Goal: Task Accomplishment & Management: Use online tool/utility

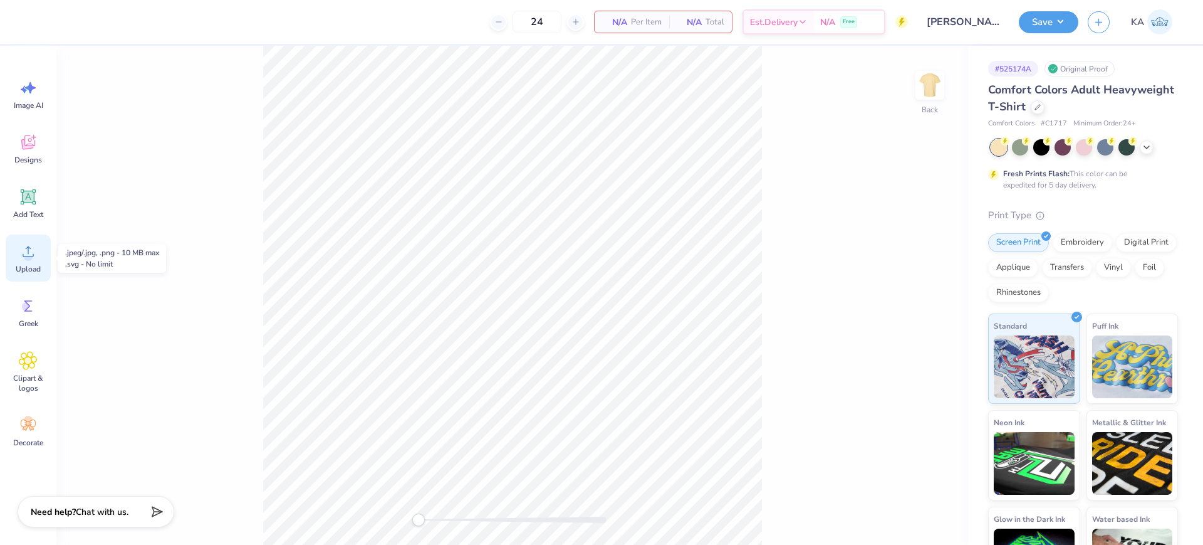
click at [28, 248] on icon at bounding box center [28, 251] width 19 height 19
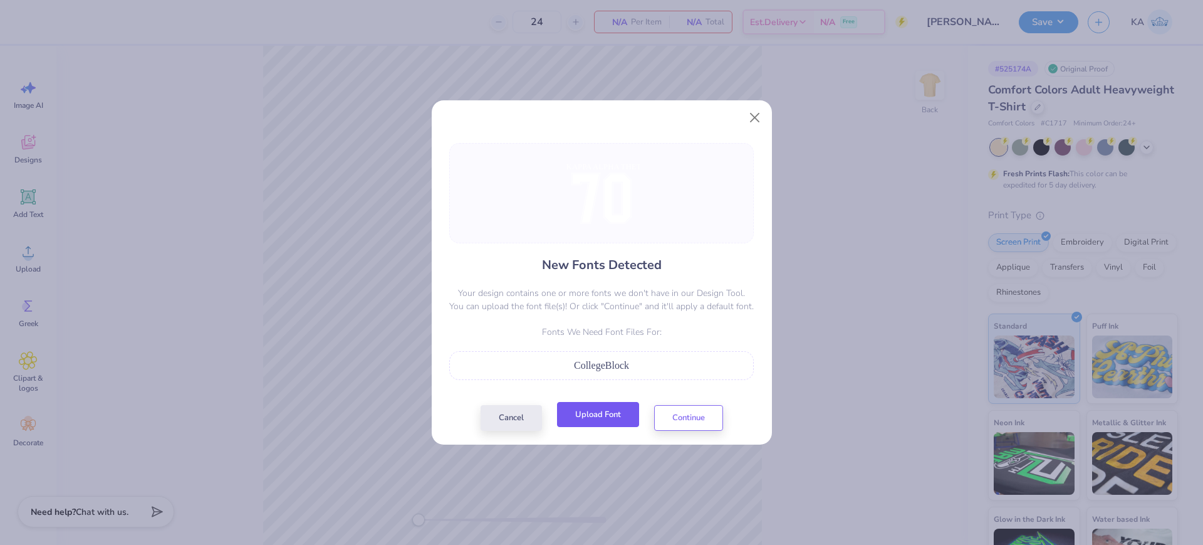
click at [617, 421] on button "Upload Font" at bounding box center [598, 415] width 82 height 26
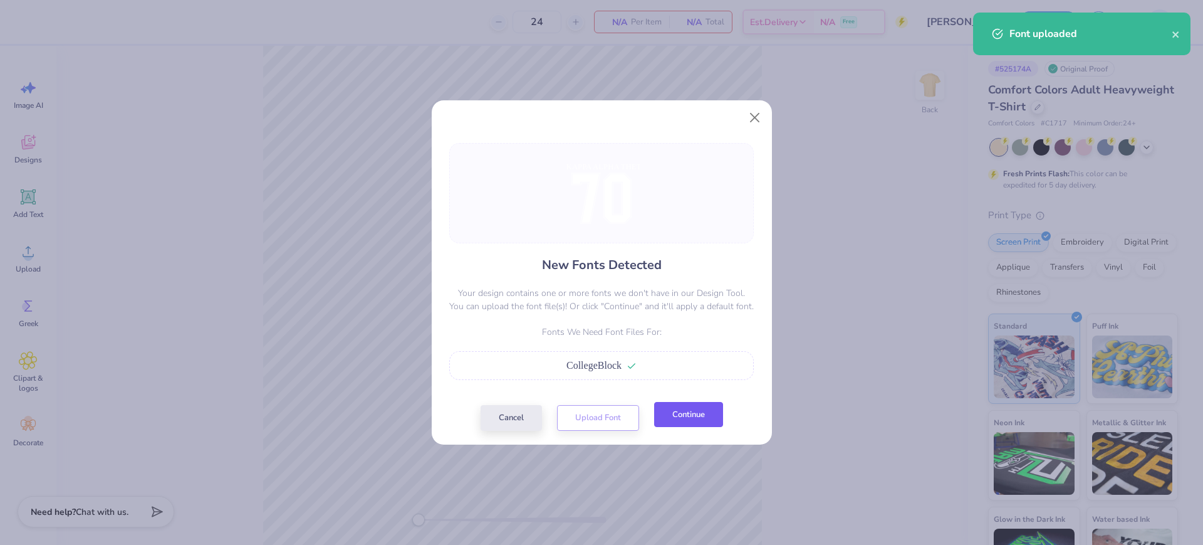
click at [681, 412] on button "Continue" at bounding box center [688, 415] width 69 height 26
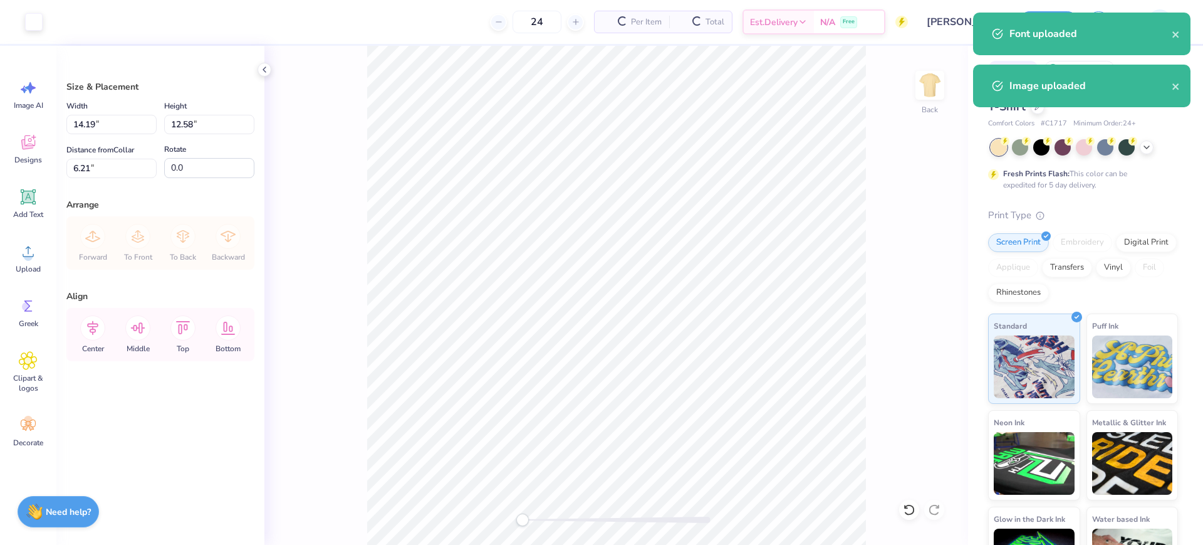
click at [315, 138] on div "Back" at bounding box center [616, 295] width 704 height 499
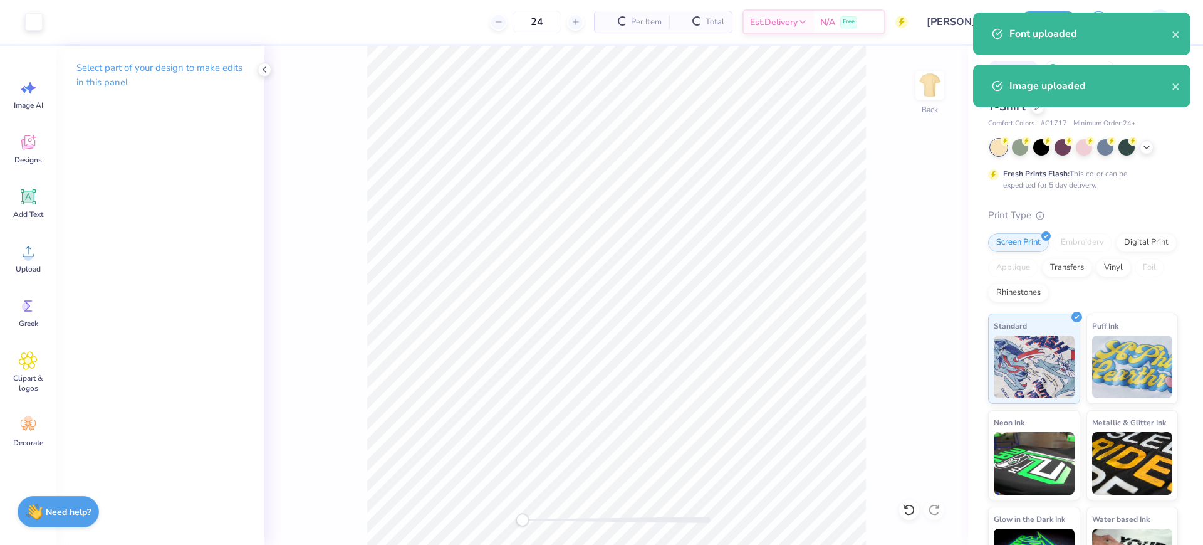
click at [760, 484] on div "Back" at bounding box center [616, 295] width 704 height 499
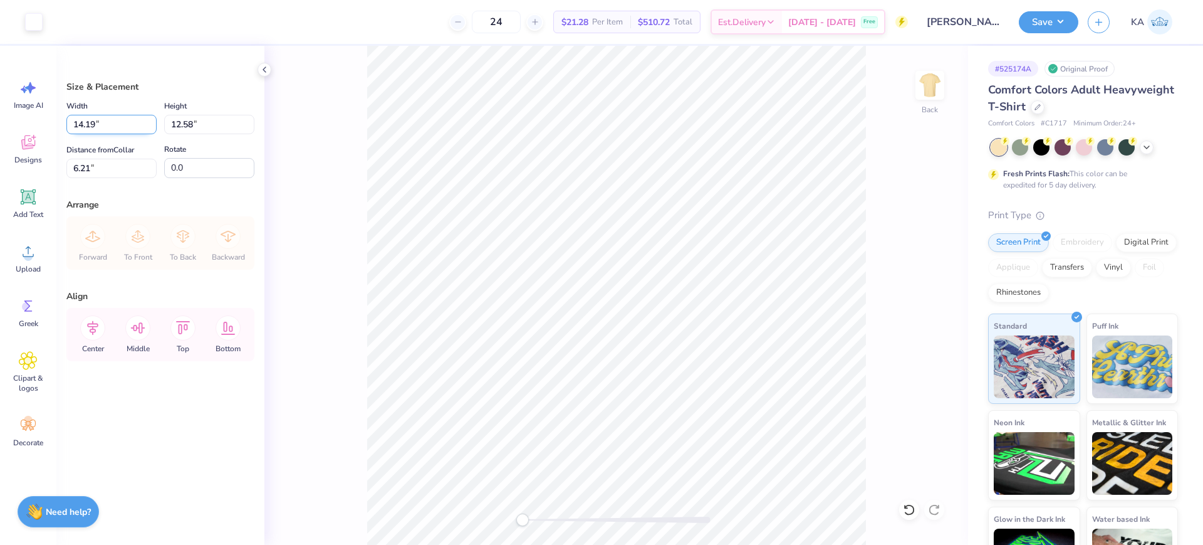
click at [98, 128] on input "14.19" at bounding box center [111, 124] width 90 height 19
type input "12.50"
type input "11.09"
click at [90, 332] on icon at bounding box center [92, 328] width 11 height 14
click at [190, 323] on icon at bounding box center [182, 327] width 25 height 25
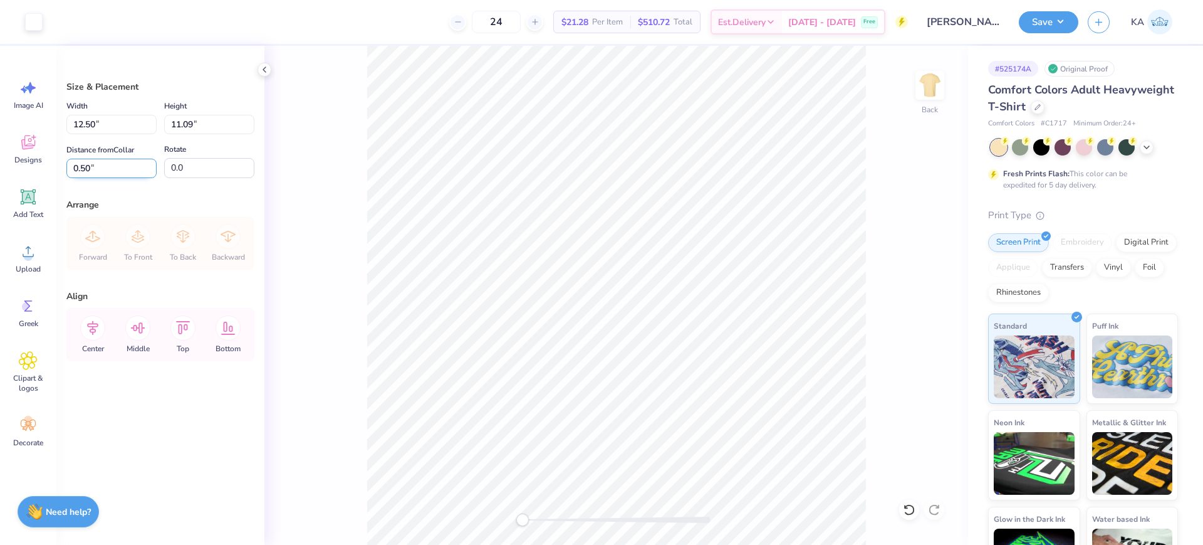
click at [102, 167] on input "0.50" at bounding box center [111, 168] width 90 height 19
type input "3.00"
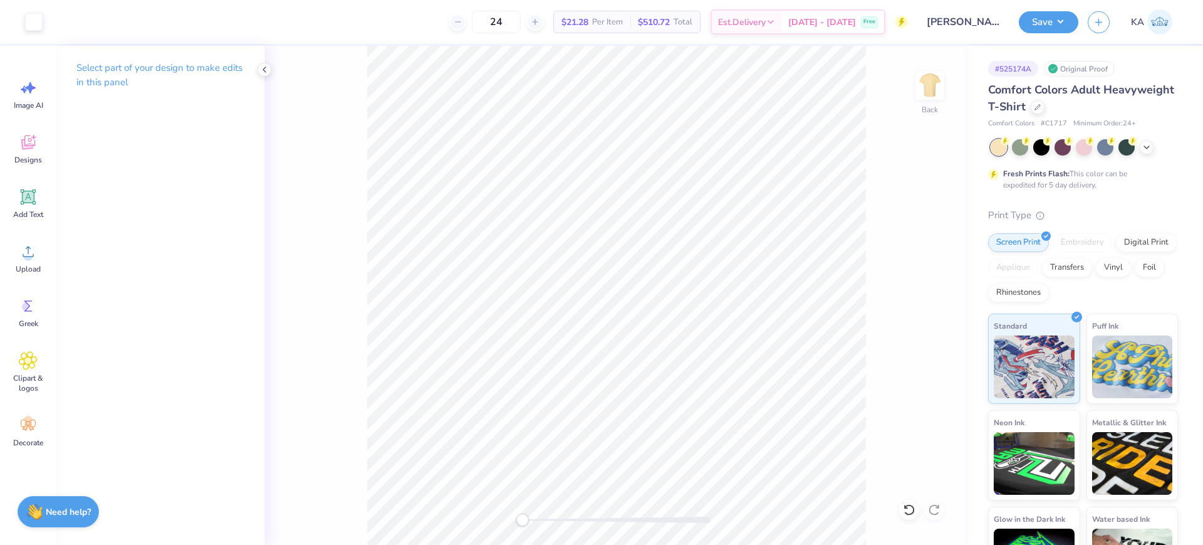
click at [266, 70] on icon at bounding box center [264, 70] width 10 height 10
click at [889, 469] on div "Back" at bounding box center [512, 295] width 912 height 499
click at [1048, 20] on button "Save" at bounding box center [1049, 20] width 60 height 22
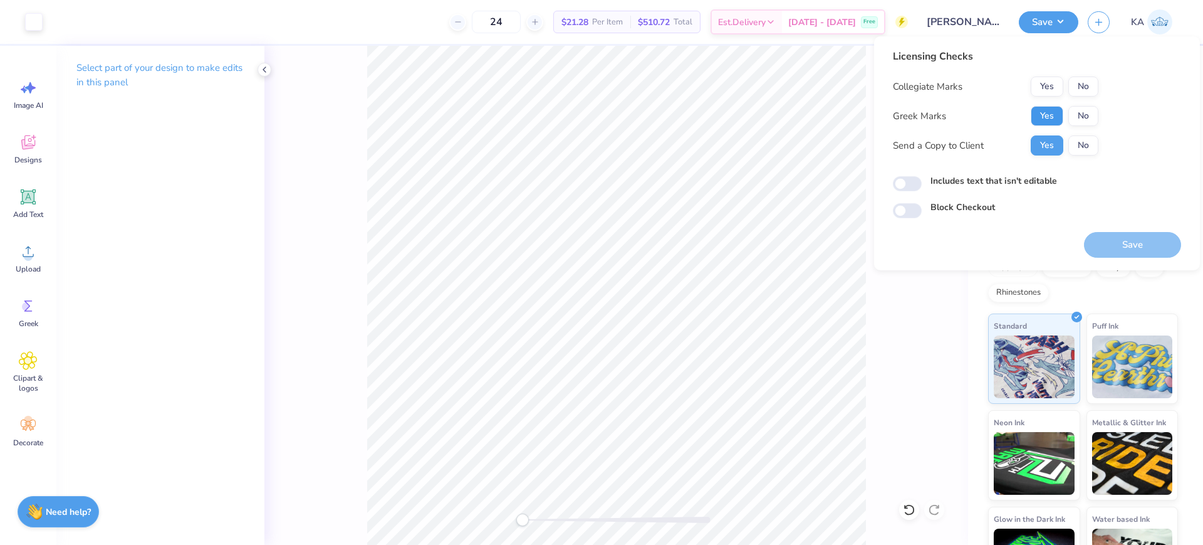
click at [1055, 112] on button "Yes" at bounding box center [1047, 116] width 33 height 20
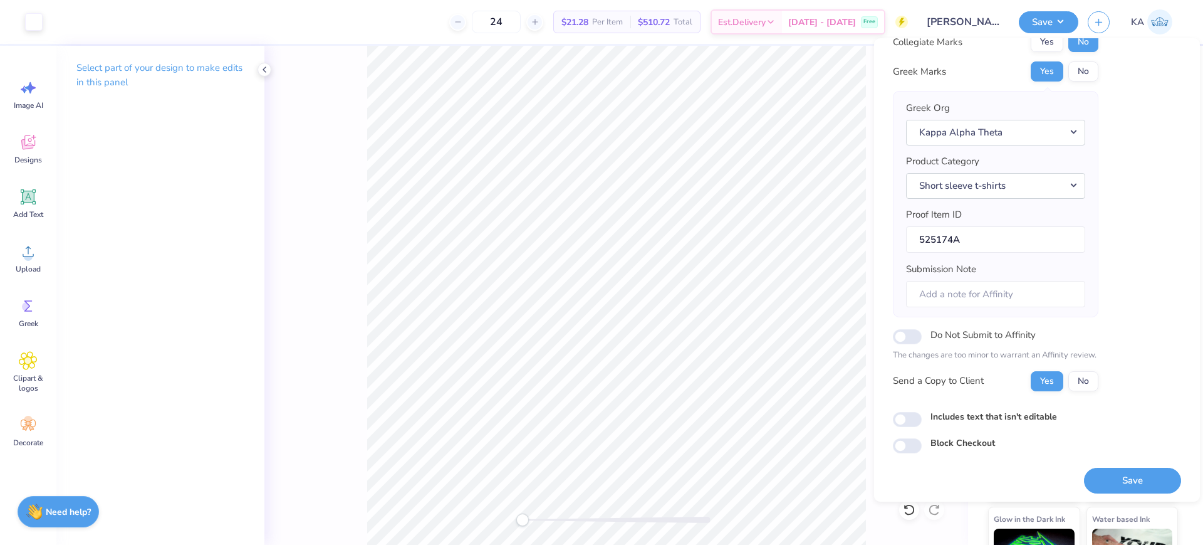
scroll to position [50, 0]
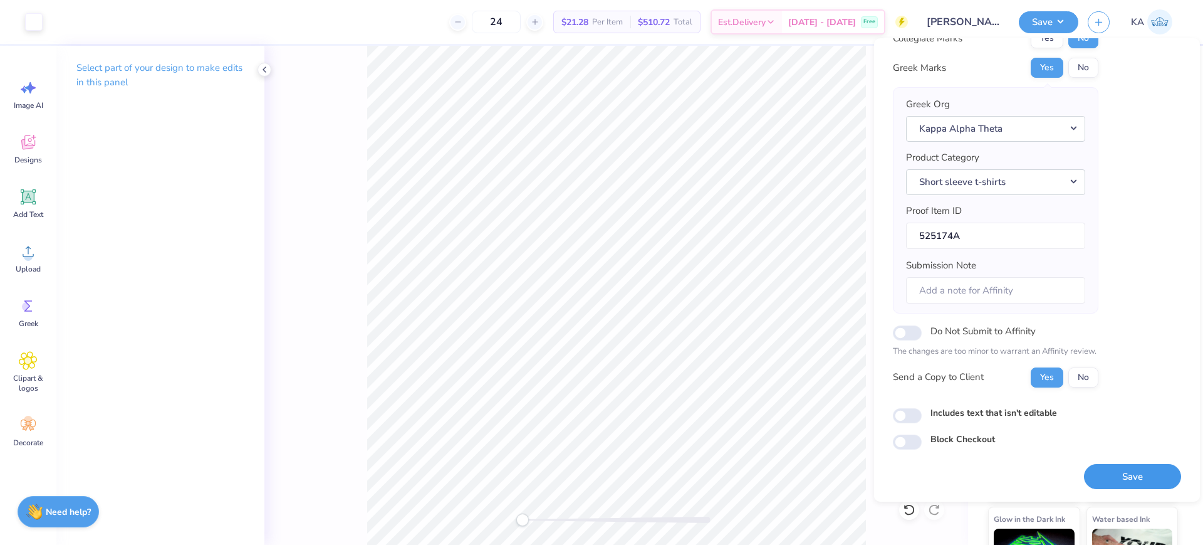
click at [1139, 476] on button "Save" at bounding box center [1132, 477] width 97 height 26
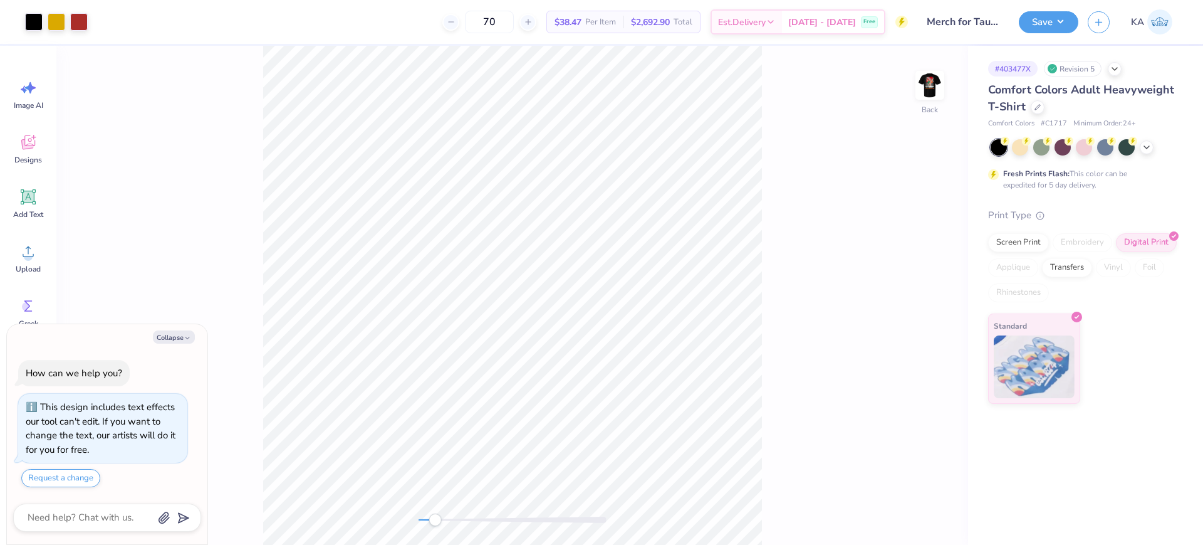
click at [431, 504] on div "Back" at bounding box center [512, 295] width 912 height 499
drag, startPoint x: 429, startPoint y: 518, endPoint x: 454, endPoint y: 525, distance: 26.2
click at [454, 525] on div "Accessibility label" at bounding box center [453, 519] width 13 height 13
click at [32, 21] on div at bounding box center [34, 21] width 18 height 18
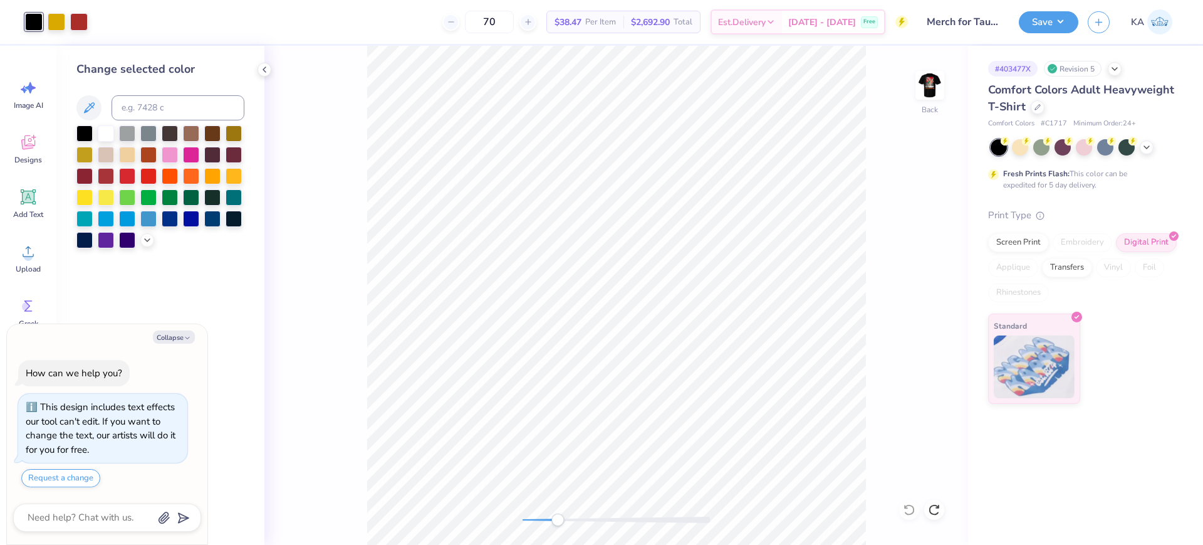
click at [96, 133] on div at bounding box center [160, 186] width 168 height 123
click at [103, 133] on div at bounding box center [106, 132] width 16 height 16
click at [906, 506] on icon at bounding box center [906, 506] width 3 height 3
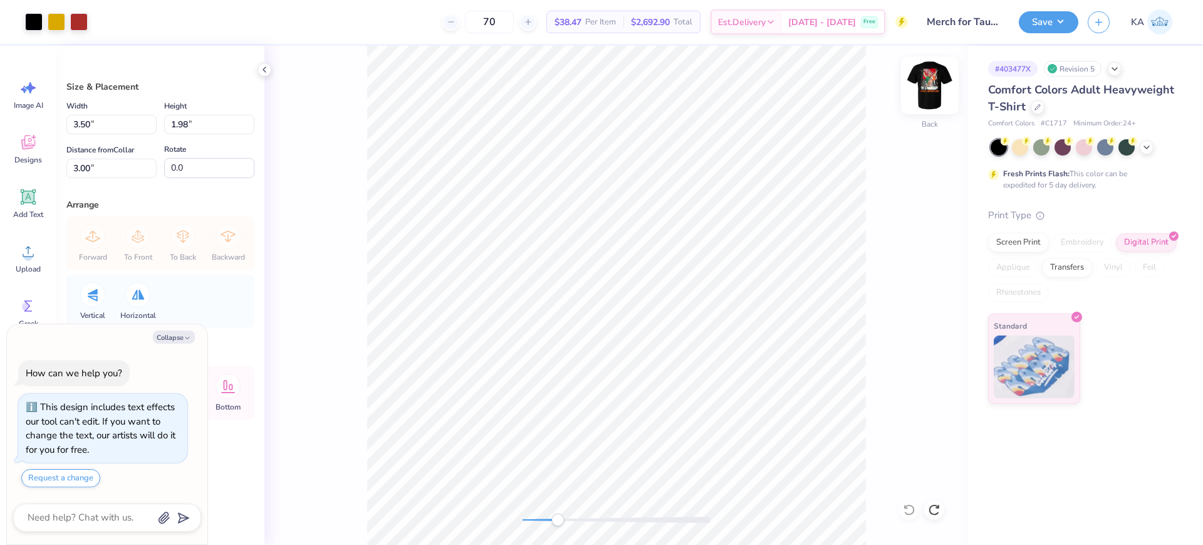
click at [925, 89] on img at bounding box center [930, 85] width 50 height 50
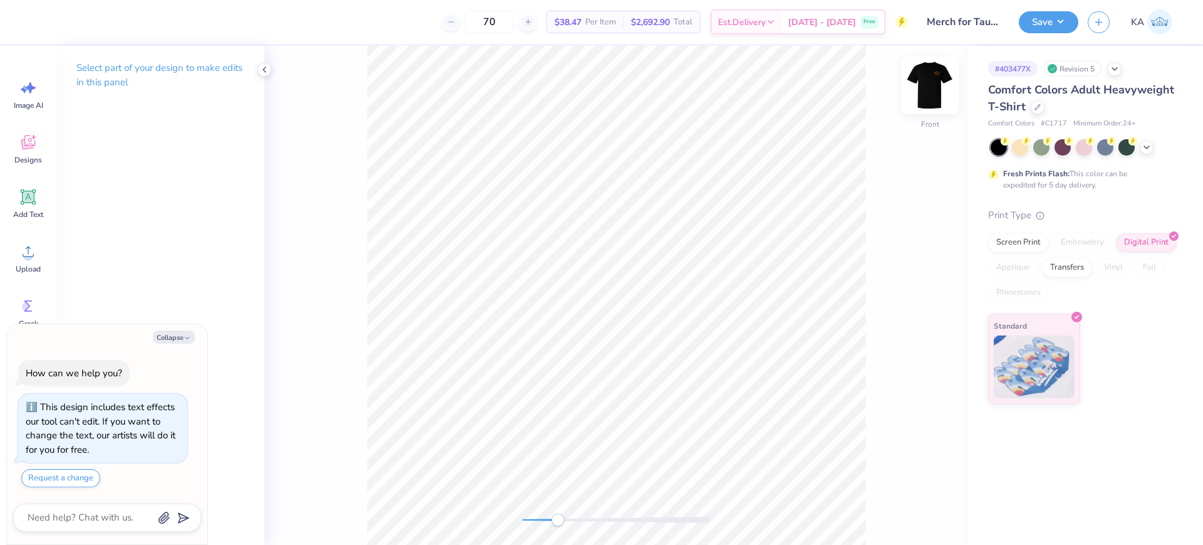
click at [927, 76] on img at bounding box center [930, 85] width 50 height 50
click at [866, 532] on div "Back" at bounding box center [616, 295] width 704 height 499
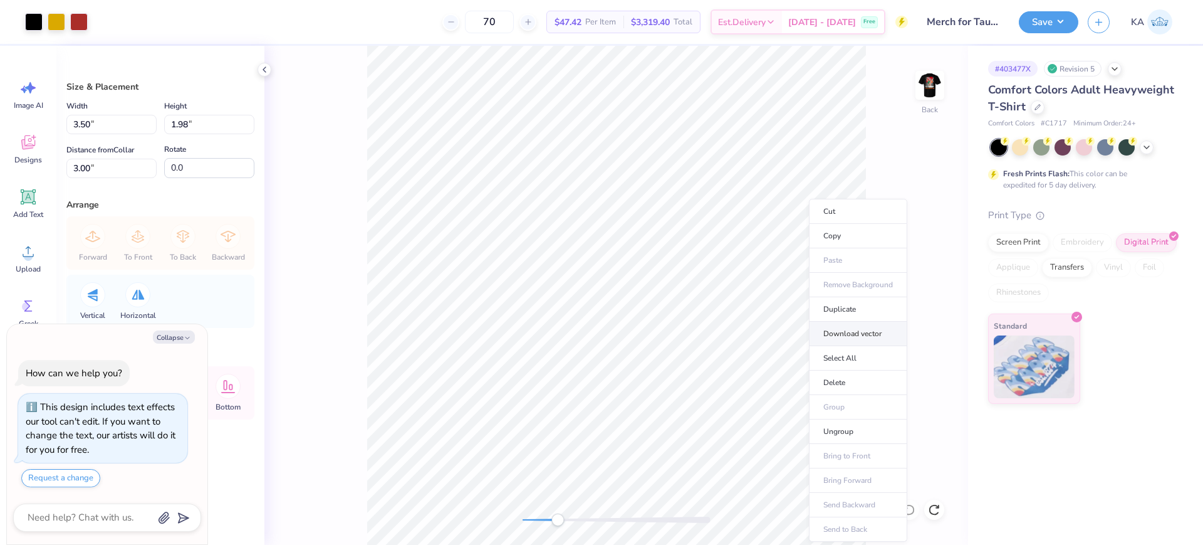
click at [875, 337] on li "Download vector" at bounding box center [858, 333] width 98 height 24
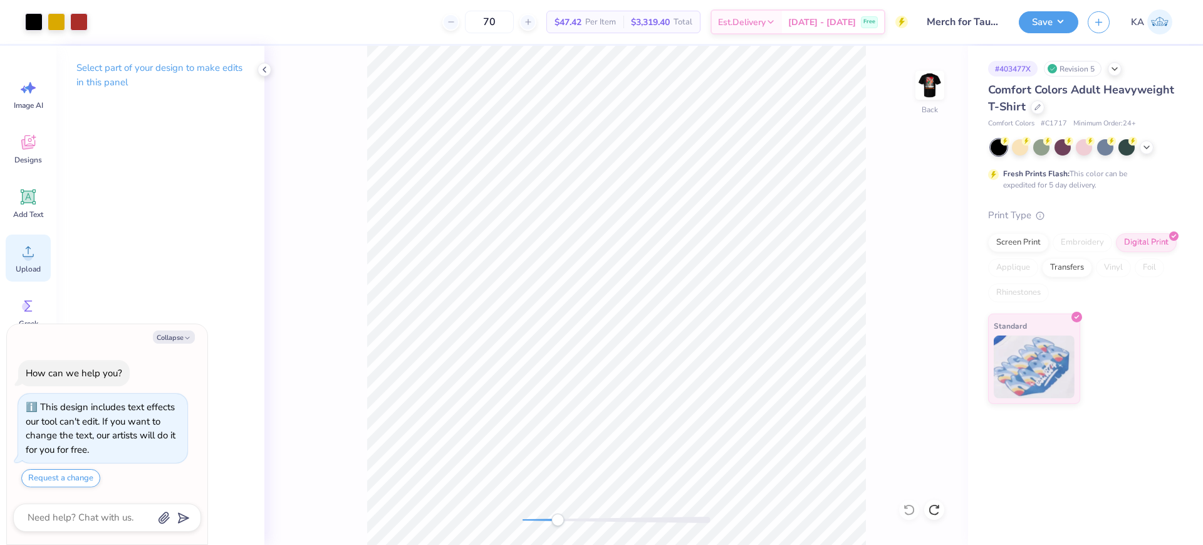
click at [26, 263] on div "Upload" at bounding box center [28, 257] width 45 height 47
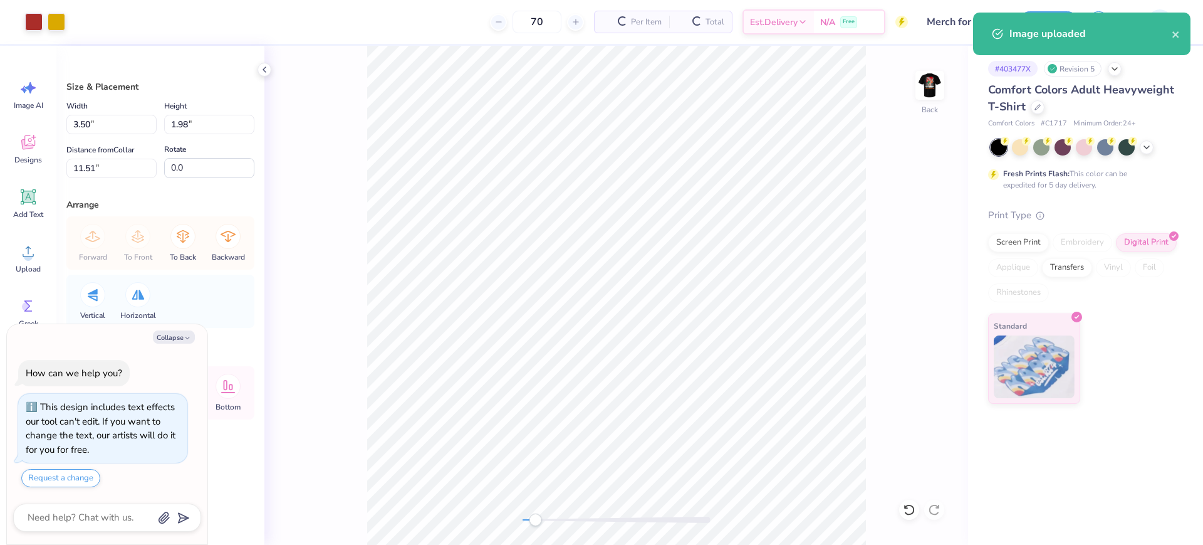
drag, startPoint x: 551, startPoint y: 519, endPoint x: 536, endPoint y: 521, distance: 15.2
click at [536, 521] on div "Accessibility label" at bounding box center [535, 519] width 13 height 13
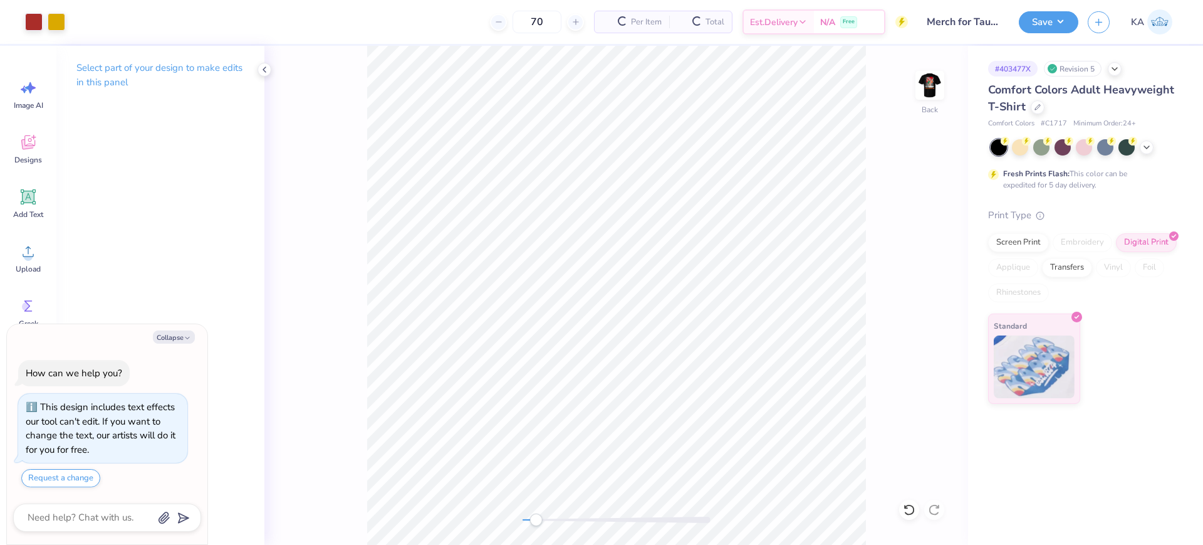
type textarea "x"
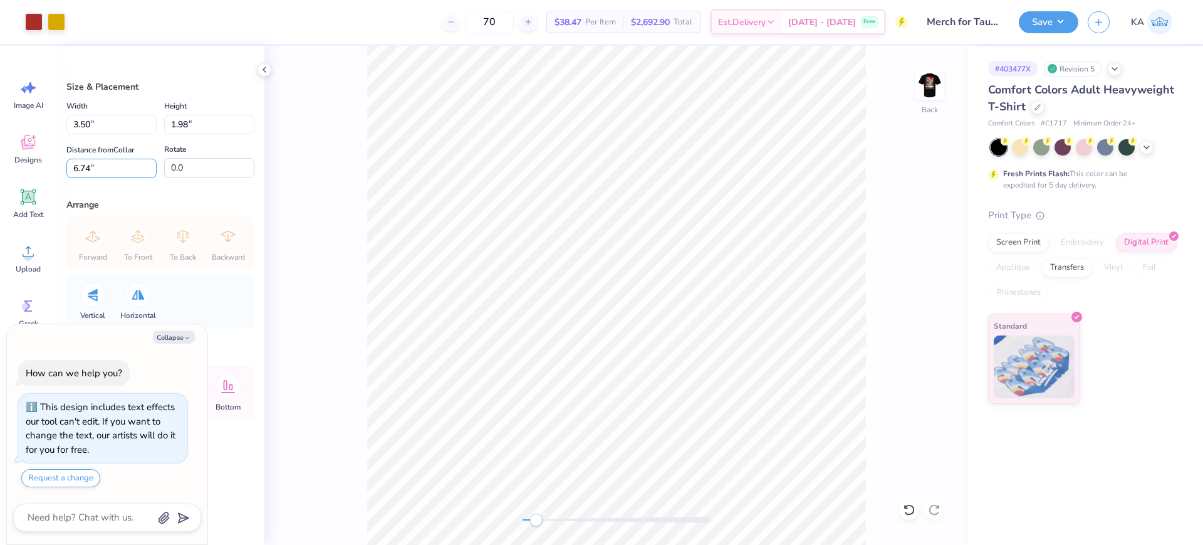
drag, startPoint x: 90, startPoint y: 167, endPoint x: 65, endPoint y: 167, distance: 24.4
click at [65, 167] on div "Size & Placement Width 3.50 3.50 " Height 1.98 1.98 " Distance from Collar 6.74…" at bounding box center [160, 295] width 208 height 499
type input "3"
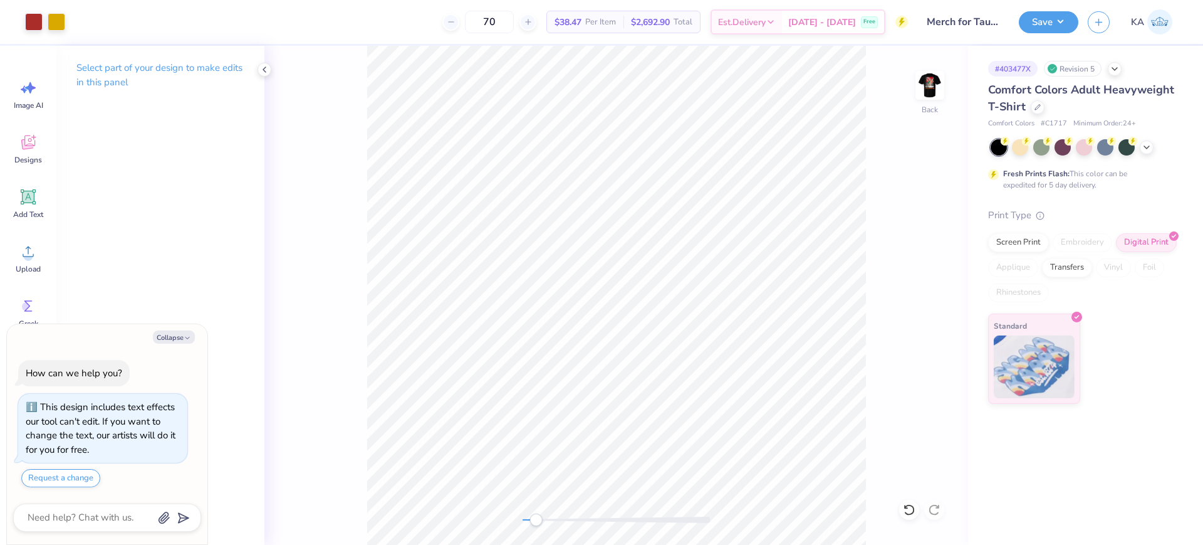
type textarea "x"
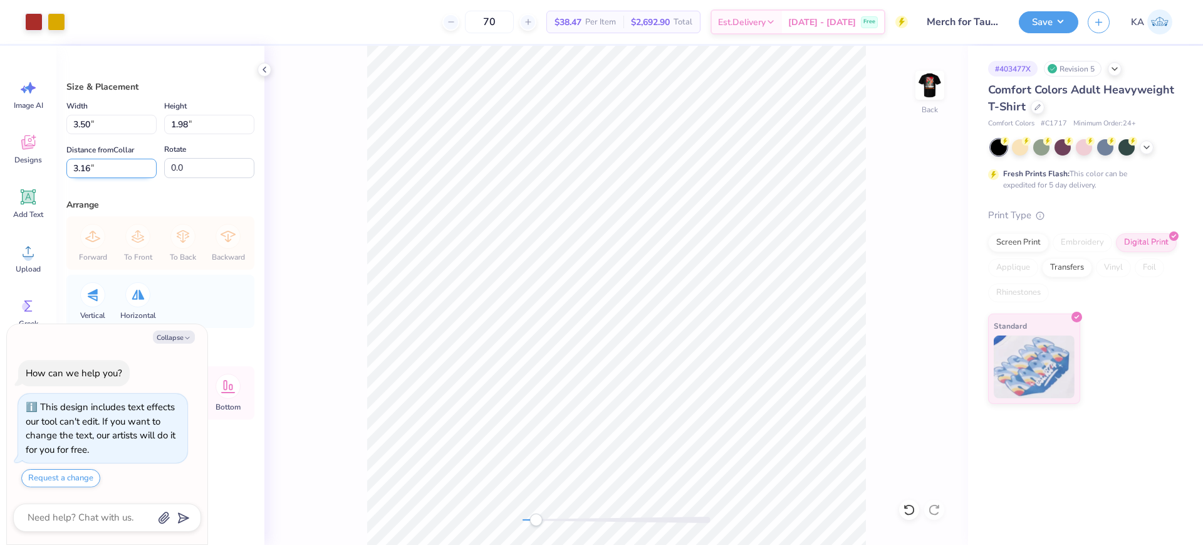
click at [99, 172] on input "3.16" at bounding box center [111, 168] width 90 height 19
type input "3"
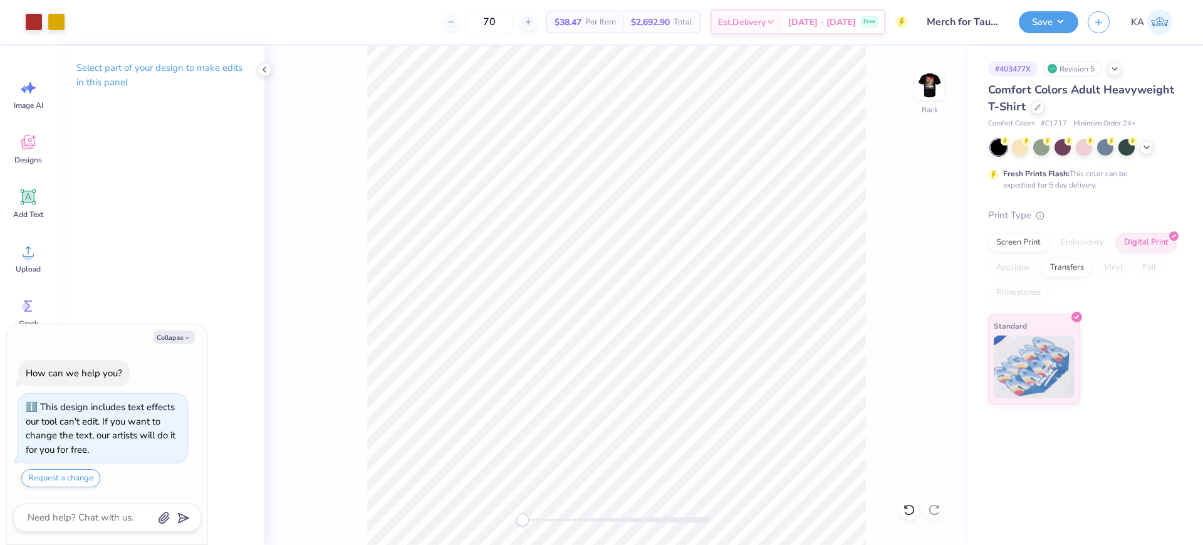
click at [509, 518] on div "Back" at bounding box center [616, 295] width 704 height 499
click at [932, 80] on img at bounding box center [930, 85] width 50 height 50
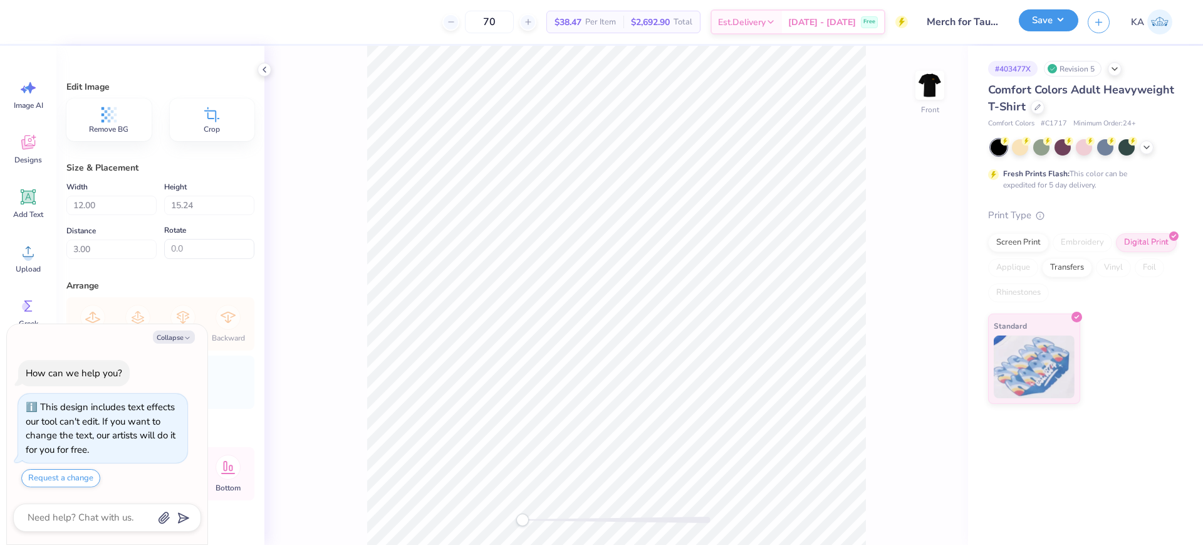
click at [1074, 21] on button "Save" at bounding box center [1049, 20] width 60 height 22
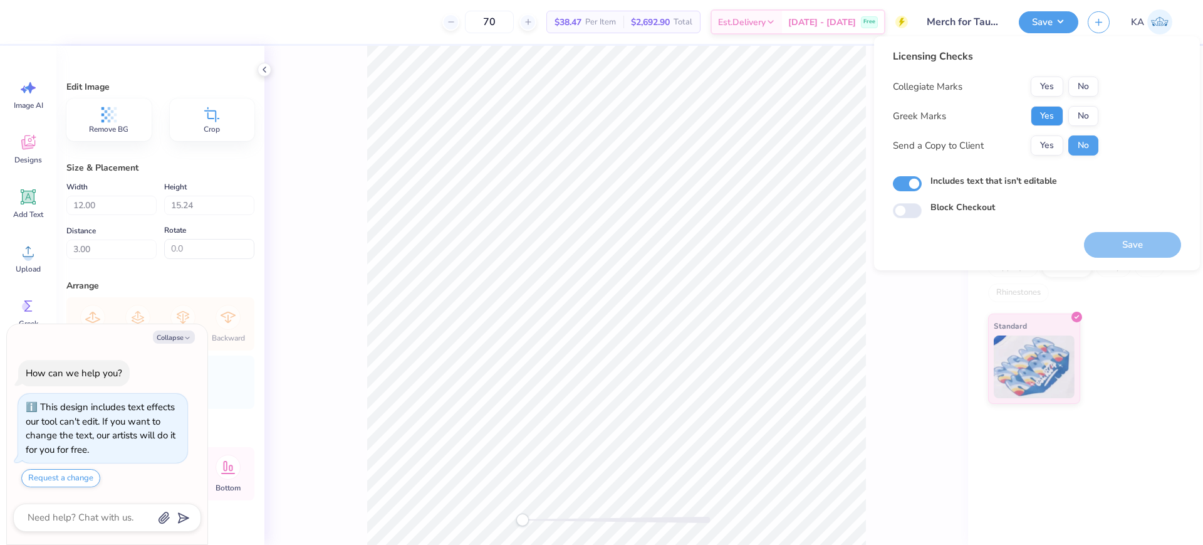
click at [1043, 111] on button "Yes" at bounding box center [1047, 116] width 33 height 20
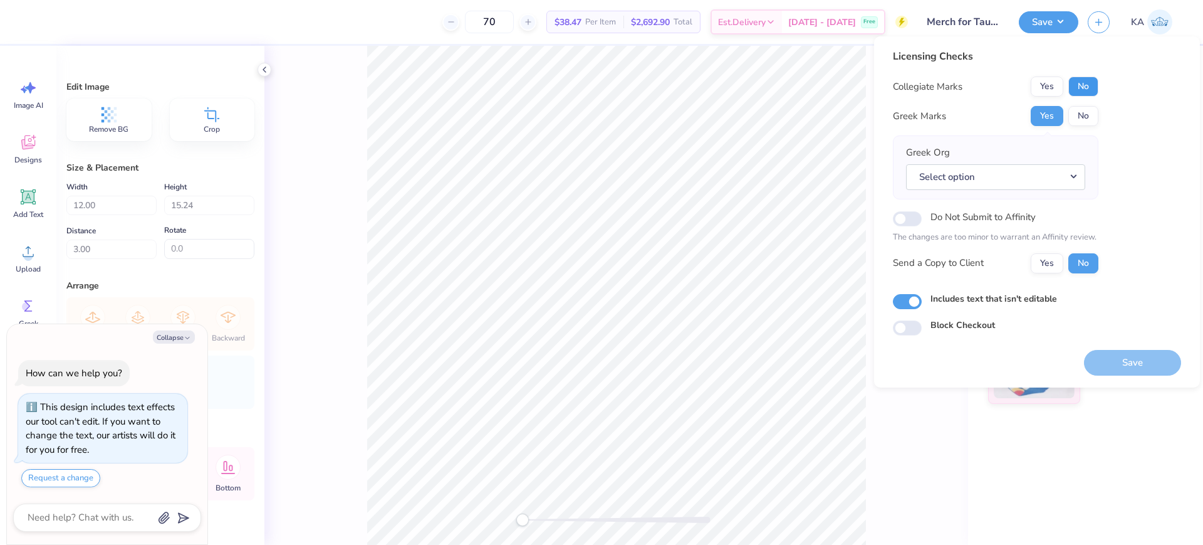
click at [1082, 87] on button "No" at bounding box center [1083, 86] width 30 height 20
click at [1080, 118] on button "No" at bounding box center [1083, 116] width 30 height 20
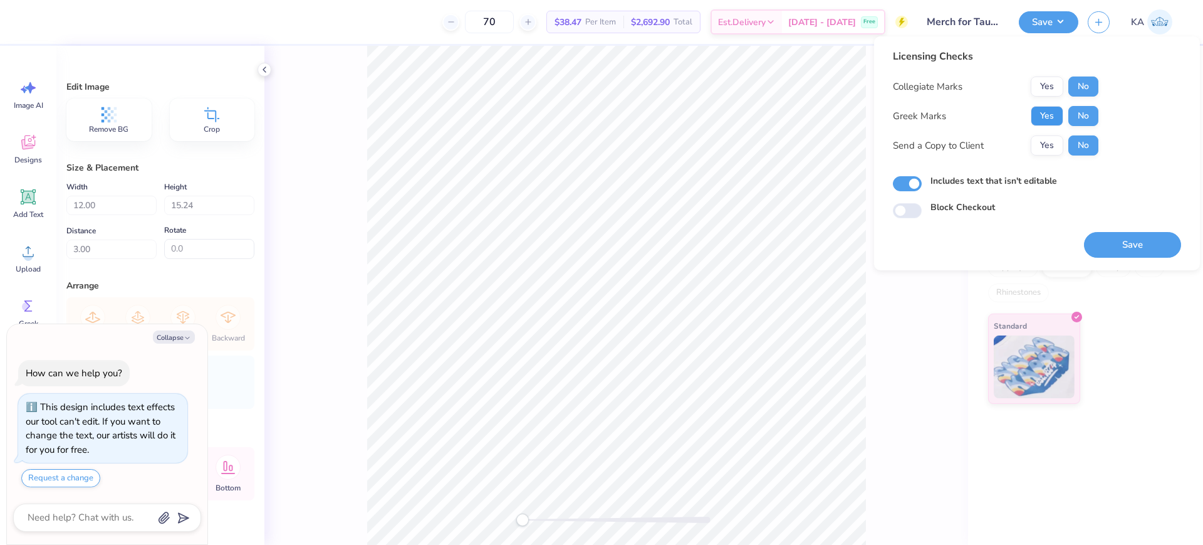
click at [1048, 115] on button "Yes" at bounding box center [1047, 116] width 33 height 20
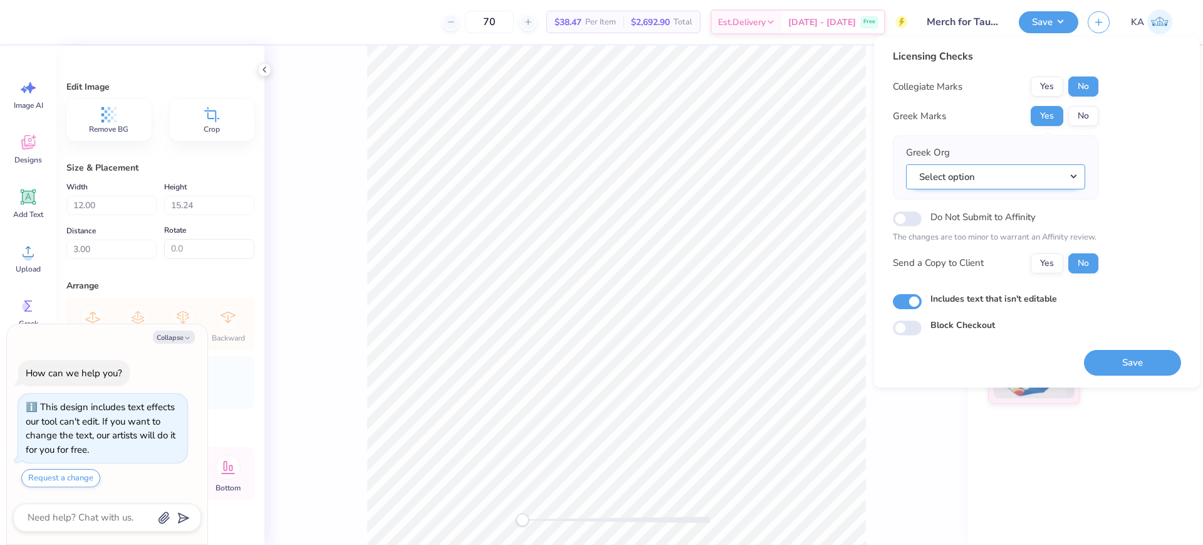
click at [1016, 174] on button "Select option" at bounding box center [995, 177] width 179 height 26
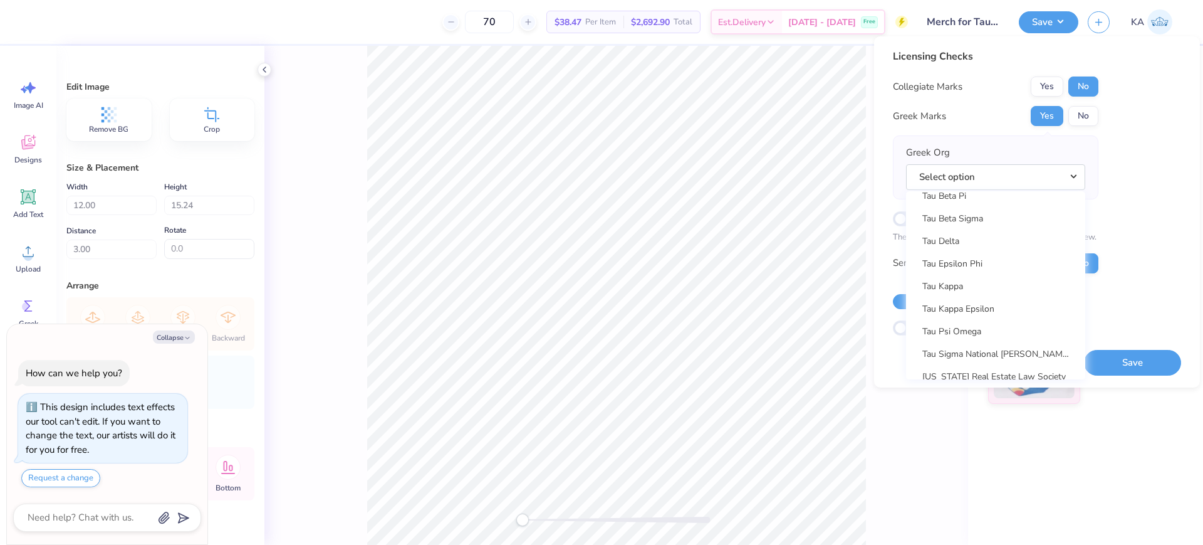
scroll to position [9032, 0]
click at [998, 265] on link "Tau Kappa Epsilon" at bounding box center [995, 266] width 169 height 21
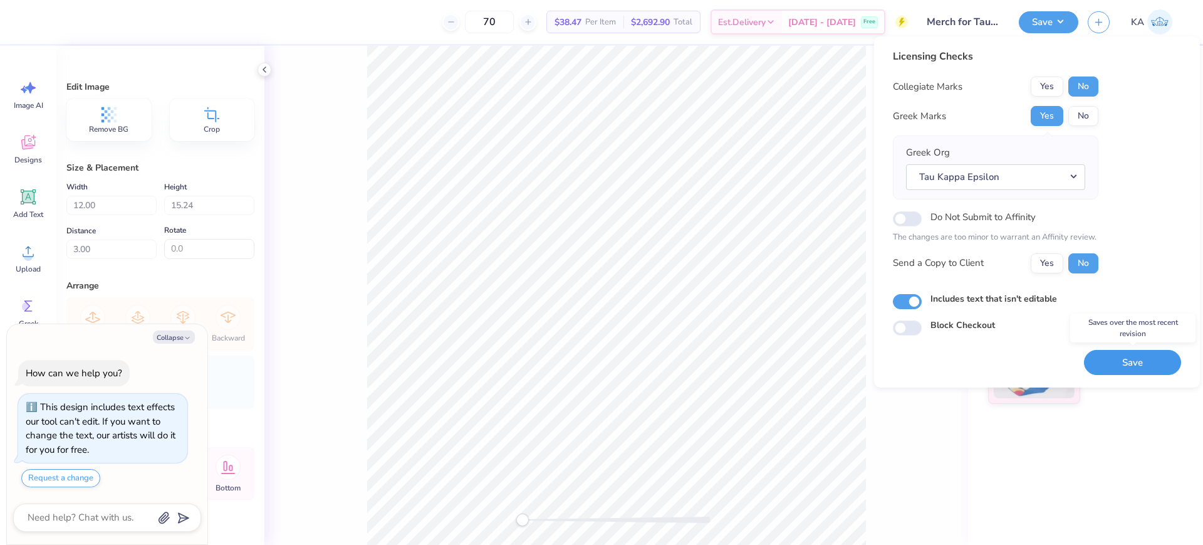
click at [1147, 359] on button "Save" at bounding box center [1132, 363] width 97 height 26
type textarea "x"
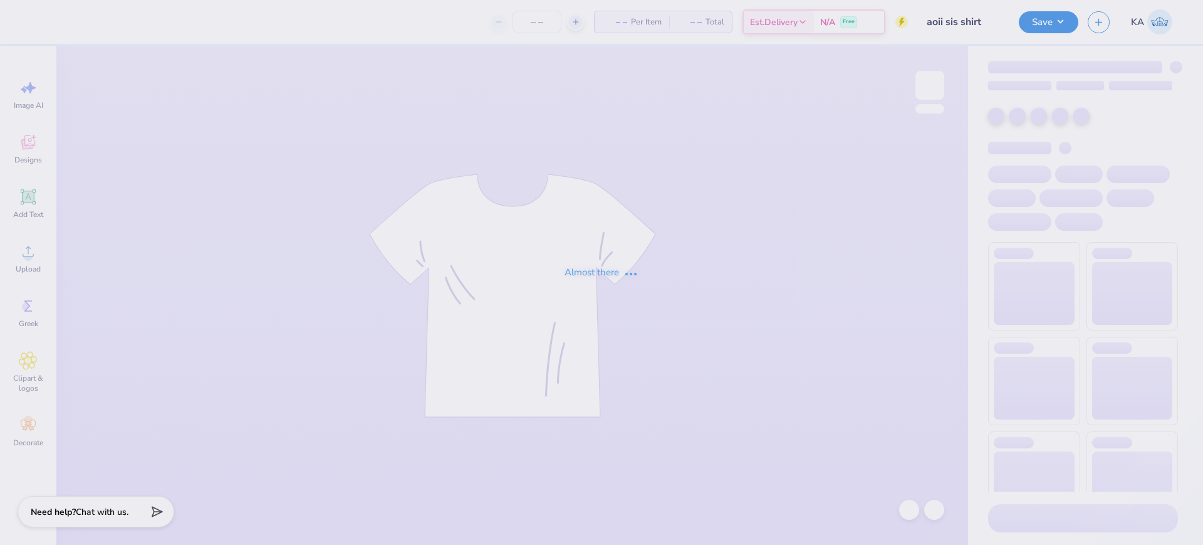
type input "24"
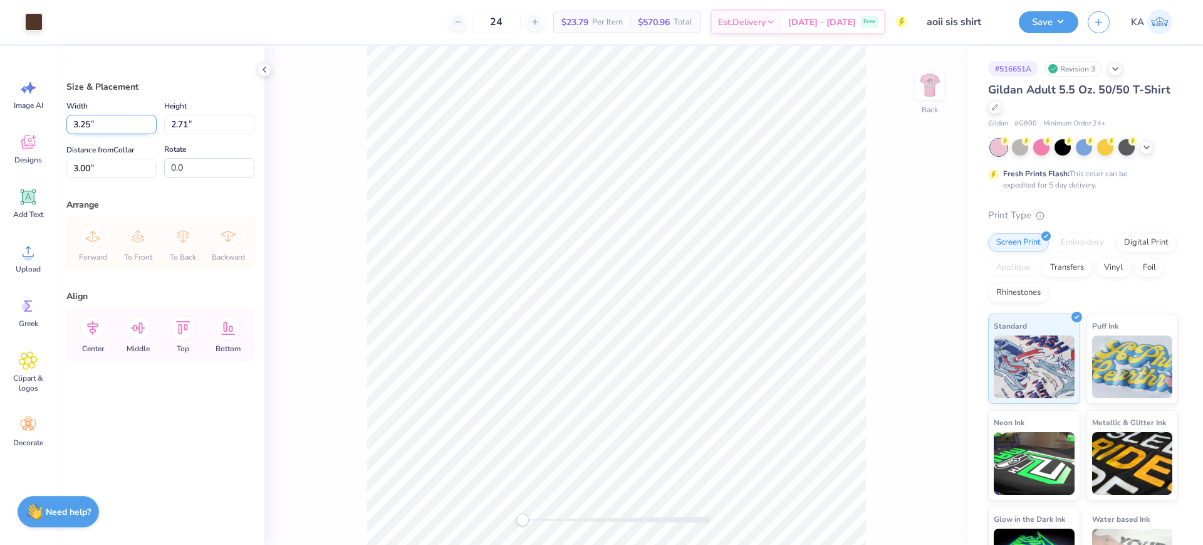
click at [122, 122] on input "3.25" at bounding box center [111, 124] width 90 height 19
type input "3.50"
type input "2.92"
type input "2.90"
type input "3.00"
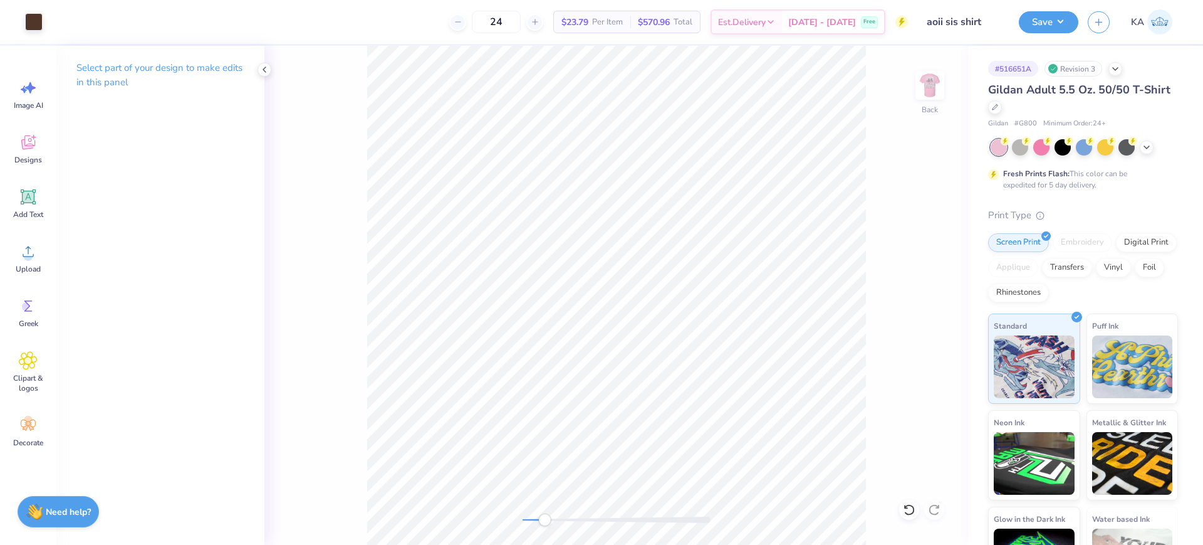
click at [545, 527] on div "Back" at bounding box center [616, 295] width 704 height 499
click at [930, 85] on img at bounding box center [930, 85] width 50 height 50
drag, startPoint x: 546, startPoint y: 516, endPoint x: 522, endPoint y: 516, distance: 23.8
click at [522, 516] on div "Accessibility label" at bounding box center [522, 519] width 13 height 13
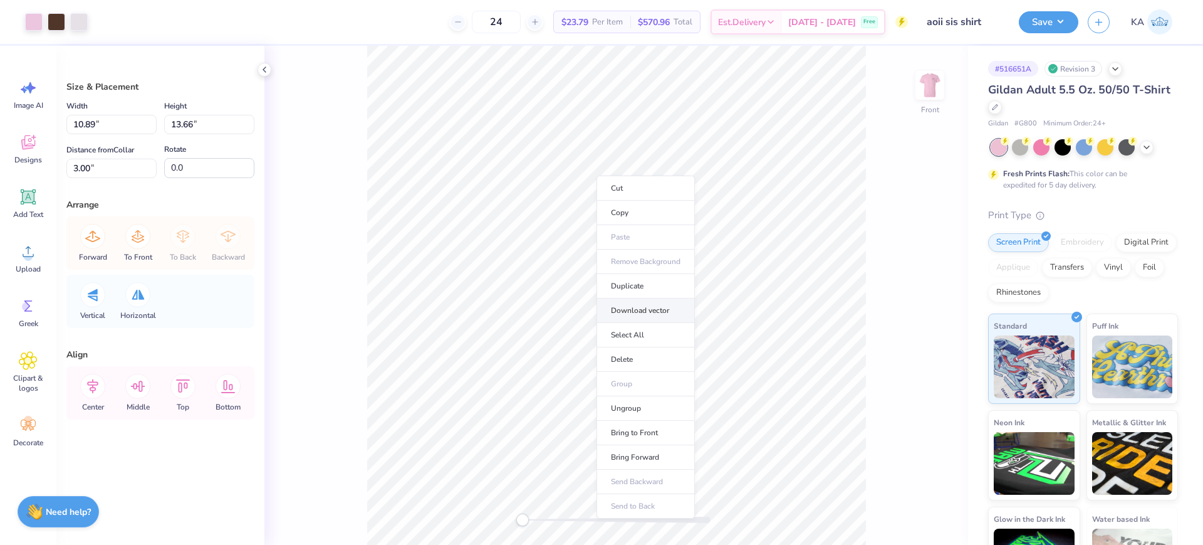
click at [656, 315] on li "Download vector" at bounding box center [646, 310] width 98 height 24
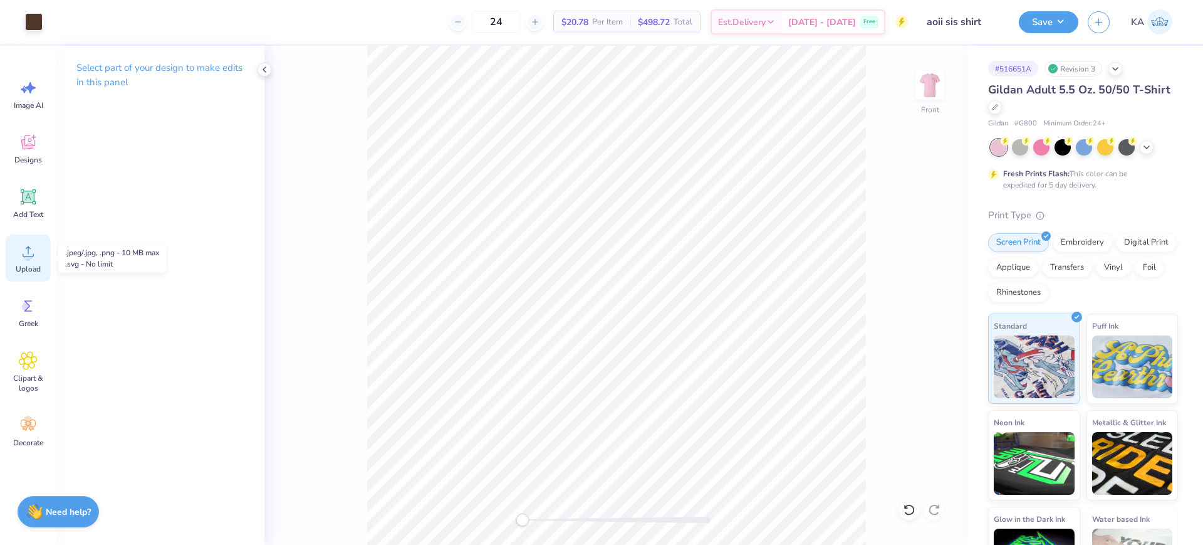
click at [33, 262] on div "Upload" at bounding box center [28, 257] width 45 height 47
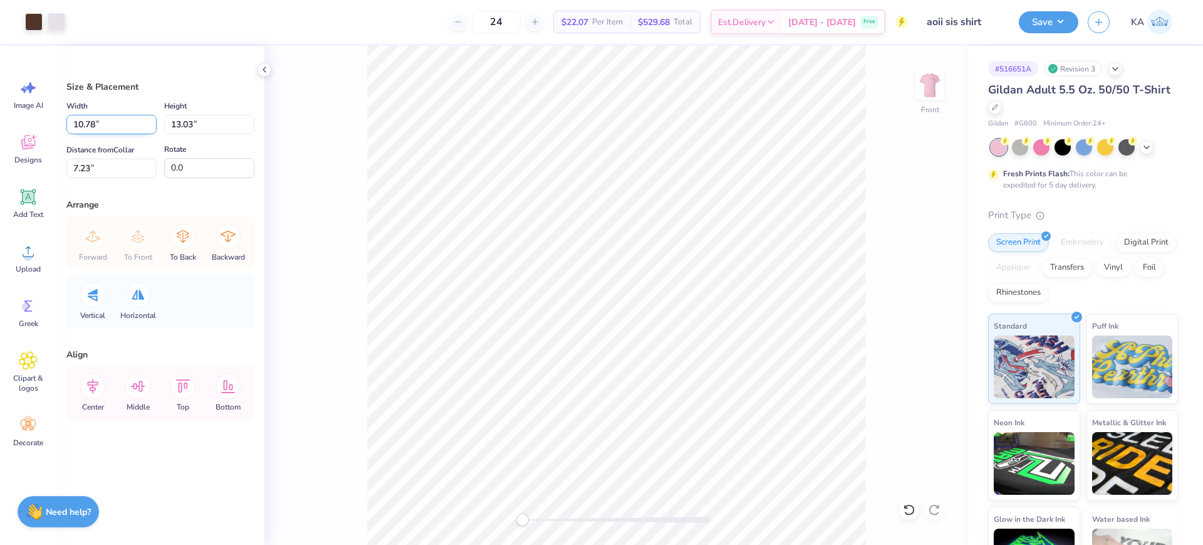
click at [88, 117] on input "10.78" at bounding box center [111, 124] width 90 height 19
type input "10.90"
type input "13.18"
click at [109, 173] on input "7.16" at bounding box center [111, 168] width 90 height 19
click at [232, 236] on icon at bounding box center [228, 236] width 15 height 11
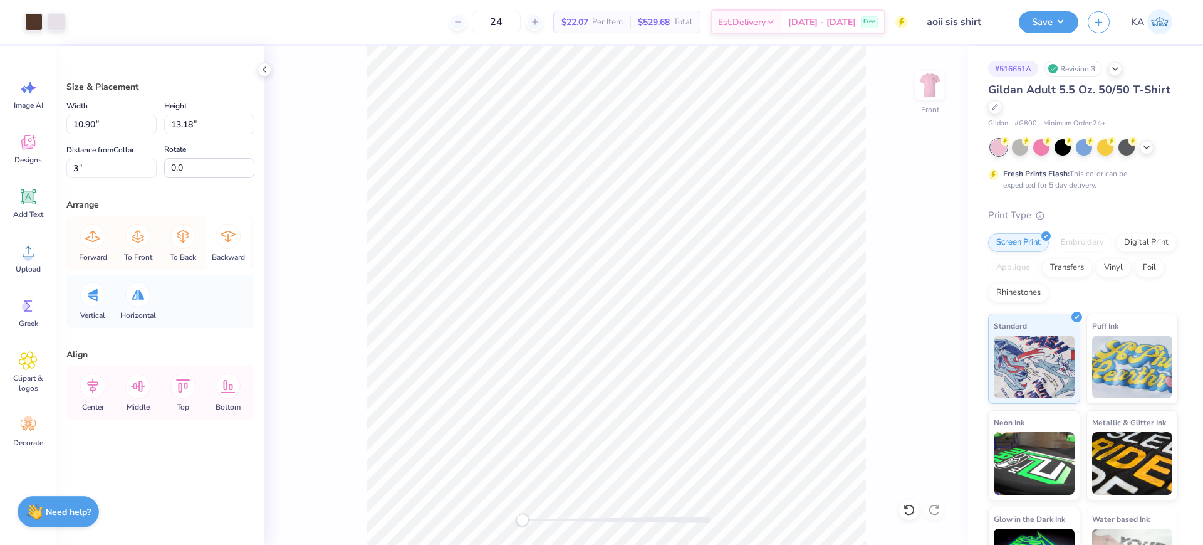
type input "3.00"
click at [179, 238] on icon at bounding box center [182, 236] width 25 height 25
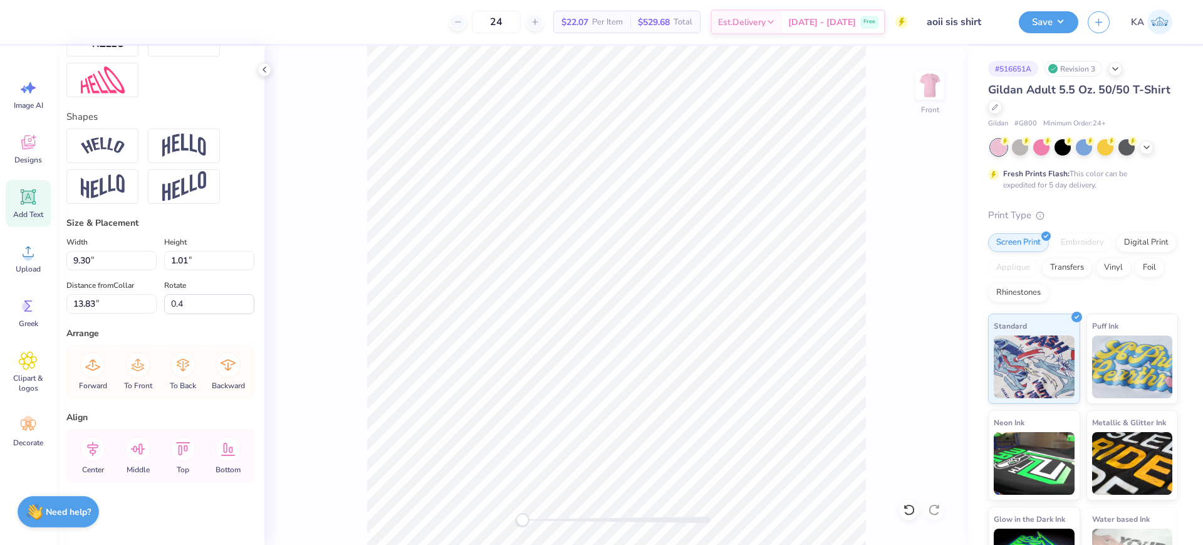
scroll to position [512, 0]
click at [99, 451] on icon at bounding box center [92, 448] width 25 height 25
type input "0.0"
type input "8.27"
type input "1.31"
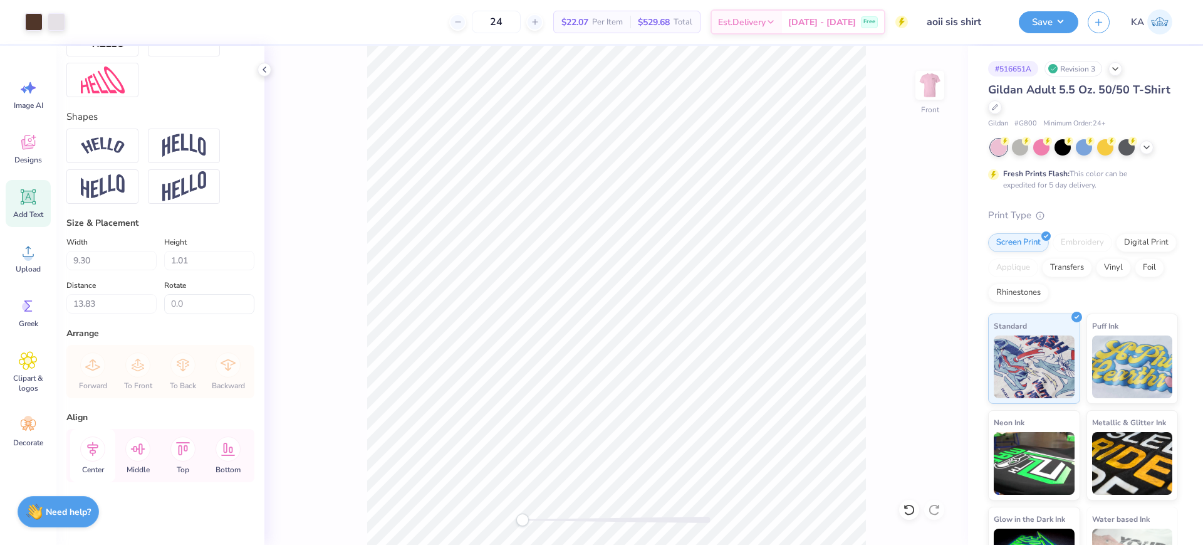
type input "14.59"
type input "-0.2"
type input "10.64"
type input "0.68"
type input "16.32"
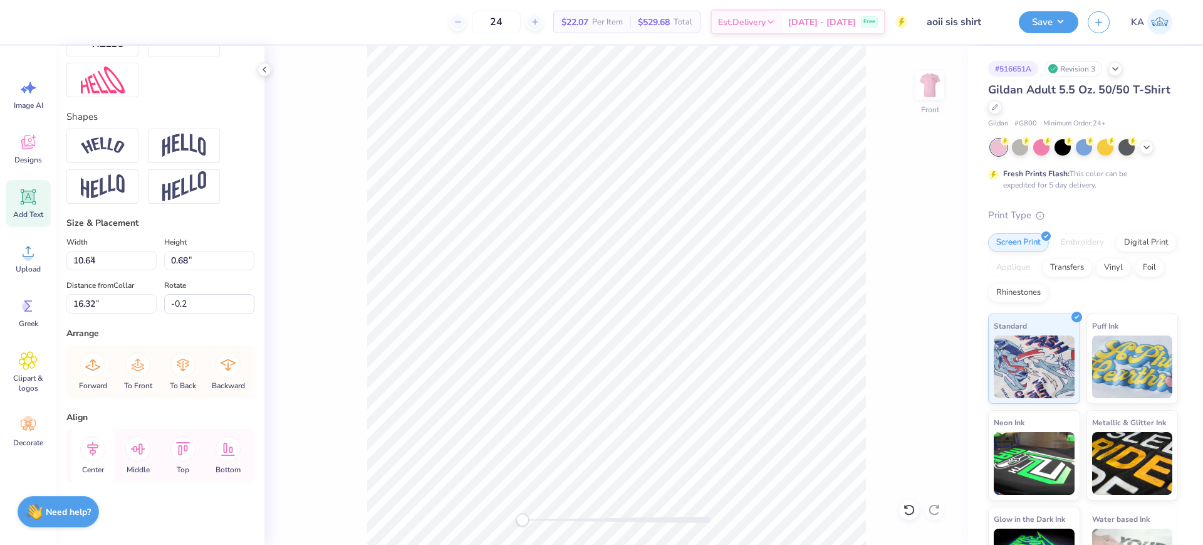
type input "0.0"
type input "9.30"
type input "1.01"
type input "13.83"
drag, startPoint x: 135, startPoint y: 454, endPoint x: 120, endPoint y: 454, distance: 15.0
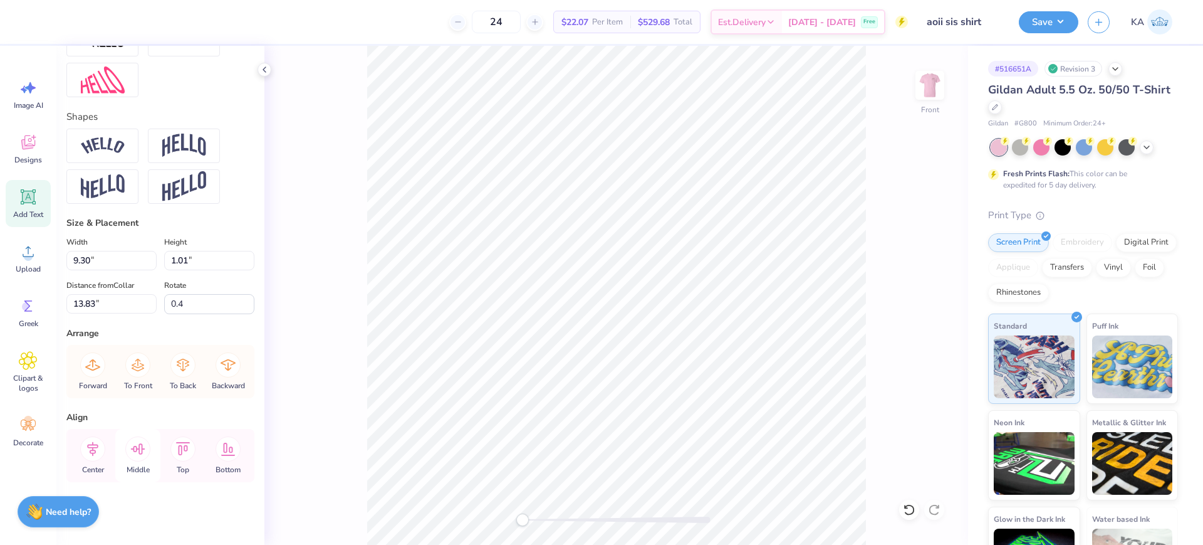
click at [135, 453] on icon at bounding box center [137, 448] width 25 height 25
type input "0.0"
type input "8.27"
type input "1.31"
type input "14.59"
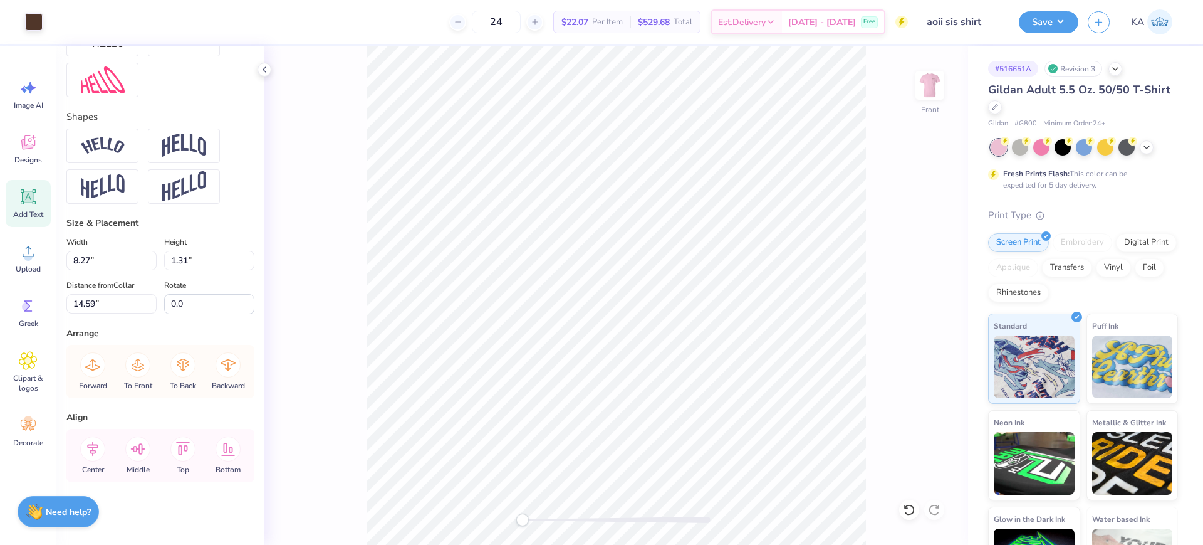
type input "-0.2"
click at [141, 448] on icon at bounding box center [137, 448] width 25 height 25
click at [908, 506] on icon at bounding box center [909, 509] width 13 height 13
type input "9.30"
type input "1.01"
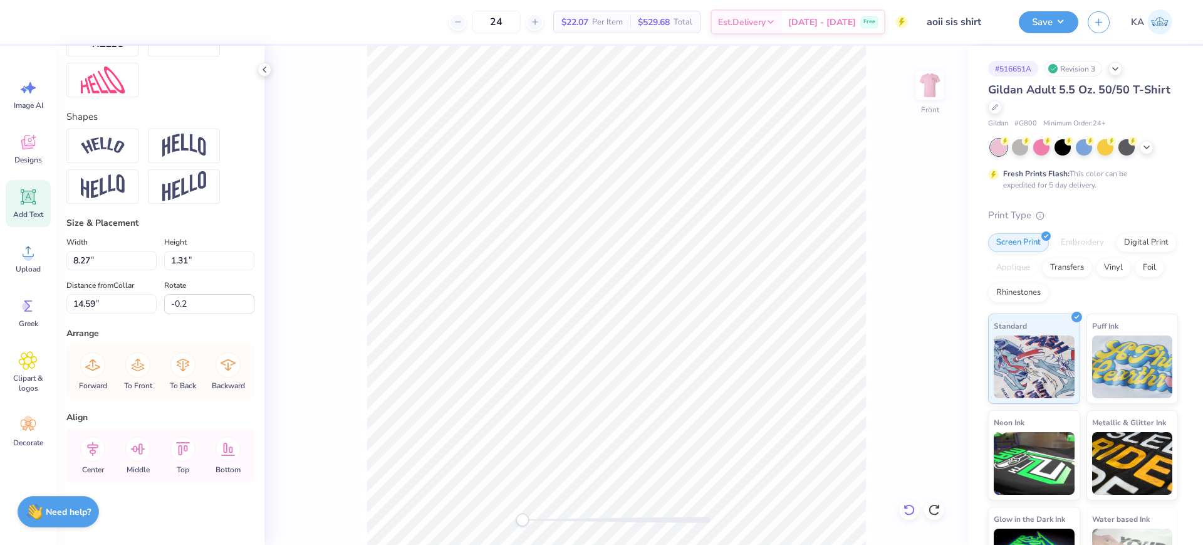
type input "13.25"
type input "0.4"
click at [904, 511] on icon at bounding box center [909, 509] width 13 height 13
type input "13.83"
type input "0.0"
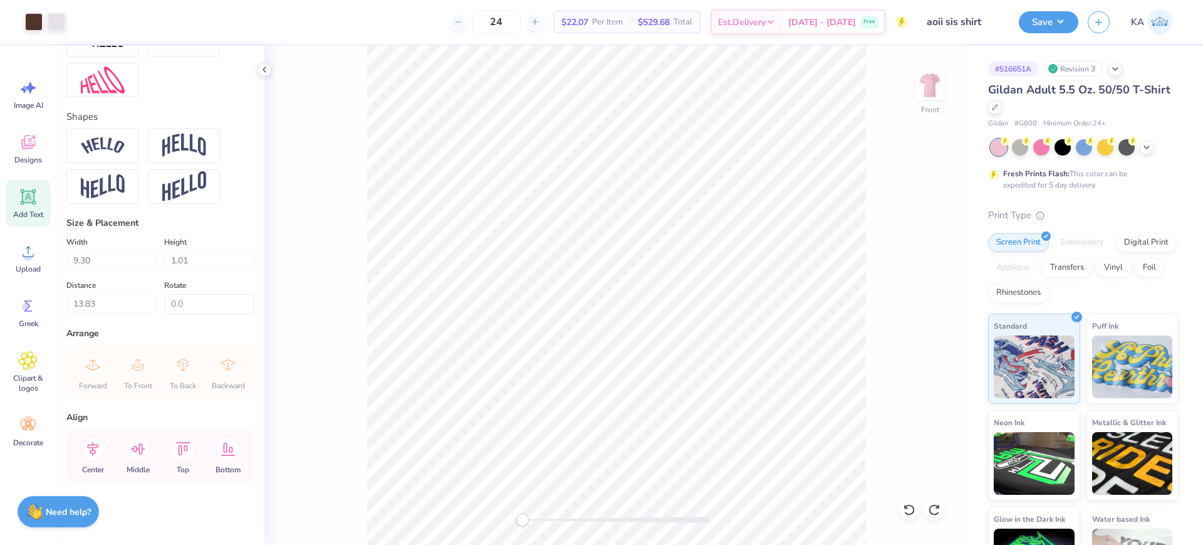
type input "8.27"
type input "1.31"
type input "14.59"
click at [93, 447] on icon at bounding box center [92, 448] width 11 height 14
drag, startPoint x: 527, startPoint y: 523, endPoint x: 535, endPoint y: 522, distance: 7.5
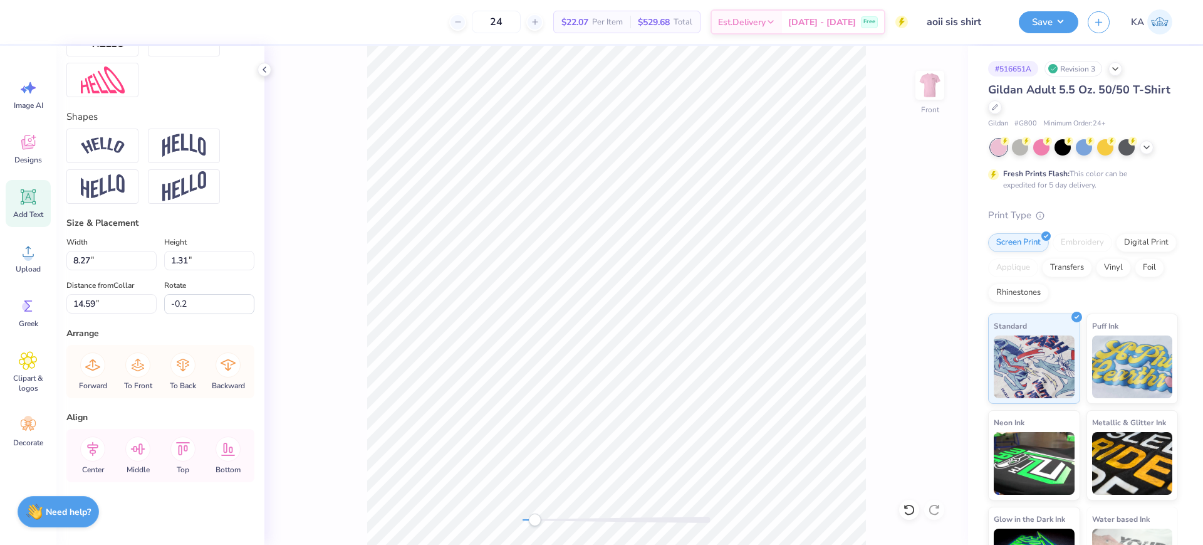
click at [535, 522] on div "Accessibility label" at bounding box center [534, 519] width 13 height 13
type input "-0.2"
type input "10.64"
type input "0.68"
type input "16.32"
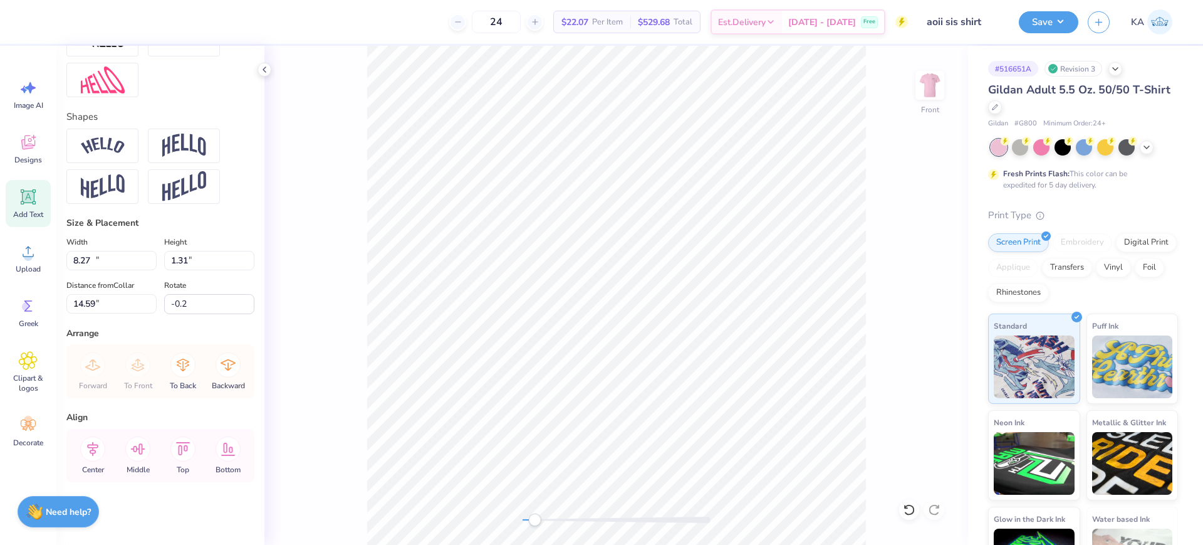
type input "0.0"
drag, startPoint x: 526, startPoint y: 524, endPoint x: 566, endPoint y: 524, distance: 39.5
click at [566, 524] on div at bounding box center [617, 519] width 188 height 13
drag, startPoint x: 561, startPoint y: 519, endPoint x: 525, endPoint y: 516, distance: 36.4
click at [525, 516] on div "Accessibility label" at bounding box center [524, 519] width 13 height 13
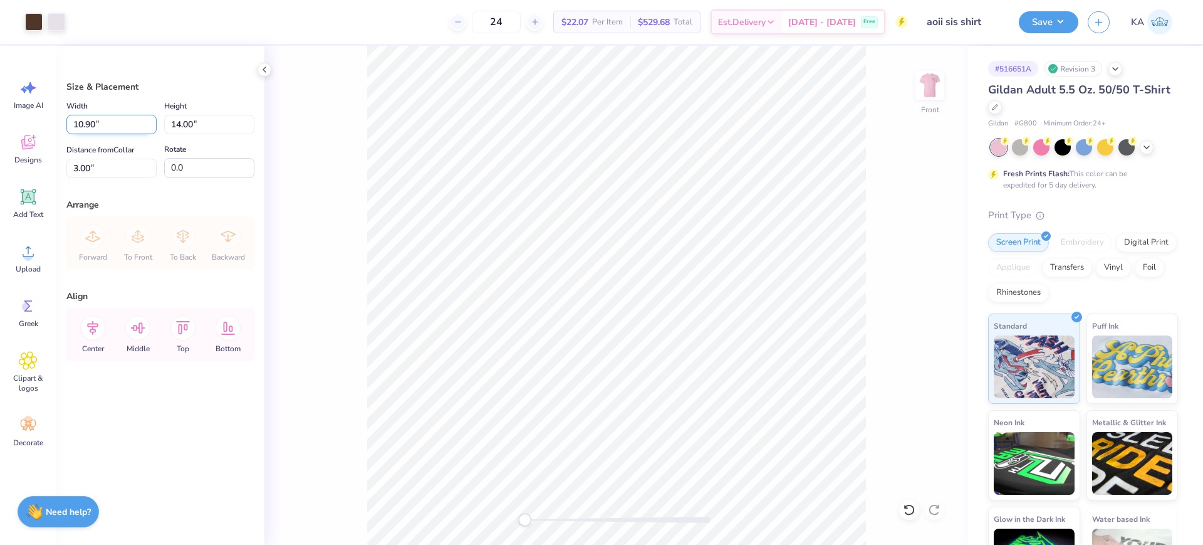
click at [105, 119] on input "10.90" at bounding box center [111, 124] width 90 height 19
type input "11.00"
type input "14.13"
click at [91, 164] on input "2.94" at bounding box center [111, 168] width 90 height 19
type input "3.00"
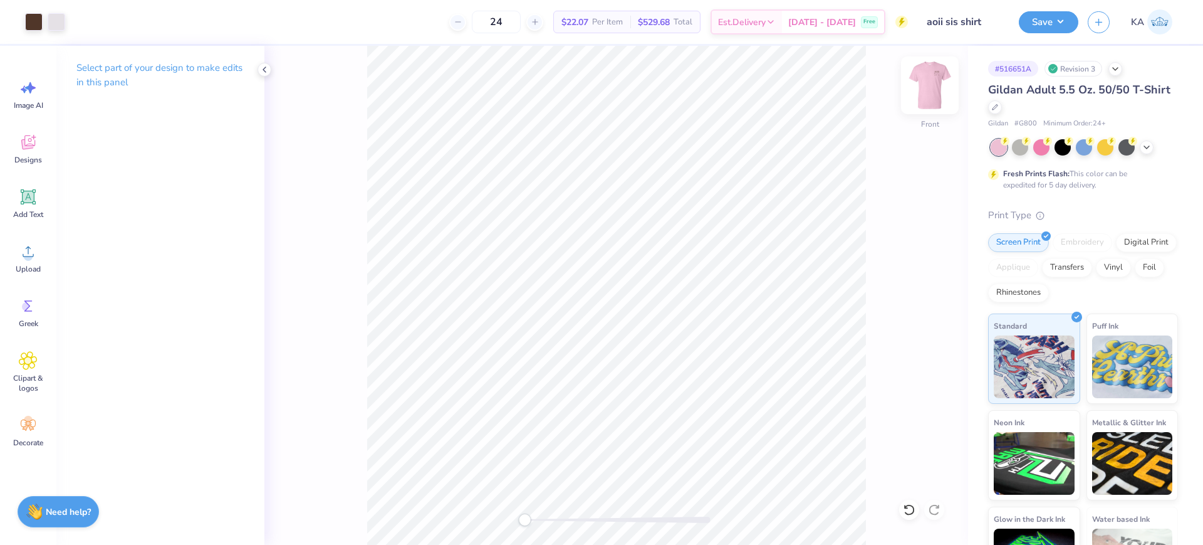
click at [923, 90] on img at bounding box center [930, 85] width 50 height 50
click at [1036, 21] on button "Save" at bounding box center [1049, 20] width 60 height 22
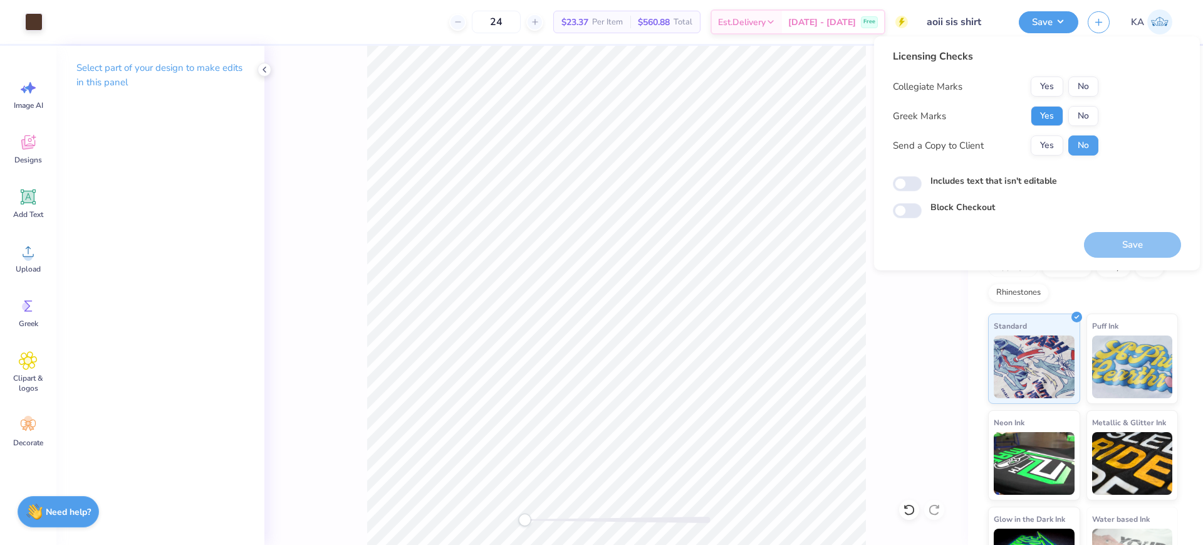
click at [1045, 116] on button "Yes" at bounding box center [1047, 116] width 33 height 20
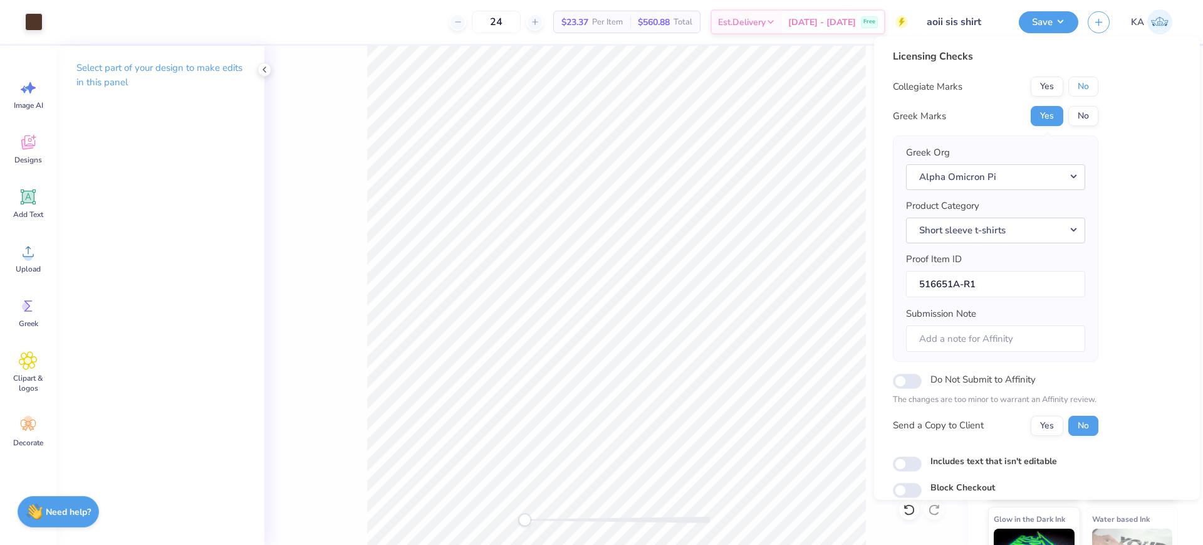
click at [1088, 83] on button "No" at bounding box center [1083, 86] width 30 height 20
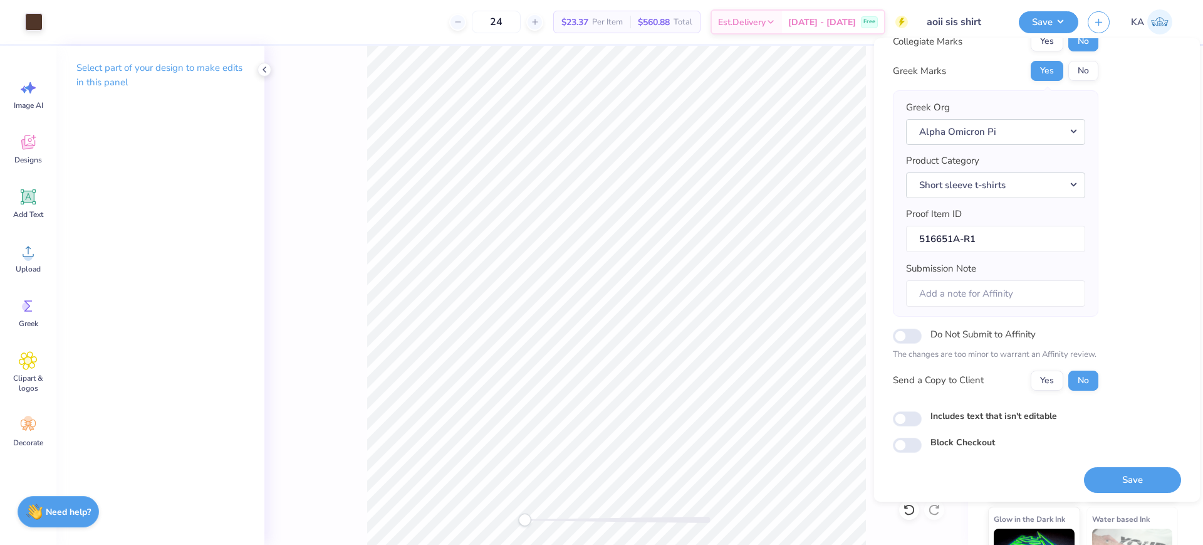
scroll to position [50, 0]
click at [1134, 475] on button "Save" at bounding box center [1132, 477] width 97 height 26
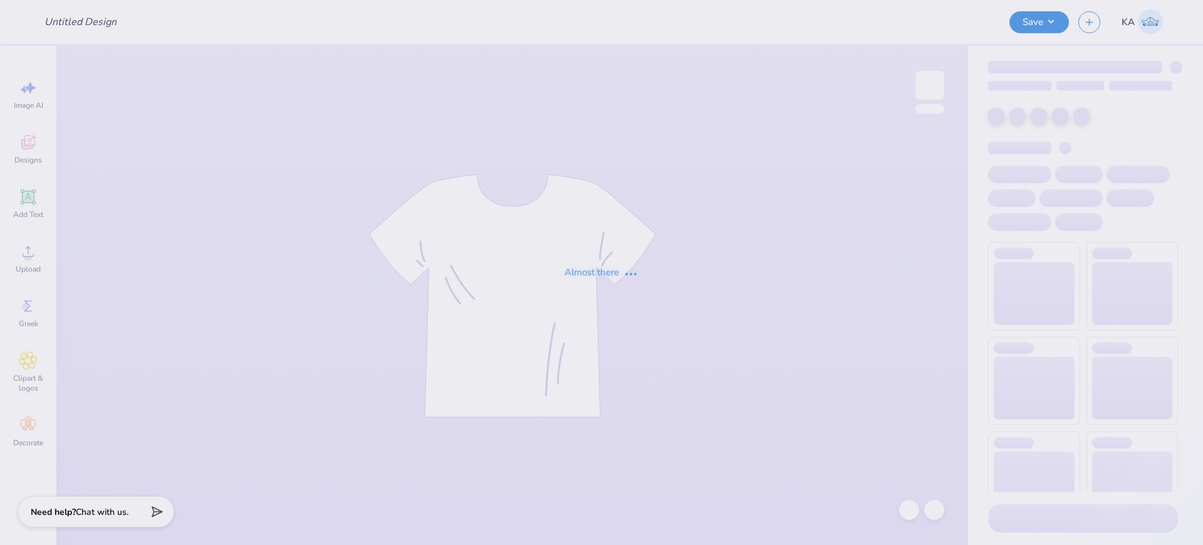
type input "KKG Formal 2"
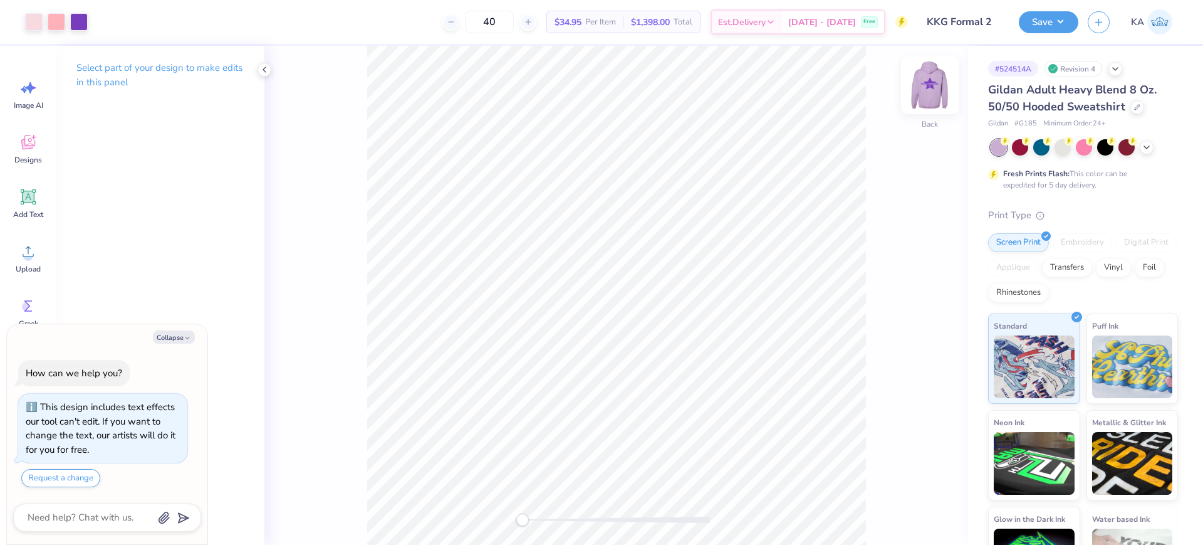
click at [936, 90] on img at bounding box center [930, 85] width 50 height 50
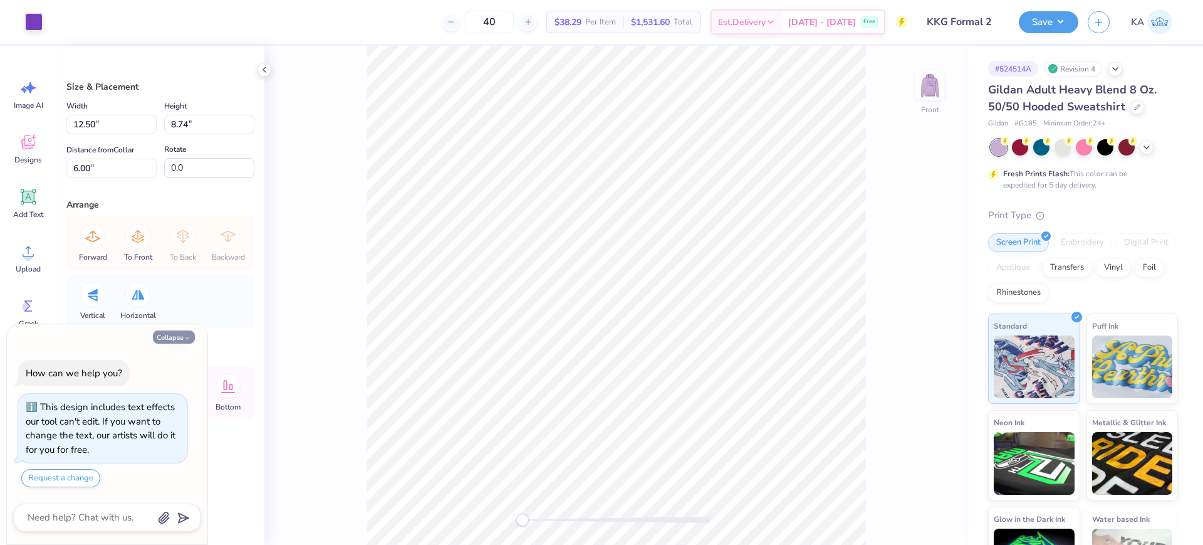
click at [182, 340] on button "Collapse" at bounding box center [174, 336] width 42 height 13
type textarea "x"
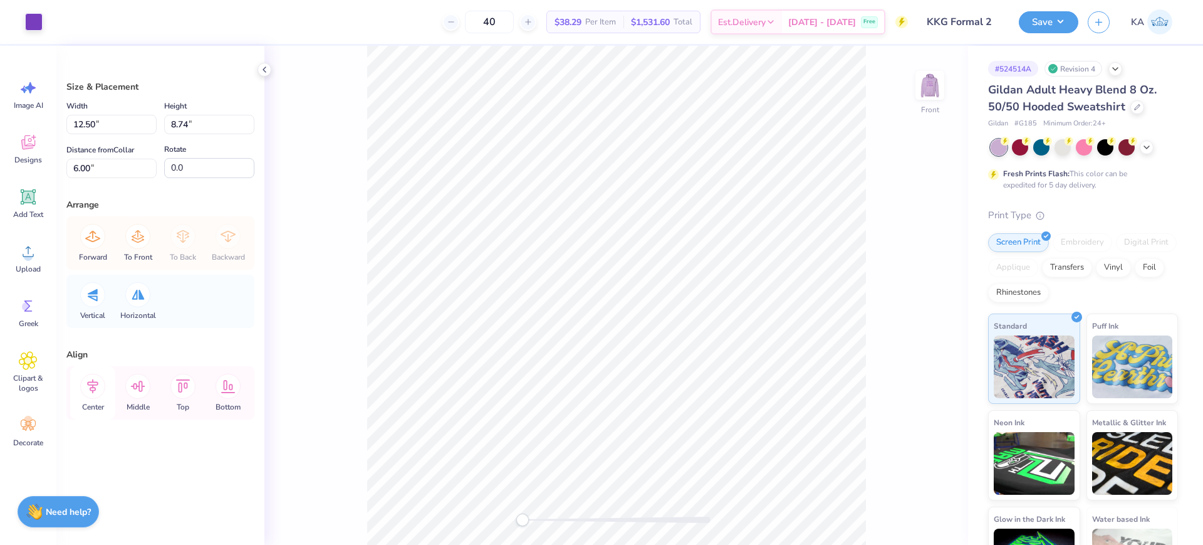
click at [95, 384] on icon at bounding box center [92, 385] width 25 height 25
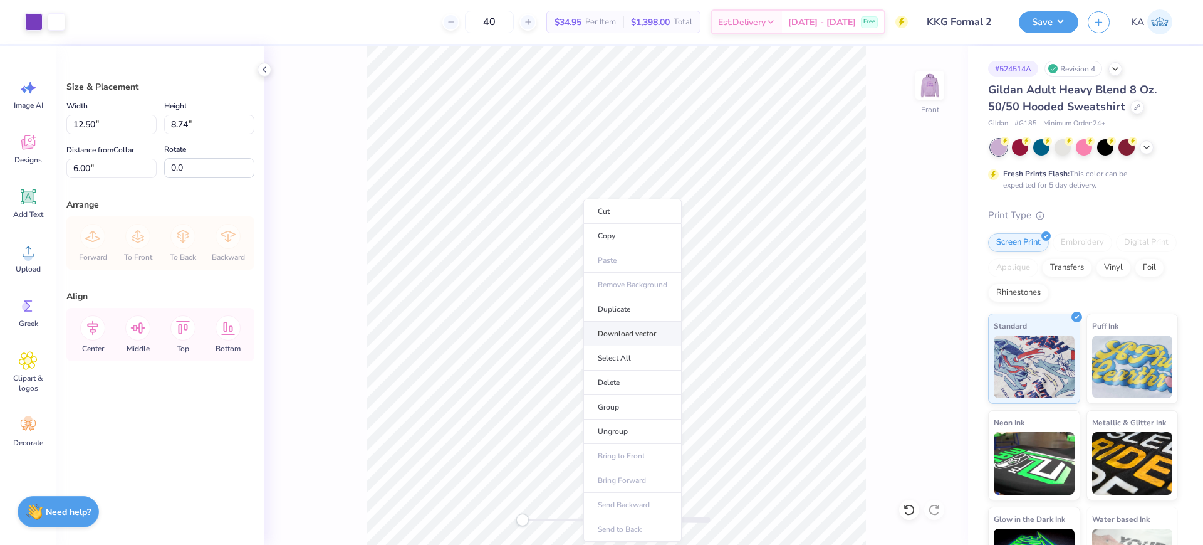
click at [635, 337] on li "Download vector" at bounding box center [632, 333] width 98 height 24
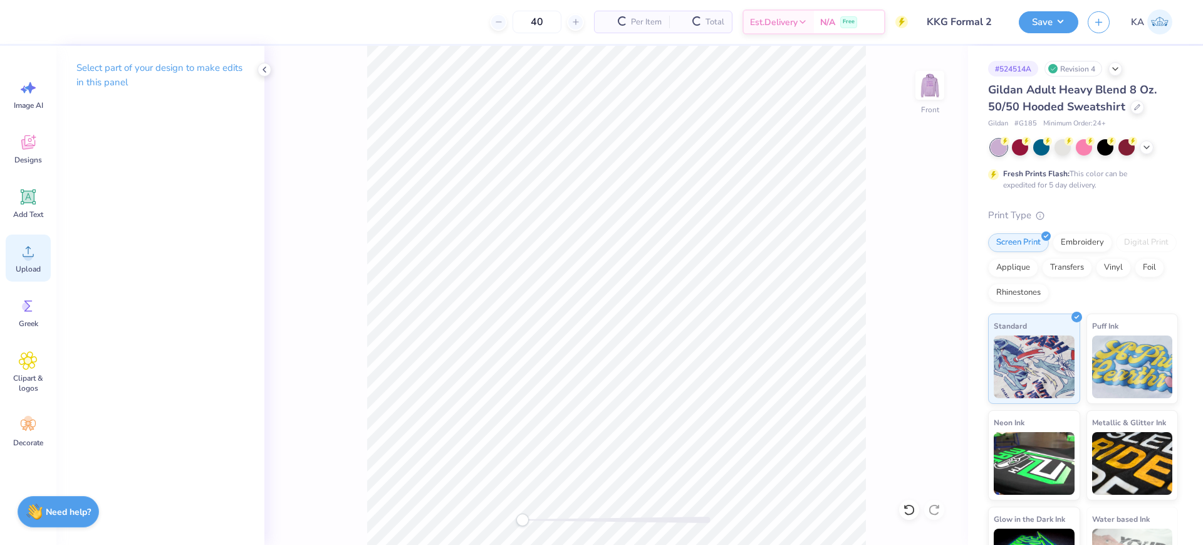
click at [35, 253] on icon at bounding box center [28, 251] width 19 height 19
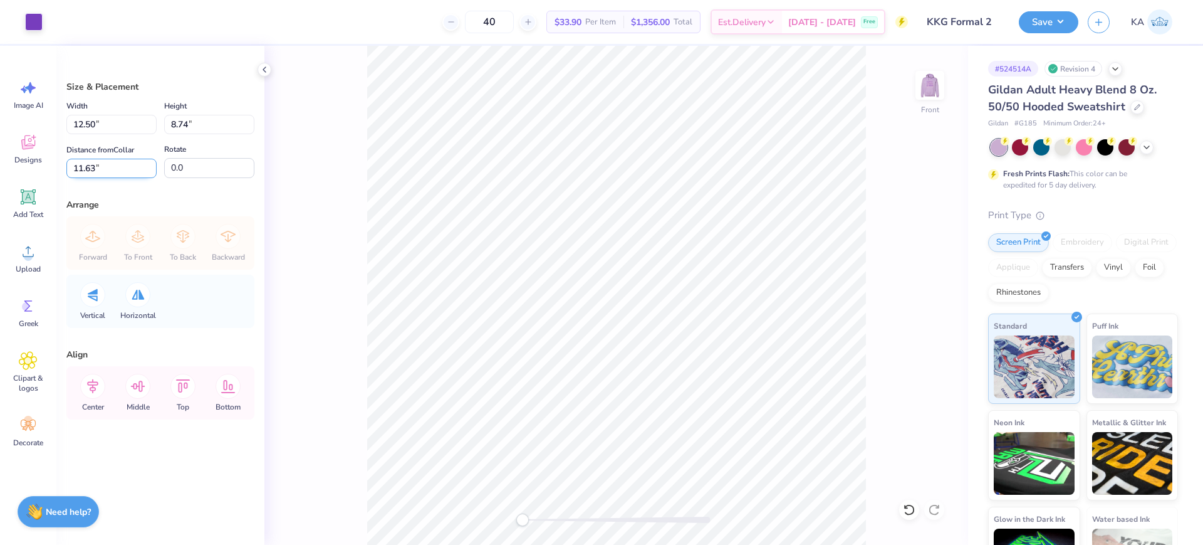
click at [85, 164] on input "11.63" at bounding box center [111, 168] width 90 height 19
type input "3"
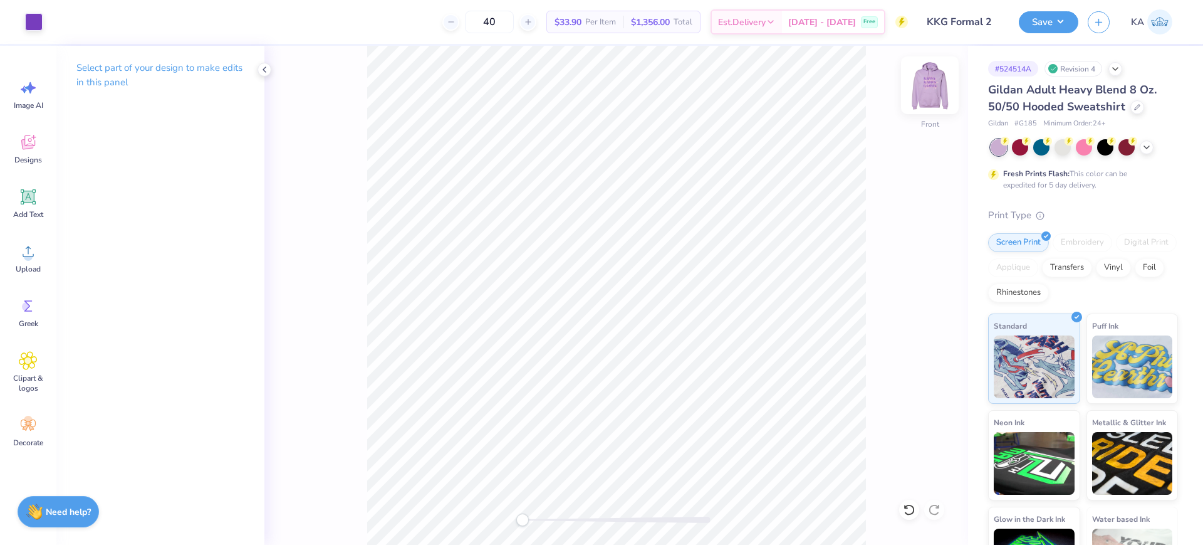
click at [927, 88] on img at bounding box center [930, 85] width 50 height 50
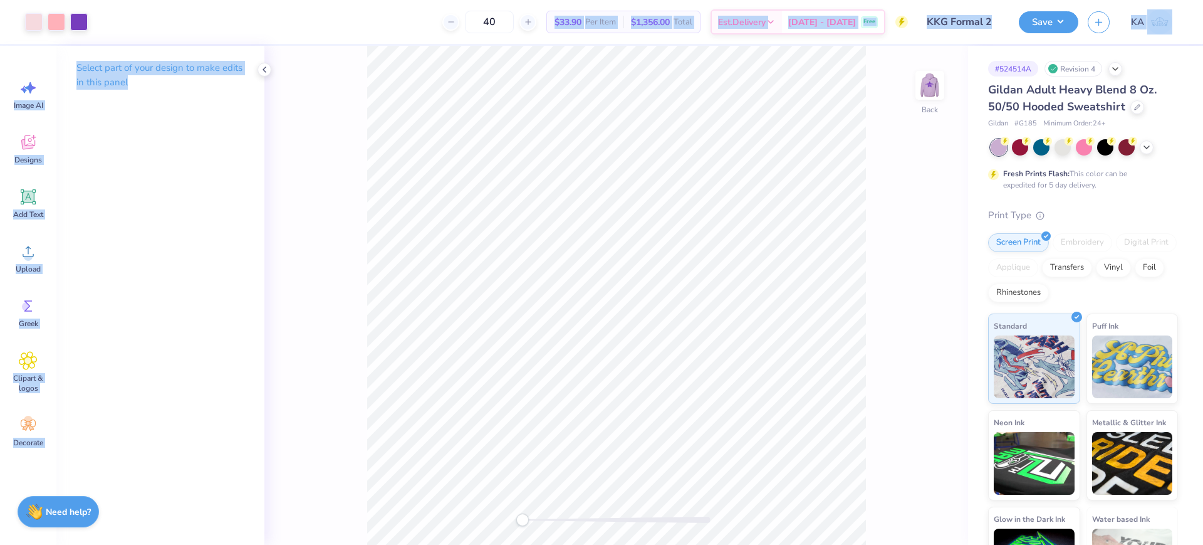
click at [763, 409] on div "Art colors 40 $33.90 Per Item $1,356.00 Total Est. Delivery Oct 8 - 11 Free Des…" at bounding box center [601, 272] width 1203 height 545
click at [565, 40] on div "40 $33.90 Per Item $1,356.00 Total Est. Delivery Oct 8 - 11 Free" at bounding box center [502, 22] width 811 height 44
click at [571, 36] on div "40 $33.90 Per Item $1,356.00 Total Est. Delivery Oct 8 - 11 Free" at bounding box center [502, 22] width 811 height 44
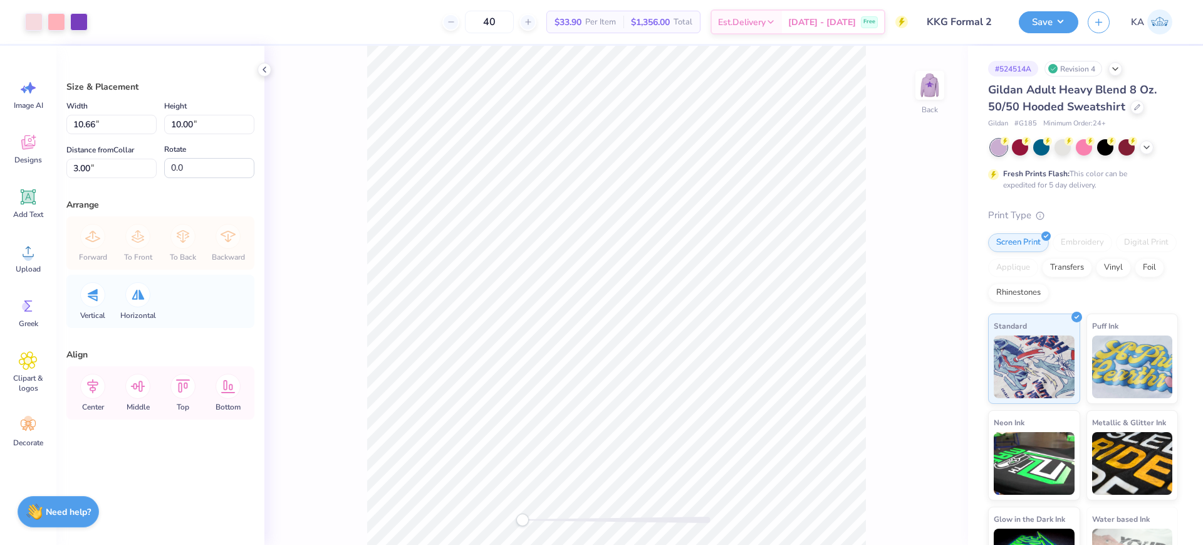
click at [511, 499] on div "Back" at bounding box center [616, 295] width 704 height 499
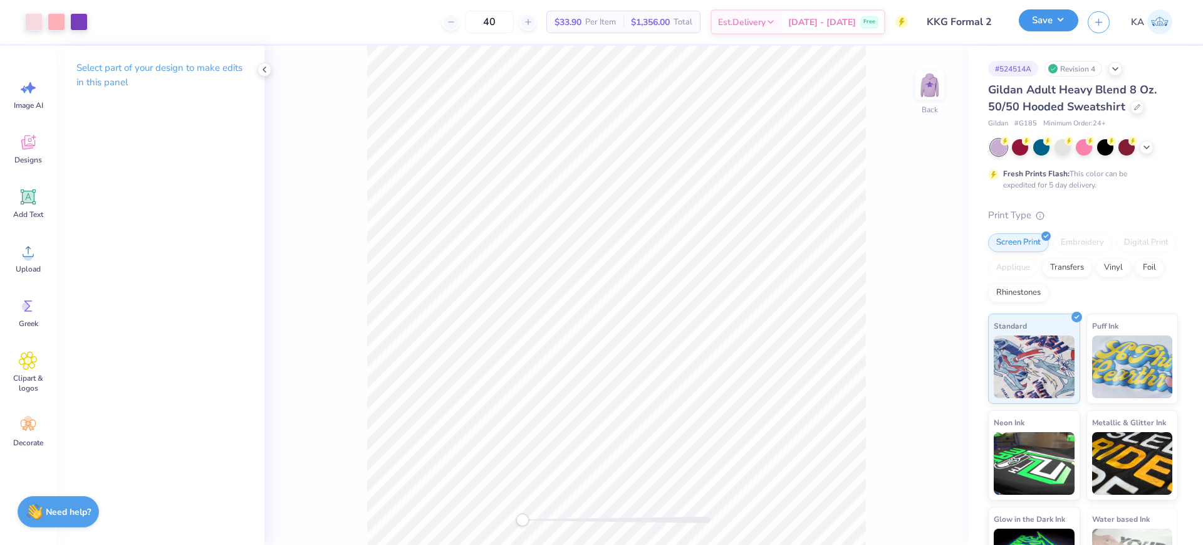
click at [1055, 21] on button "Save" at bounding box center [1049, 20] width 60 height 22
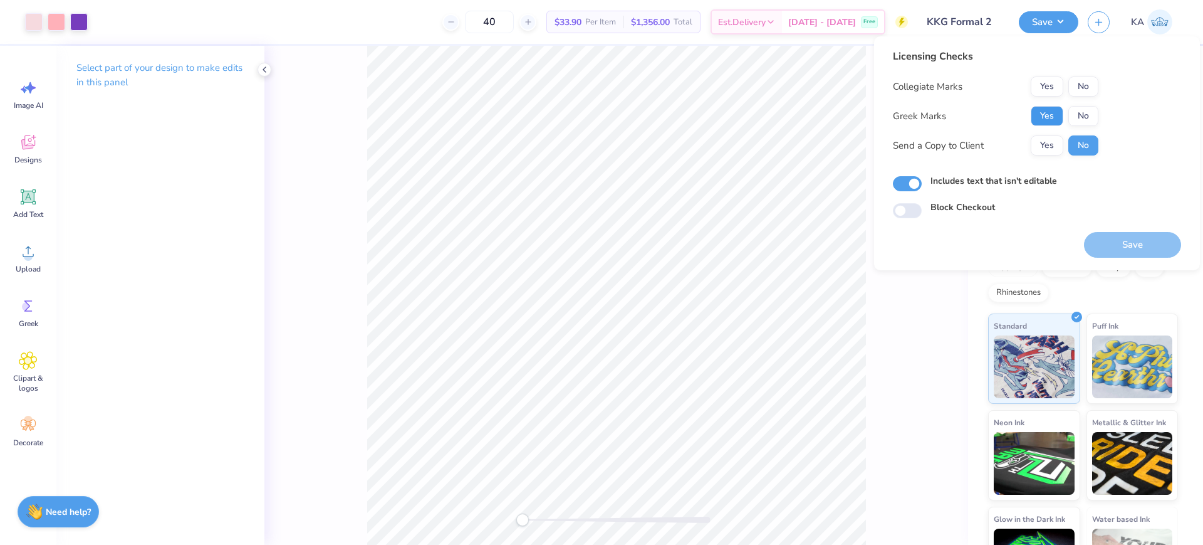
click at [1054, 107] on button "Yes" at bounding box center [1047, 116] width 33 height 20
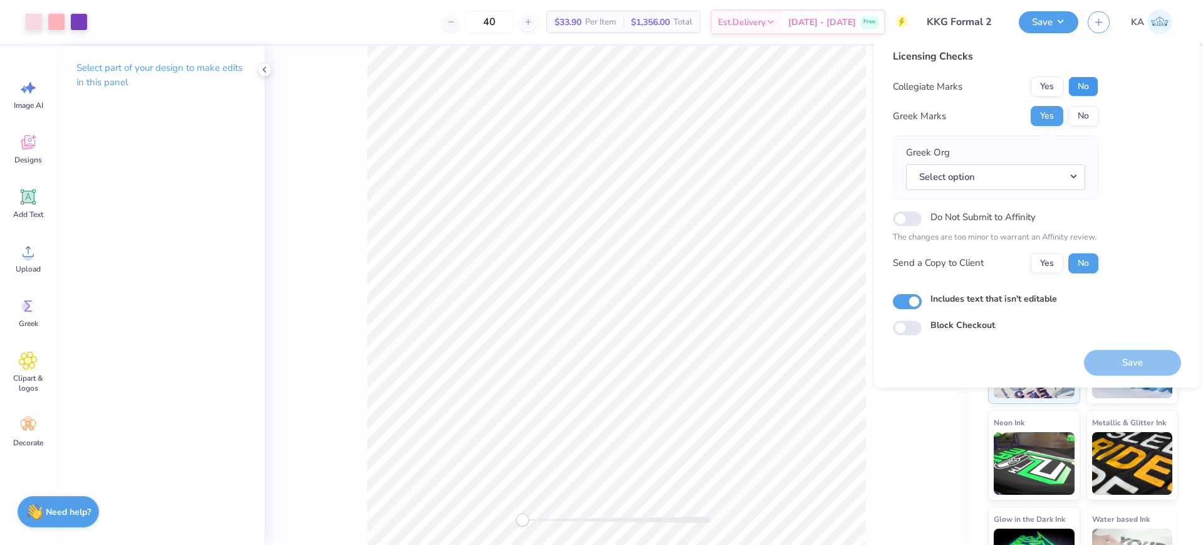
click at [1085, 85] on button "No" at bounding box center [1083, 86] width 30 height 20
click at [1057, 171] on button "Select option" at bounding box center [995, 177] width 179 height 26
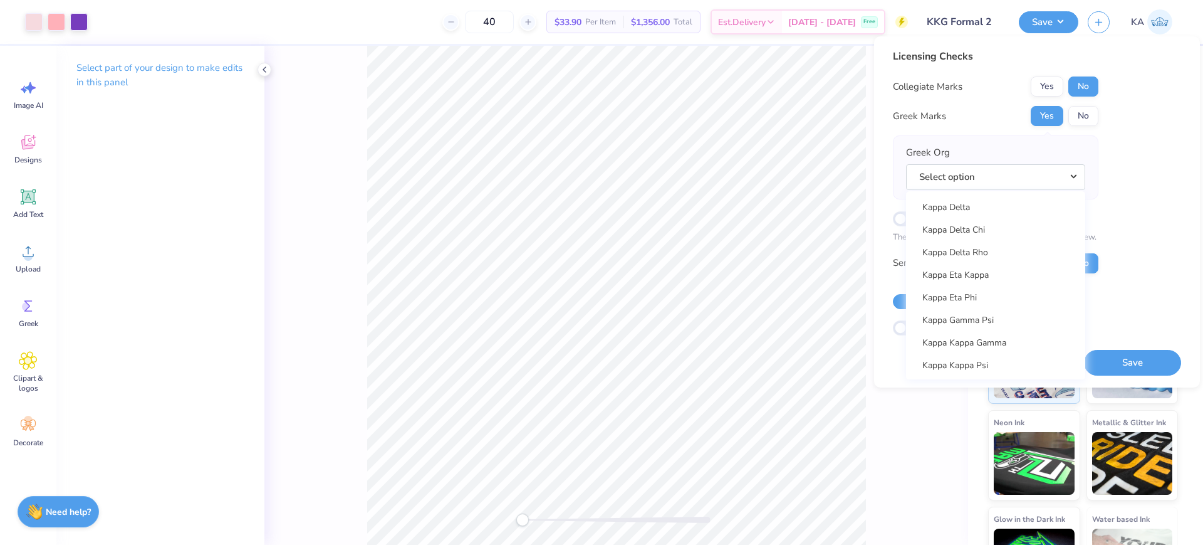
scroll to position [4622, 0]
click at [1003, 280] on link "Kappa Kappa Gamma" at bounding box center [995, 277] width 169 height 21
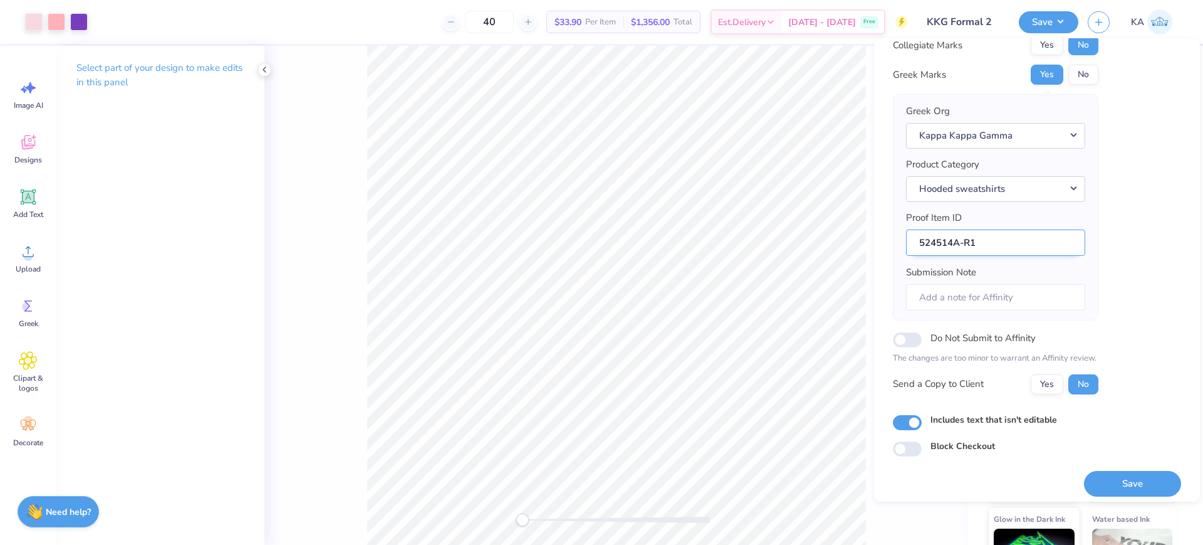
scroll to position [50, 0]
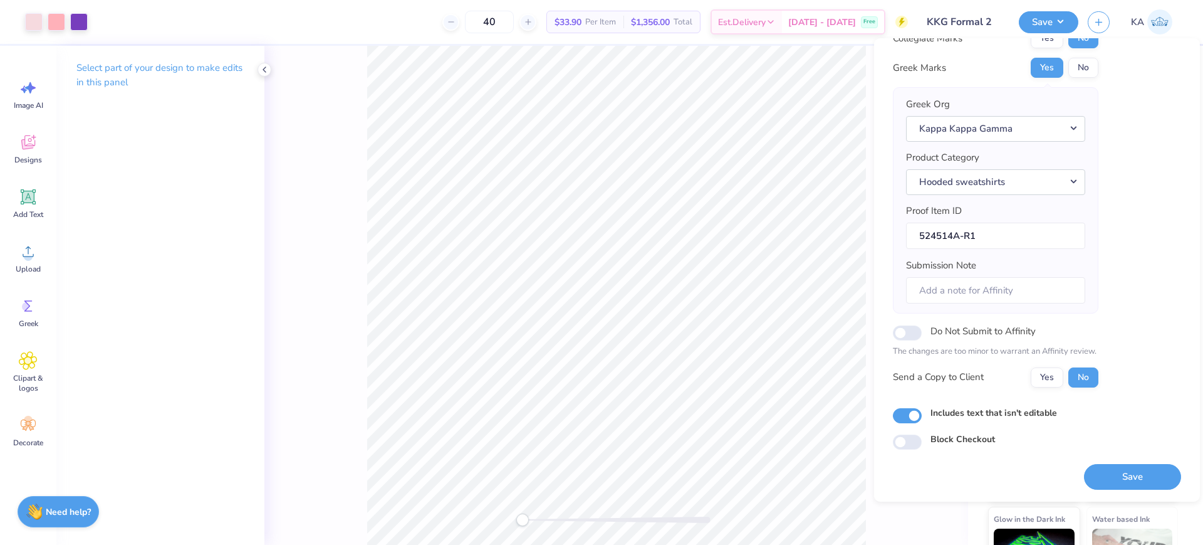
click at [1119, 490] on div "Licensing Checks Collegiate Marks Yes No Greek Marks Yes No Greek Org Kappa Kap…" at bounding box center [1037, 269] width 326 height 463
click at [1122, 484] on button "Save" at bounding box center [1132, 477] width 97 height 26
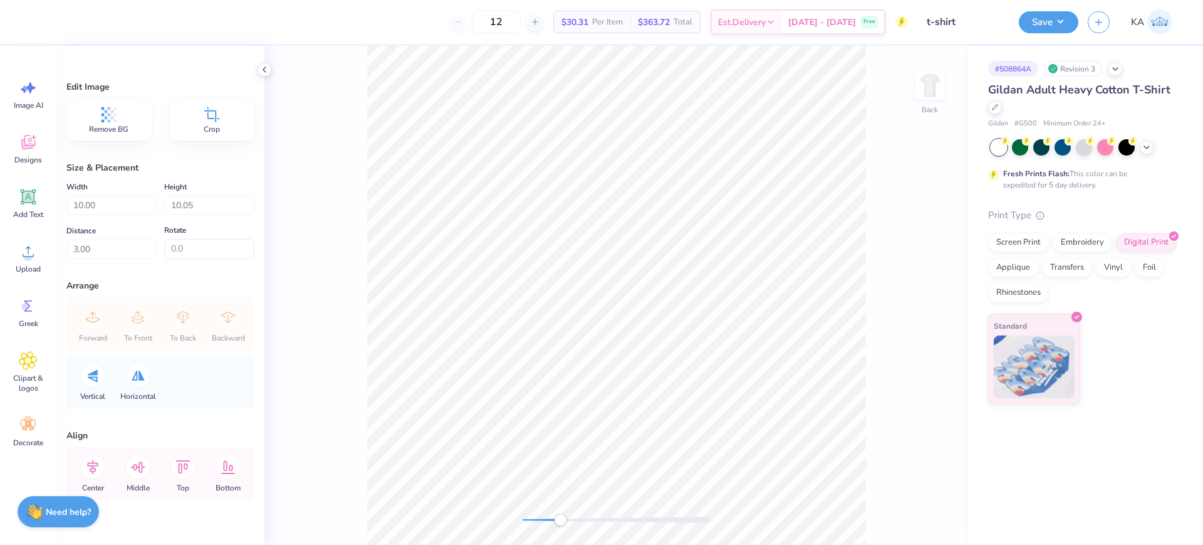
drag, startPoint x: 528, startPoint y: 519, endPoint x: 562, endPoint y: 521, distance: 33.9
click at [562, 521] on div "Accessibility label" at bounding box center [560, 519] width 13 height 13
click at [889, 159] on div "Back" at bounding box center [616, 295] width 704 height 499
drag, startPoint x: 565, startPoint y: 519, endPoint x: 537, endPoint y: 513, distance: 28.3
click at [537, 513] on div "Accessibility label" at bounding box center [537, 519] width 13 height 13
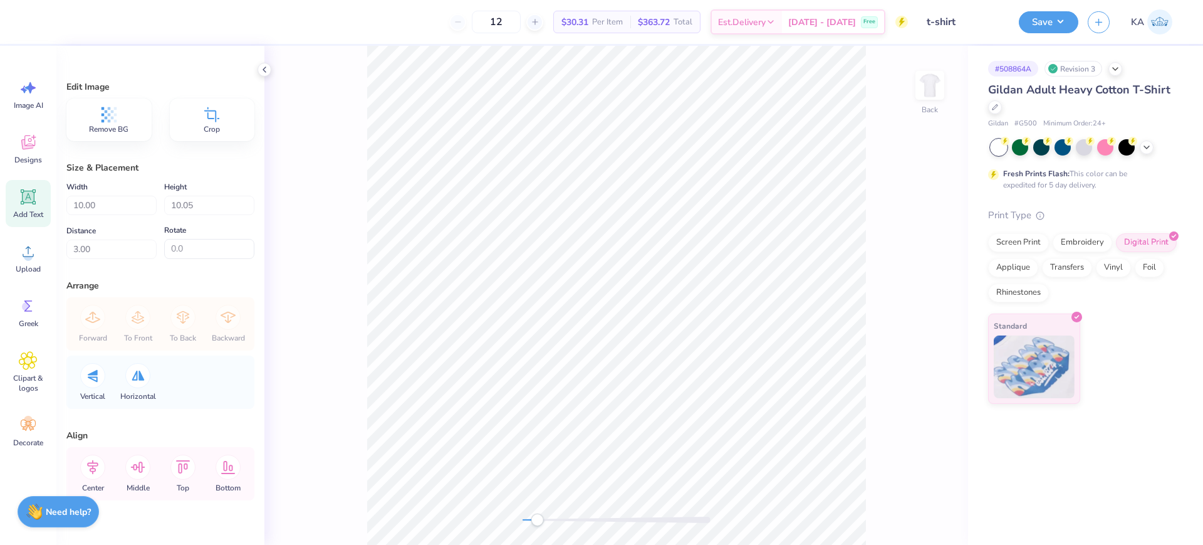
click at [28, 210] on span "Add Text" at bounding box center [28, 214] width 30 height 10
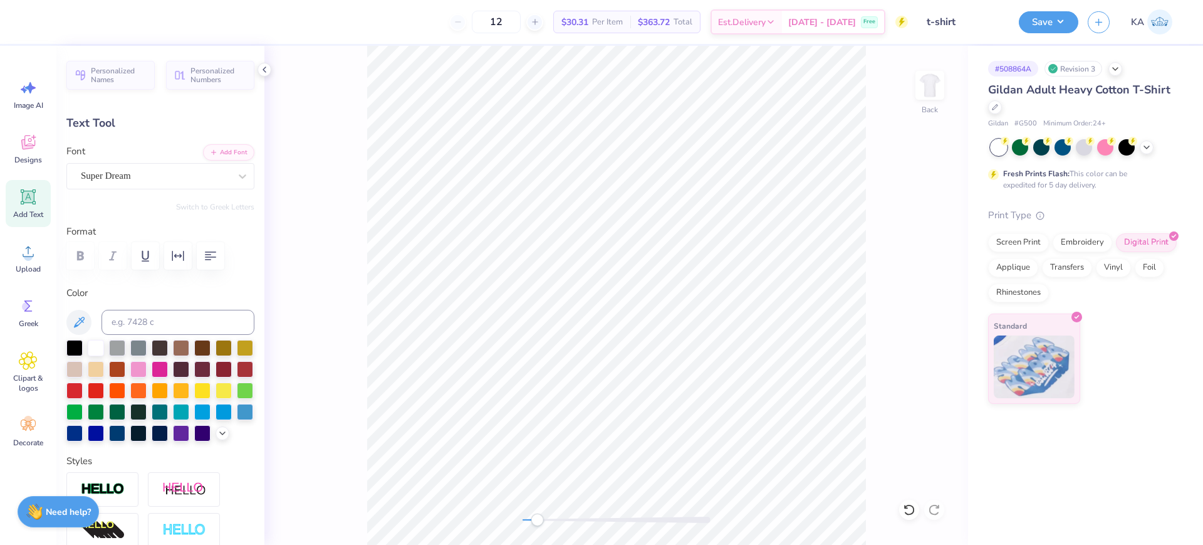
scroll to position [13, 1]
type textarea "tri delta"
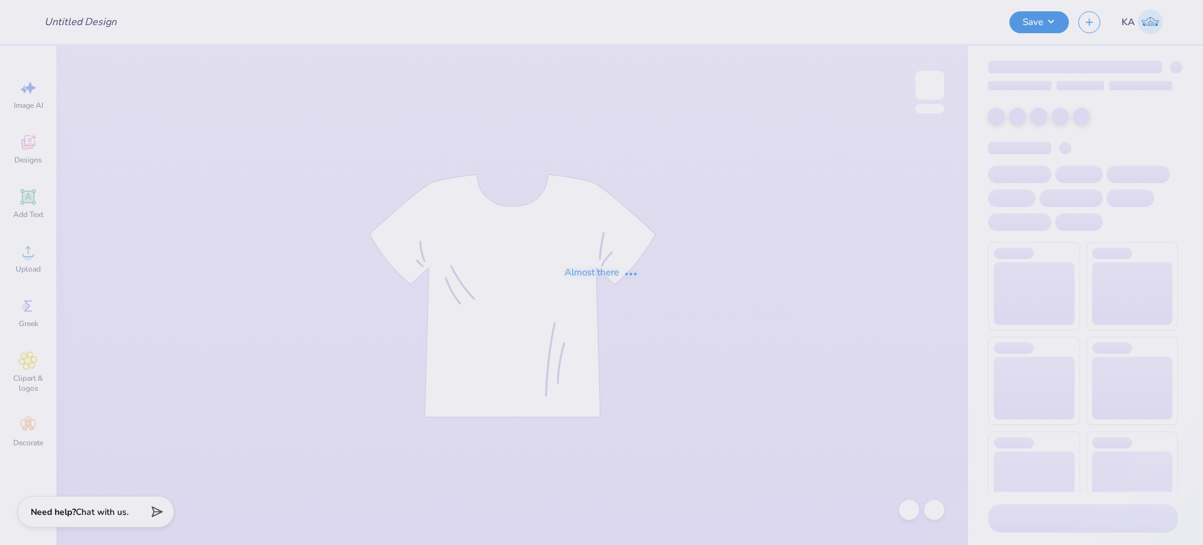
type input "PNM SHIRT 1"
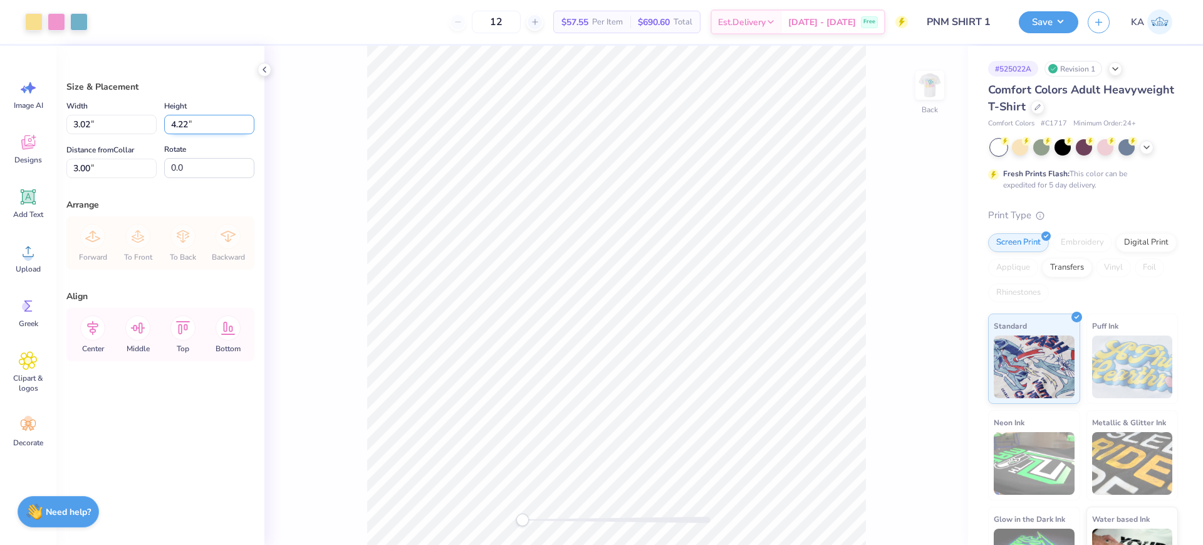
click at [191, 120] on input "4.22" at bounding box center [209, 124] width 90 height 19
type input "7"
type input "4"
type input "2.86"
type input "4.00"
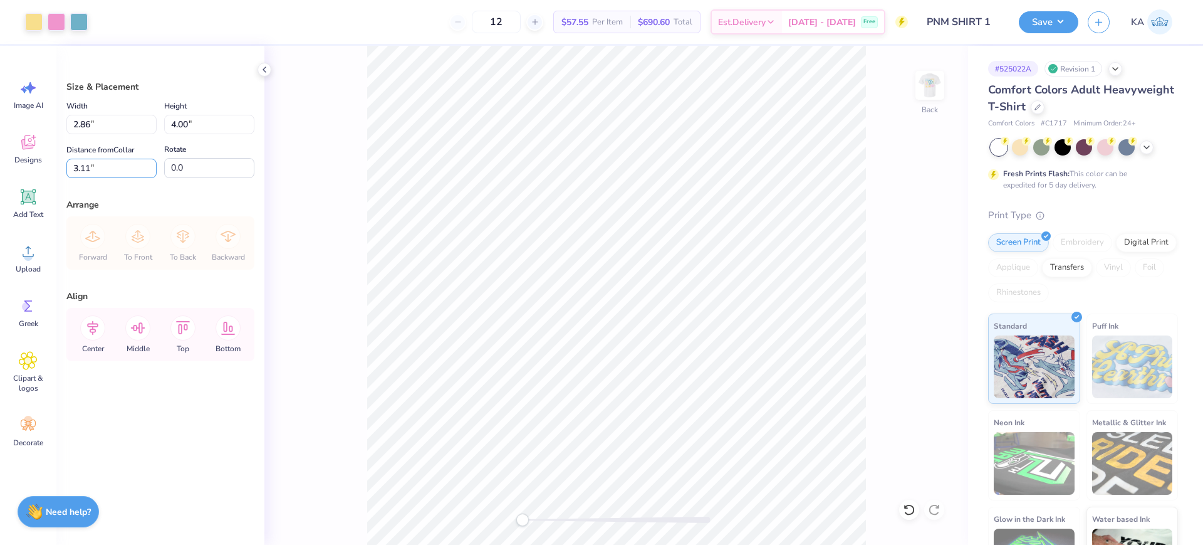
drag, startPoint x: 101, startPoint y: 169, endPoint x: 61, endPoint y: 168, distance: 40.1
click at [61, 168] on div "Size & Placement Width 2.86 2.86 " Height 4.00 4.00 " Distance from Collar 3.11…" at bounding box center [160, 295] width 208 height 499
type input "3.00"
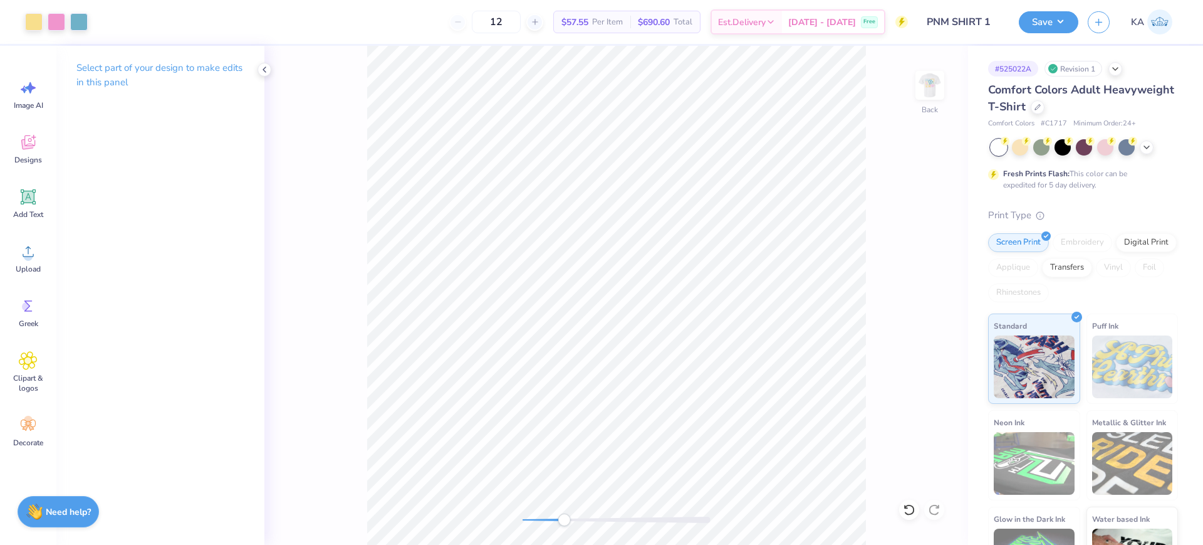
drag, startPoint x: 526, startPoint y: 523, endPoint x: 565, endPoint y: 523, distance: 39.5
click at [565, 523] on div "Accessibility label" at bounding box center [564, 519] width 13 height 13
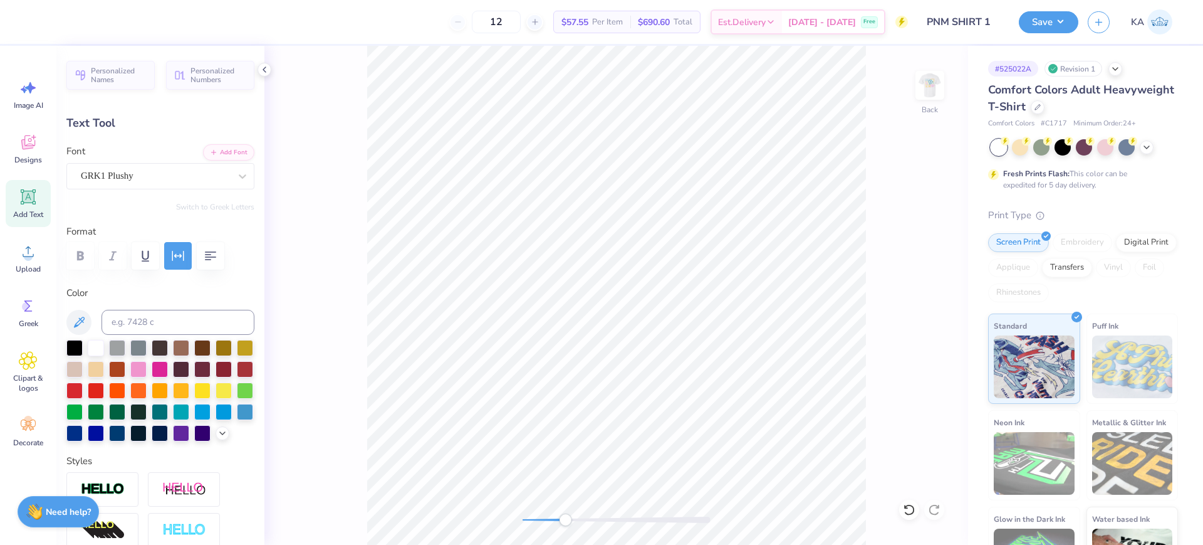
scroll to position [13, 3]
type textarea "recruitment"
drag, startPoint x: 568, startPoint y: 518, endPoint x: 540, endPoint y: 518, distance: 28.2
click at [540, 518] on div "Accessibility label" at bounding box center [539, 519] width 13 height 13
type input "1.65"
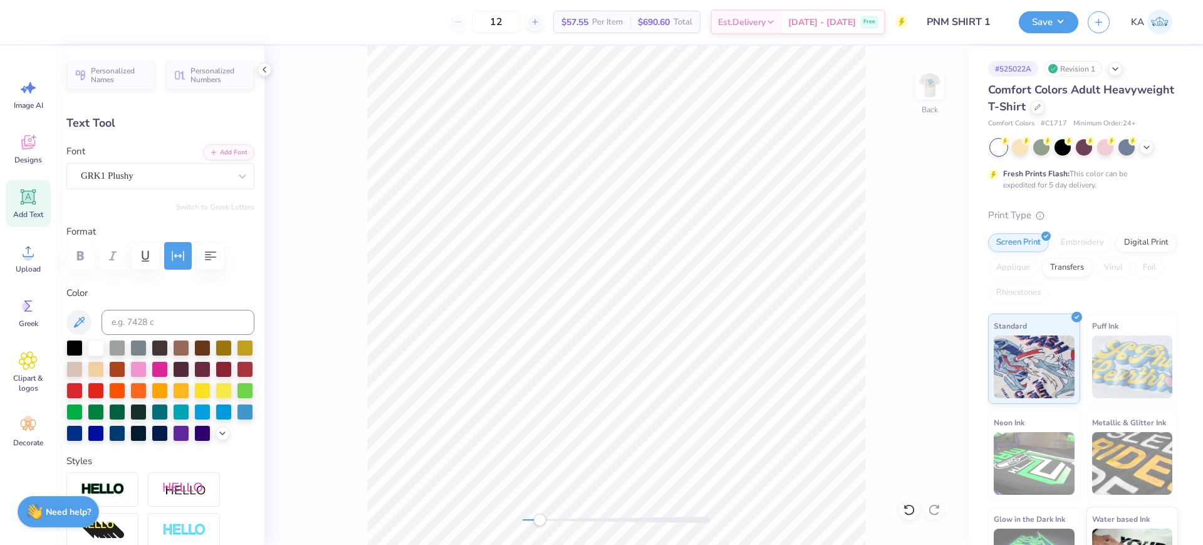
type input "0.11"
type input "1.84"
type input "0.12"
type input "3.65"
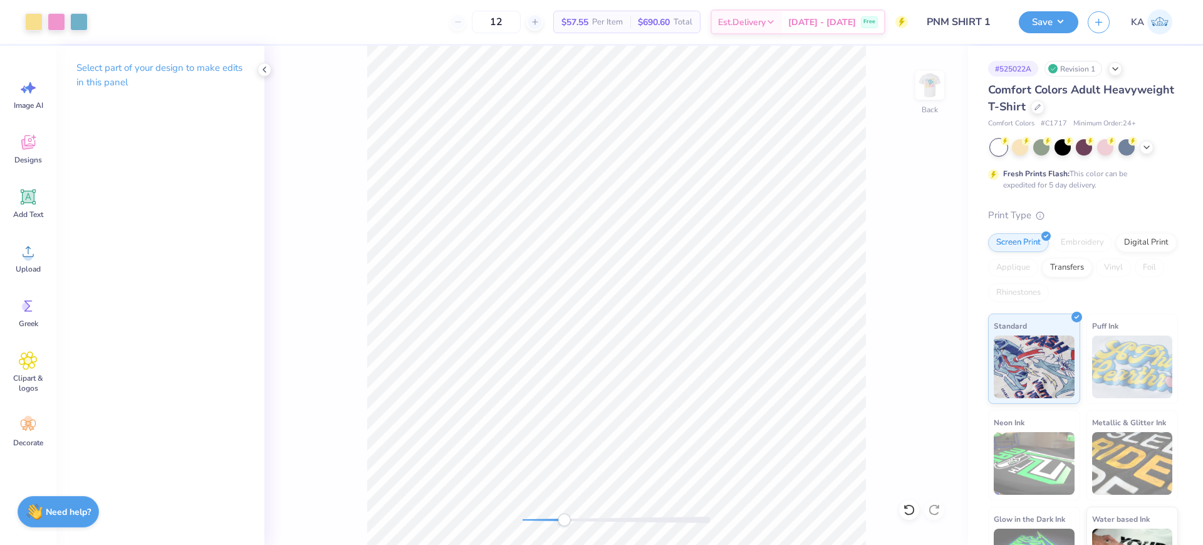
drag, startPoint x: 542, startPoint y: 517, endPoint x: 564, endPoint y: 516, distance: 22.0
click at [564, 516] on div "Accessibility label" at bounding box center [564, 519] width 13 height 13
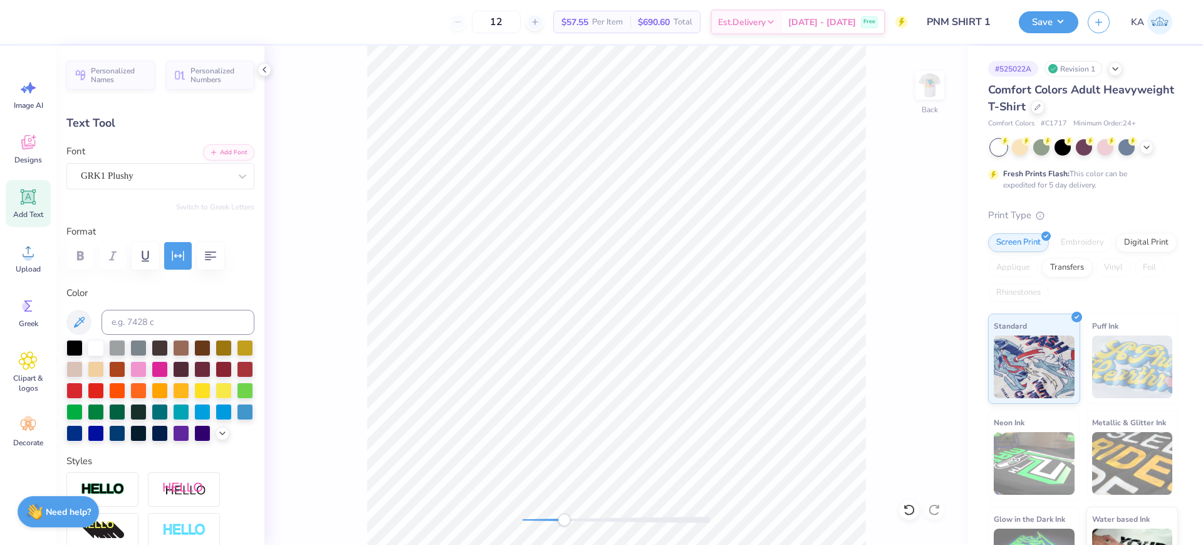
type input "2.01"
type input "0.13"
type input "0.0"
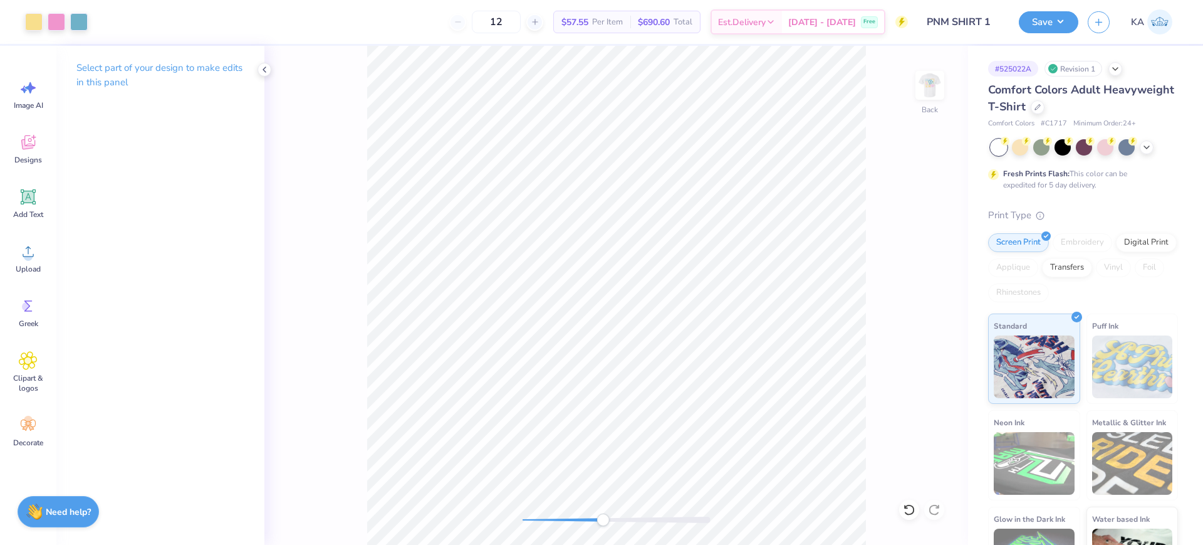
click at [603, 501] on div "Back" at bounding box center [616, 295] width 704 height 499
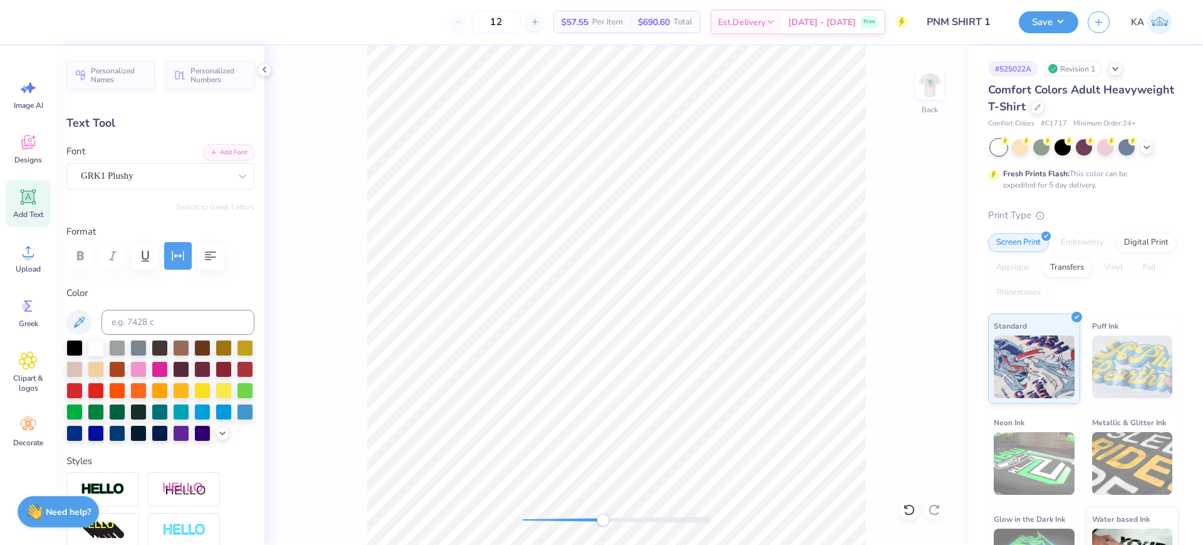
type input "0.0"
click at [904, 507] on icon at bounding box center [909, 509] width 13 height 13
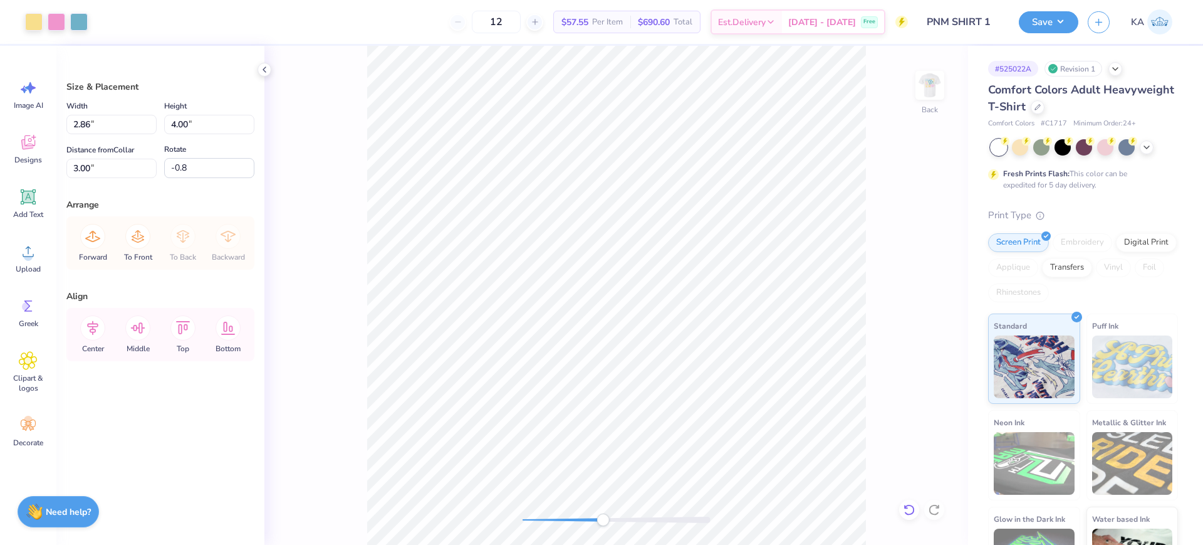
click at [914, 504] on icon at bounding box center [909, 509] width 13 height 13
type input "0.0"
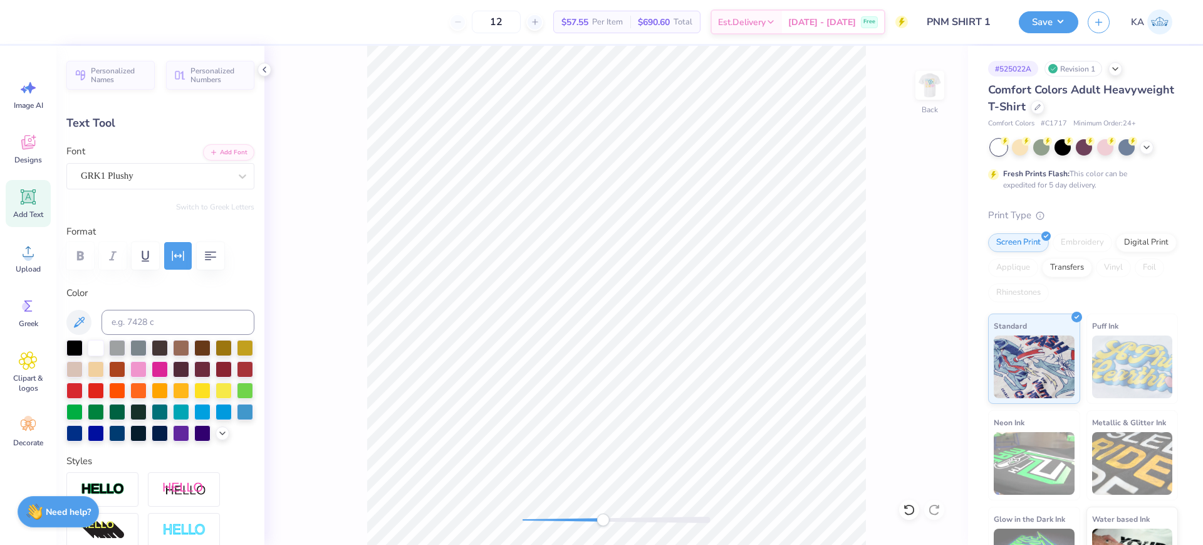
click at [951, 316] on div "Back" at bounding box center [616, 295] width 704 height 499
type input "0.0"
type input "3.60"
type input "-0.1"
click at [170, 253] on button "button" at bounding box center [178, 256] width 28 height 28
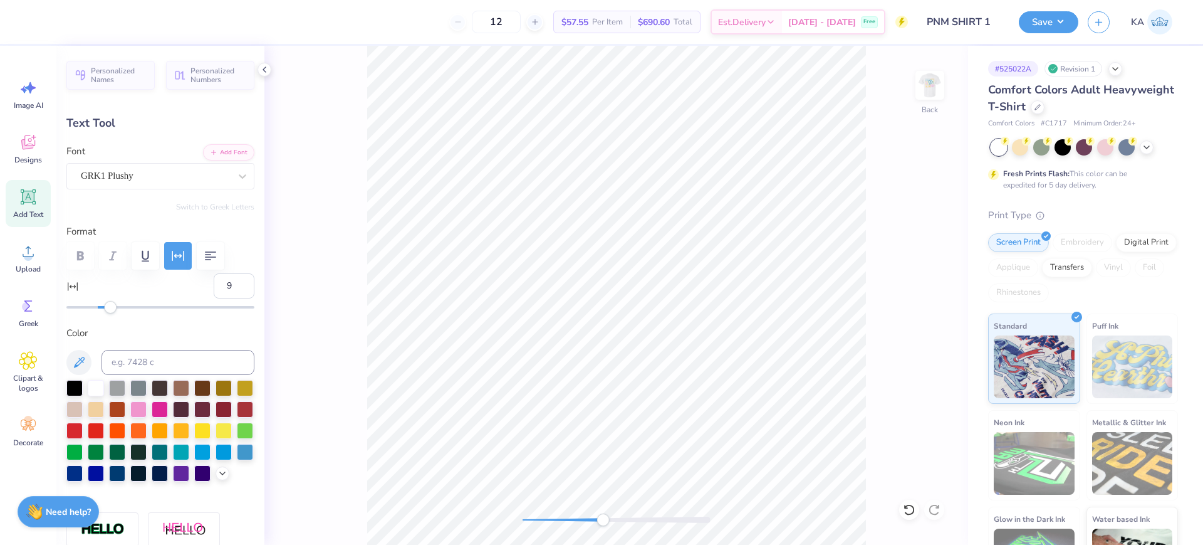
type input "8"
drag, startPoint x: 120, startPoint y: 307, endPoint x: 108, endPoint y: 308, distance: 11.9
click at [108, 308] on div "Accessibility label" at bounding box center [108, 307] width 13 height 13
click at [223, 289] on input "8" at bounding box center [234, 285] width 41 height 25
type input "0"
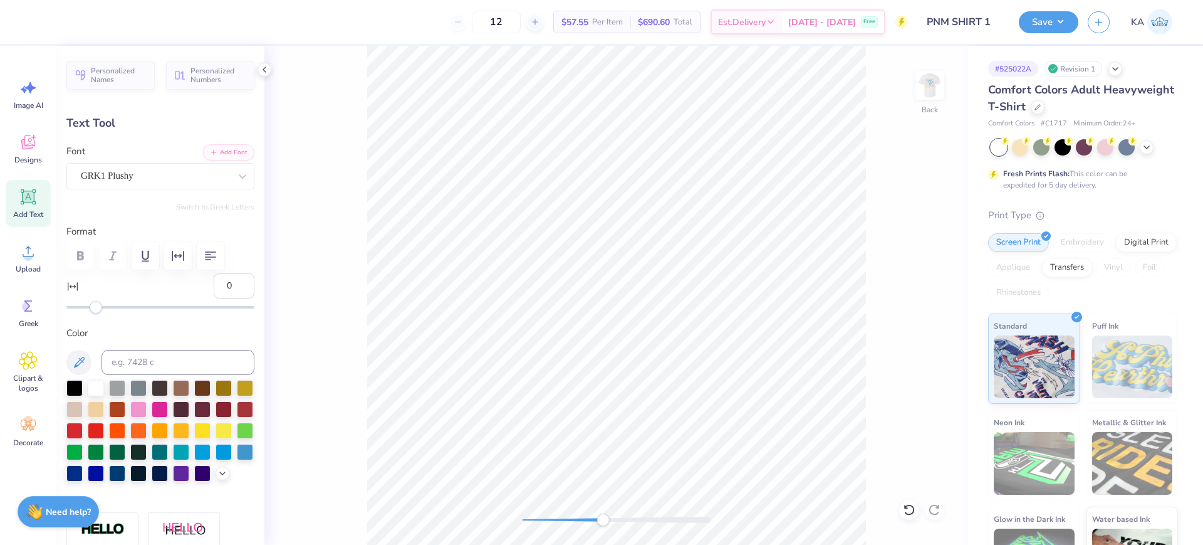
type input "0.0"
type input "1.66"
type input "-0.1"
type input "1.83"
type input "0.14"
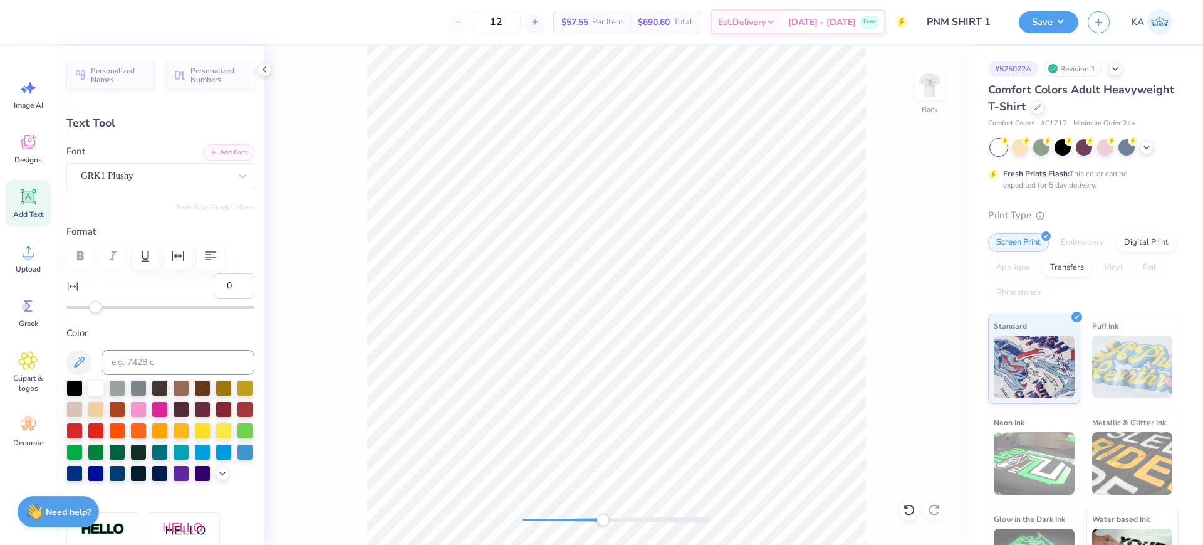
type input "1.95"
type input "0.15"
type input "-0.1"
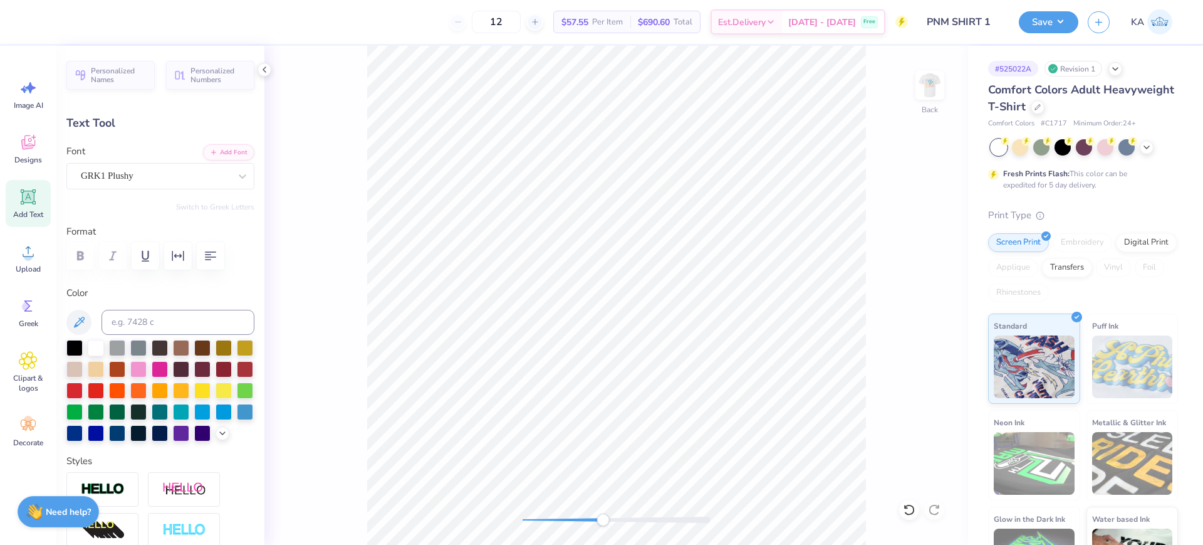
type input "0.0"
type input "3.63"
type input "0.0"
type input "0.18"
type input "3.62"
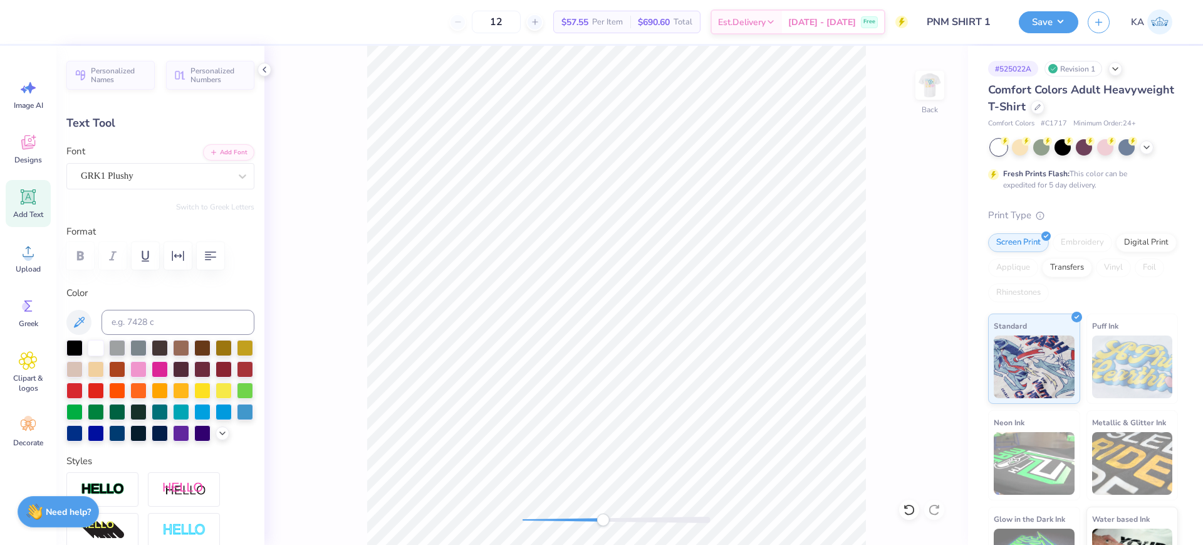
type input "0.0"
type input "0.15"
type input "3.63"
click at [913, 501] on div at bounding box center [909, 509] width 20 height 20
type input "0.0"
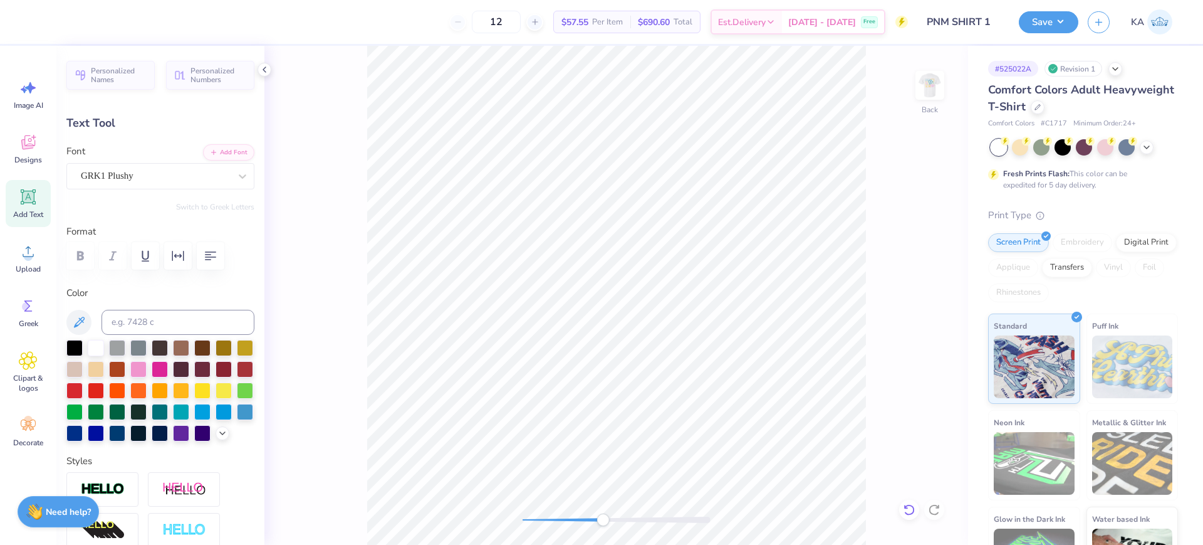
type input "0.0"
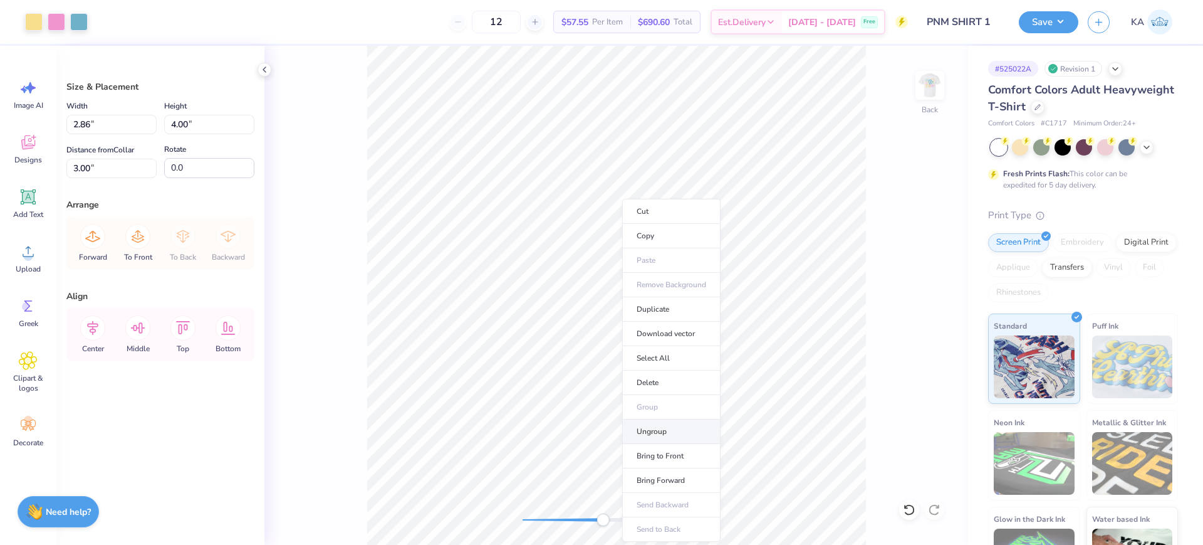
click at [674, 428] on li "Ungroup" at bounding box center [671, 431] width 98 height 24
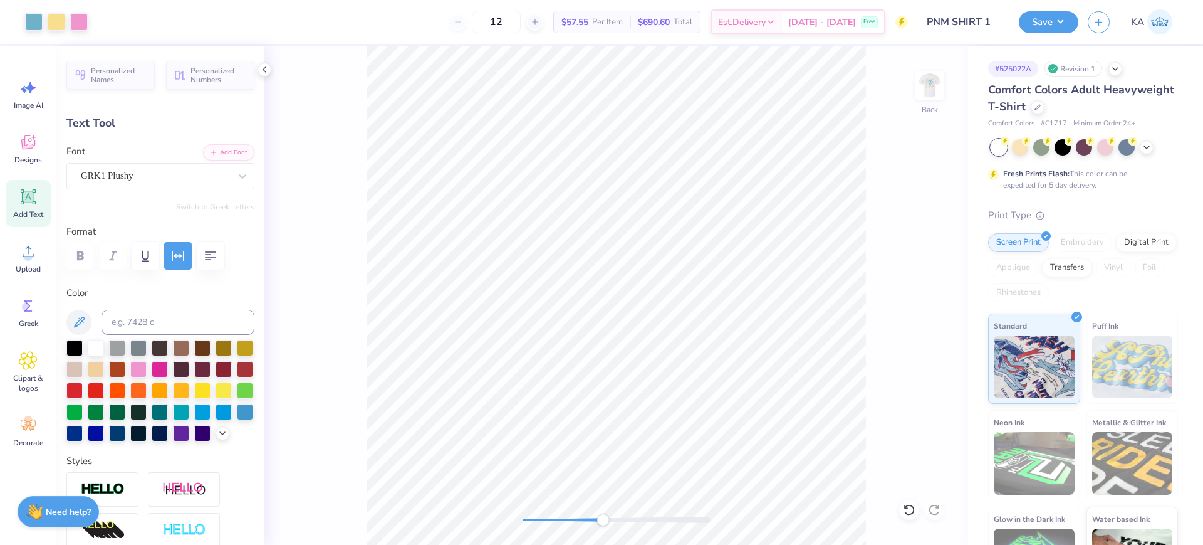
click at [366, 536] on div "Back" at bounding box center [616, 295] width 704 height 499
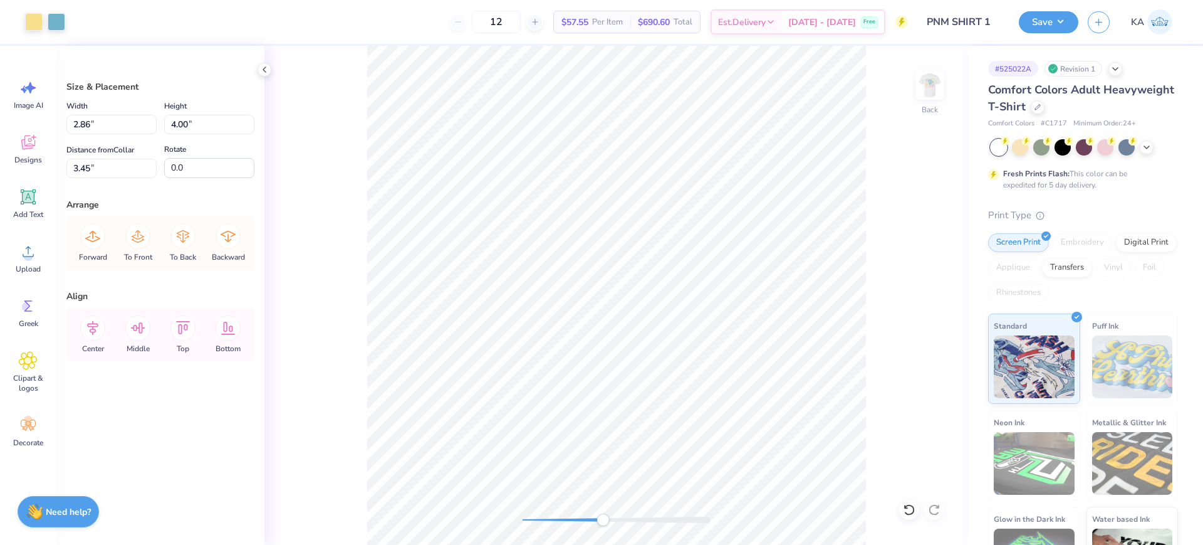
type input "3.45"
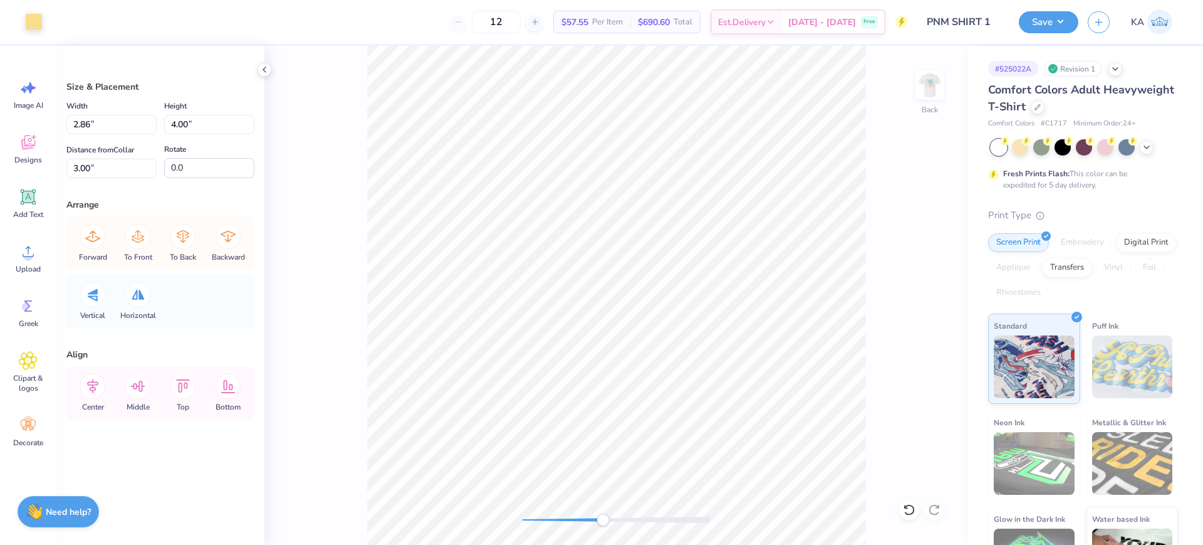
type input "1.47"
type input "1.93"
type input "4.03"
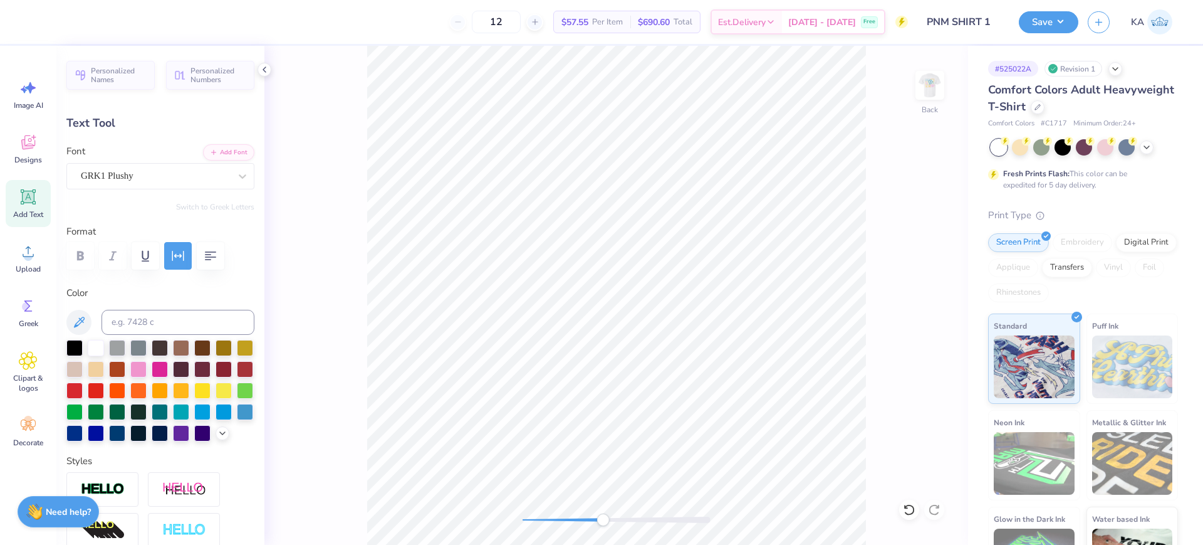
type input "1.95"
type input "0.15"
type input "3.65"
type input "0.0"
type input "3.62"
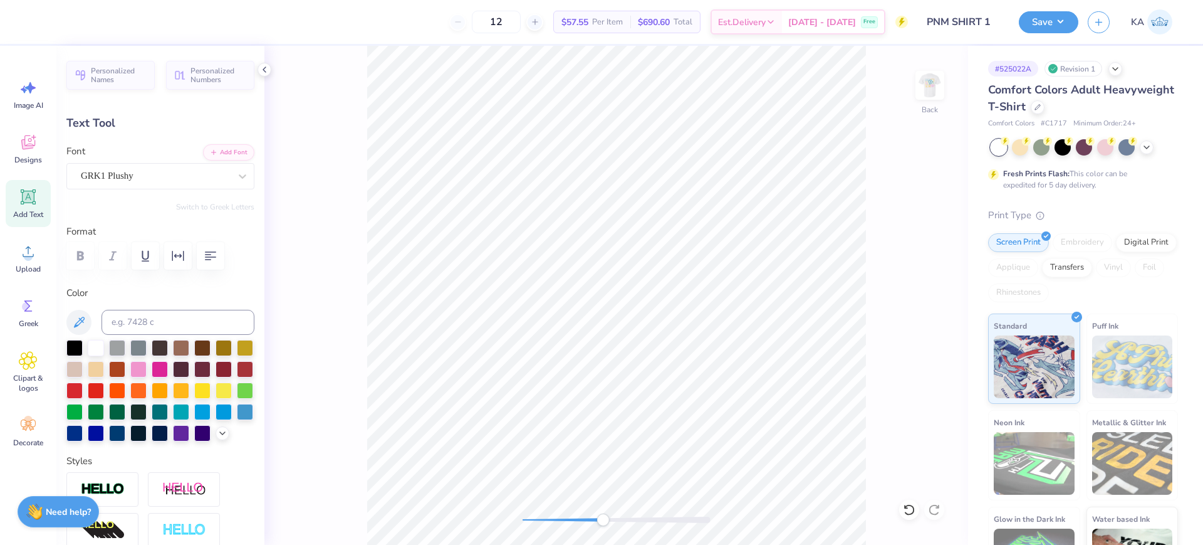
type input "0.0"
type input "0.18"
type input "3.61"
type input "1.0"
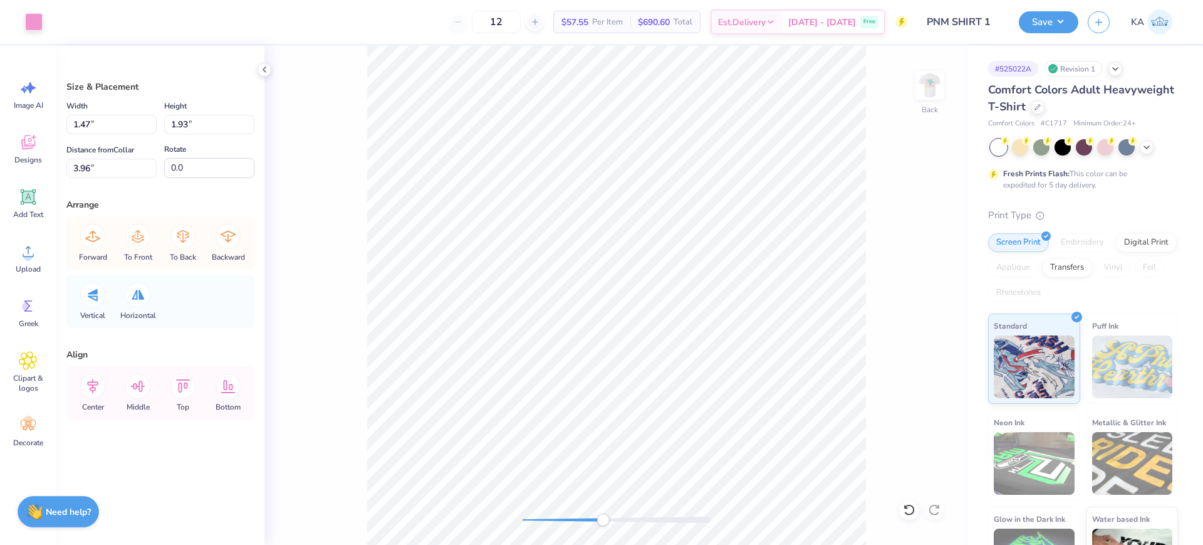
type input "2.86"
type input "4.00"
type input "3.11"
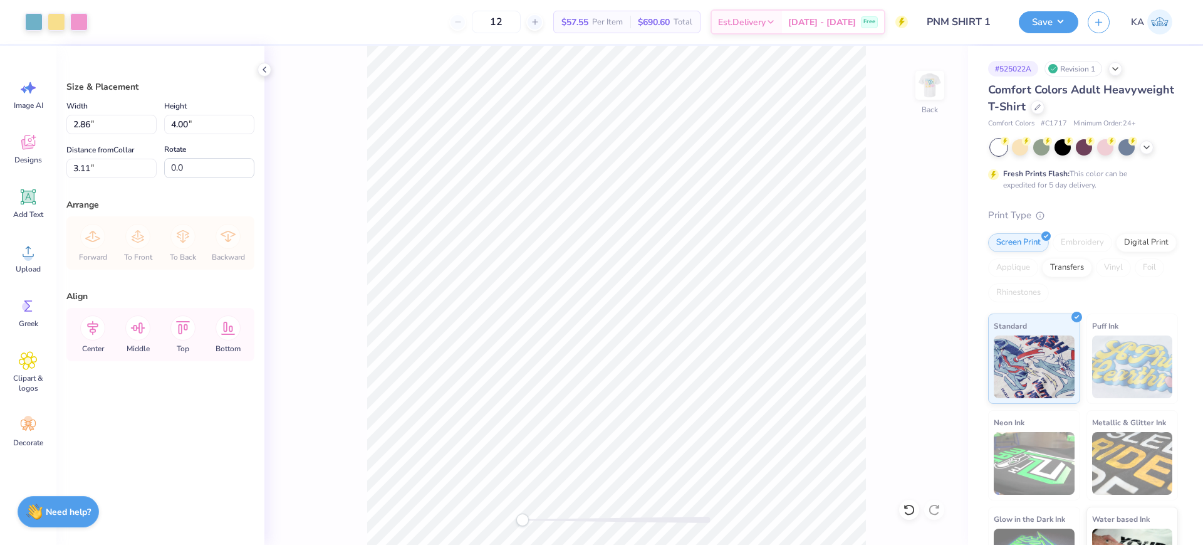
drag, startPoint x: 593, startPoint y: 516, endPoint x: 521, endPoint y: 513, distance: 72.1
click at [523, 516] on div at bounding box center [617, 519] width 188 height 6
type input "3.00"
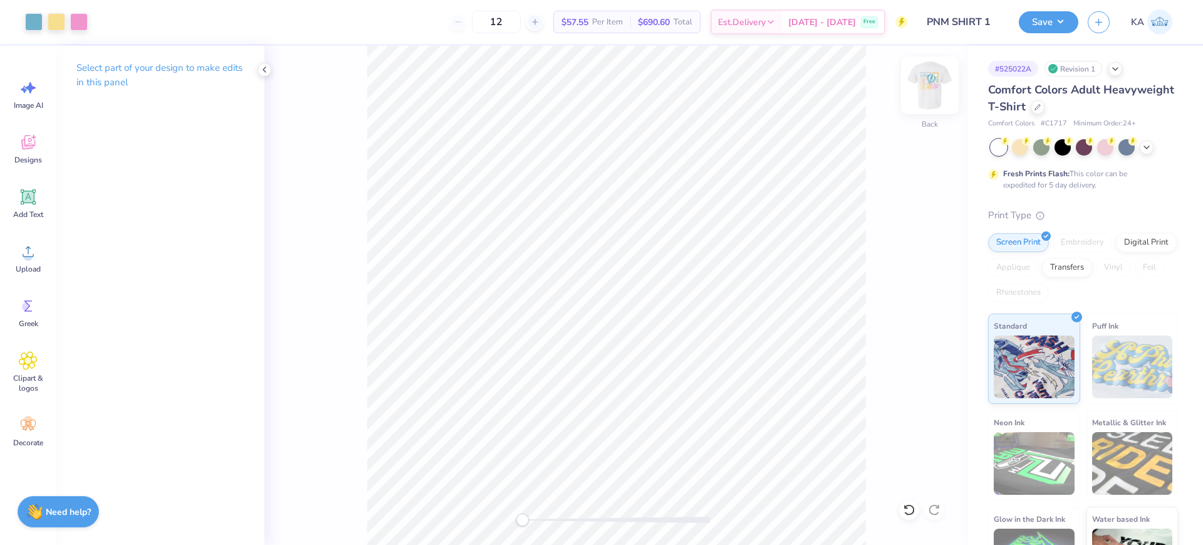
click at [931, 80] on img at bounding box center [930, 85] width 50 height 50
drag, startPoint x: 516, startPoint y: 520, endPoint x: 561, endPoint y: 522, distance: 45.2
click at [561, 522] on div "Accessibility label" at bounding box center [561, 519] width 13 height 13
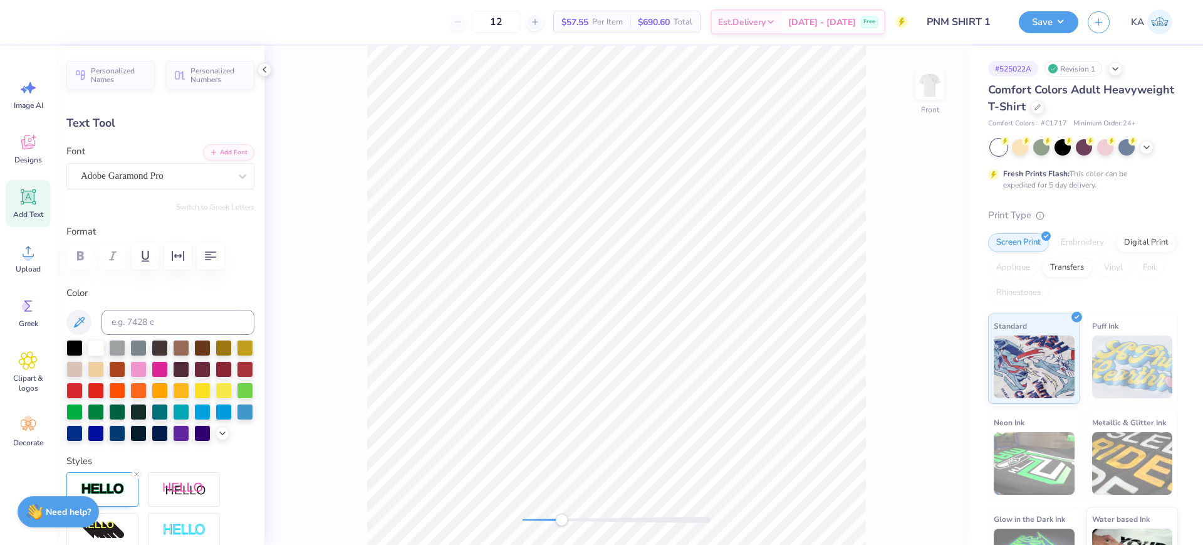
type textarea "PANHELLENIC"
drag, startPoint x: 563, startPoint y: 516, endPoint x: 543, endPoint y: 516, distance: 19.4
click at [543, 516] on div "Accessibility label" at bounding box center [543, 519] width 13 height 13
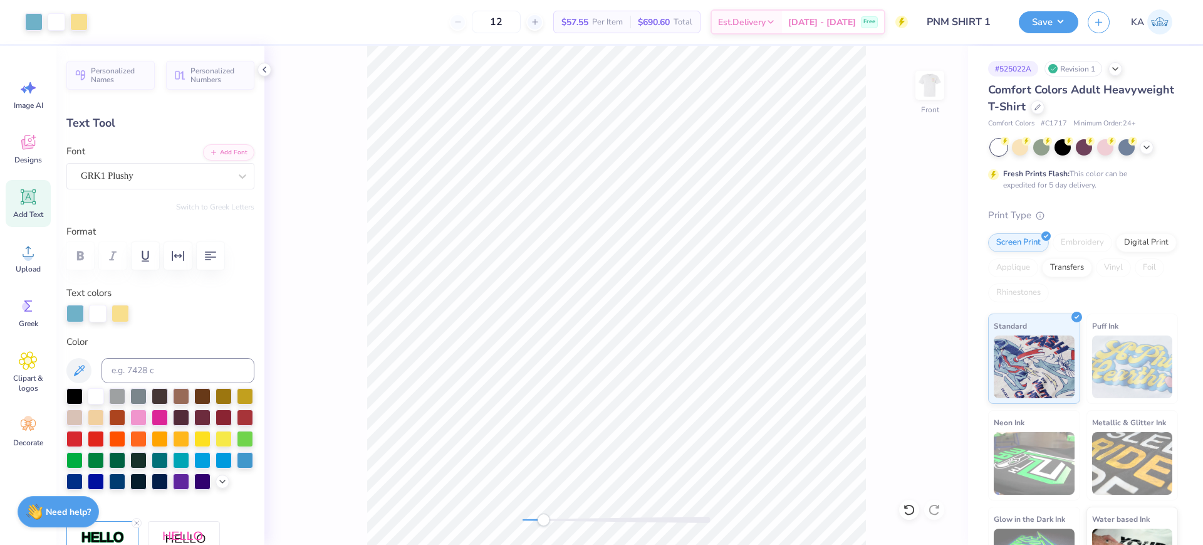
type input "0.70"
type input "0.85"
type input "10.49"
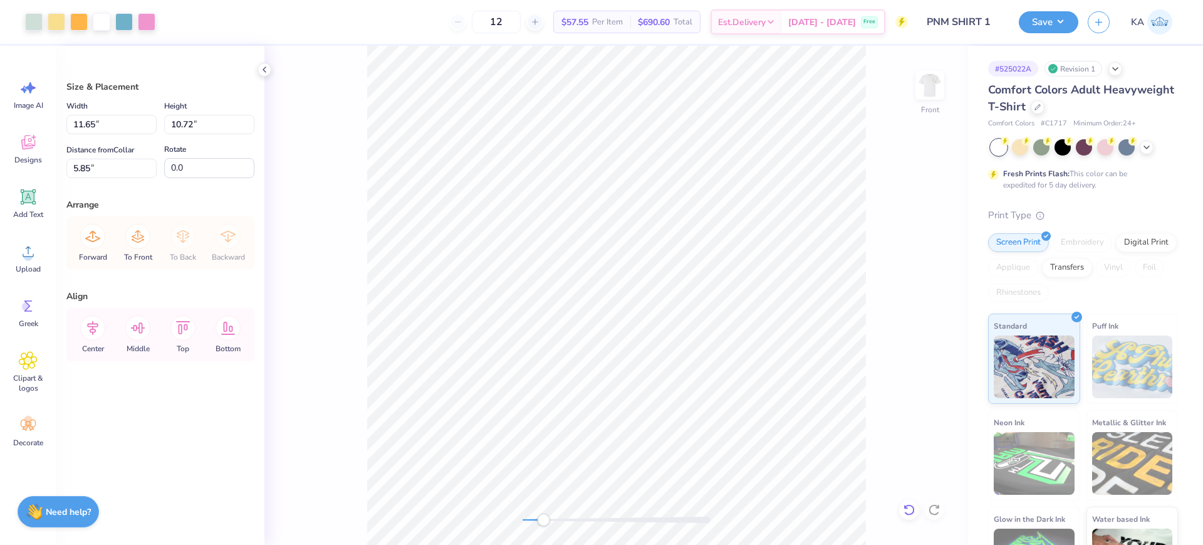
click at [909, 508] on icon at bounding box center [909, 509] width 13 height 13
click at [817, 414] on li "Ungroup" at bounding box center [828, 422] width 98 height 24
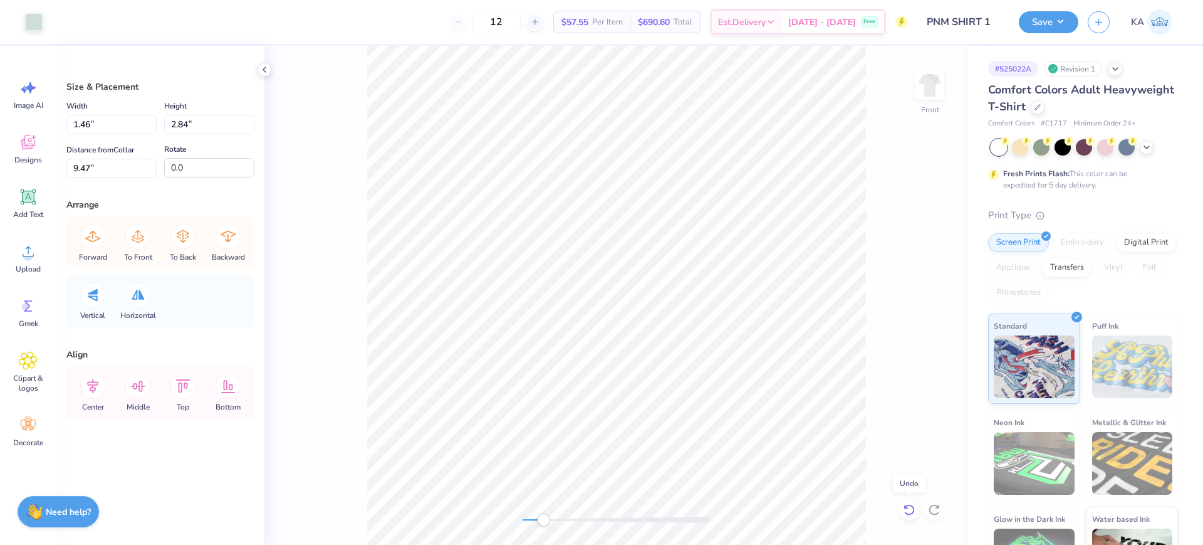
click at [910, 509] on icon at bounding box center [909, 509] width 13 height 13
click at [179, 241] on icon at bounding box center [182, 236] width 25 height 25
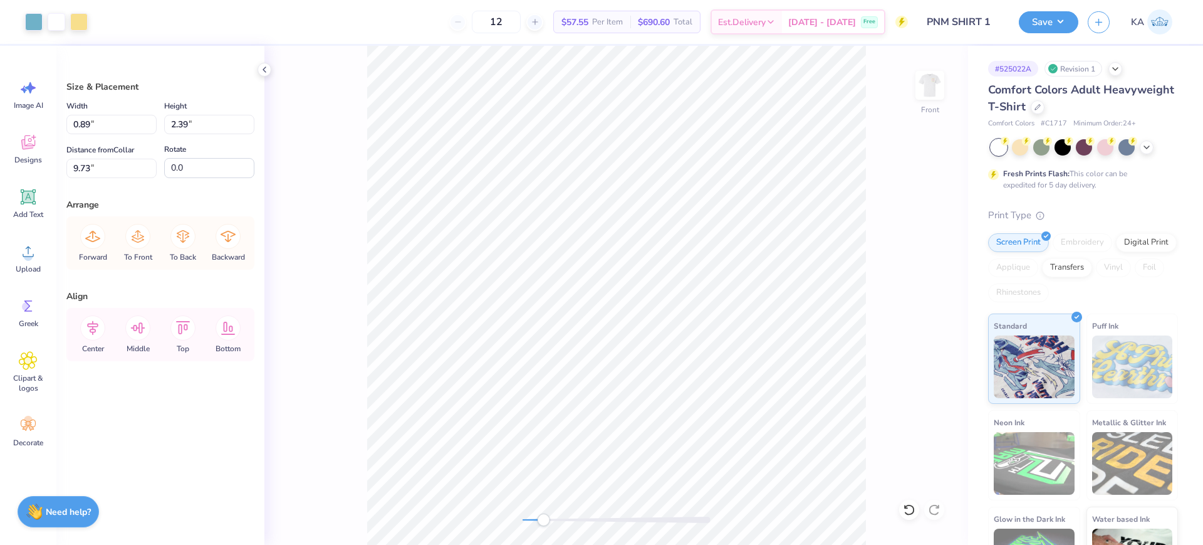
type input "2.39"
drag, startPoint x: 541, startPoint y: 518, endPoint x: 548, endPoint y: 518, distance: 6.9
click at [548, 518] on div "Accessibility label" at bounding box center [546, 519] width 13 height 13
click at [686, 525] on div at bounding box center [617, 519] width 188 height 13
click at [577, 503] on div "Front" at bounding box center [616, 295] width 704 height 499
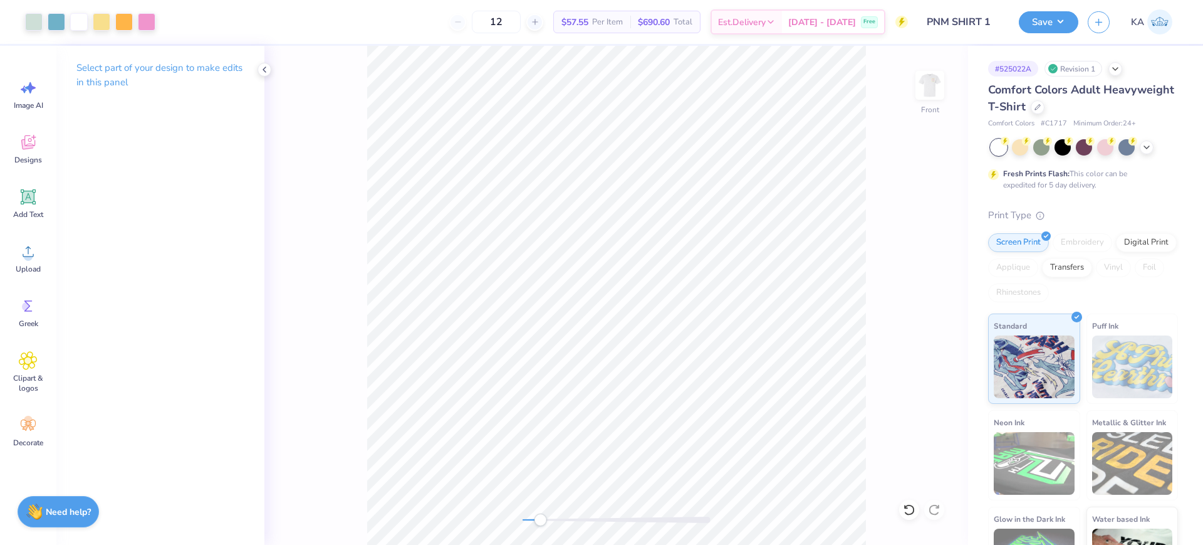
click at [540, 512] on div "Front" at bounding box center [616, 295] width 704 height 499
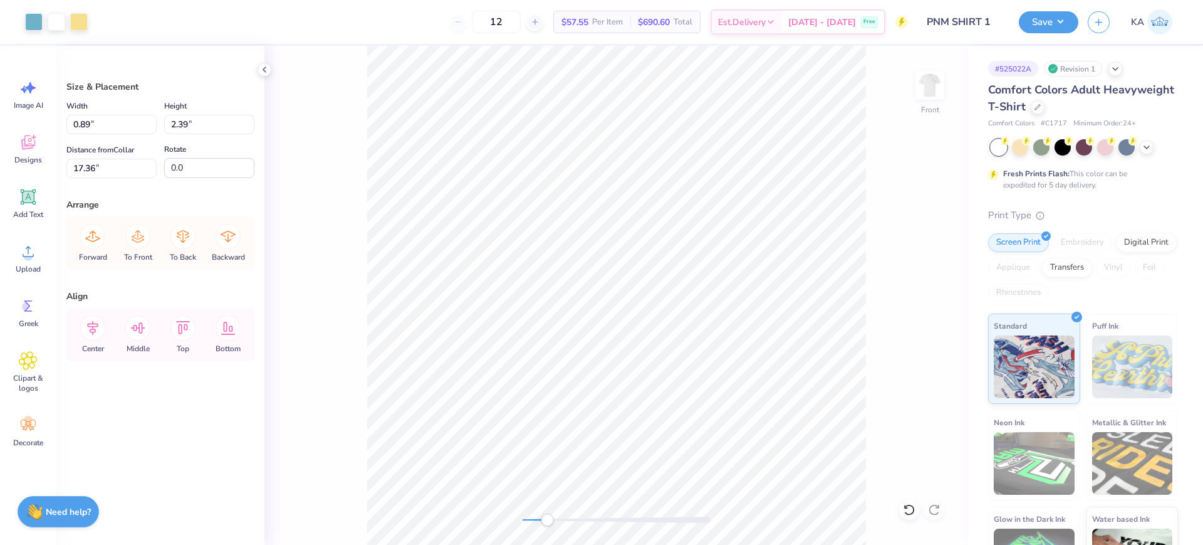
type input "2.39"
type input "17.36"
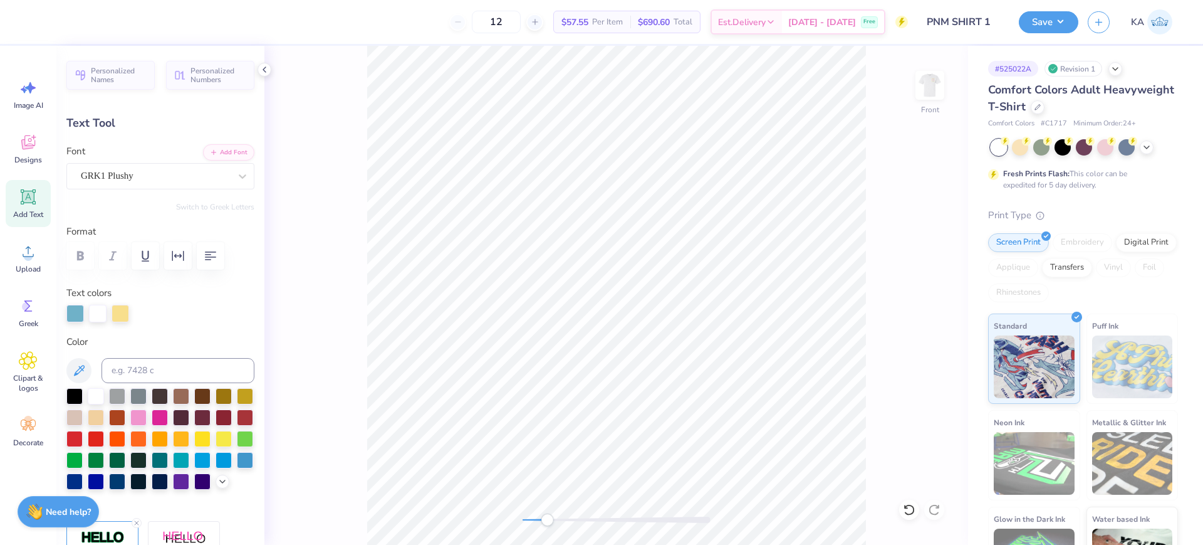
type input "0.70"
type input "0.85"
type input "18.11"
type input "0.73"
type input "0.80"
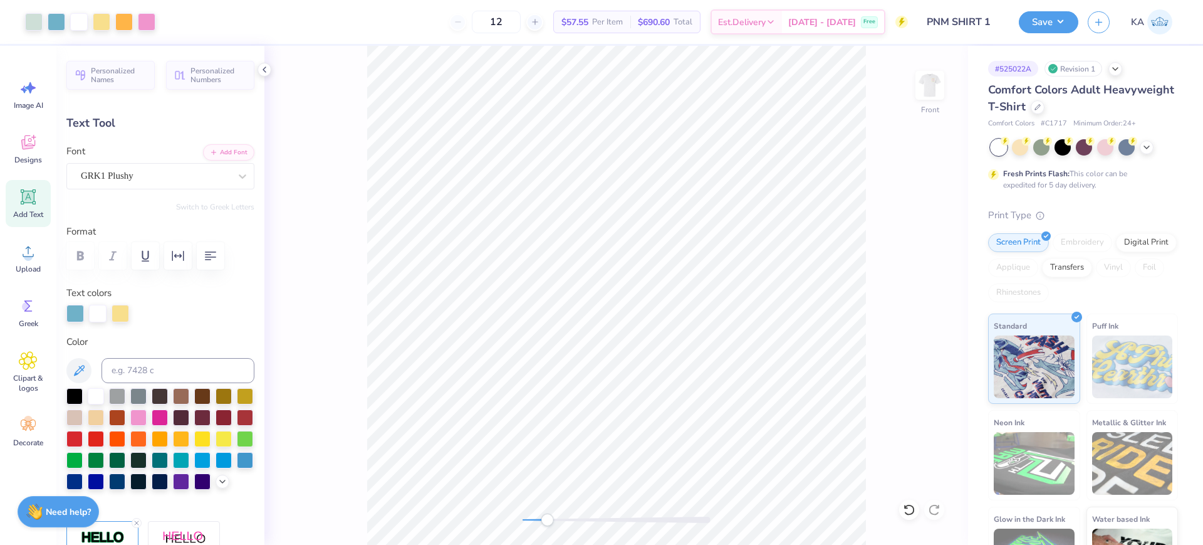
type input "18.96"
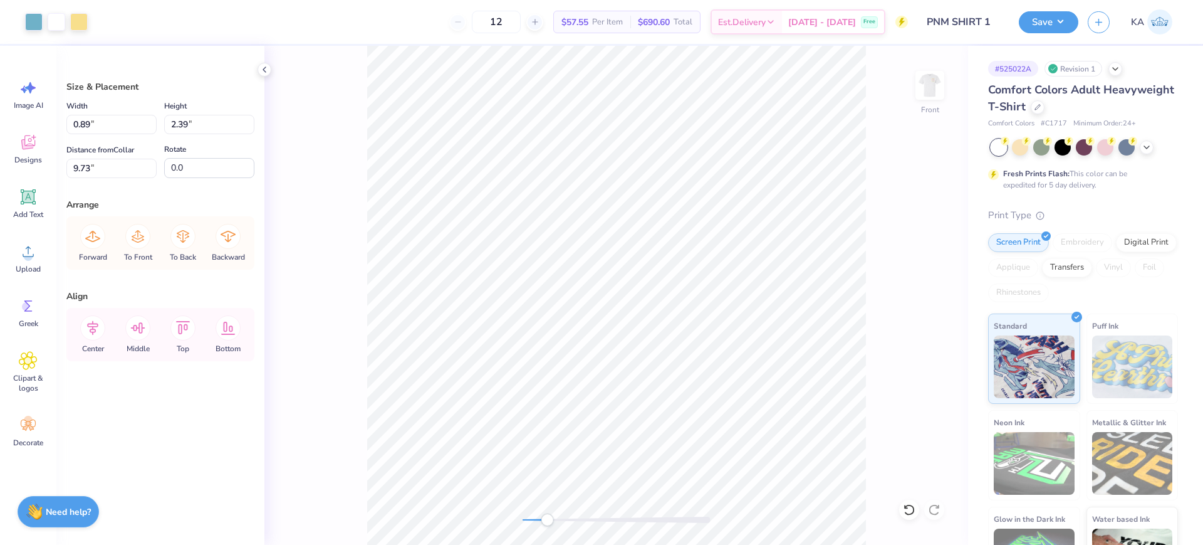
type input "9.73"
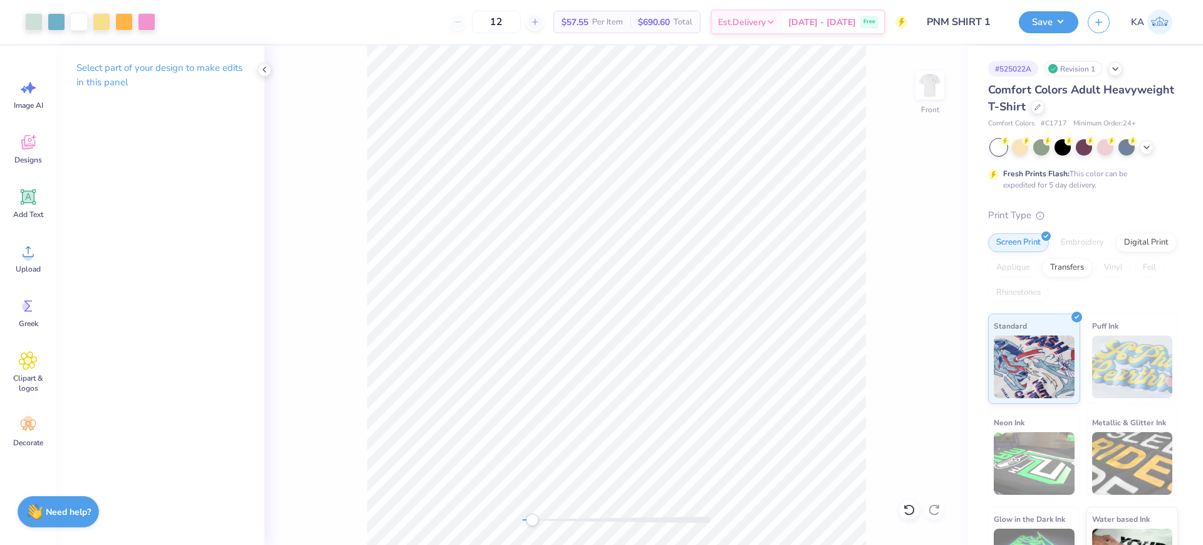
drag, startPoint x: 545, startPoint y: 518, endPoint x: 529, endPoint y: 516, distance: 15.8
click at [529, 516] on div "Accessibility label" at bounding box center [532, 519] width 13 height 13
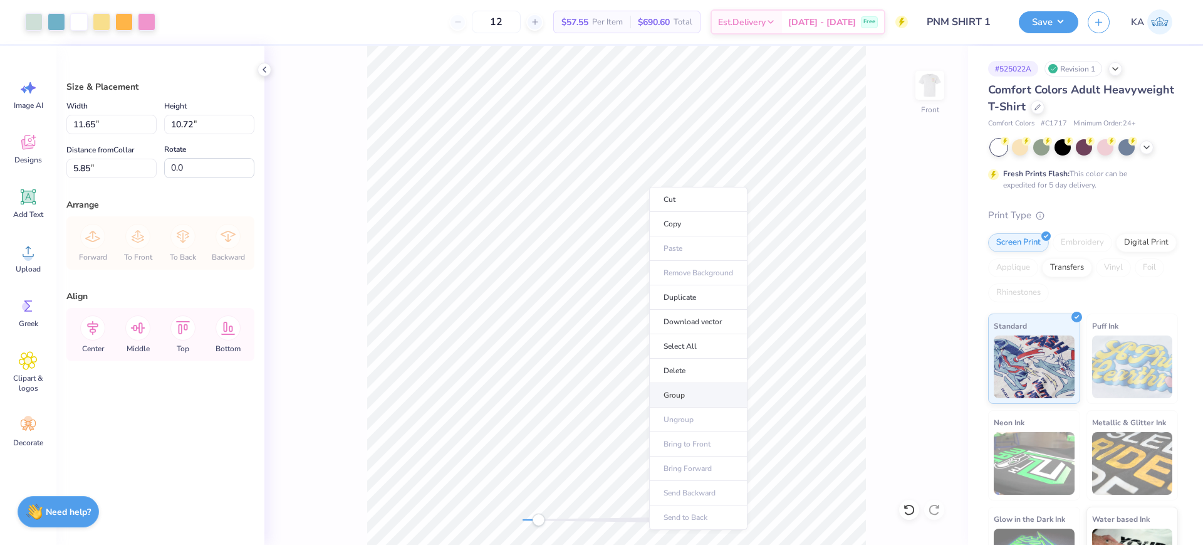
click at [676, 399] on li "Group" at bounding box center [698, 395] width 98 height 24
click at [907, 508] on icon at bounding box center [906, 506] width 3 height 3
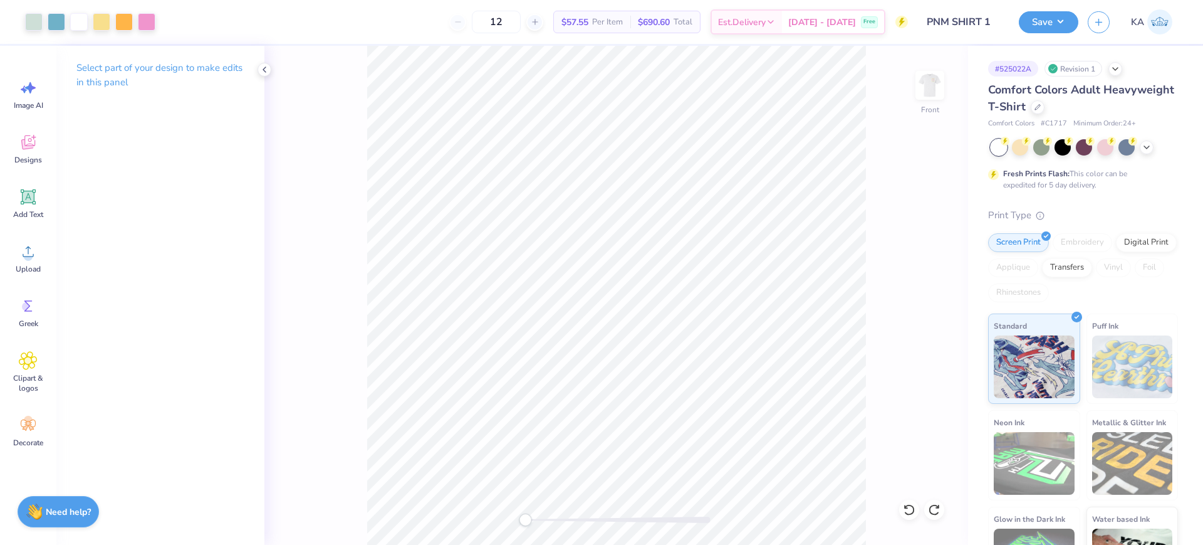
drag, startPoint x: 538, startPoint y: 518, endPoint x: 519, endPoint y: 517, distance: 19.5
click at [519, 517] on div "Accessibility label" at bounding box center [525, 519] width 13 height 13
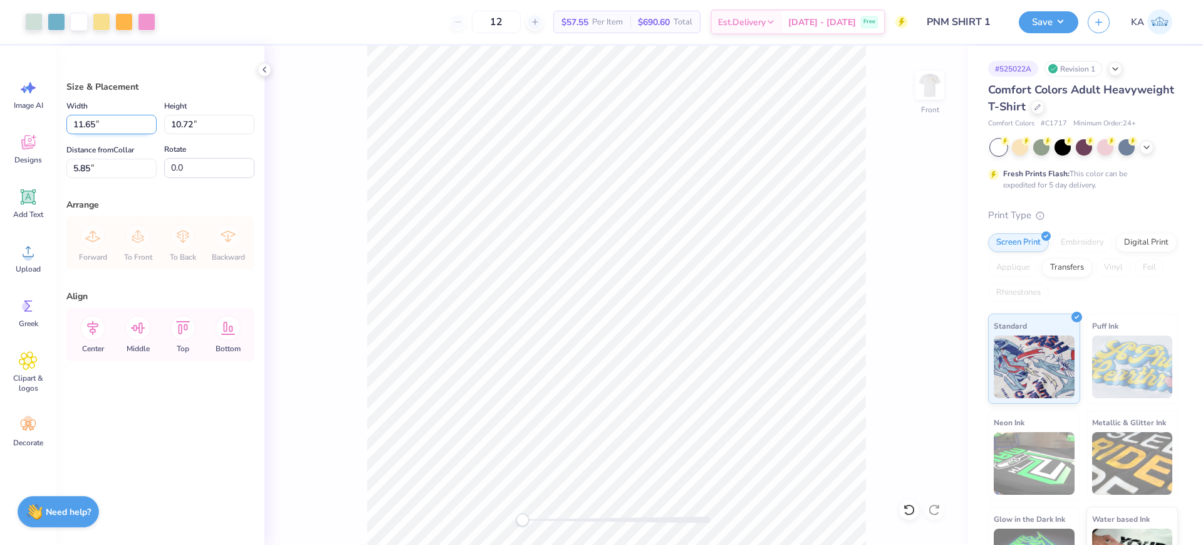
click at [135, 126] on input "11.65" at bounding box center [111, 124] width 90 height 19
type input "11.00"
type input "10.12"
type input "6.11"
click at [135, 122] on input "11.00" at bounding box center [111, 124] width 90 height 19
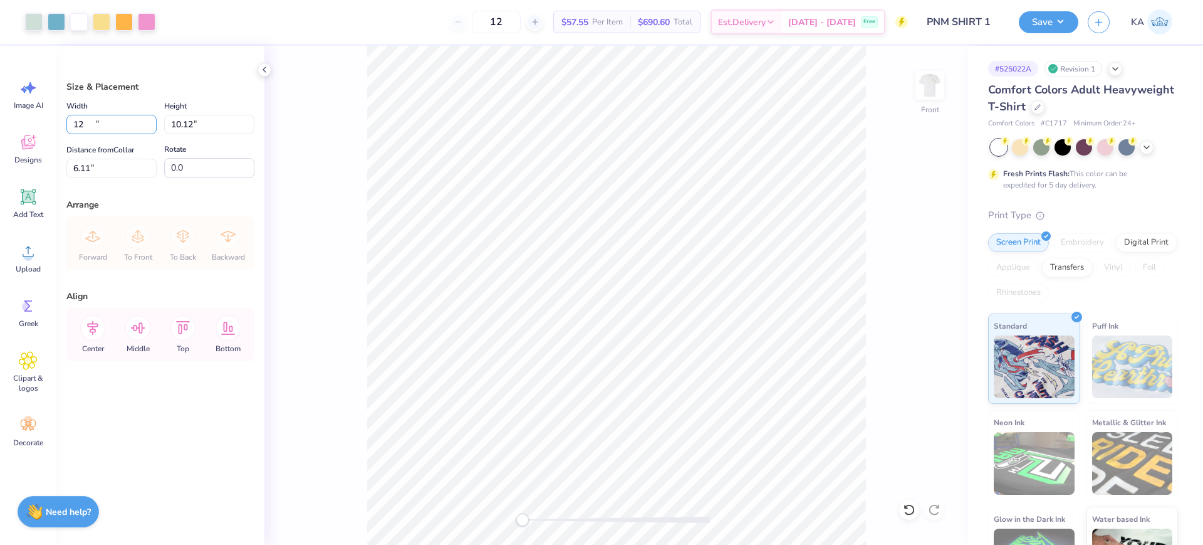
type input "12.00"
type input "11.04"
click at [117, 160] on input "5.65" at bounding box center [111, 168] width 90 height 19
type input "3"
drag, startPoint x: 93, startPoint y: 330, endPoint x: 920, endPoint y: 120, distance: 852.8
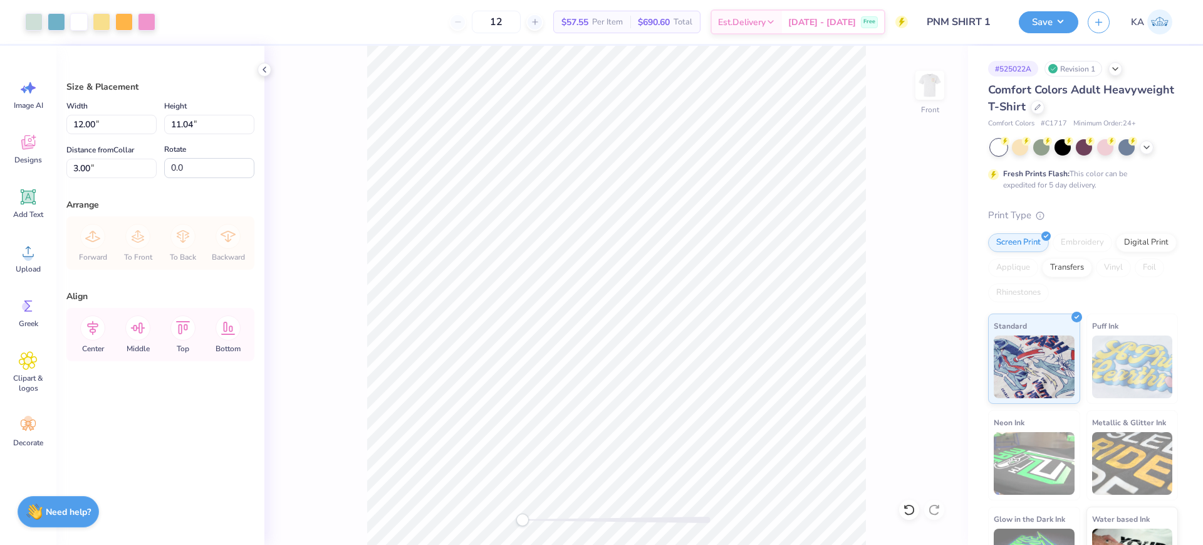
click at [93, 330] on icon at bounding box center [92, 327] width 25 height 25
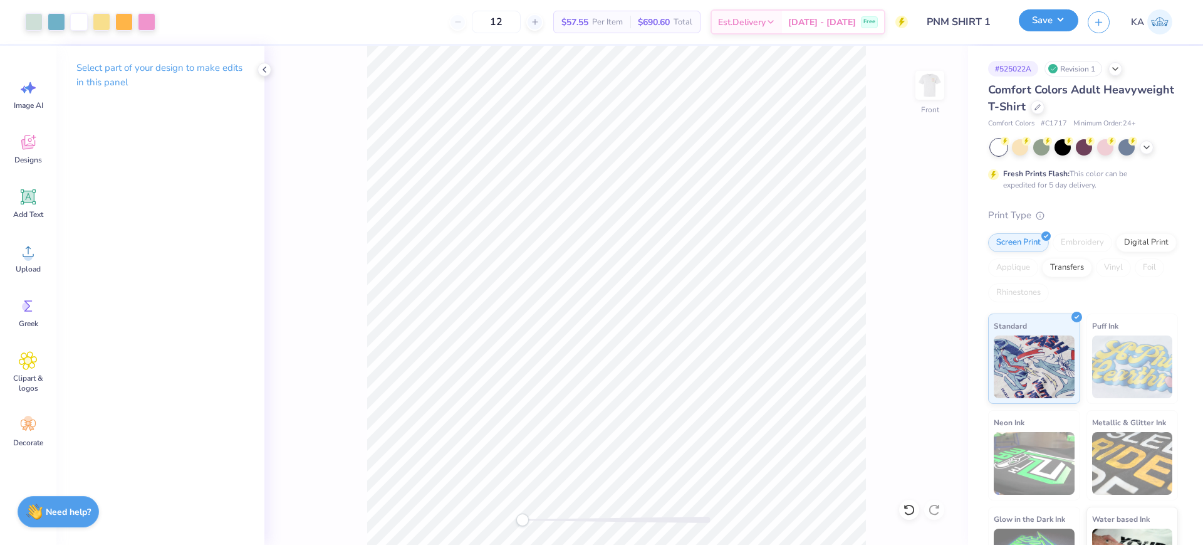
click at [1057, 28] on button "Save" at bounding box center [1049, 20] width 60 height 22
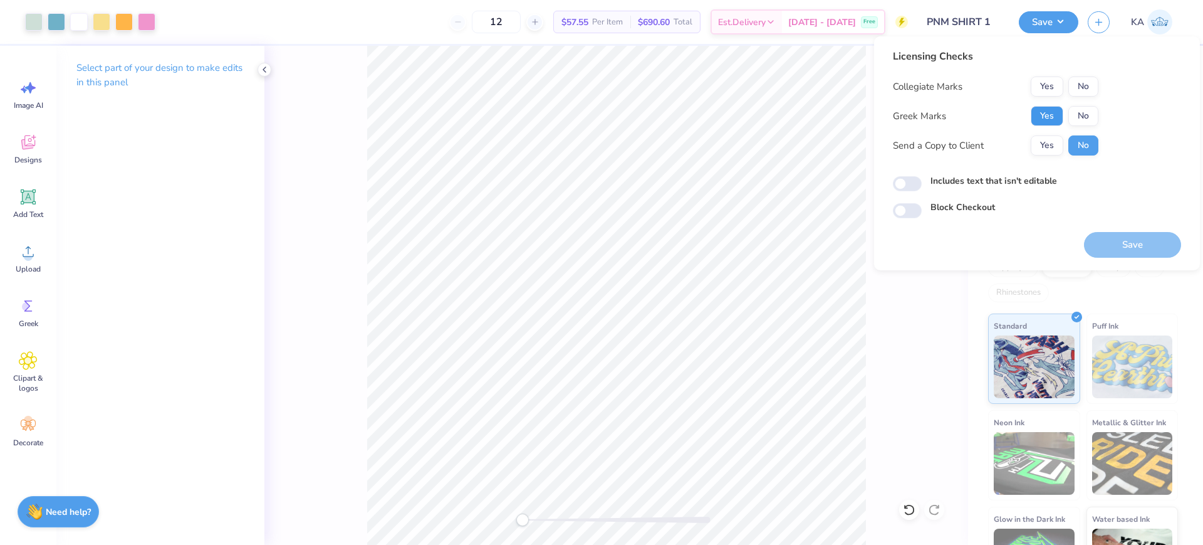
click at [1050, 109] on button "Yes" at bounding box center [1047, 116] width 33 height 20
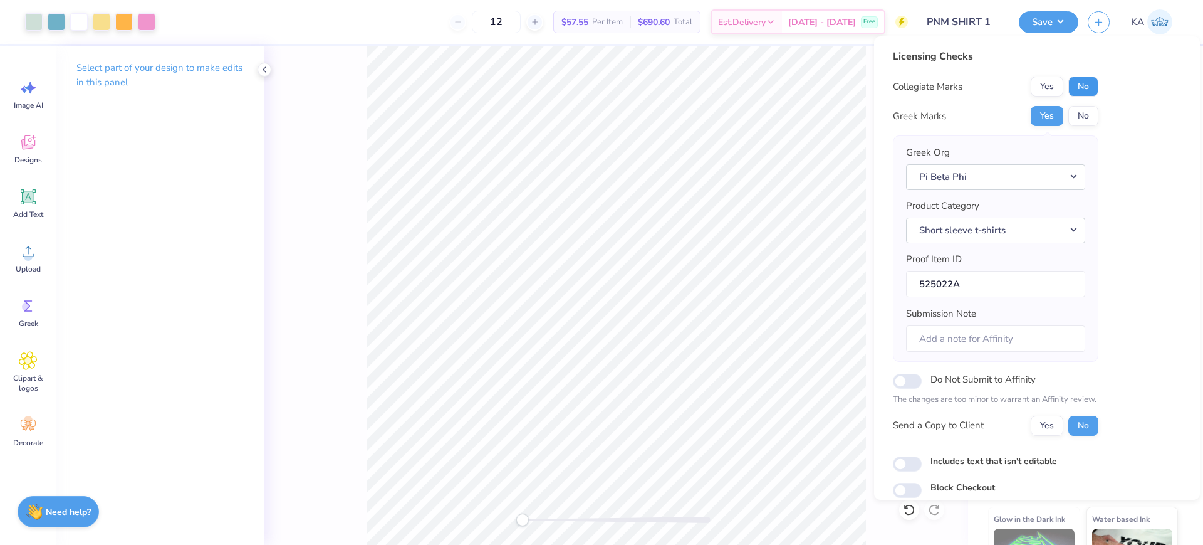
click at [1075, 88] on button "No" at bounding box center [1083, 86] width 30 height 20
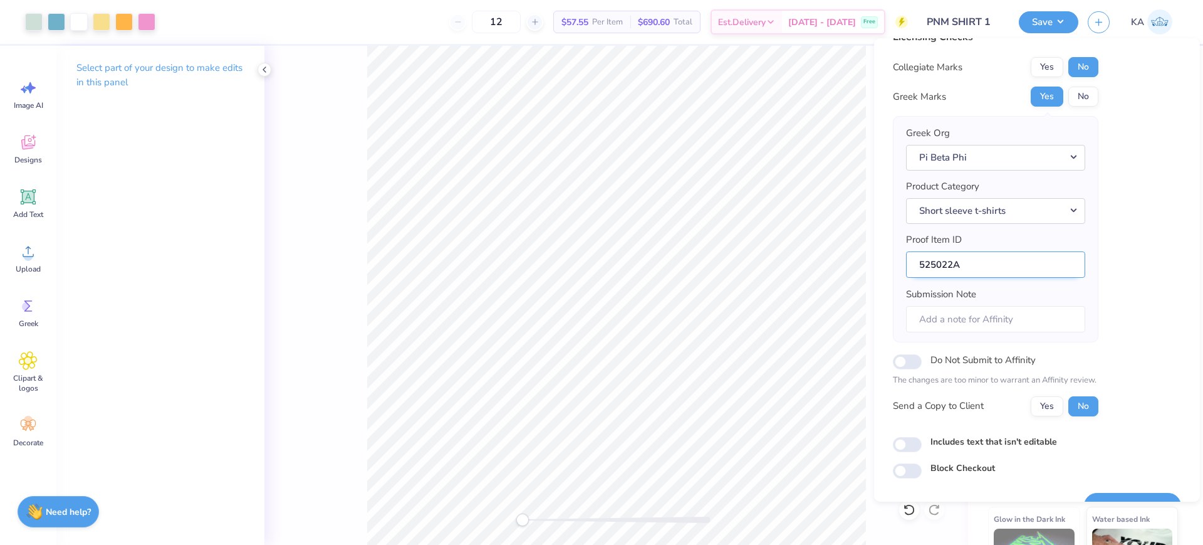
scroll to position [50, 0]
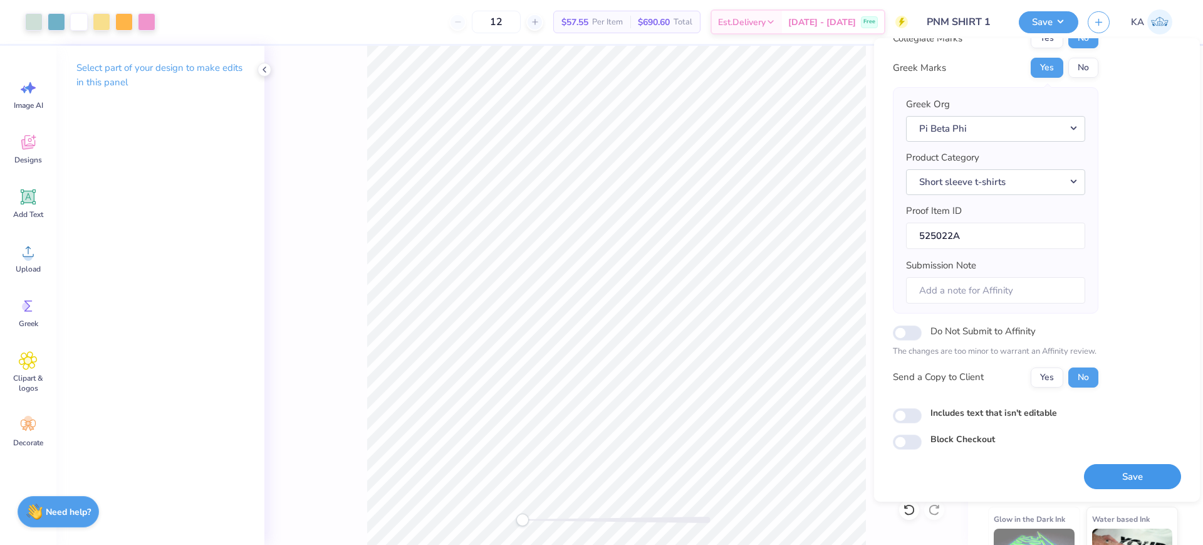
click at [1157, 470] on button "Save" at bounding box center [1132, 477] width 97 height 26
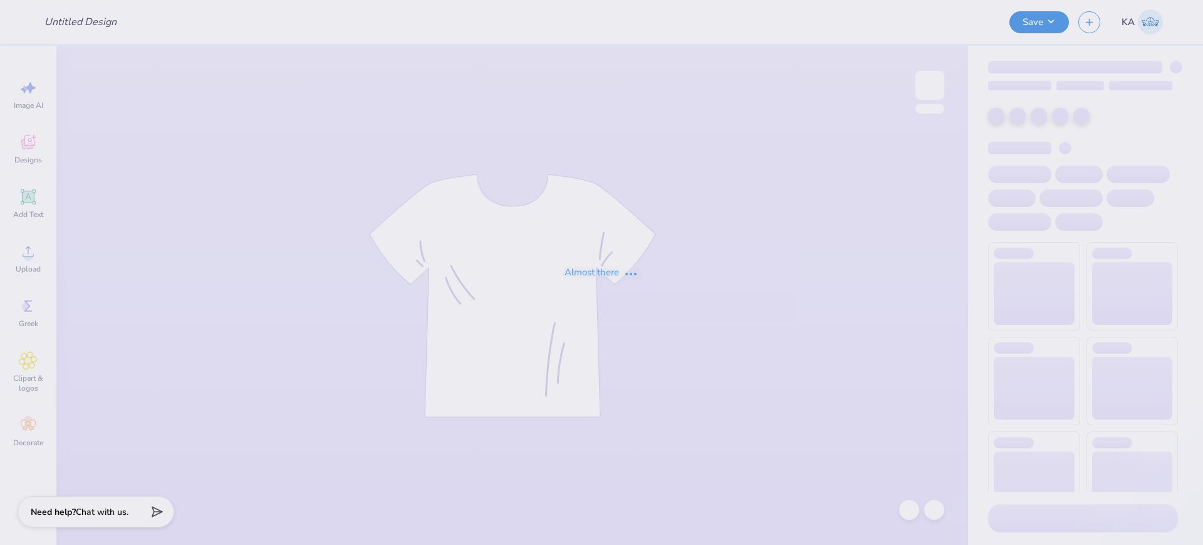
type input "Chi O housegirl [PERSON_NAME]"
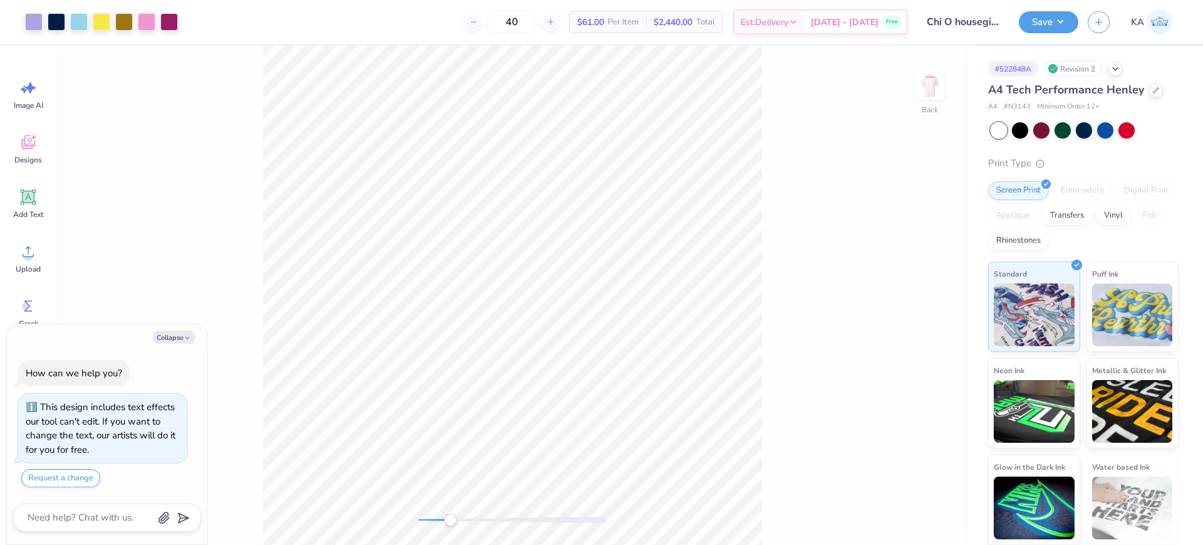
click at [450, 504] on div "Back" at bounding box center [512, 295] width 912 height 499
drag, startPoint x: 449, startPoint y: 516, endPoint x: 427, endPoint y: 516, distance: 21.3
click at [427, 516] on div "Accessibility label" at bounding box center [427, 519] width 13 height 13
click at [932, 87] on img at bounding box center [930, 85] width 50 height 50
click at [916, 102] on div "Front" at bounding box center [930, 93] width 29 height 44
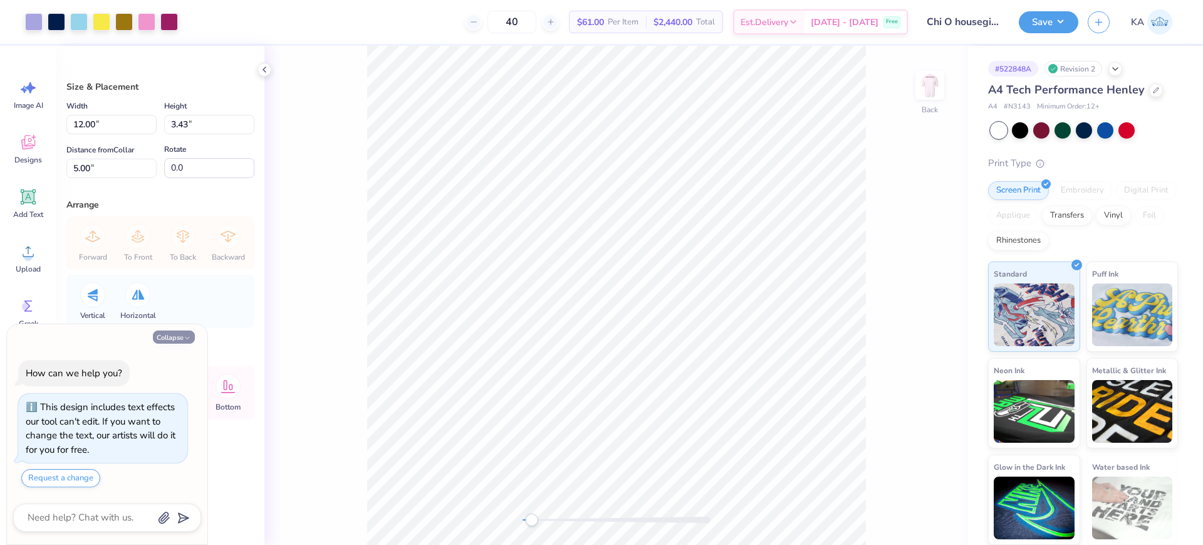
click at [171, 332] on button "Collapse" at bounding box center [174, 336] width 42 height 13
type textarea "x"
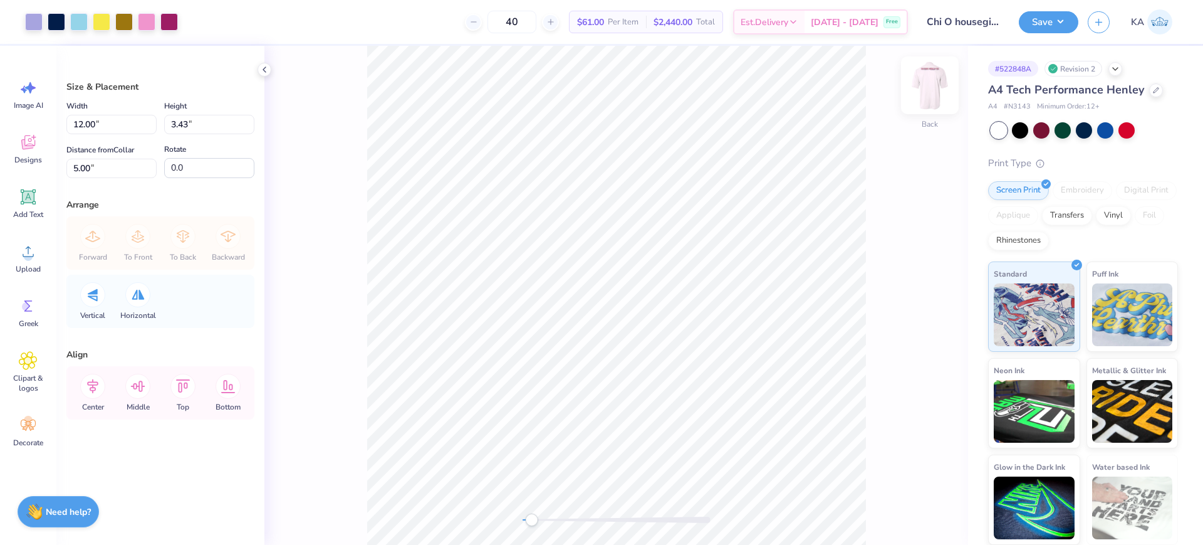
click at [934, 91] on img at bounding box center [930, 85] width 50 height 50
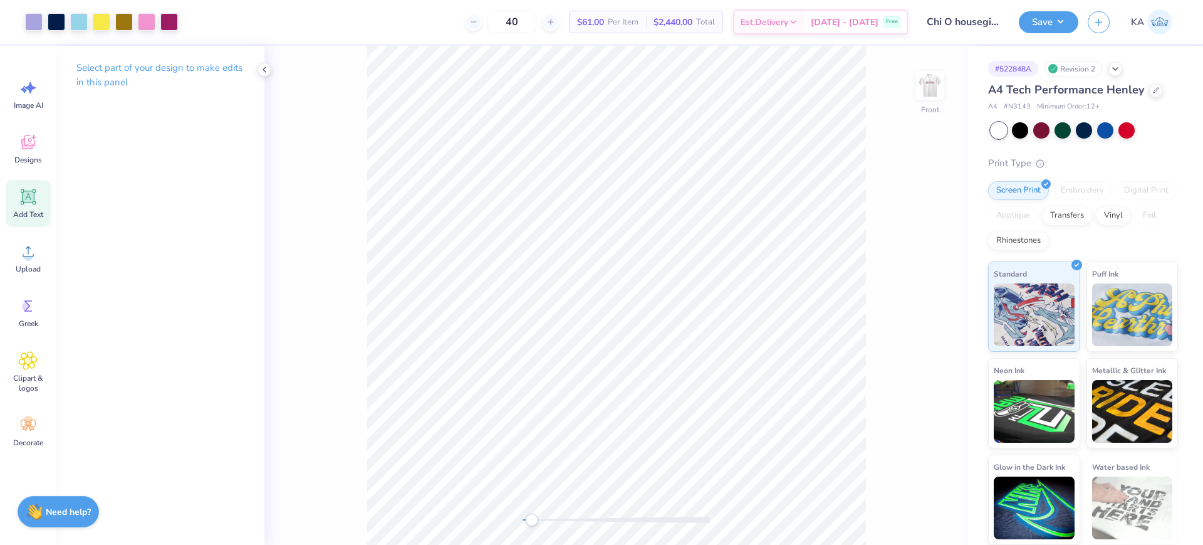
click at [30, 196] on icon at bounding box center [29, 197] width 12 height 12
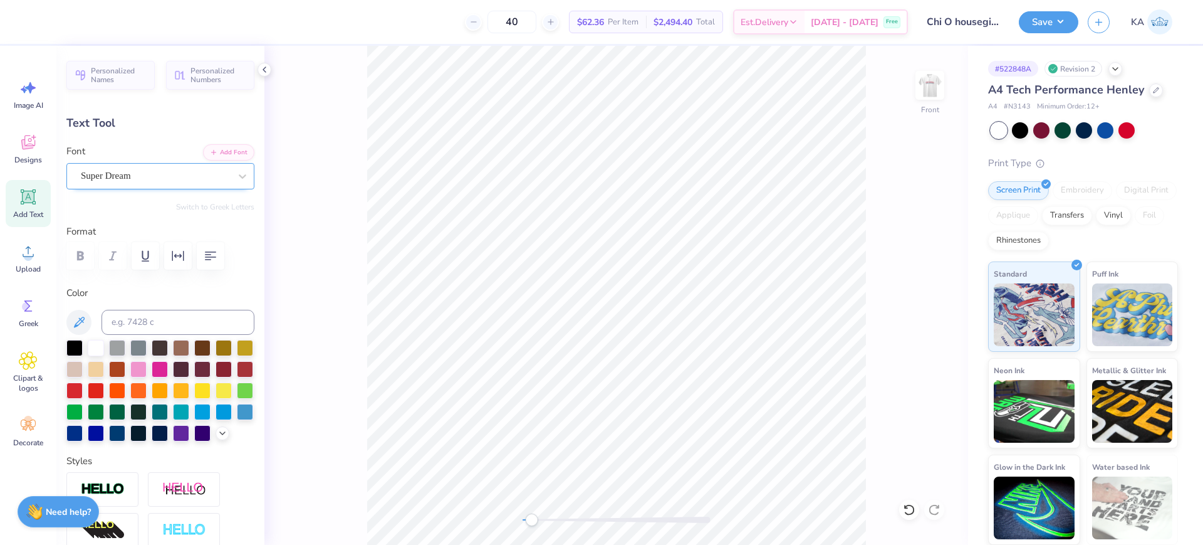
click at [150, 180] on div "Super Dream" at bounding box center [156, 175] width 152 height 19
click at [940, 84] on img at bounding box center [930, 85] width 50 height 50
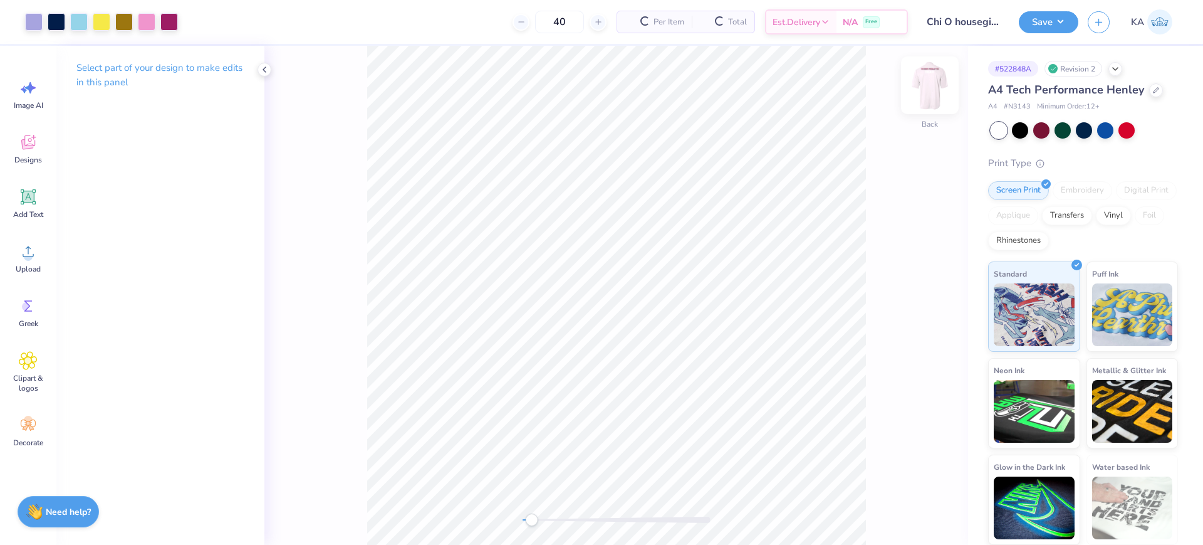
click at [932, 93] on img at bounding box center [930, 85] width 50 height 50
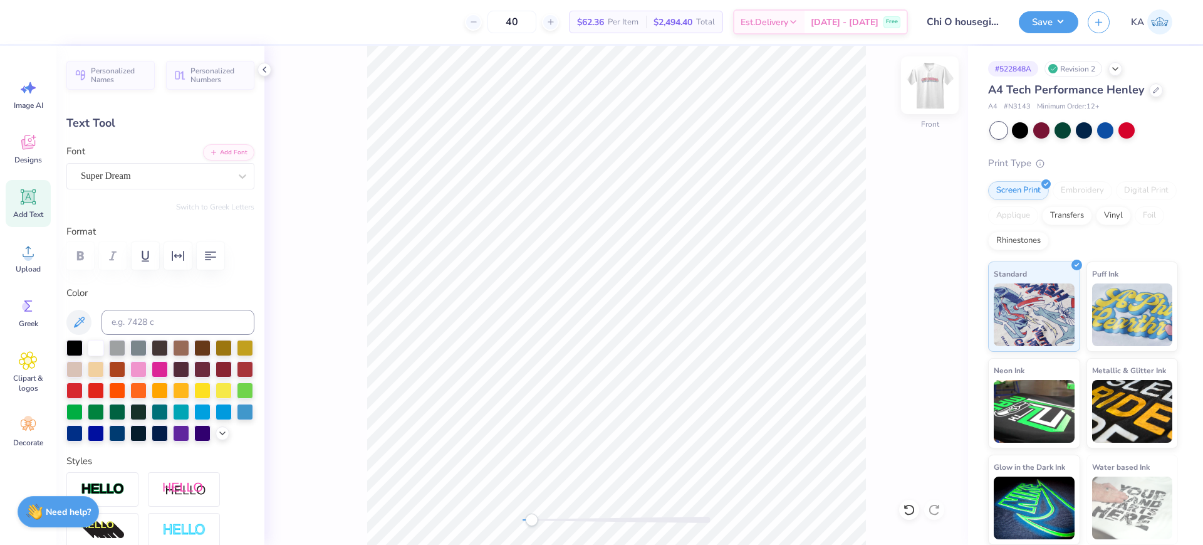
click at [932, 91] on img at bounding box center [930, 85] width 50 height 50
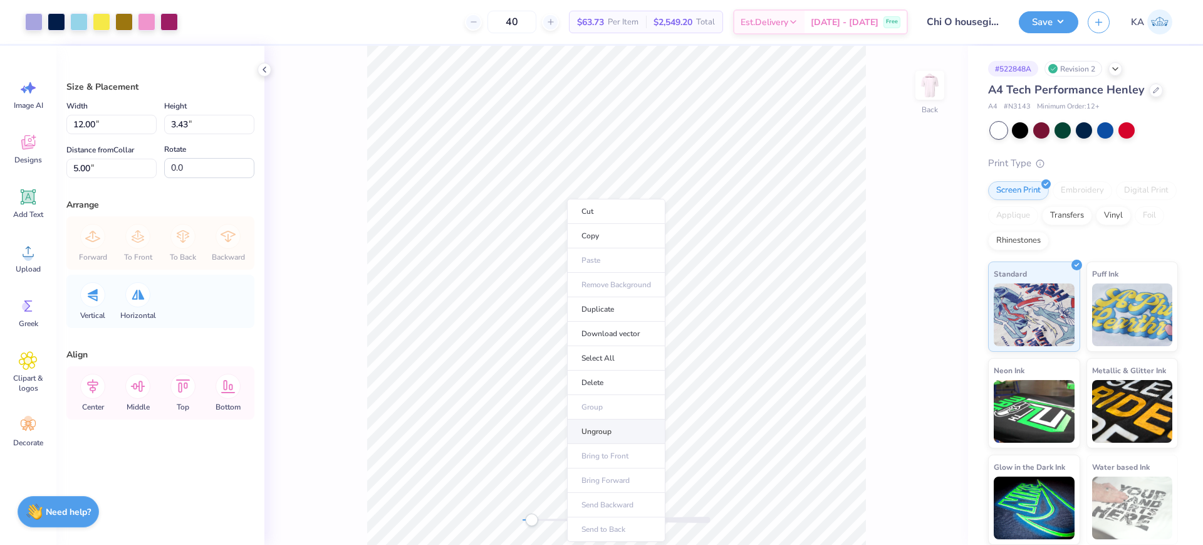
click at [629, 429] on li "Ungroup" at bounding box center [616, 431] width 98 height 24
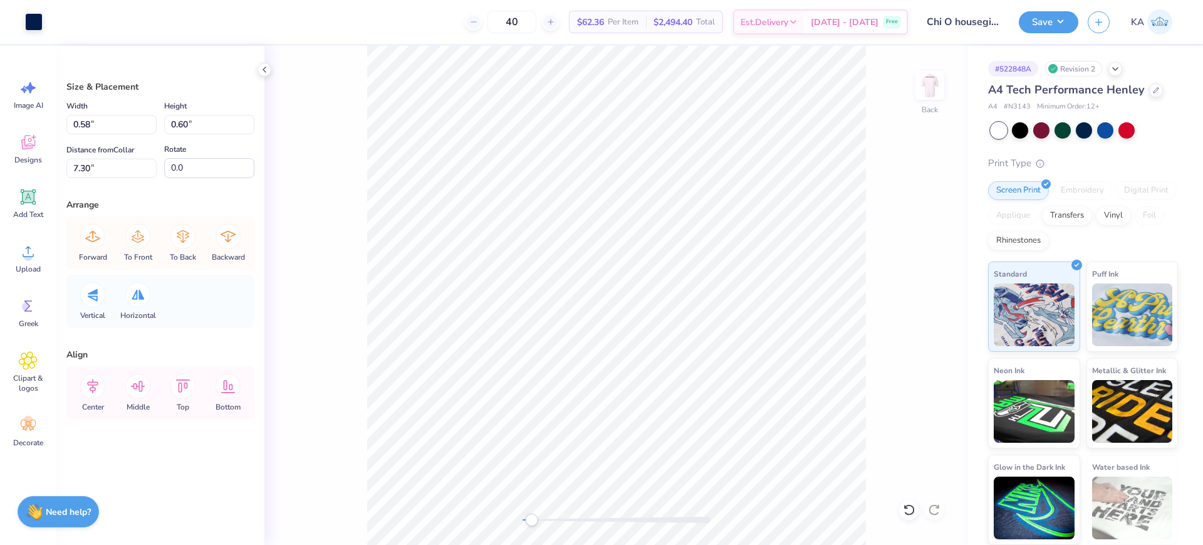
type input "0.69"
type input "0.59"
type input "7.25"
click at [906, 508] on icon at bounding box center [909, 509] width 13 height 13
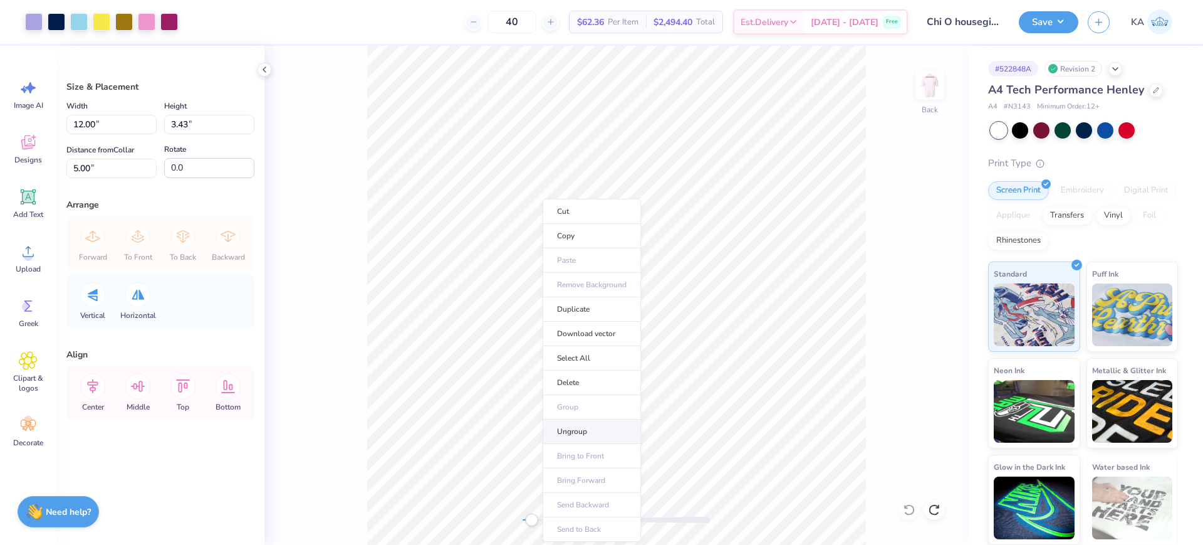
click at [609, 427] on li "Ungroup" at bounding box center [592, 431] width 98 height 24
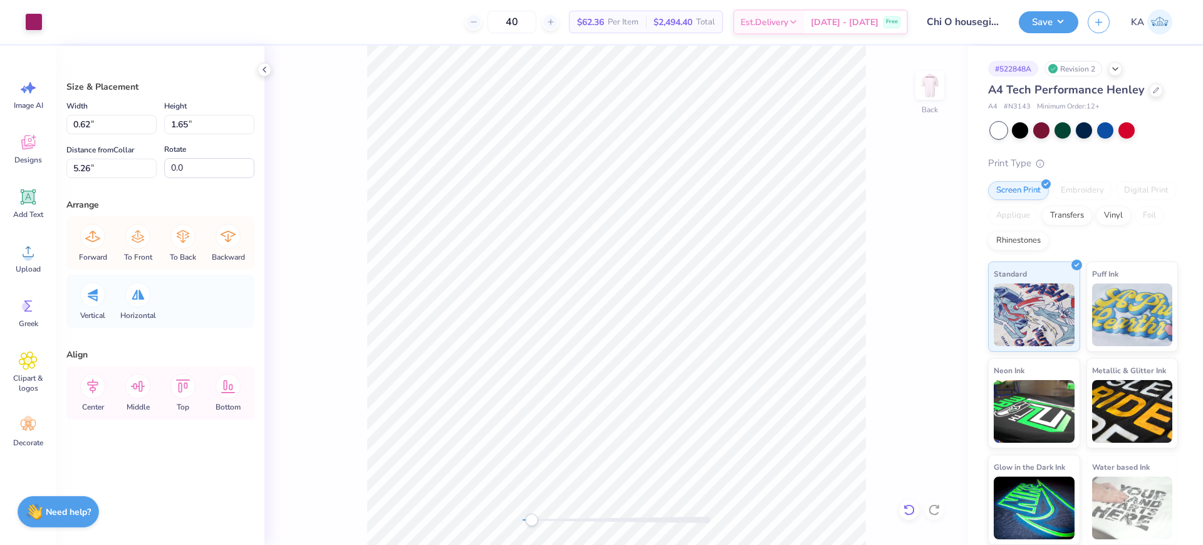
click at [906, 511] on icon at bounding box center [909, 509] width 13 height 13
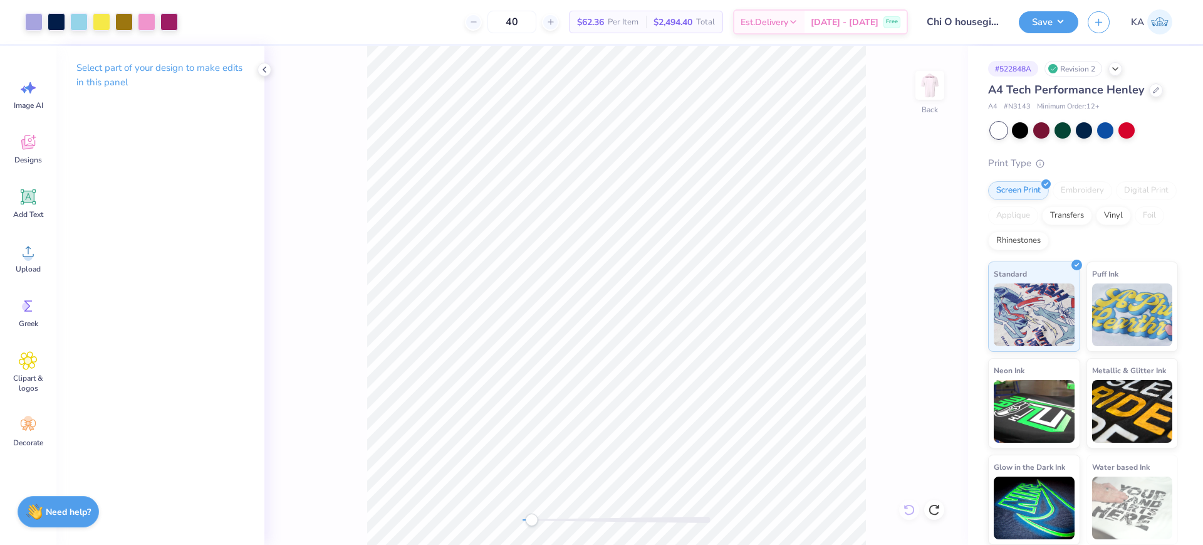
click at [906, 511] on div "Back" at bounding box center [616, 295] width 704 height 499
click at [930, 87] on img at bounding box center [930, 85] width 50 height 50
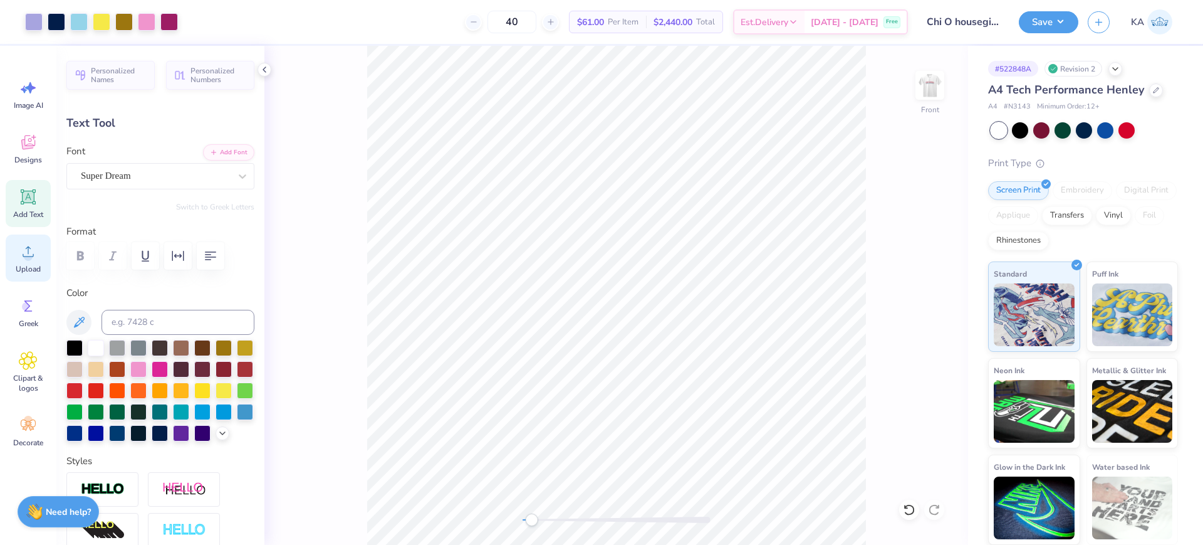
click at [35, 248] on icon at bounding box center [28, 251] width 19 height 19
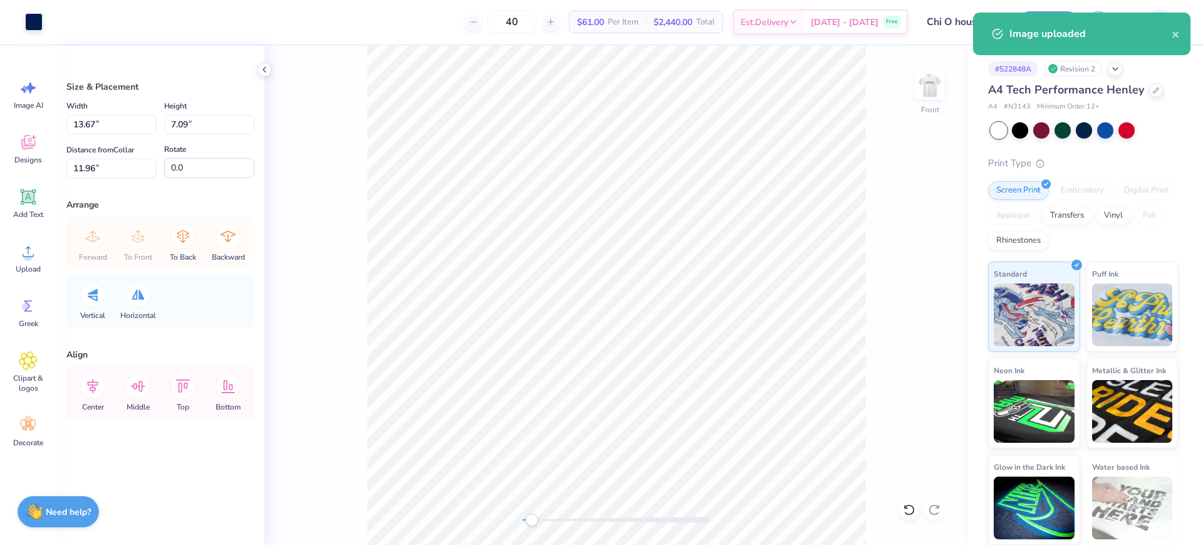
type input "12.30"
type input "6.38"
type input "12.67"
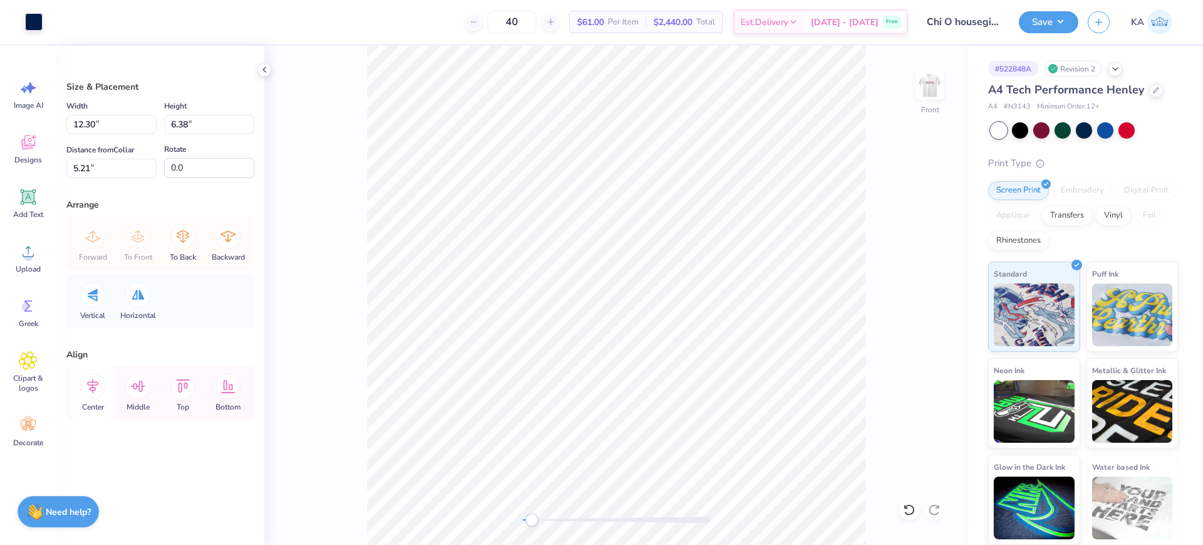
click at [87, 384] on icon at bounding box center [92, 385] width 25 height 25
type input "12.50"
type input "1.53"
type input "3.00"
click at [77, 393] on div "Center" at bounding box center [92, 392] width 45 height 53
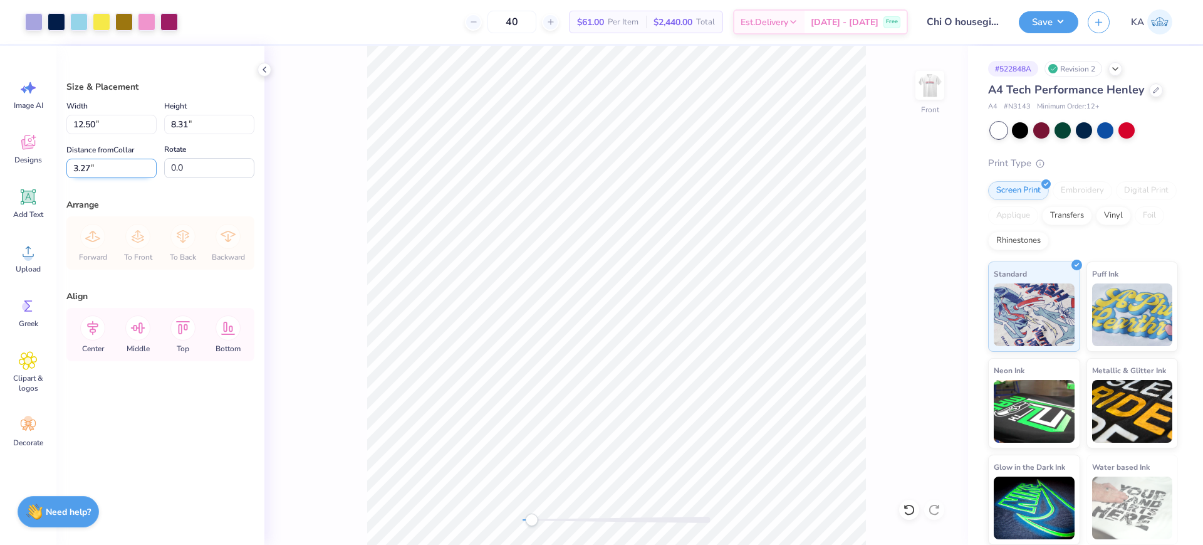
click at [100, 170] on input "3.27" at bounding box center [111, 168] width 90 height 19
type input "3.00"
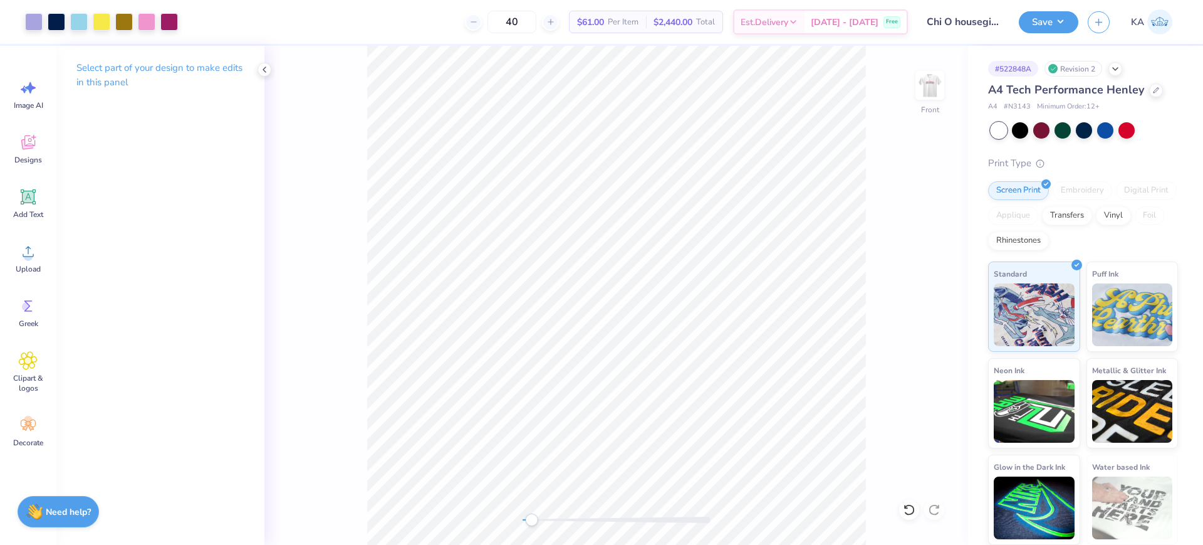
click at [862, 387] on div "Front" at bounding box center [616, 295] width 704 height 499
click at [1061, 19] on button "Save" at bounding box center [1049, 20] width 60 height 22
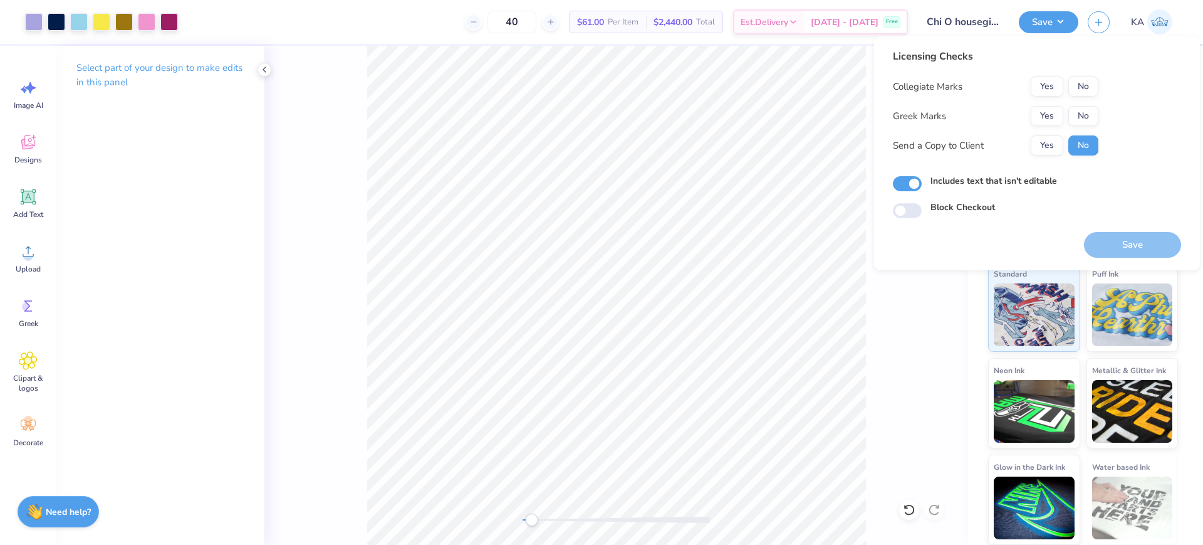
click at [1055, 98] on div "Collegiate Marks Yes No Greek Marks Yes No Send a Copy to Client Yes No" at bounding box center [996, 115] width 206 height 79
click at [1050, 94] on button "Yes" at bounding box center [1047, 86] width 33 height 20
click at [1049, 117] on button "Yes" at bounding box center [1047, 116] width 33 height 20
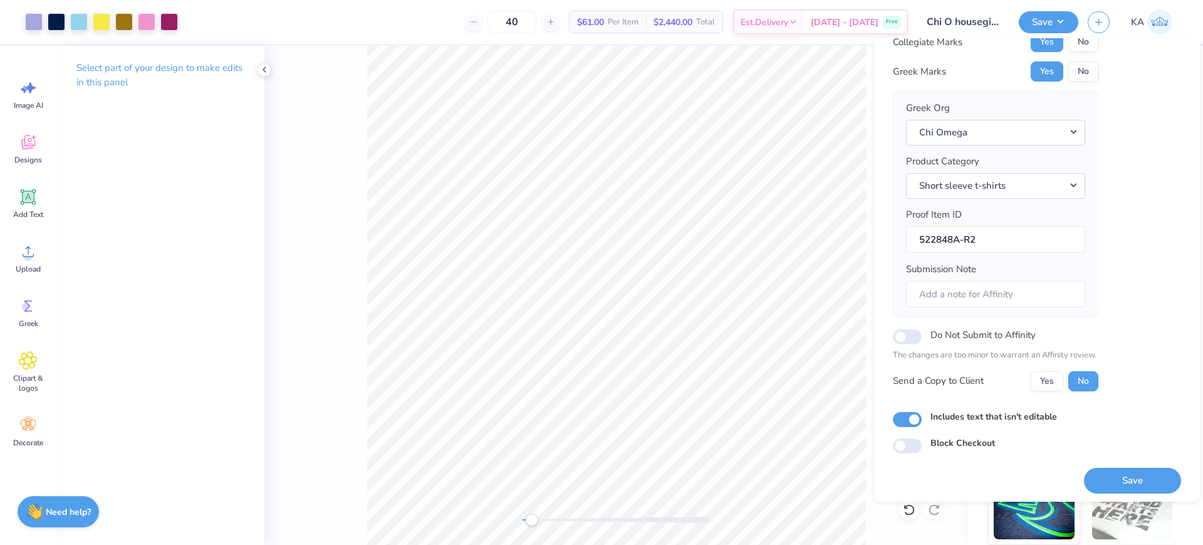
scroll to position [50, 0]
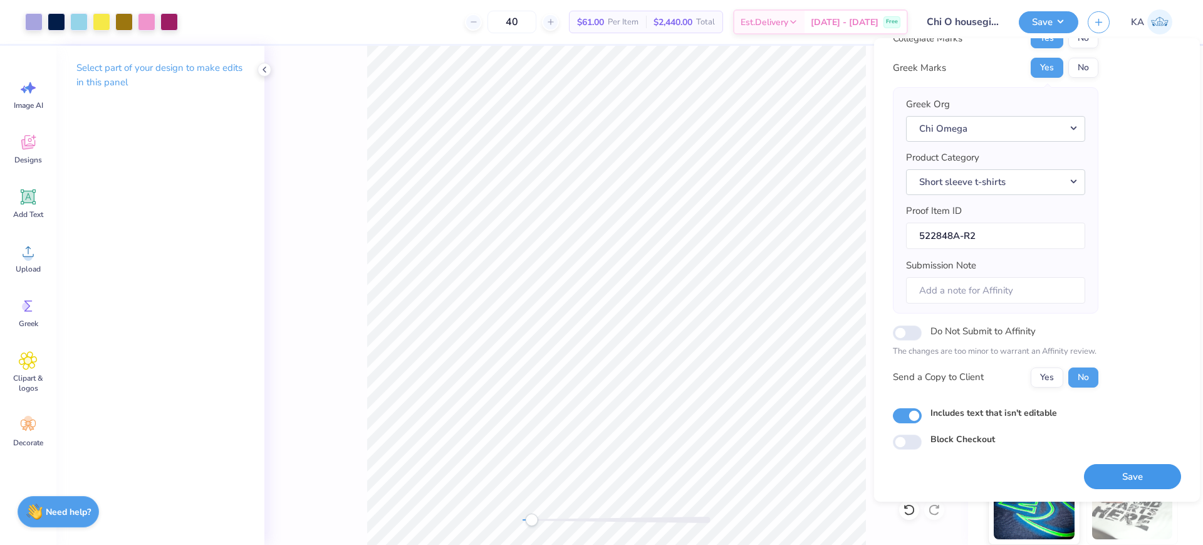
click at [1125, 476] on button "Save" at bounding box center [1132, 477] width 97 height 26
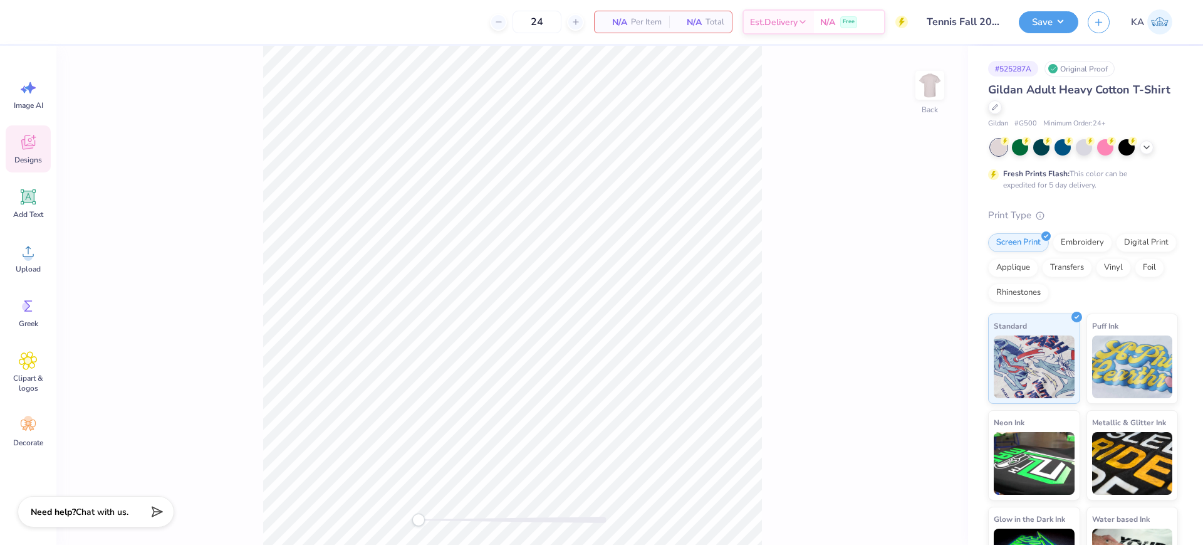
click at [27, 164] on span "Designs" at bounding box center [28, 160] width 28 height 10
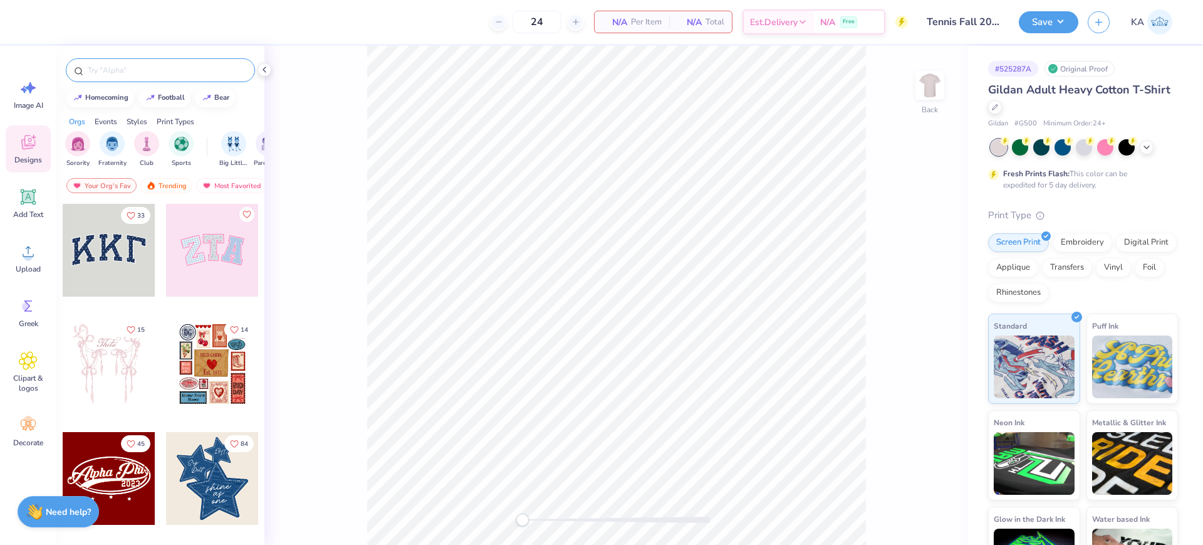
click at [138, 66] on input "text" at bounding box center [166, 70] width 160 height 13
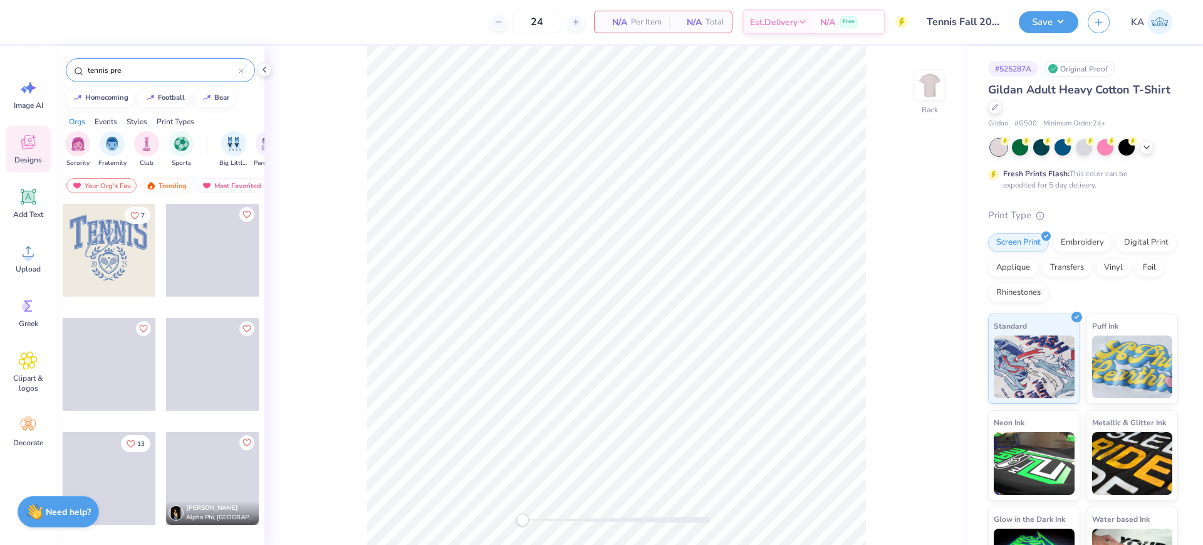
type input "tennis pre"
click at [107, 263] on div at bounding box center [109, 250] width 93 height 93
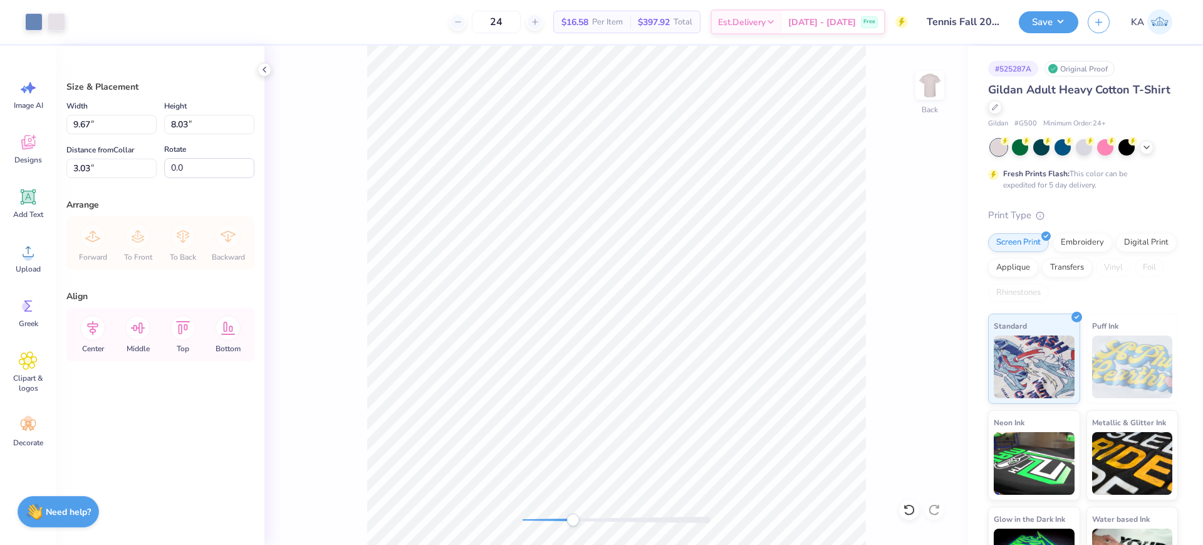
drag, startPoint x: 528, startPoint y: 523, endPoint x: 573, endPoint y: 517, distance: 45.6
click at [573, 517] on div at bounding box center [617, 519] width 188 height 13
drag, startPoint x: 574, startPoint y: 516, endPoint x: 545, endPoint y: 516, distance: 28.8
click at [545, 516] on div "Accessibility label" at bounding box center [551, 519] width 13 height 13
click at [623, 427] on li "Ungroup" at bounding box center [617, 431] width 98 height 24
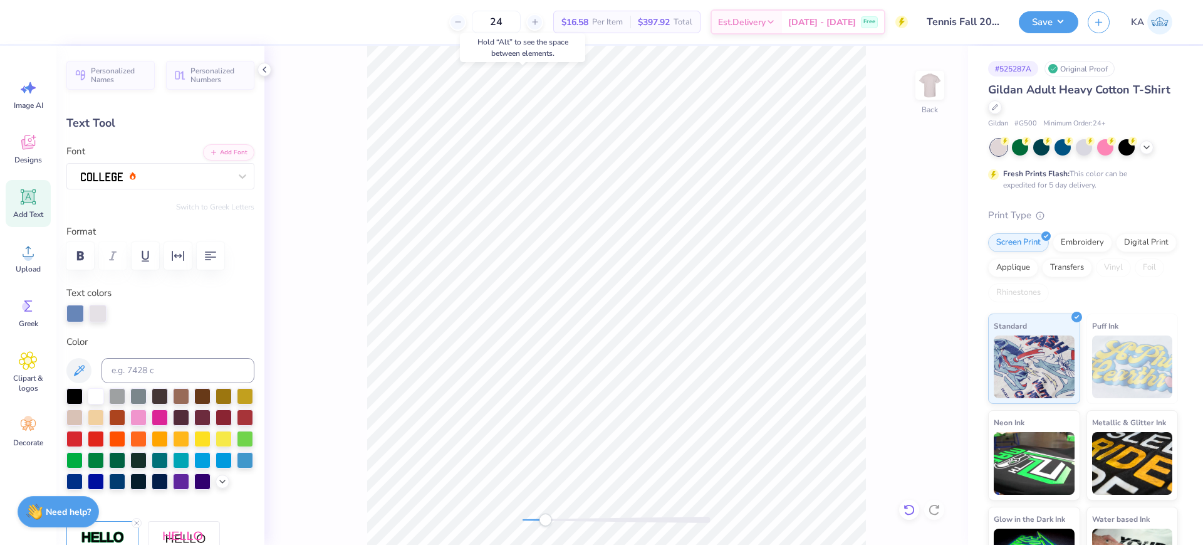
click at [907, 509] on icon at bounding box center [909, 509] width 13 height 13
type input "5.08"
type input "3.63"
type input "4.56"
type input "0.0"
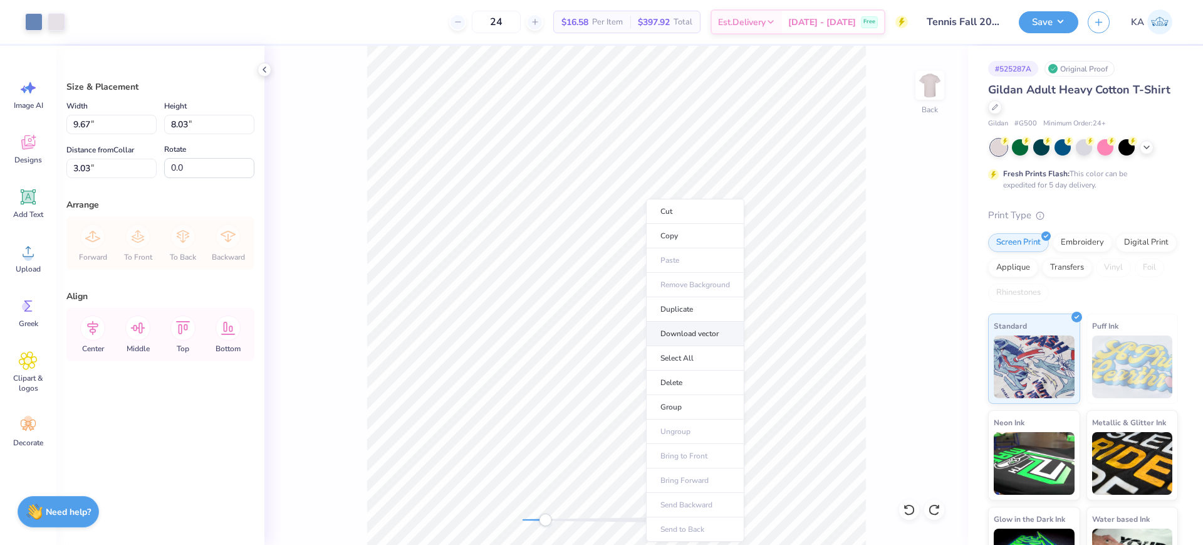
click at [711, 330] on li "Download vector" at bounding box center [695, 333] width 98 height 24
click at [645, 214] on li "Cut" at bounding box center [661, 211] width 98 height 25
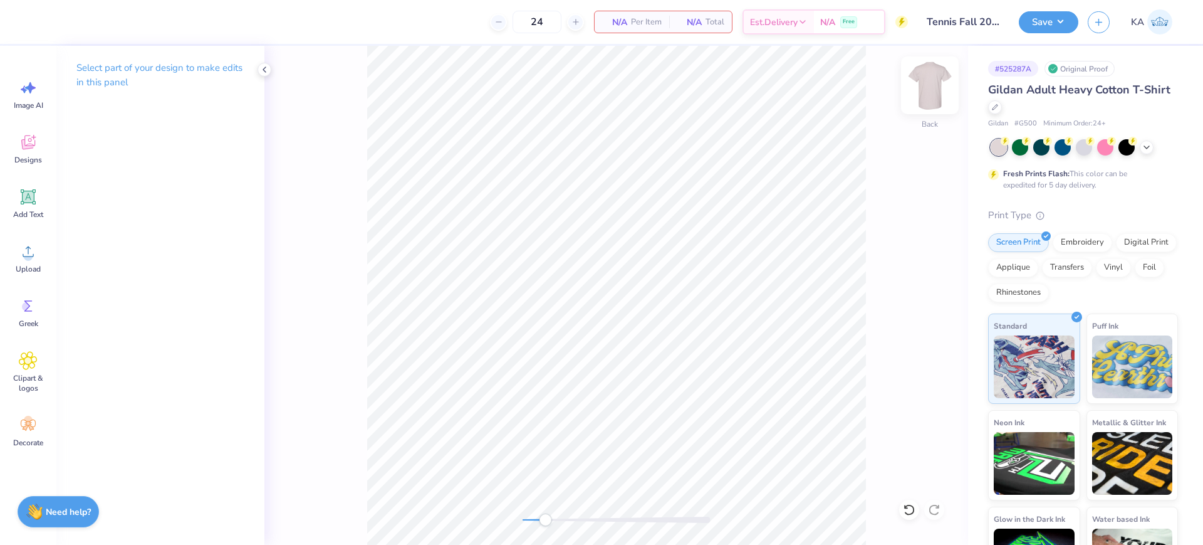
click at [936, 85] on img at bounding box center [930, 85] width 50 height 50
click at [606, 266] on li "Paste" at bounding box center [606, 260] width 98 height 24
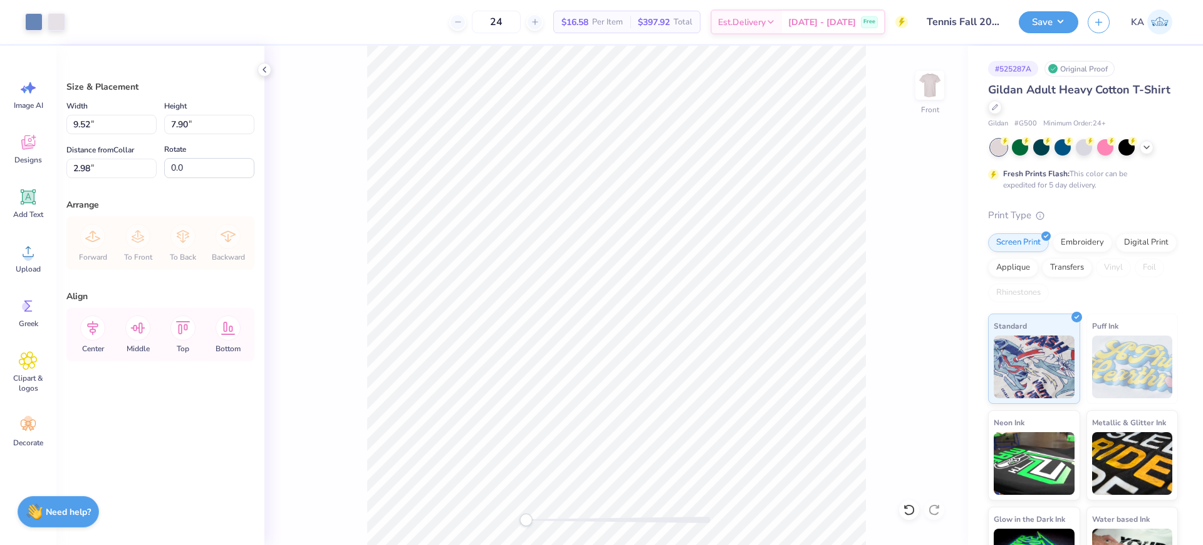
drag, startPoint x: 545, startPoint y: 516, endPoint x: 521, endPoint y: 516, distance: 23.8
click at [521, 516] on div "Accessibility label" at bounding box center [526, 519] width 13 height 13
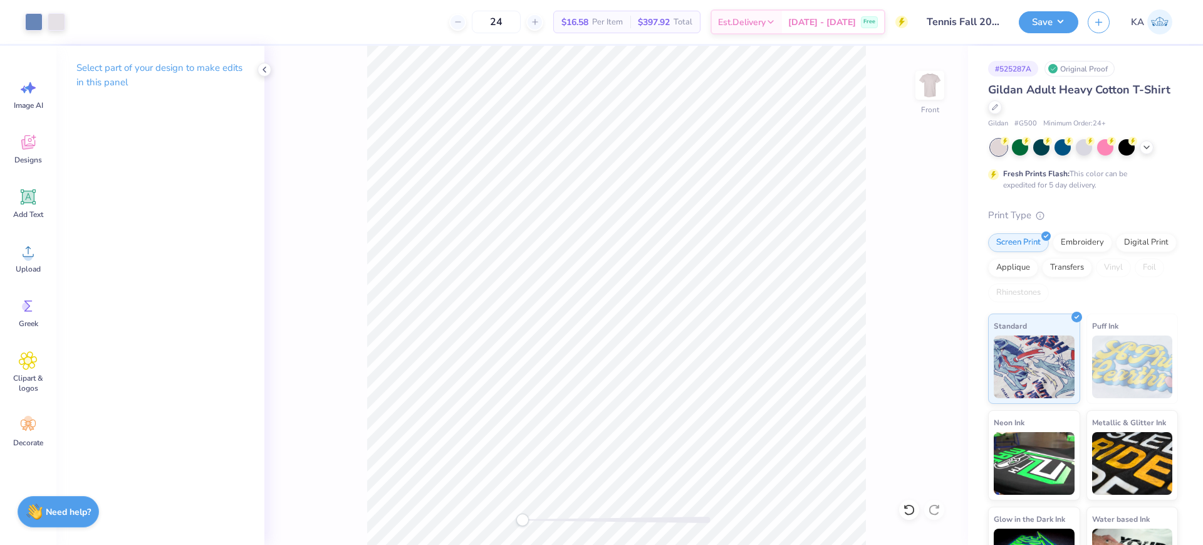
click at [365, 323] on div "Front" at bounding box center [616, 295] width 704 height 499
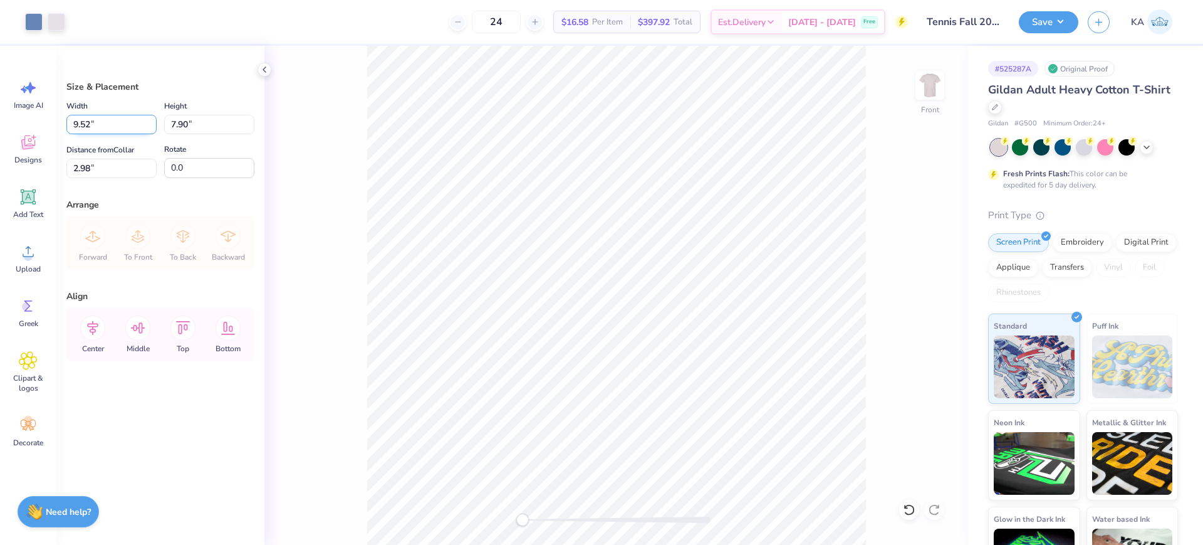
click at [103, 126] on input "9.52" at bounding box center [111, 124] width 90 height 19
type input "14.71"
type input "12.22"
type input "0.83"
click at [103, 126] on input "14.71" at bounding box center [111, 124] width 90 height 19
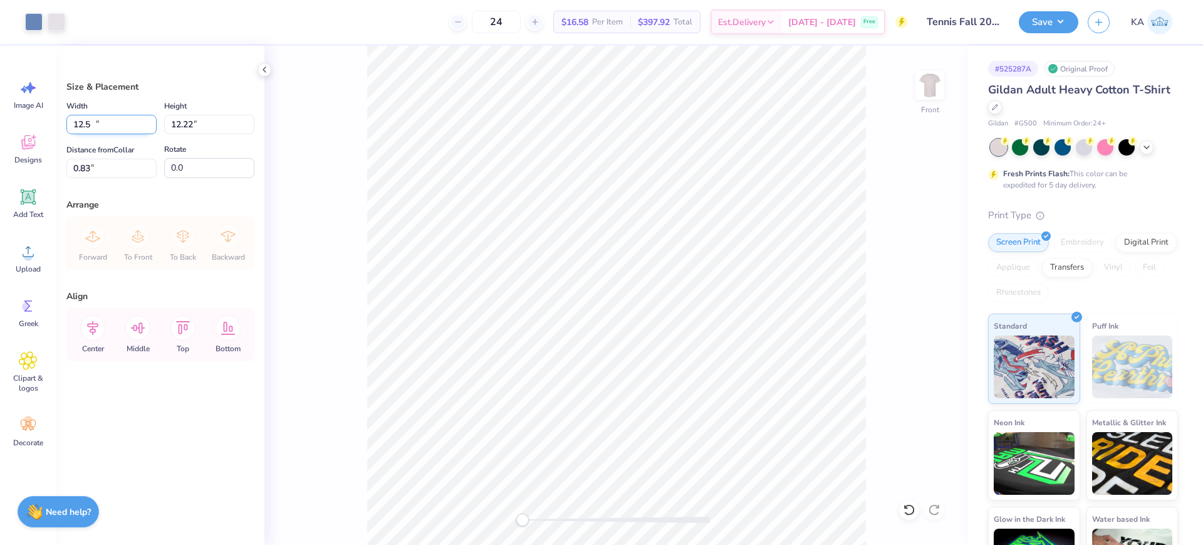
type input "12.50"
type input "10.38"
click at [94, 334] on icon at bounding box center [92, 327] width 25 height 25
click at [97, 173] on input "3.00" at bounding box center [111, 168] width 90 height 19
type input "3"
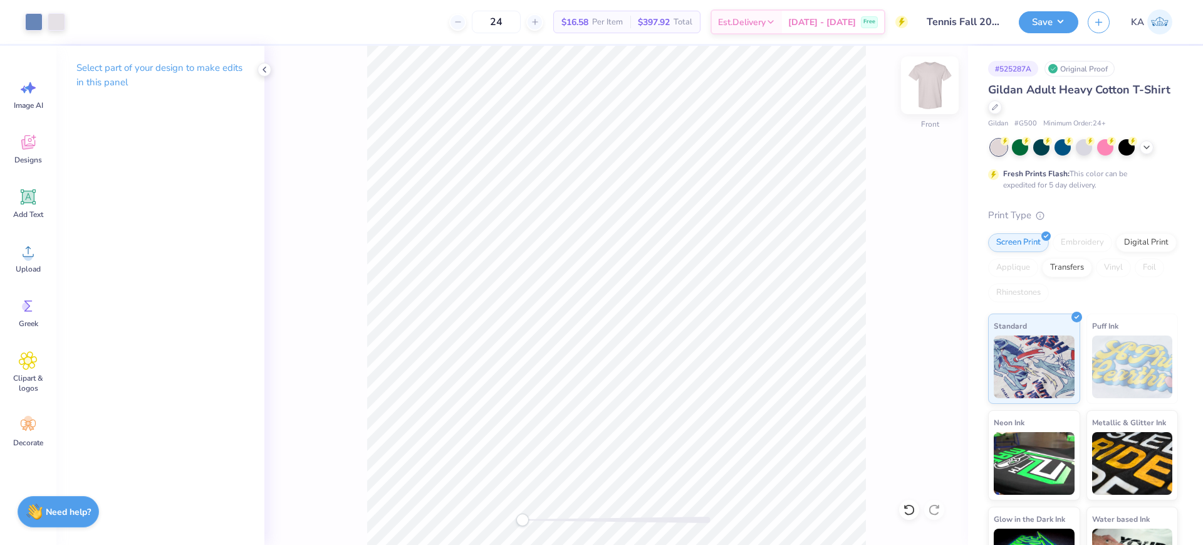
click at [939, 100] on img at bounding box center [930, 85] width 50 height 50
drag, startPoint x: 932, startPoint y: 73, endPoint x: 865, endPoint y: 6, distance: 94.4
click at [932, 73] on img at bounding box center [929, 85] width 25 height 25
drag, startPoint x: 525, startPoint y: 514, endPoint x: 538, endPoint y: 514, distance: 13.2
click at [538, 514] on div "Accessibility label" at bounding box center [538, 519] width 13 height 13
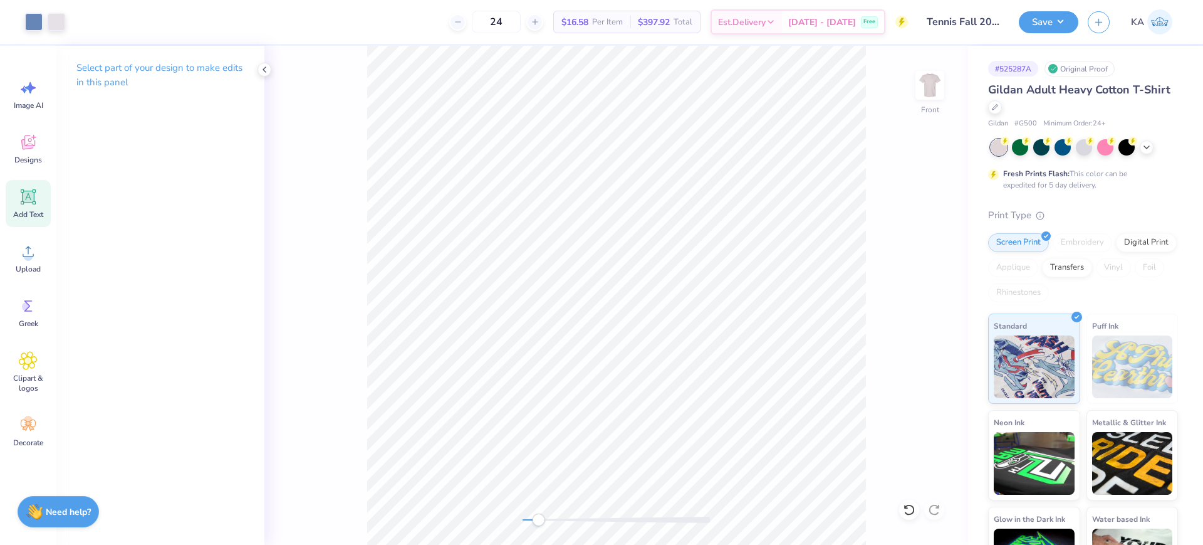
click at [33, 197] on icon at bounding box center [29, 197] width 12 height 12
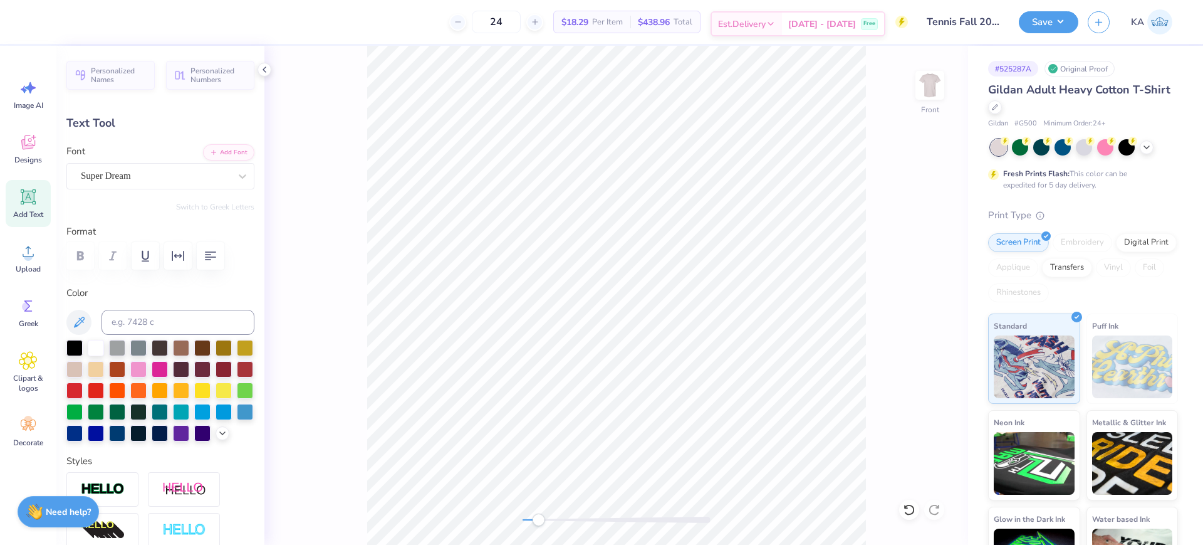
type textarea "Waltham, Massachusett"
click at [144, 174] on div "Super Dream" at bounding box center [156, 175] width 152 height 19
click at [120, 276] on div "Desire" at bounding box center [160, 274] width 155 height 13
type input "des"
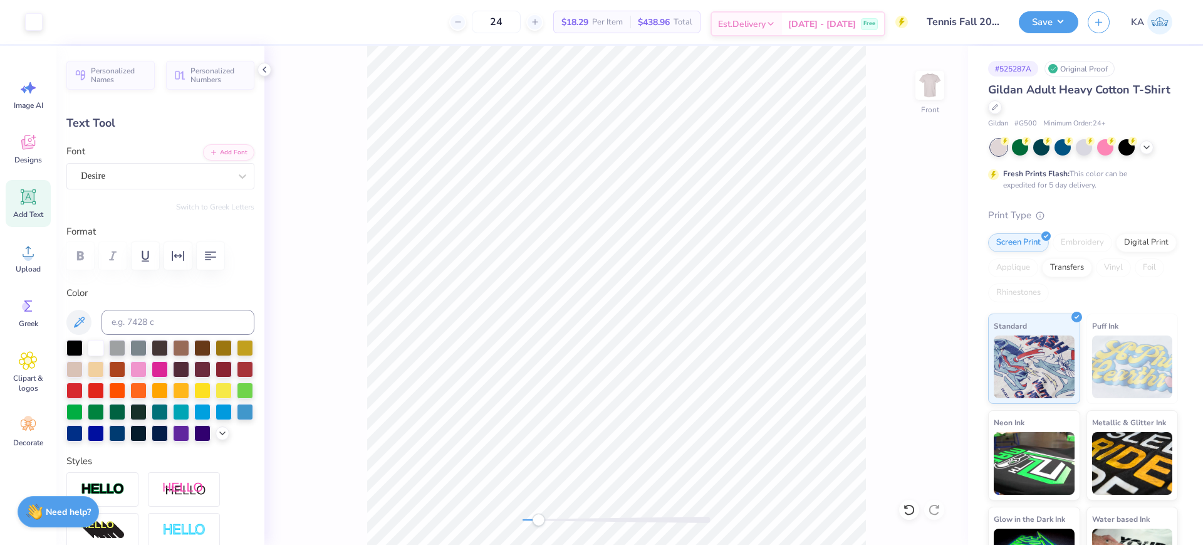
type input "14.65"
type input "1.74"
type input "13.84"
type textarea "WALTHAM, MASSACHUSETT"
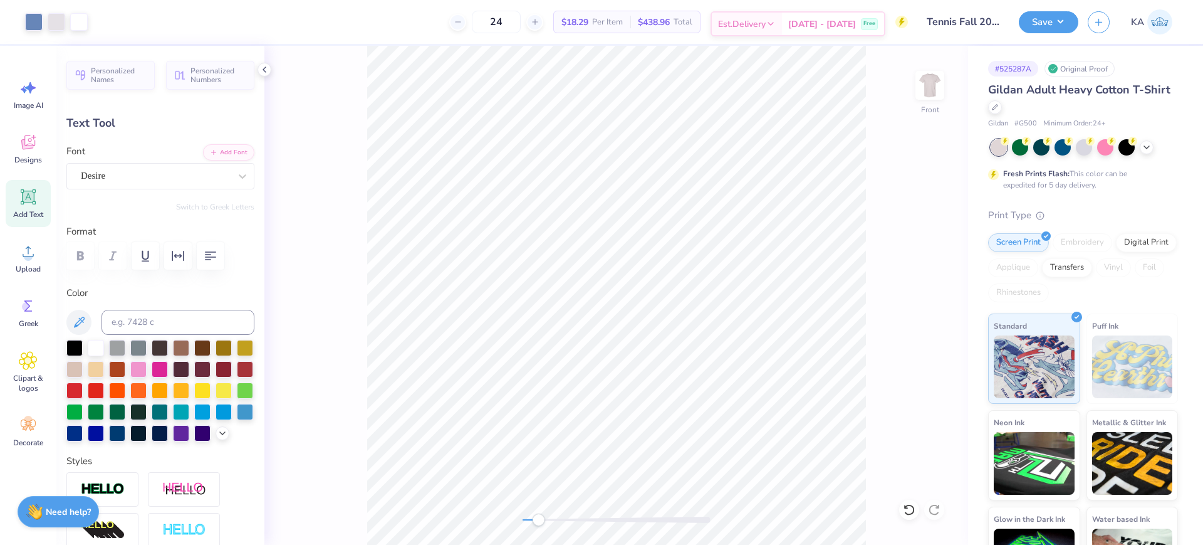
type input "1.49"
type input "13.96"
type input "9.31"
type input "0.95"
type input "14.50"
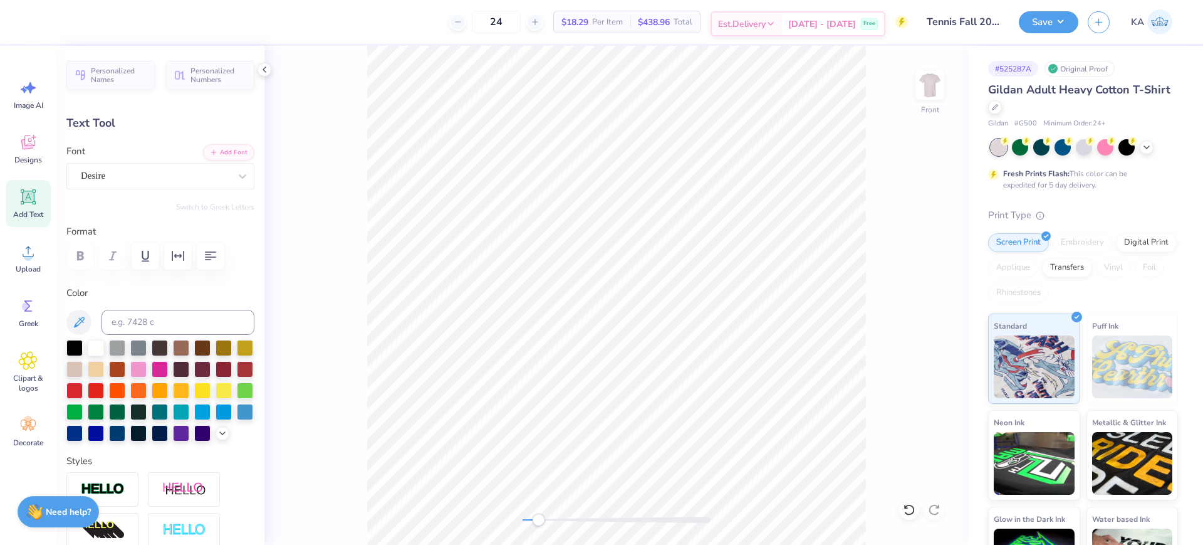
scroll to position [13, 1]
type textarea "- WALTHAM, MASSACHUSETT -"
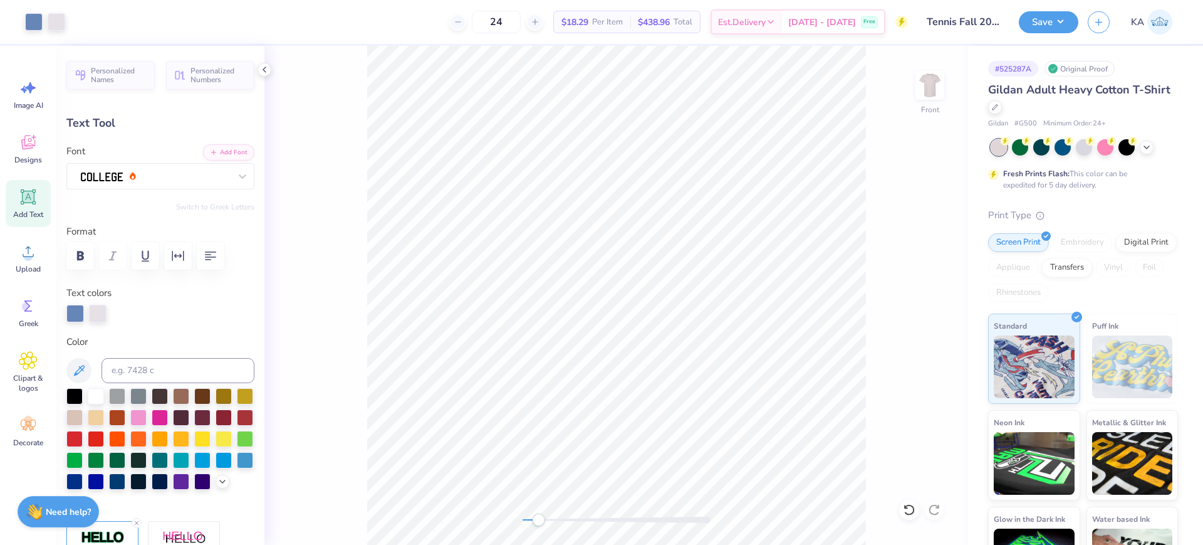
type input "12.50"
type input "4.35"
type input "3.00"
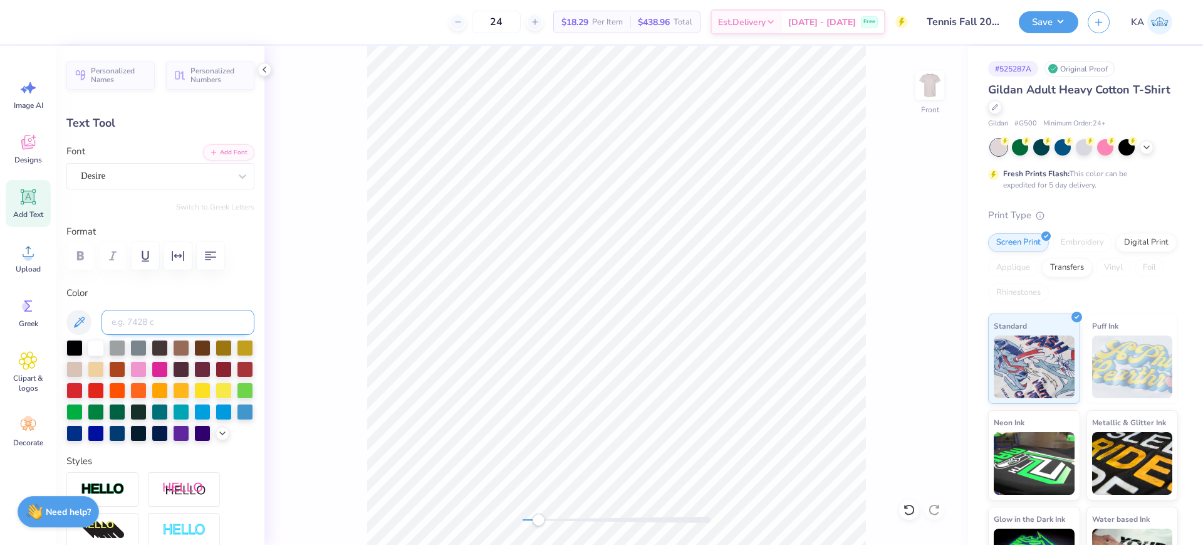
click at [148, 314] on input at bounding box center [178, 322] width 153 height 25
type input "7682"
type input "8.61"
type input "0.80"
type input "13.91"
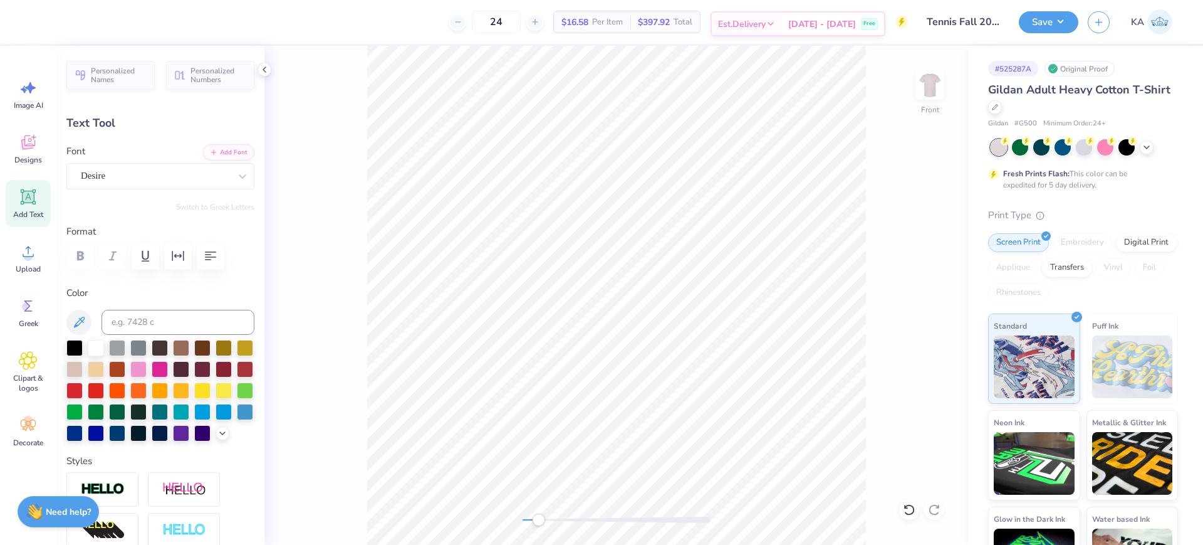
paste textarea "S"
type textarea "- WALTHAM, MASSACHUSETTS -"
type input "8.92"
type input "13.85"
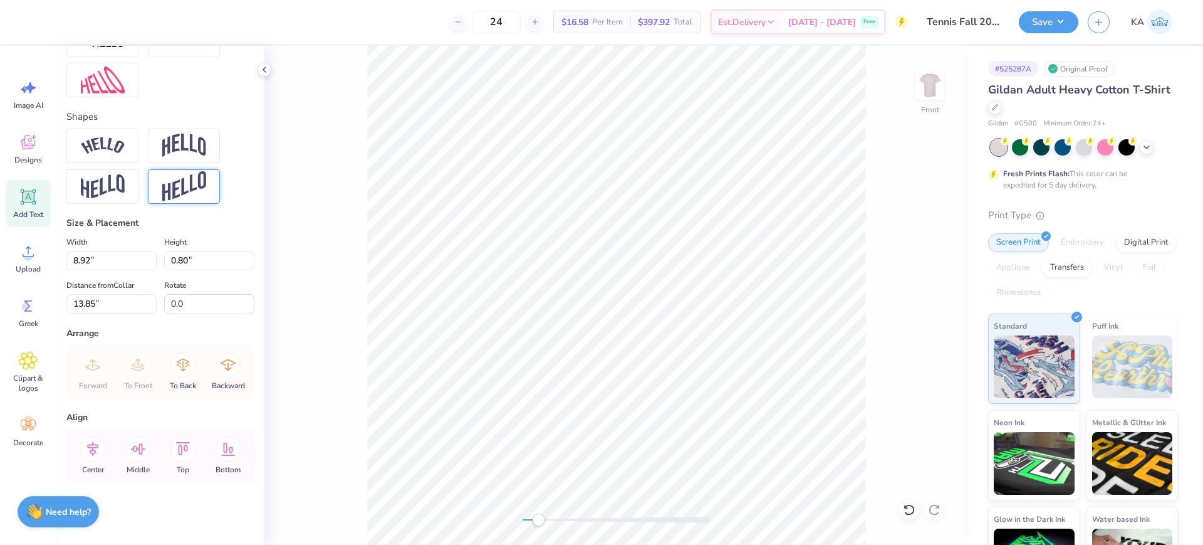
scroll to position [512, 0]
click at [97, 447] on icon at bounding box center [92, 448] width 11 height 14
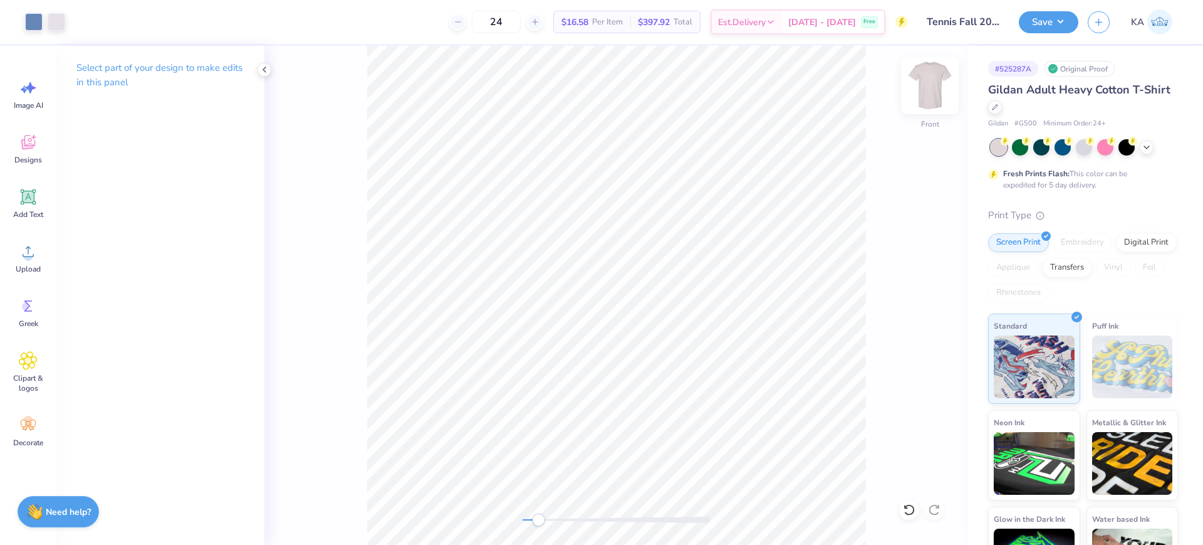
click at [929, 86] on img at bounding box center [930, 85] width 50 height 50
click at [939, 89] on img at bounding box center [930, 85] width 50 height 50
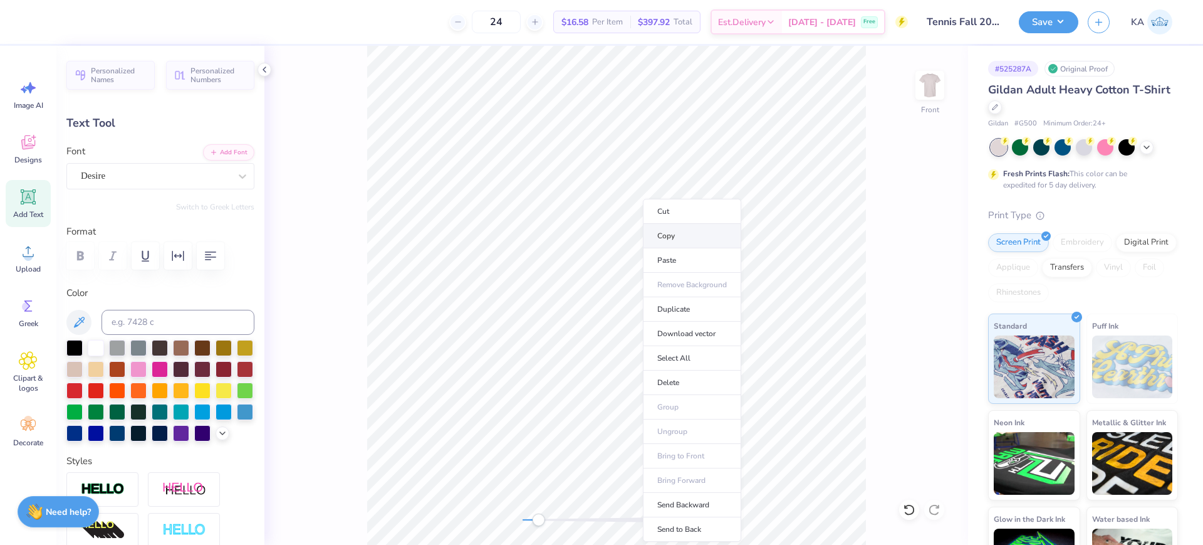
click at [674, 235] on li "Copy" at bounding box center [692, 236] width 98 height 24
click at [929, 80] on img at bounding box center [930, 85] width 50 height 50
type input "9.07"
type input "0.81"
click at [624, 262] on li "Paste" at bounding box center [637, 260] width 98 height 24
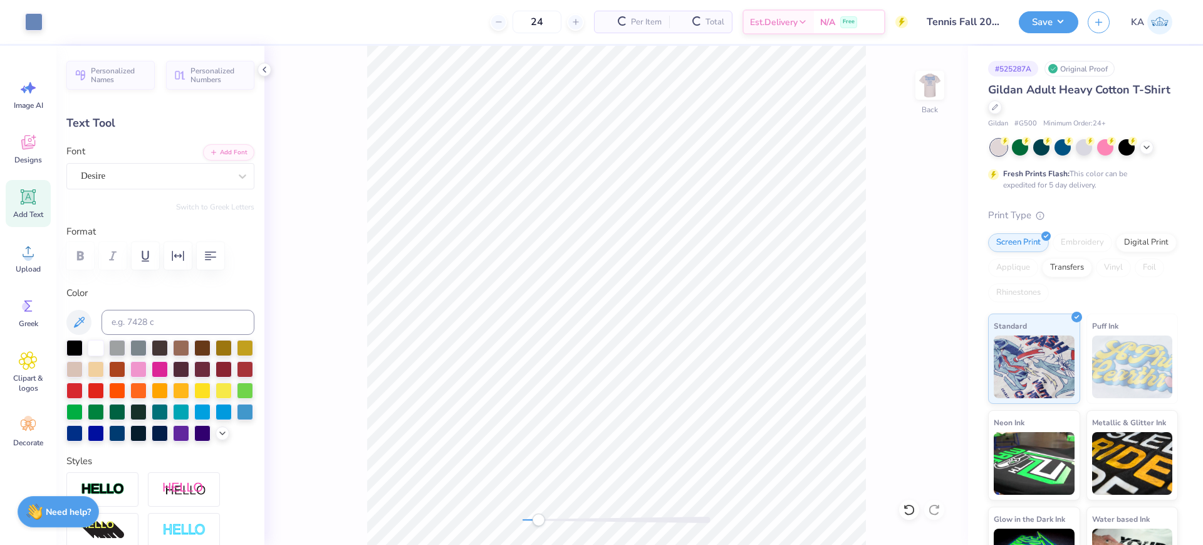
type input "1.58"
type textarea "FALCON"
type input "2.32"
type input "0.74"
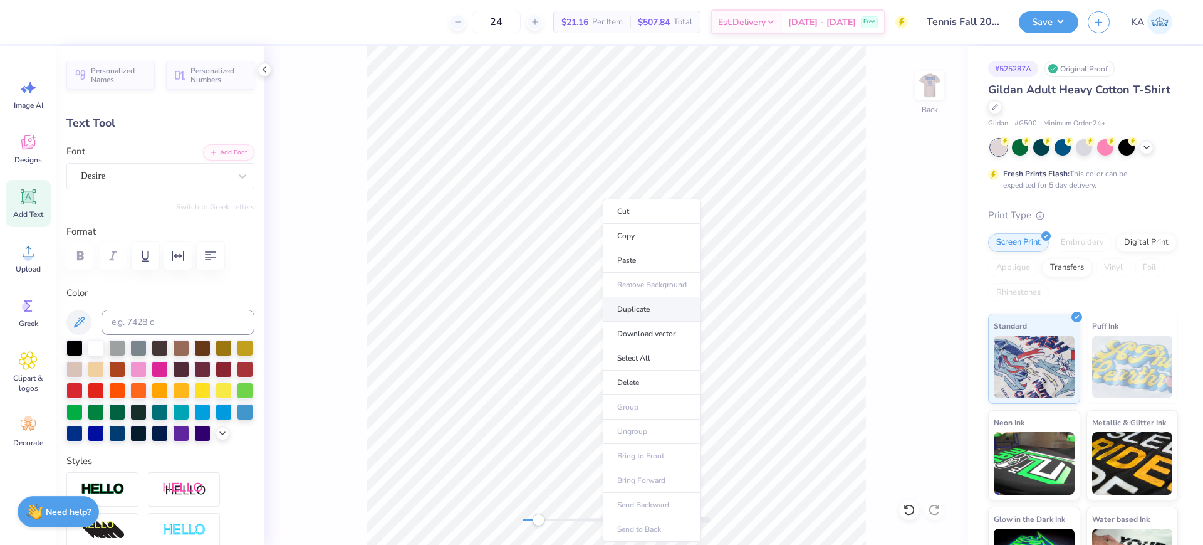
click at [642, 297] on li "Duplicate" at bounding box center [652, 309] width 98 height 24
type input "2.62"
type textarea "TENNIS"
type input "2.24"
type input "0.73"
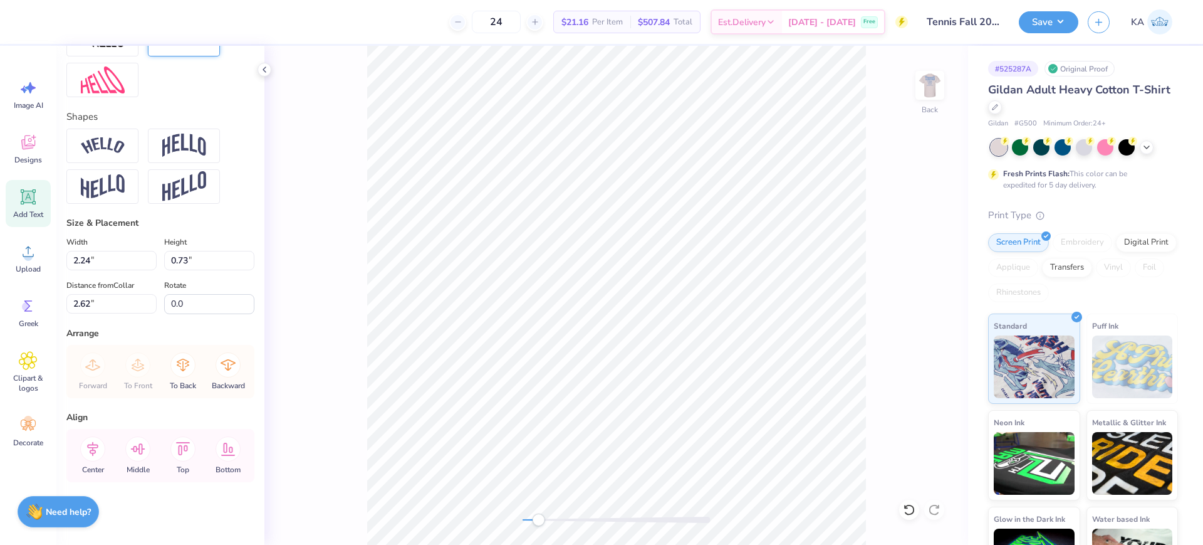
scroll to position [512, 0]
click at [90, 446] on icon at bounding box center [92, 448] width 25 height 25
type input "2.32"
type input "0.74"
type input "1.62"
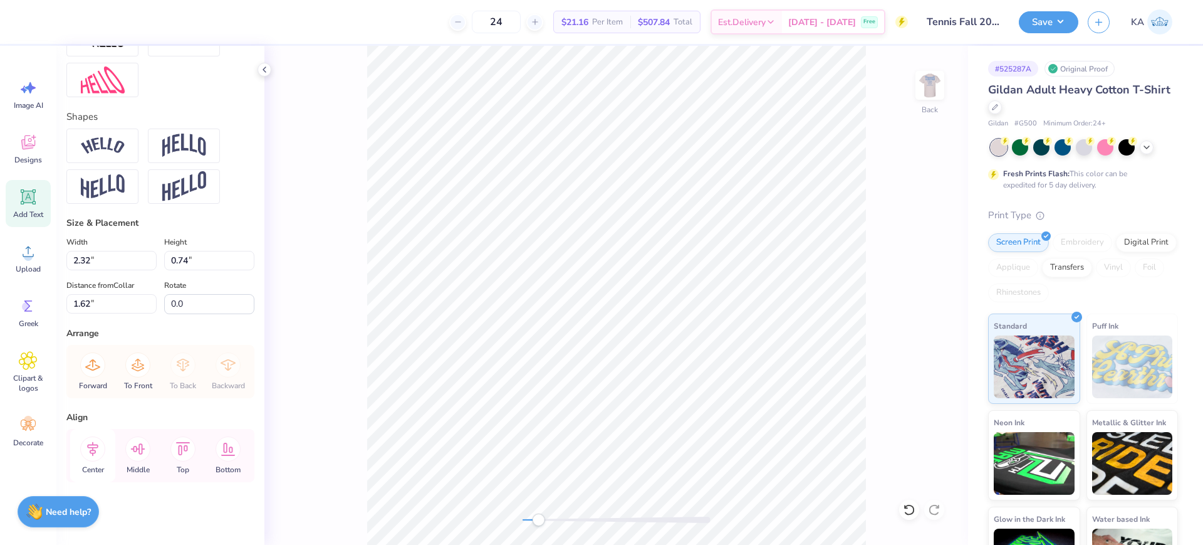
click at [88, 451] on icon at bounding box center [92, 448] width 25 height 25
click at [91, 449] on icon at bounding box center [92, 448] width 11 height 14
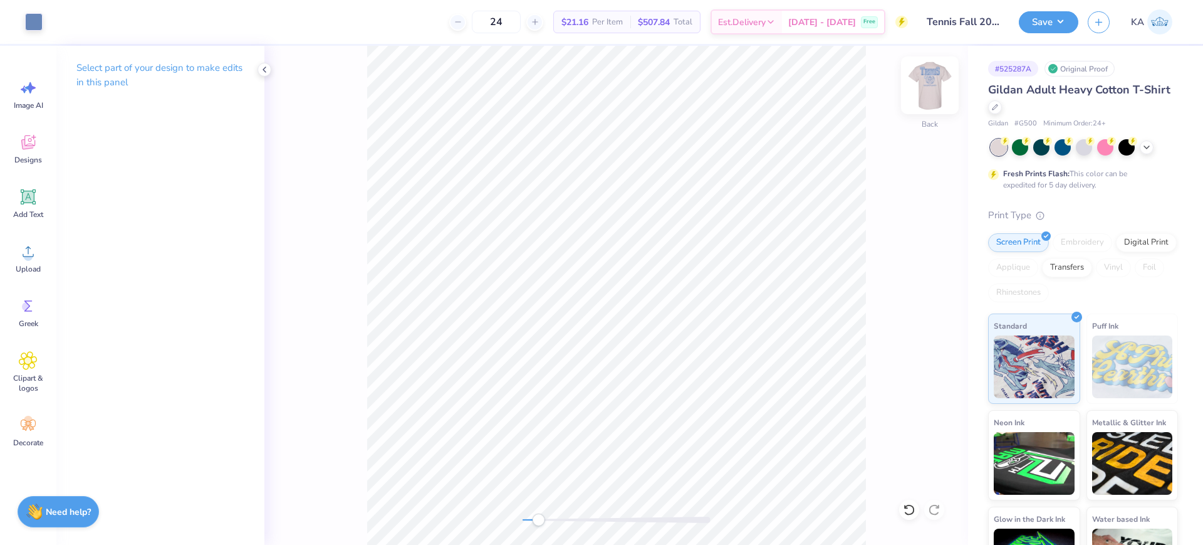
click at [921, 97] on img at bounding box center [930, 85] width 50 height 50
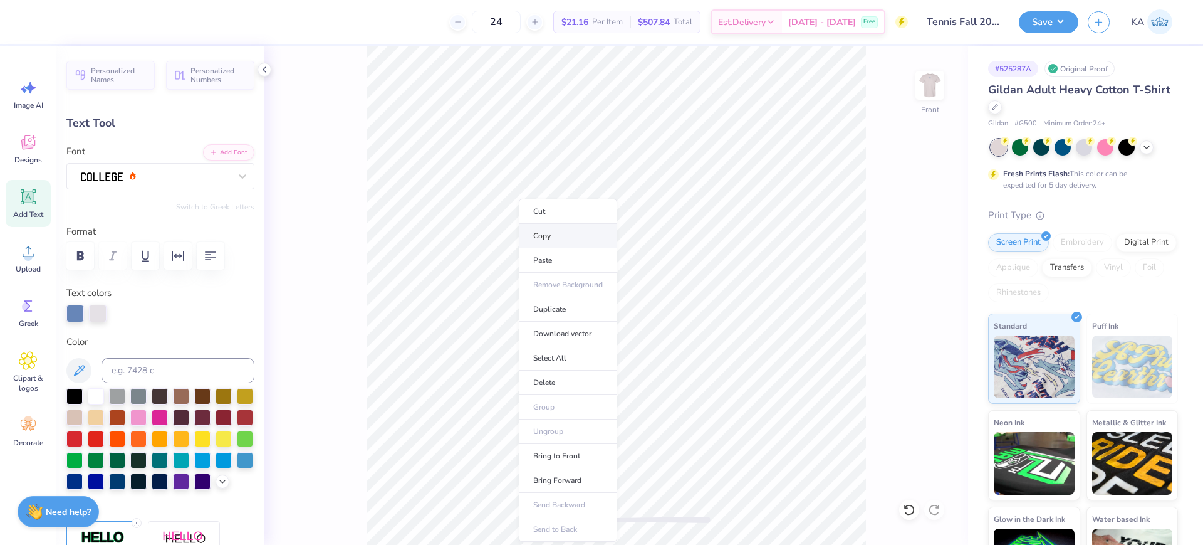
click at [560, 238] on li "Copy" at bounding box center [568, 236] width 98 height 24
type input "6.57"
type input "4.69"
type input "4.98"
type input "-10.9"
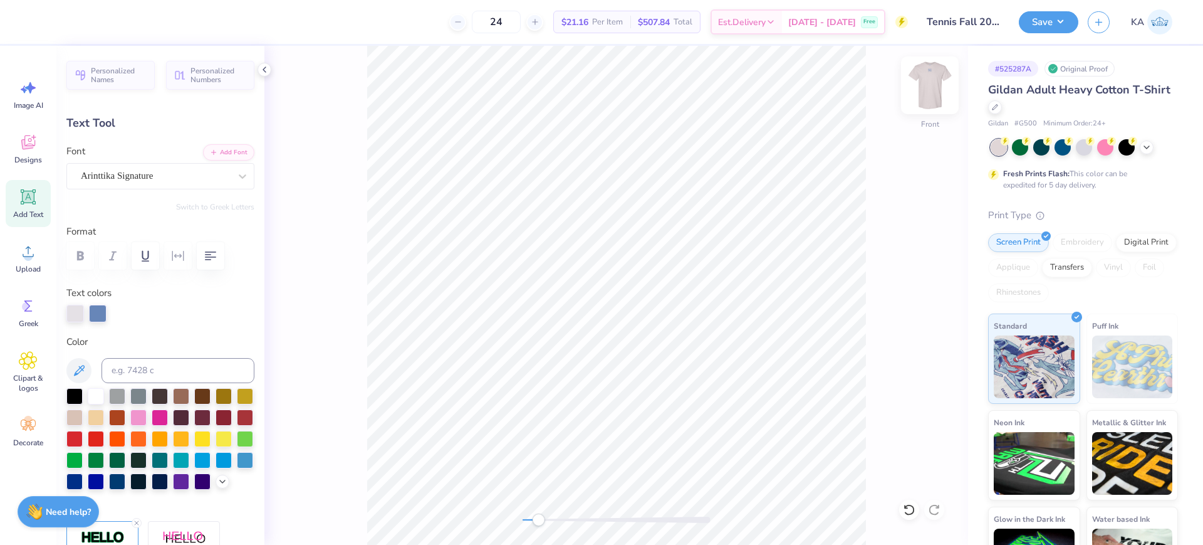
click at [931, 81] on img at bounding box center [930, 85] width 50 height 50
type input "6.68"
type input "4.76"
type input "3.23"
type input "0.0"
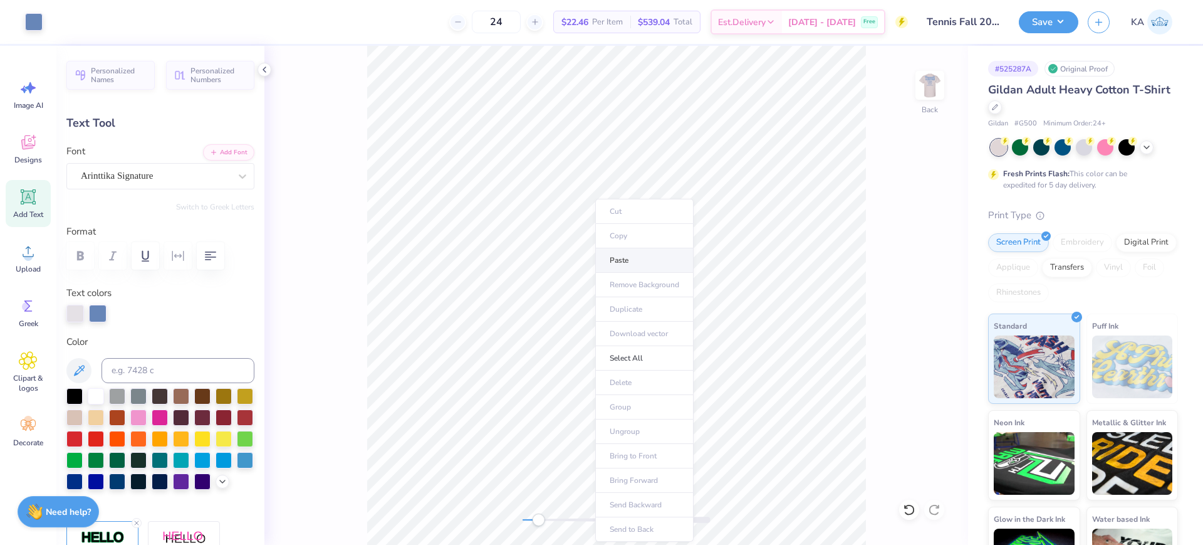
click at [637, 264] on li "Paste" at bounding box center [644, 260] width 98 height 24
type input "12.70"
type input "4.42"
type input "4.00"
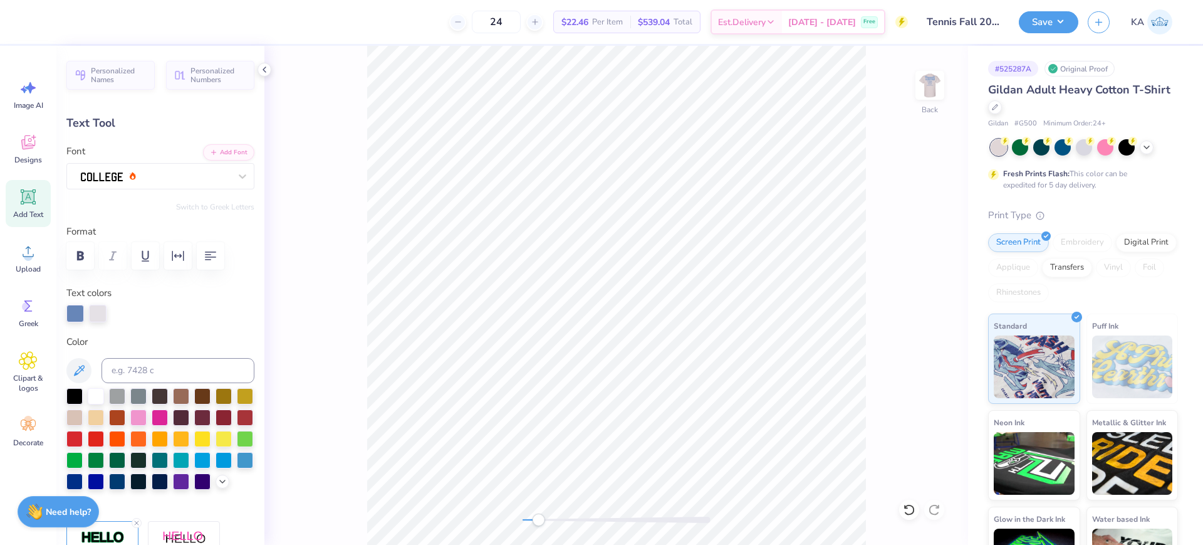
type textarea "FALCON"
type input "2.24"
type input "0.73"
type input "2.50"
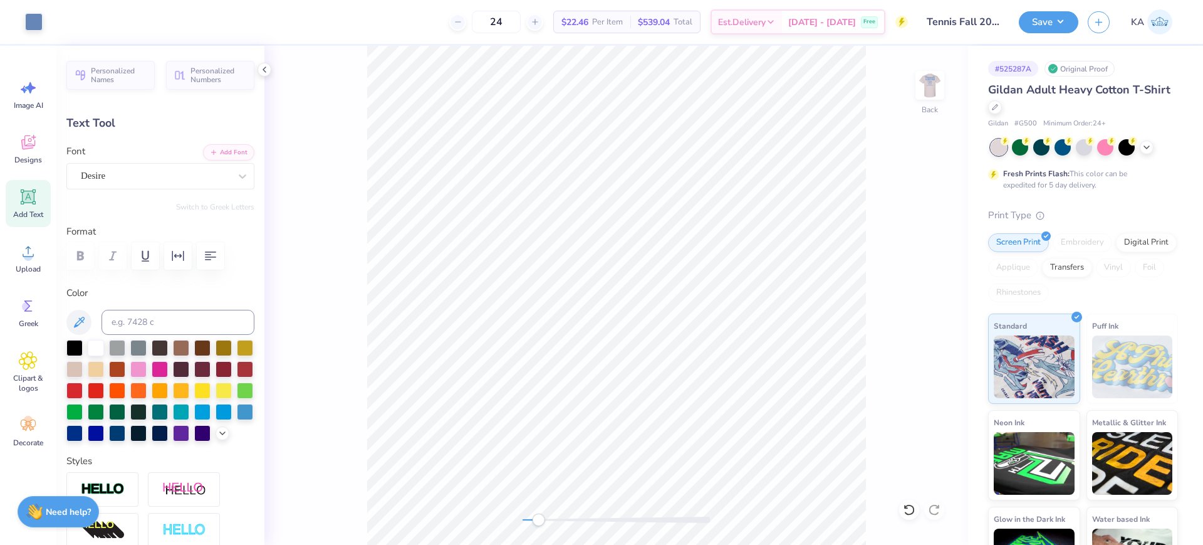
type input "2.32"
type input "0.74"
type input "1.62"
type input "14.95"
type input "4.33"
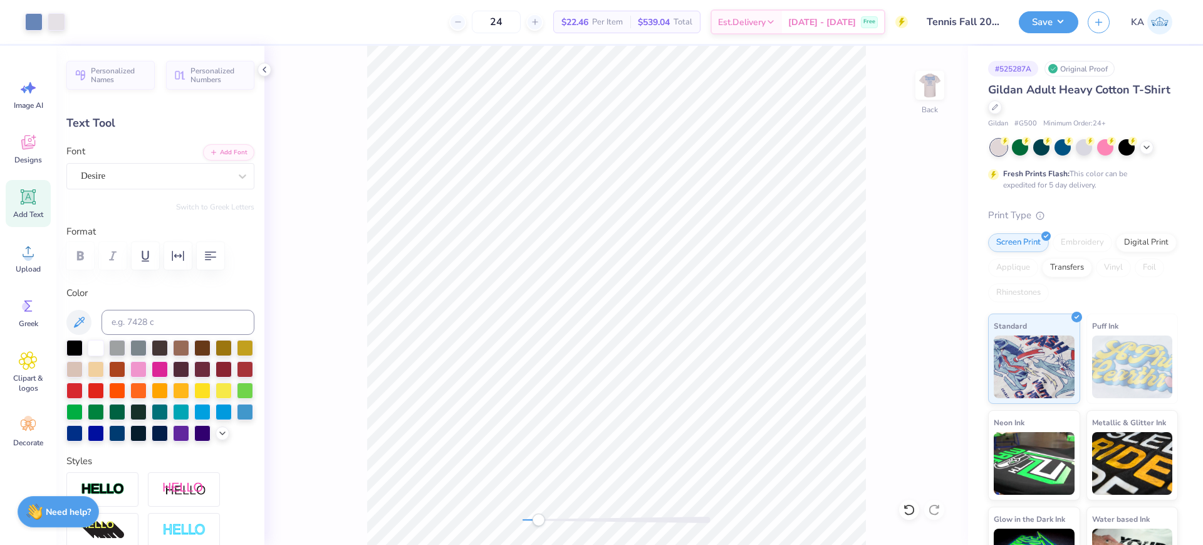
type input "4.05"
type input "7.91"
type input "2.29"
type input "4.04"
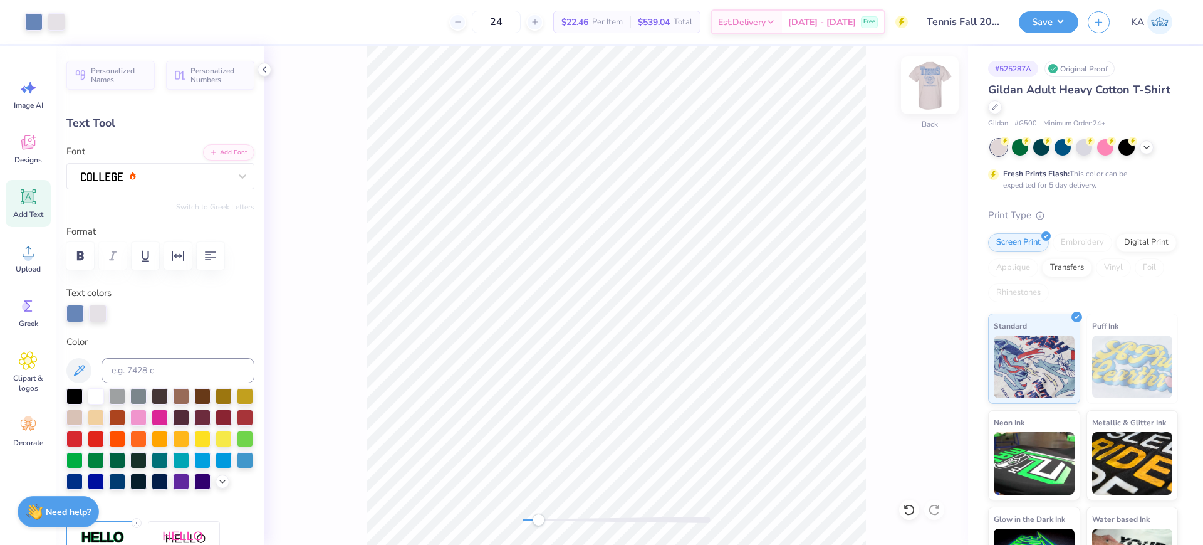
click at [935, 90] on img at bounding box center [930, 85] width 50 height 50
type input "6.57"
type input "4.69"
type input "4.98"
type input "-10.9"
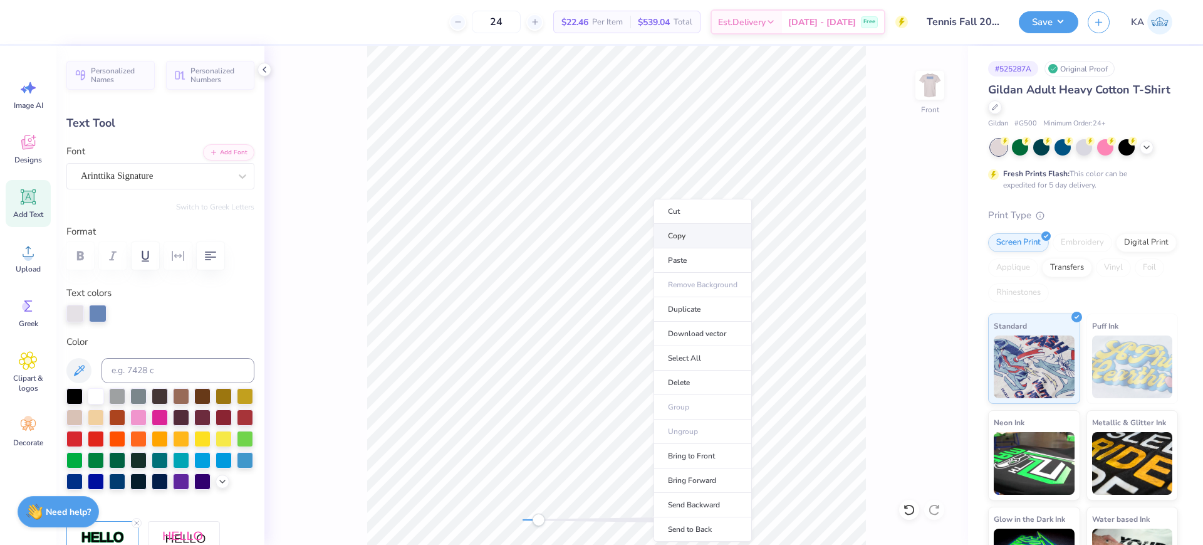
click at [700, 236] on li "Copy" at bounding box center [703, 236] width 98 height 24
click at [924, 83] on img at bounding box center [930, 85] width 50 height 50
type input "6.68"
type input "4.76"
type input "3.23"
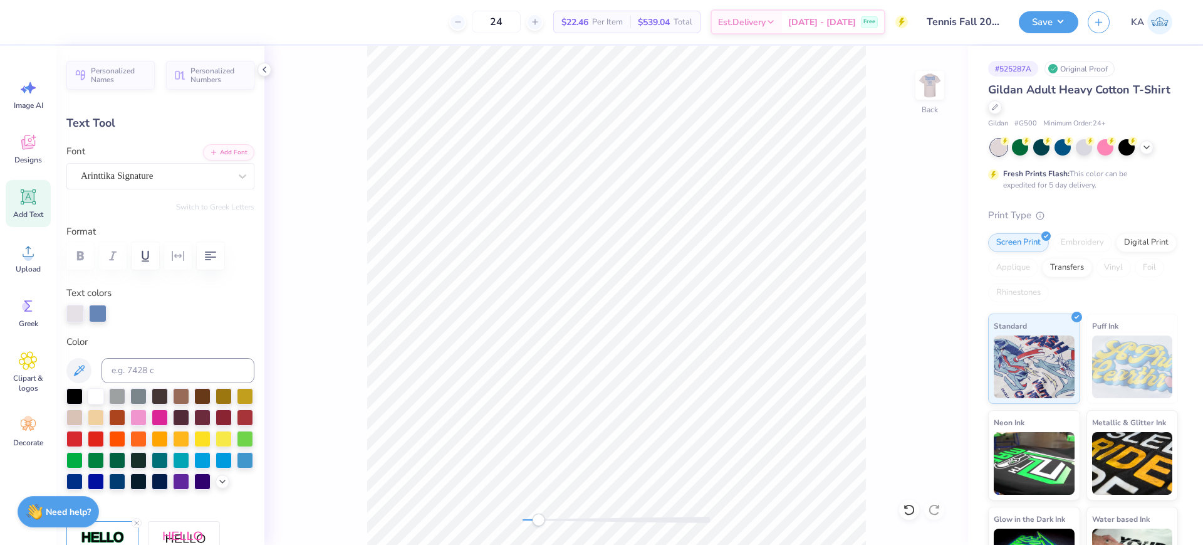
type input "0.0"
click at [610, 266] on li "Paste" at bounding box center [610, 260] width 98 height 24
type input "6.67"
type input "2.90"
type input "-10.9"
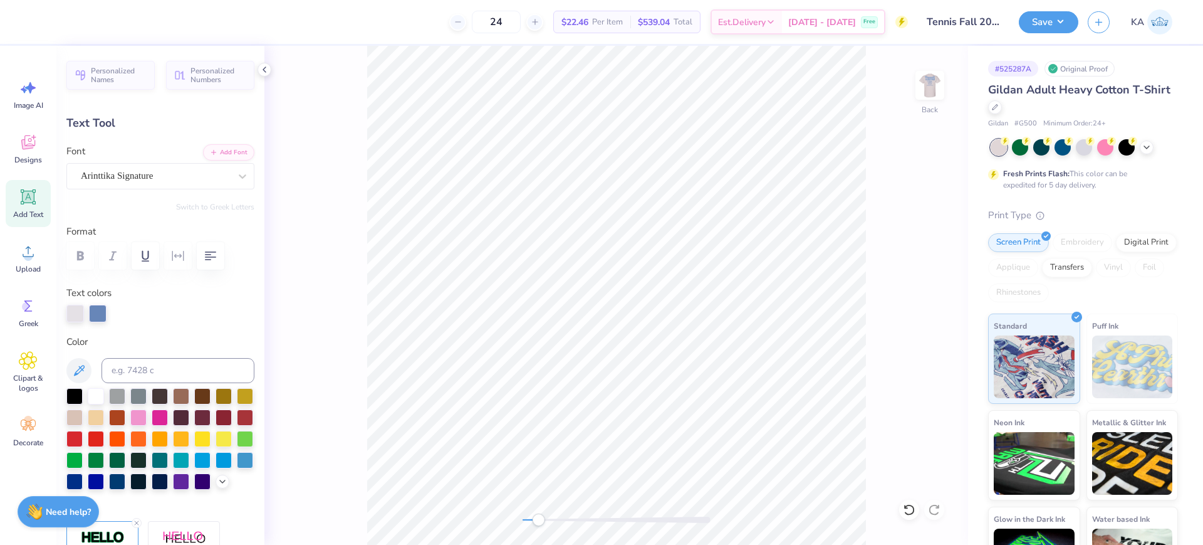
scroll to position [13, 2]
type textarea "Tennis"
type input "6.23"
type input "2.83"
type textarea "tennis"
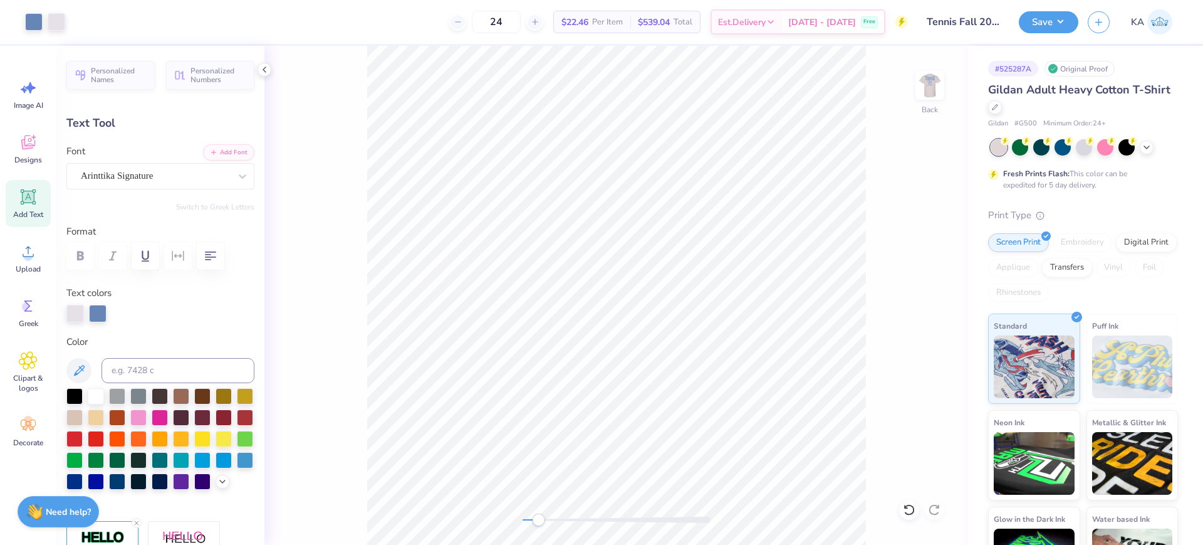
type input "0.0"
type input "6.61"
type input "4.38"
type input "3.34"
type input "-10.9"
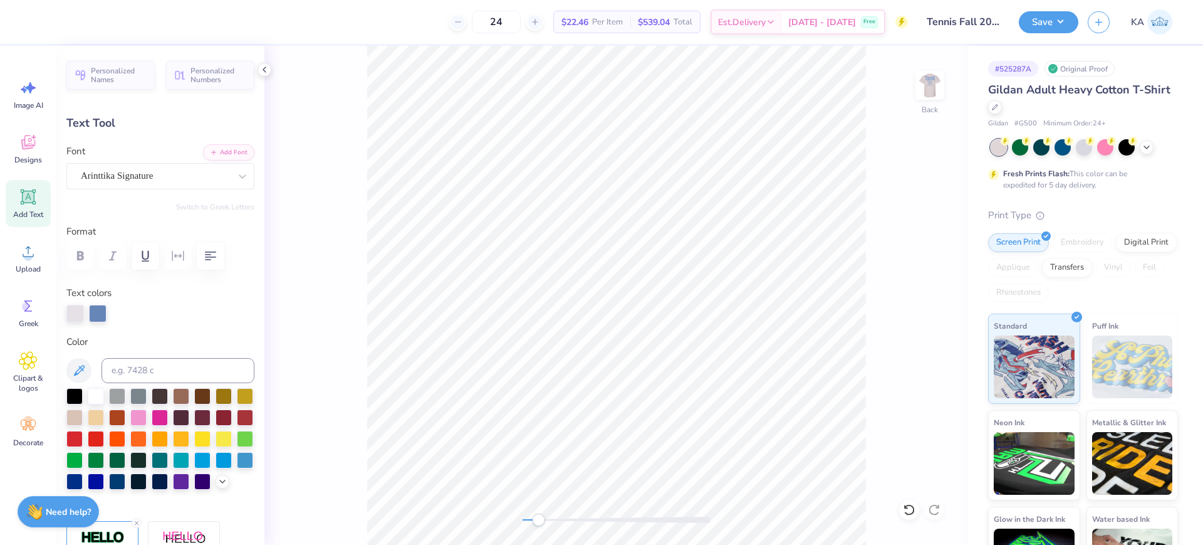
type input "4.00"
type input "2.65"
type input "2.86"
type input "0.0"
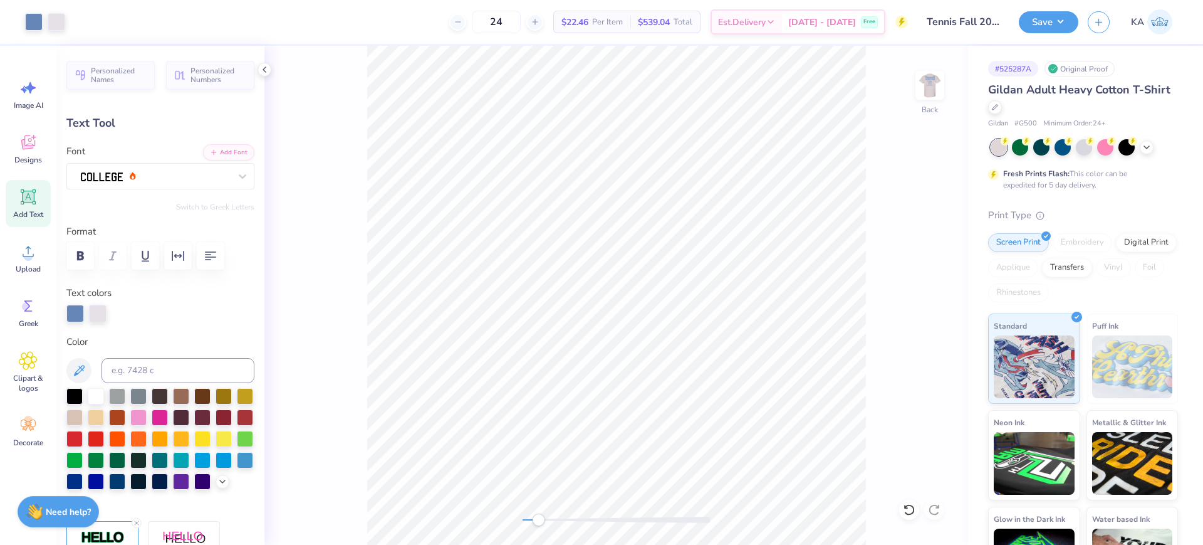
type input "7.91"
type input "2.29"
type input "1.85"
click at [764, 306] on li "Duplicate" at bounding box center [762, 309] width 98 height 24
type input "7.94"
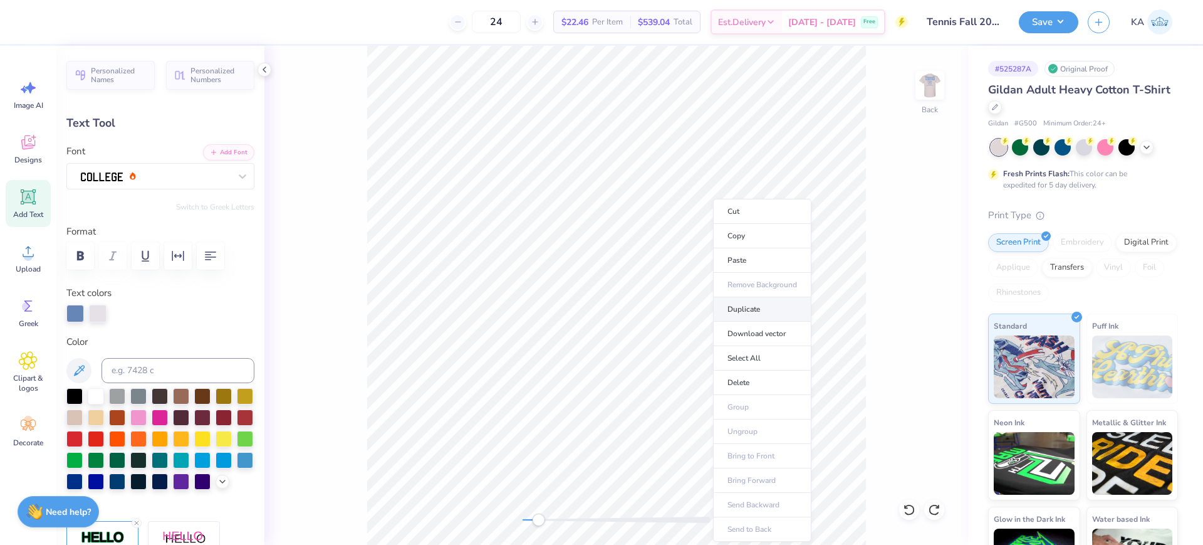
type input "2.85"
type textarea "TENNIS"
type input "7.91"
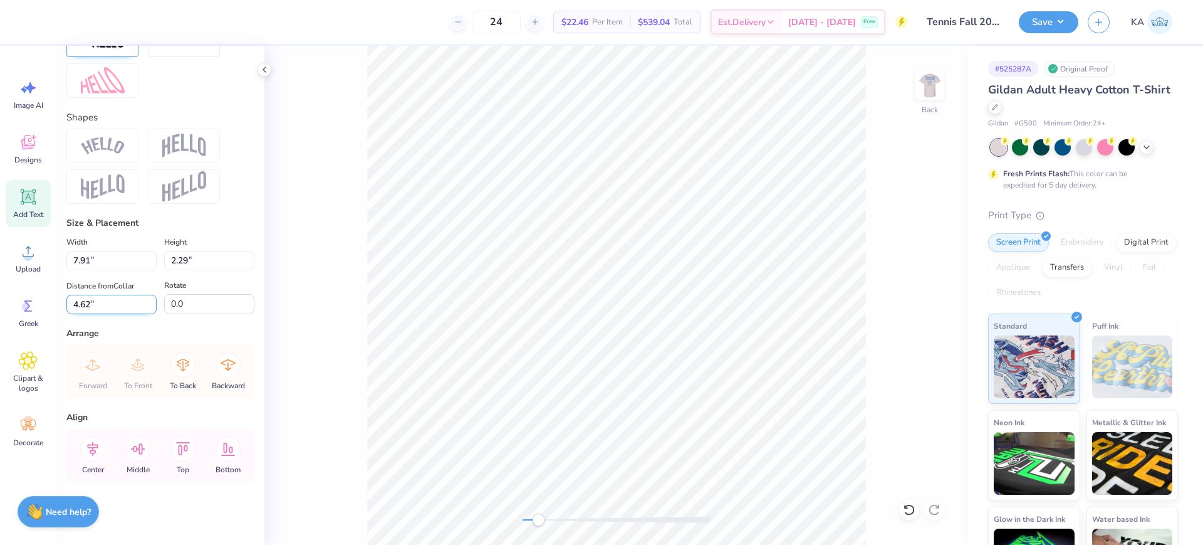
scroll to position [560, 0]
click at [95, 447] on icon at bounding box center [92, 449] width 11 height 14
type input "1.85"
click at [93, 451] on icon at bounding box center [92, 448] width 25 height 25
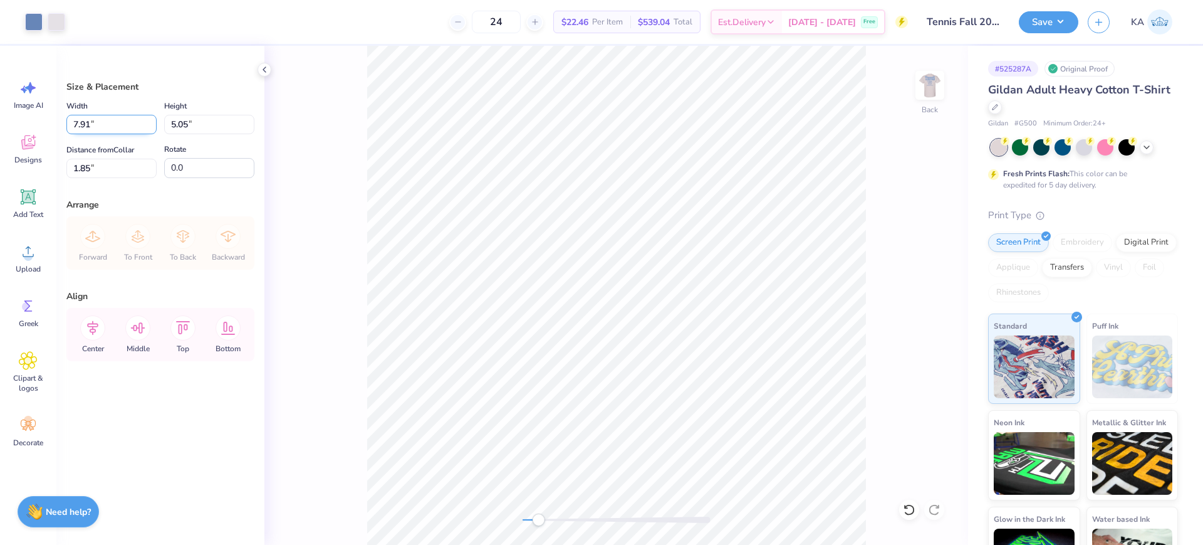
click at [115, 122] on input "7.91" at bounding box center [111, 124] width 90 height 19
type input "4.00"
type input "2.56"
type input "3.10"
click at [118, 174] on input "3.71" at bounding box center [111, 168] width 90 height 19
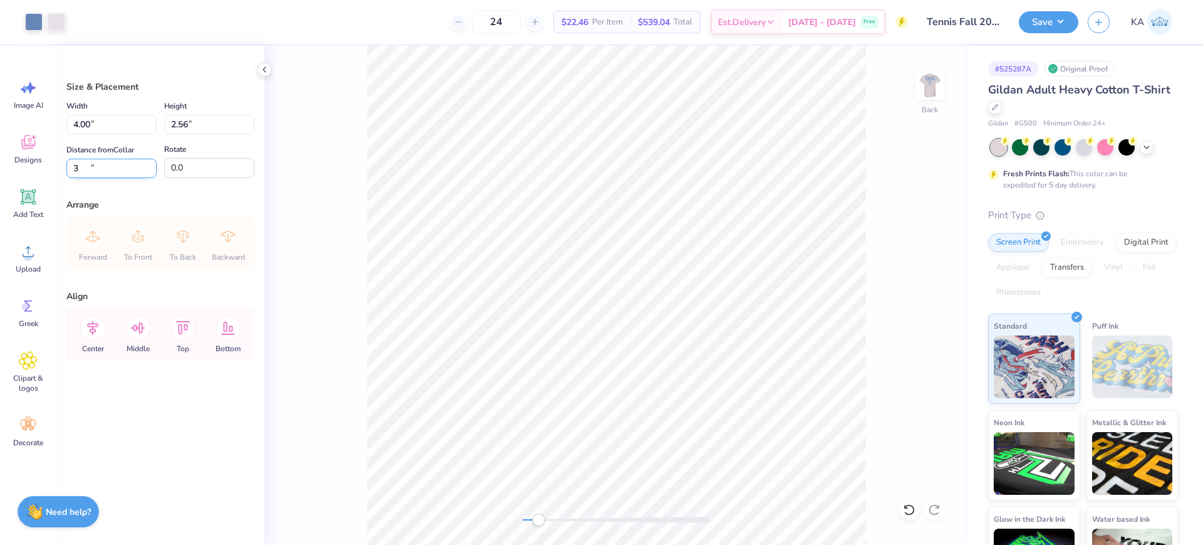
type input "3.00"
drag, startPoint x: 535, startPoint y: 522, endPoint x: 516, endPoint y: 521, distance: 18.2
click at [526, 521] on div "Accessibility label" at bounding box center [532, 519] width 13 height 13
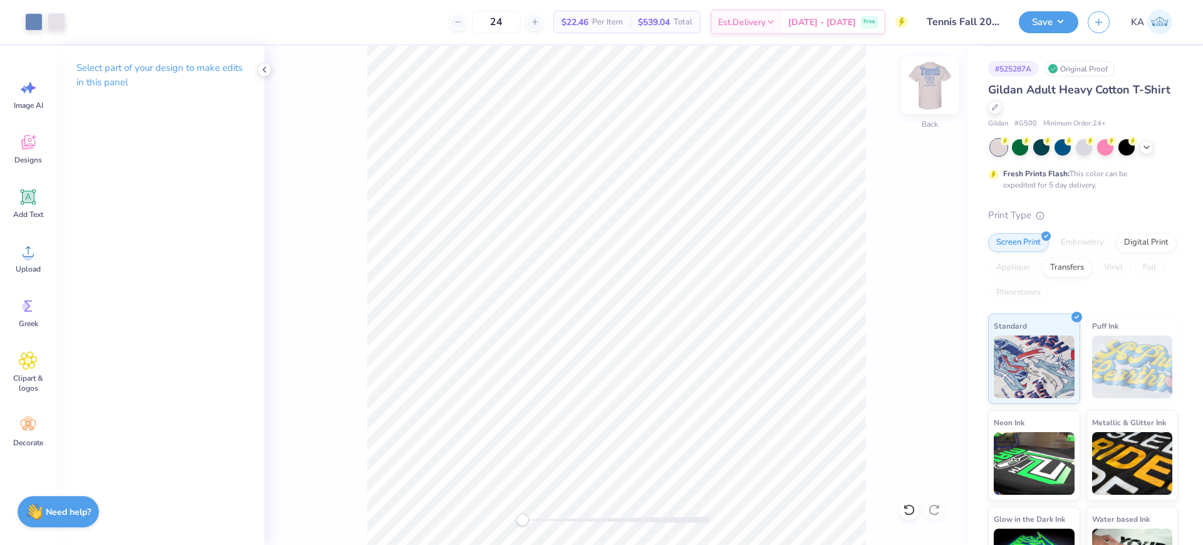
click at [919, 84] on img at bounding box center [930, 85] width 50 height 50
click at [353, 86] on div "Front" at bounding box center [616, 295] width 704 height 499
click at [1075, 25] on button "Save" at bounding box center [1049, 20] width 60 height 22
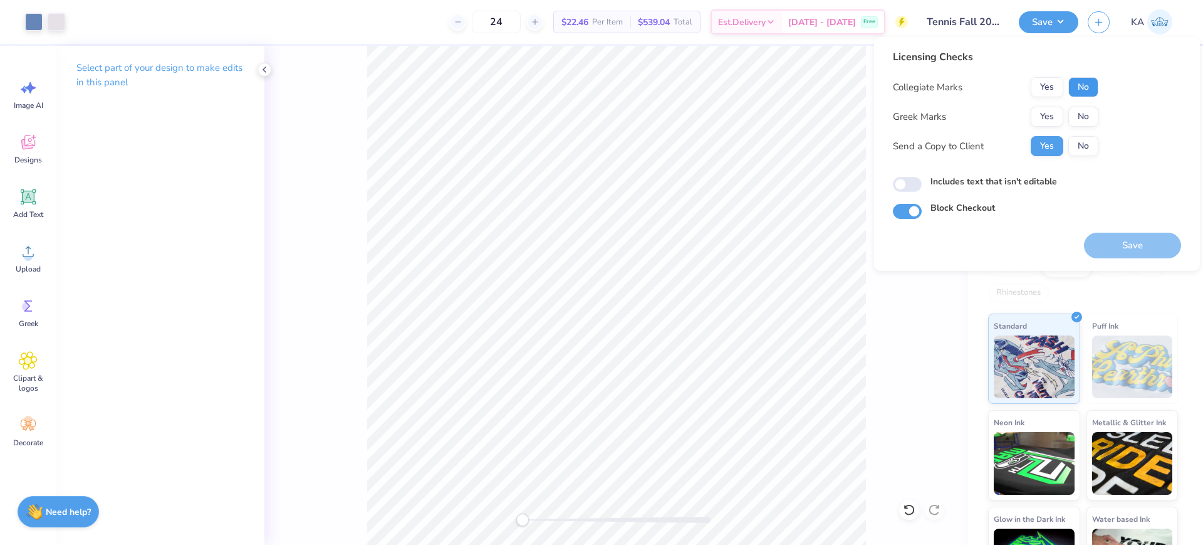
click at [1088, 90] on button "No" at bounding box center [1083, 87] width 30 height 20
click at [1087, 99] on div "Collegiate Marks Yes No Greek Marks Yes No Send a Copy to Client Yes No" at bounding box center [996, 116] width 206 height 79
click at [1085, 107] on button "No" at bounding box center [1083, 117] width 30 height 20
click at [1127, 242] on button "Save" at bounding box center [1132, 245] width 97 height 26
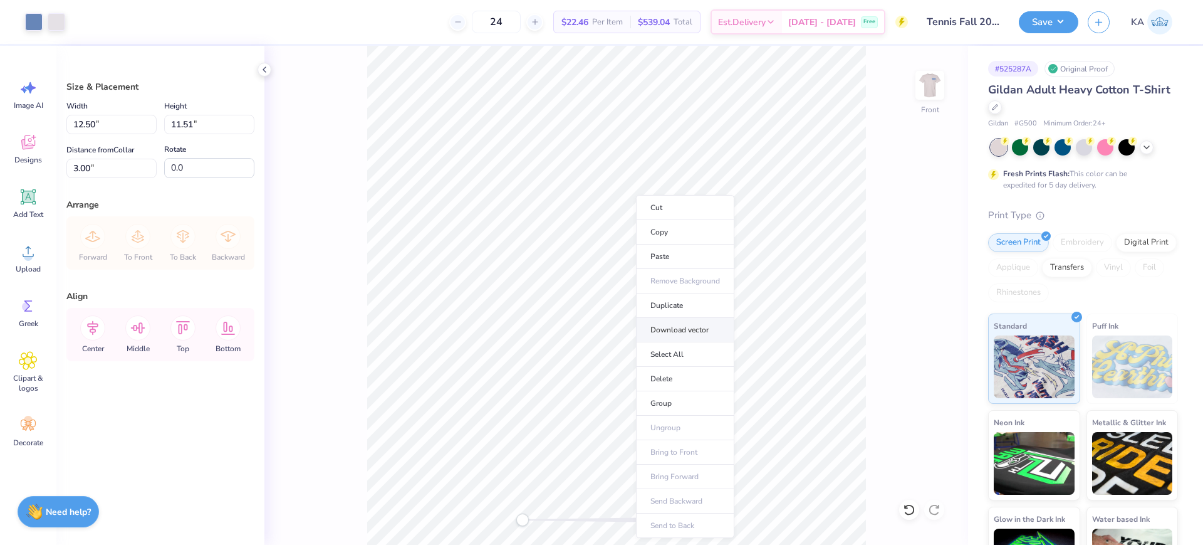
click at [674, 323] on li "Download vector" at bounding box center [685, 330] width 98 height 24
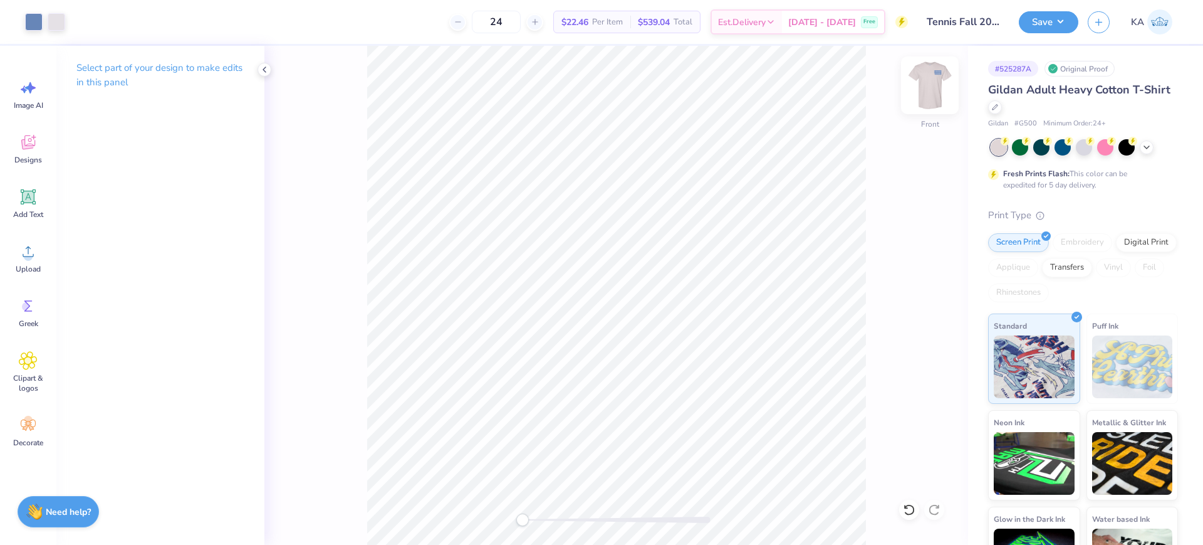
click at [932, 88] on img at bounding box center [930, 85] width 50 height 50
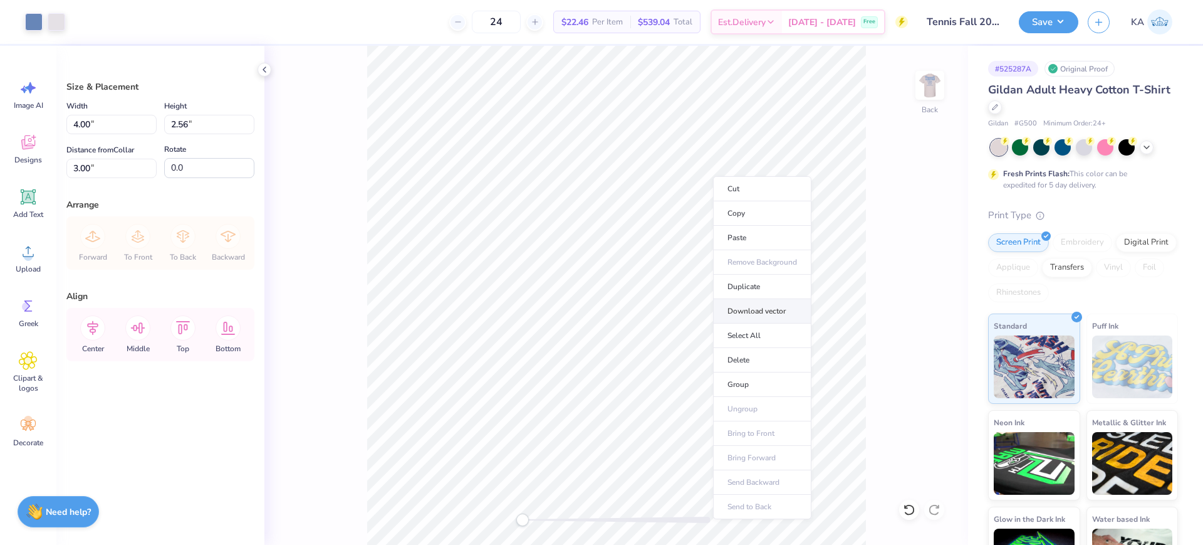
click at [769, 315] on li "Download vector" at bounding box center [762, 311] width 98 height 24
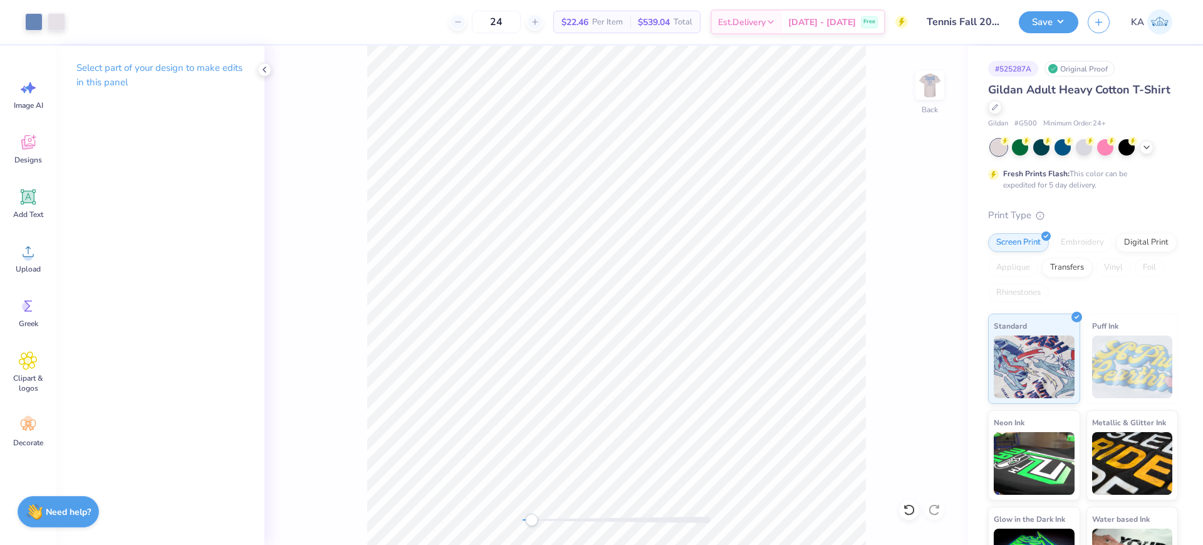
drag, startPoint x: 521, startPoint y: 519, endPoint x: 531, endPoint y: 520, distance: 10.7
click at [531, 520] on div "Accessibility label" at bounding box center [531, 519] width 13 height 13
click at [29, 261] on div "Upload" at bounding box center [28, 257] width 45 height 47
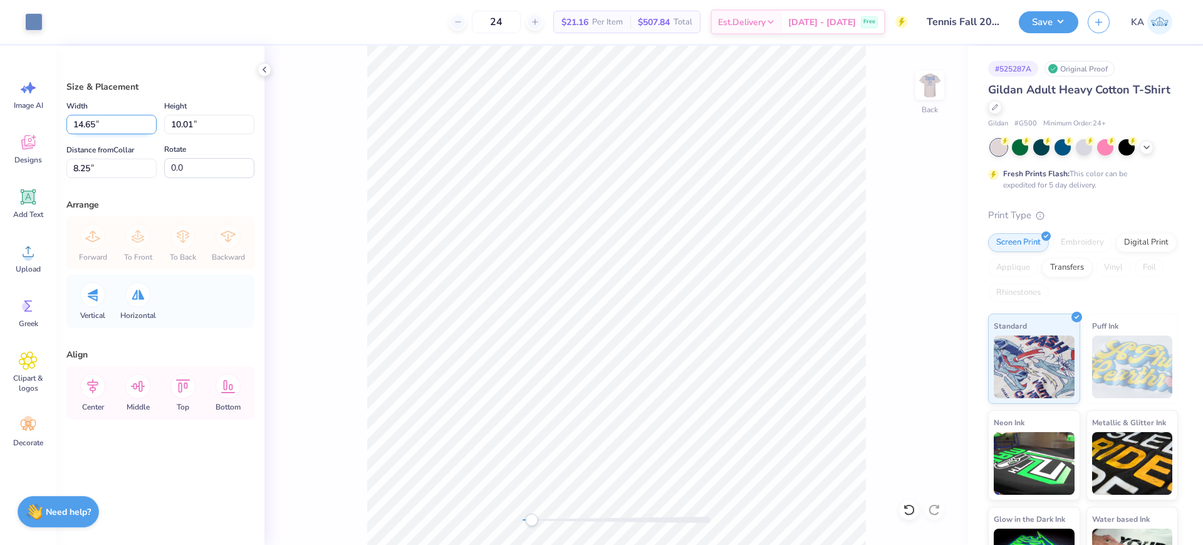
click at [95, 125] on input "14.65" at bounding box center [111, 124] width 90 height 19
type input "4.00"
type input "2.73"
click at [91, 169] on input "11.88" at bounding box center [111, 168] width 90 height 19
type input "3"
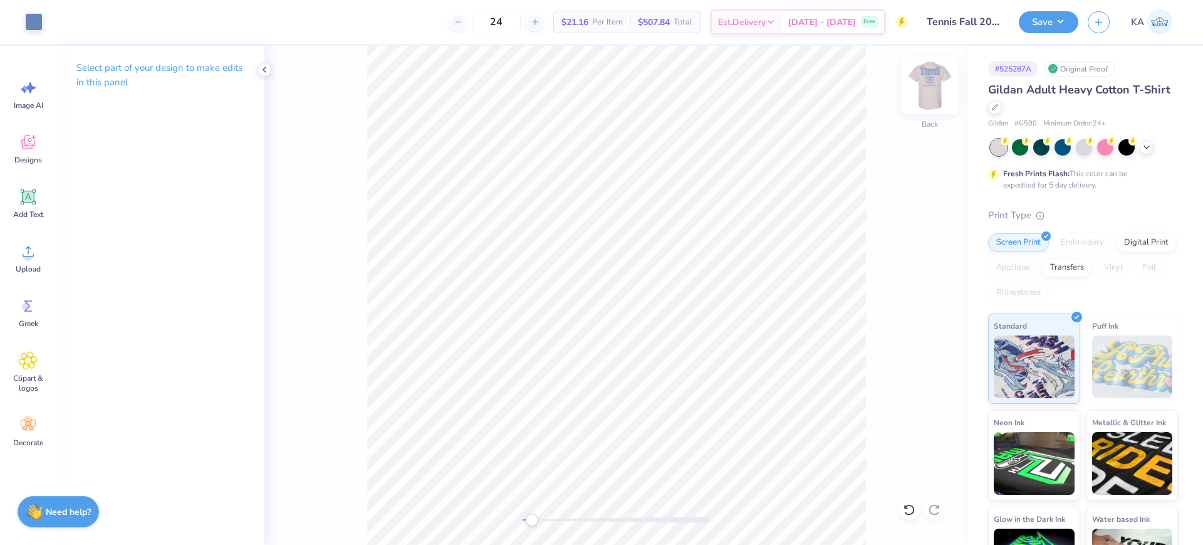
click at [926, 81] on img at bounding box center [930, 85] width 50 height 50
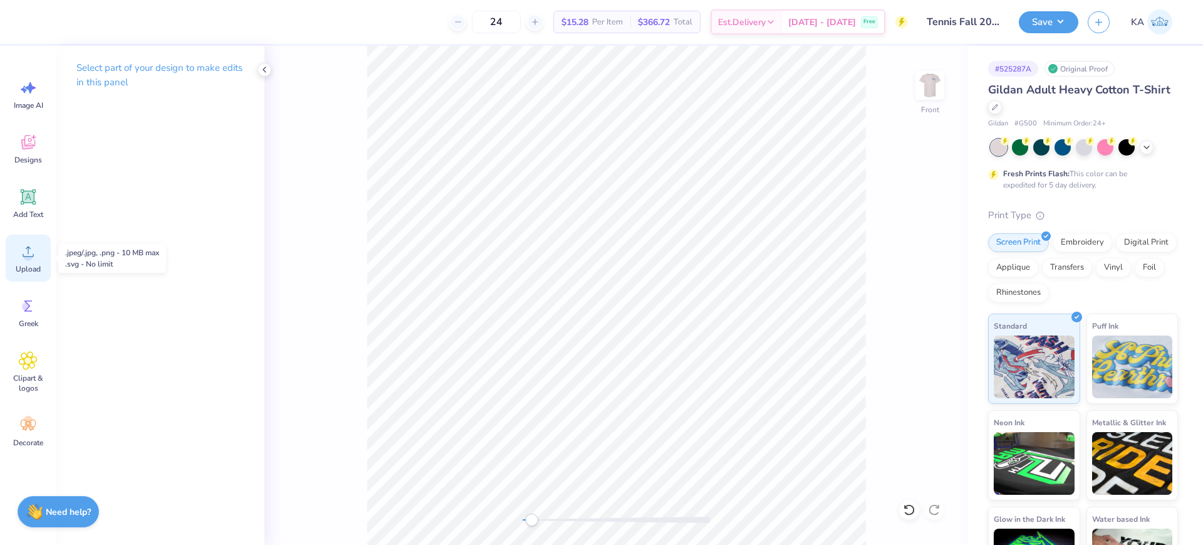
click at [28, 252] on circle at bounding box center [28, 256] width 9 height 9
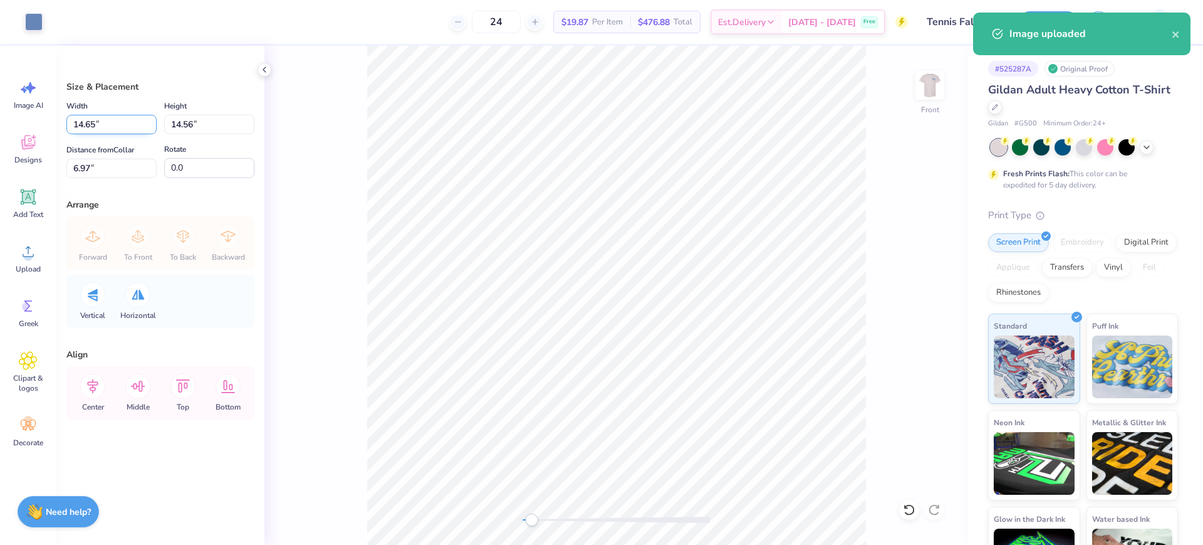
click at [79, 120] on input "14.65" at bounding box center [111, 124] width 90 height 19
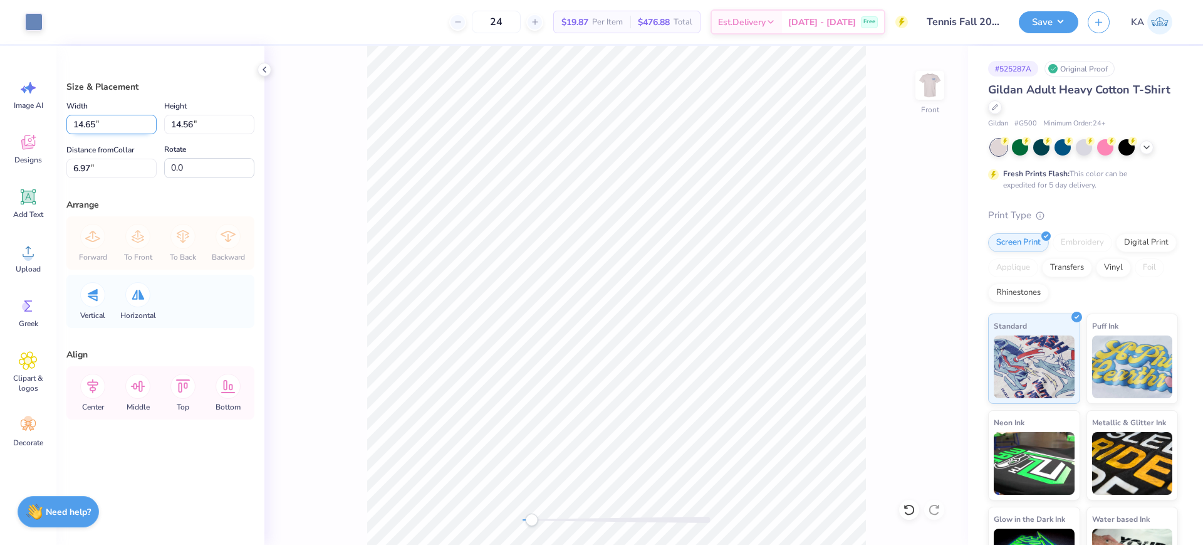
click at [116, 127] on input "14.65" at bounding box center [111, 124] width 90 height 19
type input "12.50"
type input "12.42"
click at [113, 172] on input "8.04" at bounding box center [111, 168] width 90 height 19
type input "3"
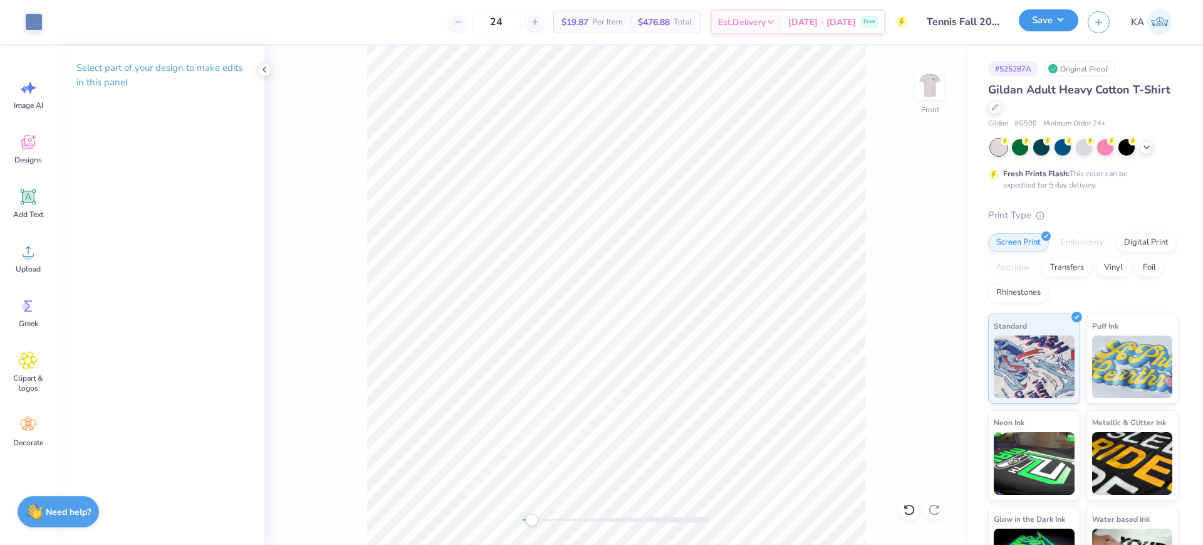
click at [1043, 24] on button "Save" at bounding box center [1049, 20] width 60 height 22
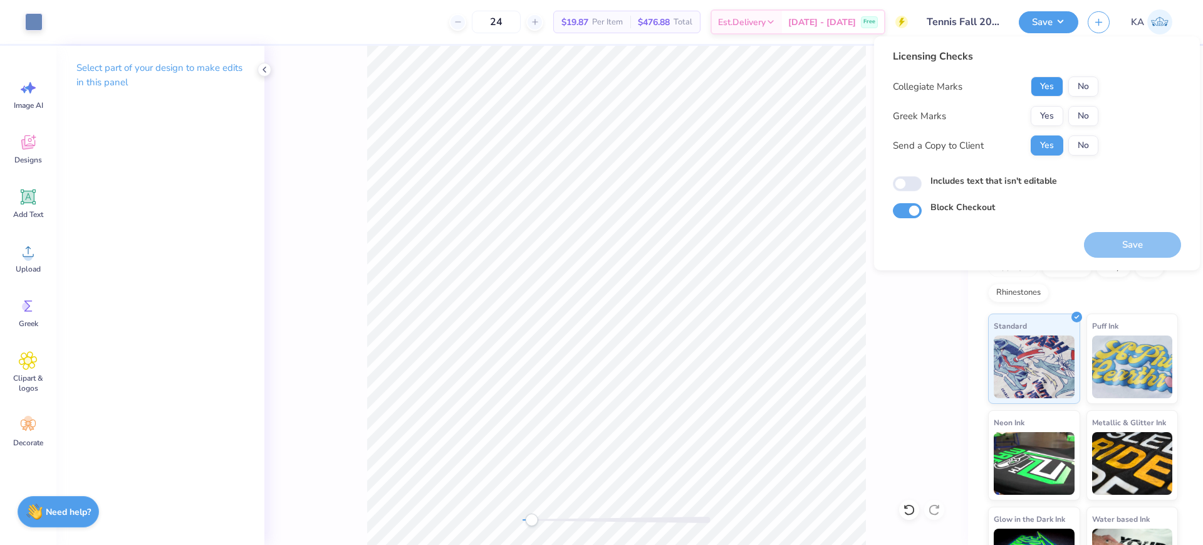
click at [1047, 81] on button "Yes" at bounding box center [1047, 86] width 33 height 20
click at [1047, 98] on div "Collegiate Marks Yes No Greek Marks Yes No Send a Copy to Client Yes No" at bounding box center [996, 115] width 206 height 79
click at [1041, 112] on button "Yes" at bounding box center [1047, 116] width 33 height 20
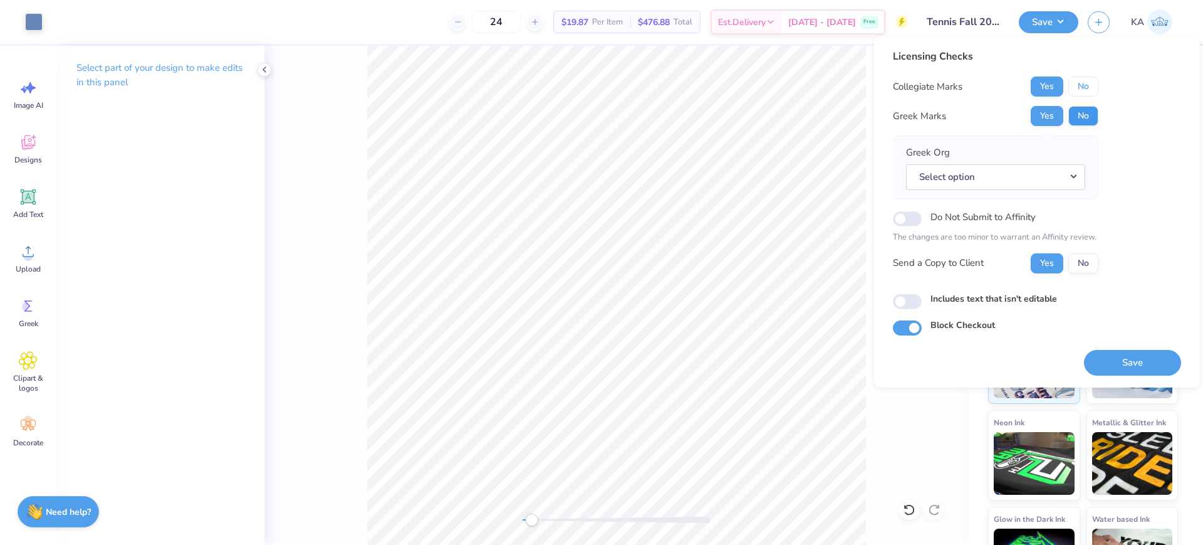
drag, startPoint x: 1089, startPoint y: 96, endPoint x: 1089, endPoint y: 112, distance: 15.7
click at [1089, 97] on div "Collegiate Marks Yes No Greek Marks Yes No Greek Org Select option Do Not Submi…" at bounding box center [996, 174] width 206 height 197
click at [1089, 112] on button "No" at bounding box center [1083, 116] width 30 height 20
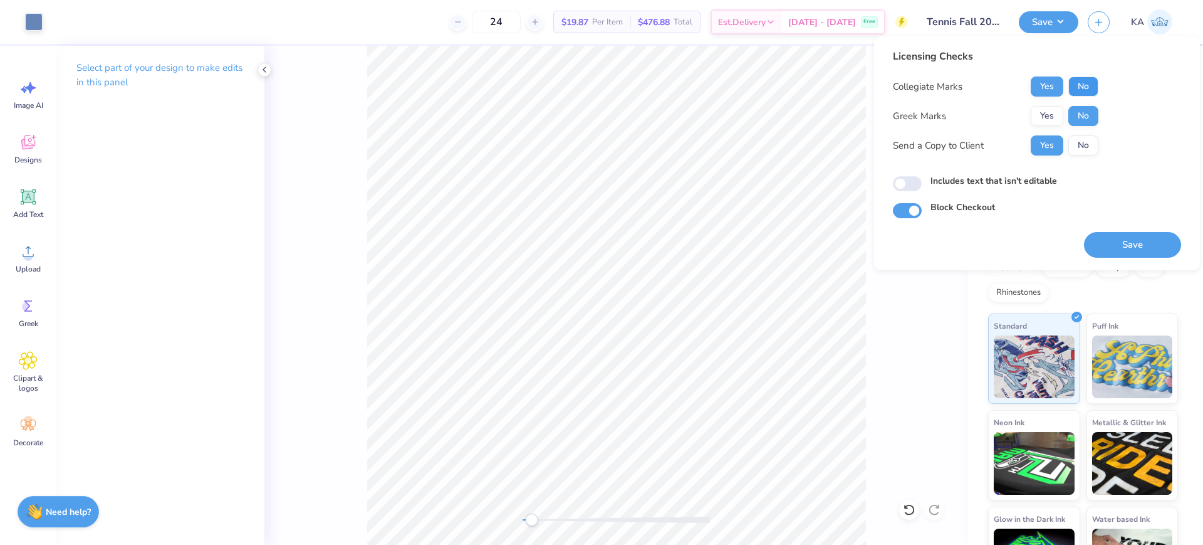
click at [1088, 88] on button "No" at bounding box center [1083, 86] width 30 height 20
click at [1131, 249] on button "Save" at bounding box center [1132, 245] width 97 height 26
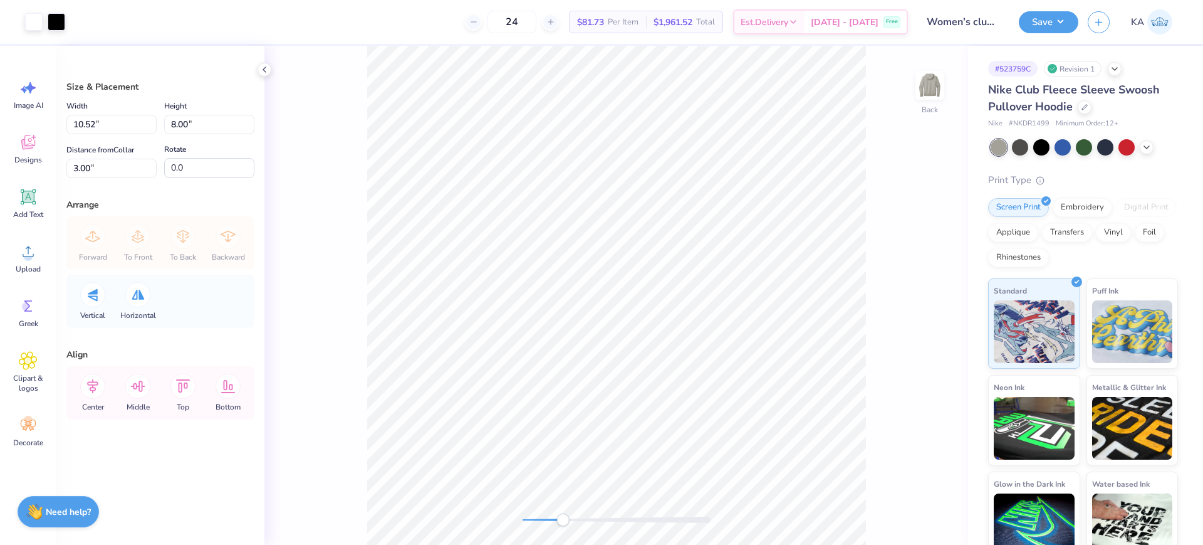
drag, startPoint x: 520, startPoint y: 523, endPoint x: 563, endPoint y: 518, distance: 43.6
click at [563, 518] on div "Accessibility label" at bounding box center [562, 519] width 13 height 13
click at [663, 426] on li "Ungroup" at bounding box center [652, 431] width 98 height 24
type input "10.52"
type input "1.07"
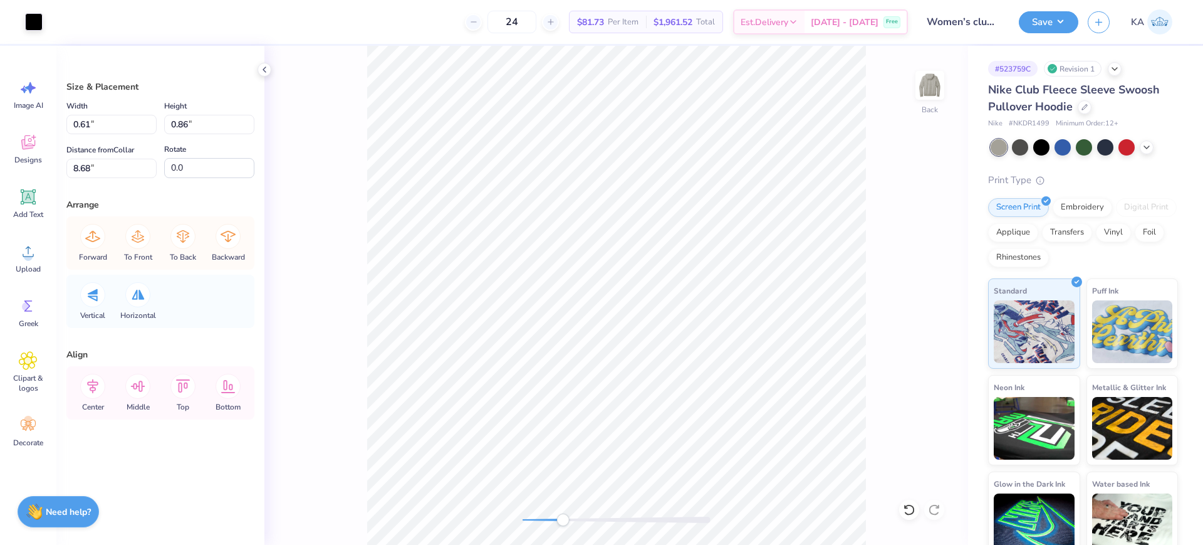
type input "9.93"
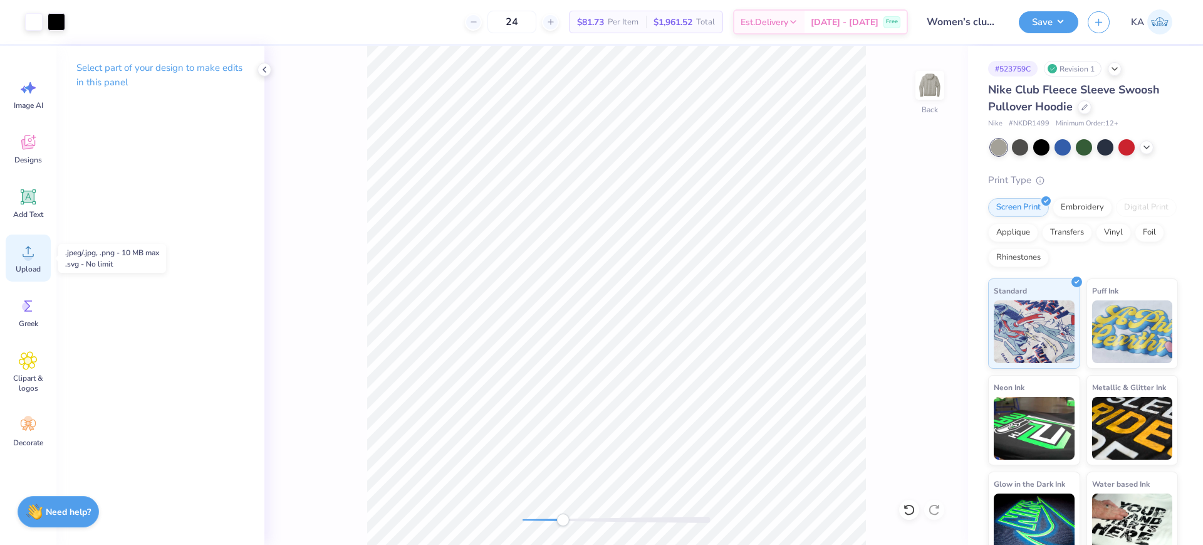
click at [26, 266] on span "Upload" at bounding box center [28, 269] width 25 height 10
click at [18, 197] on div "Add Text" at bounding box center [28, 203] width 45 height 47
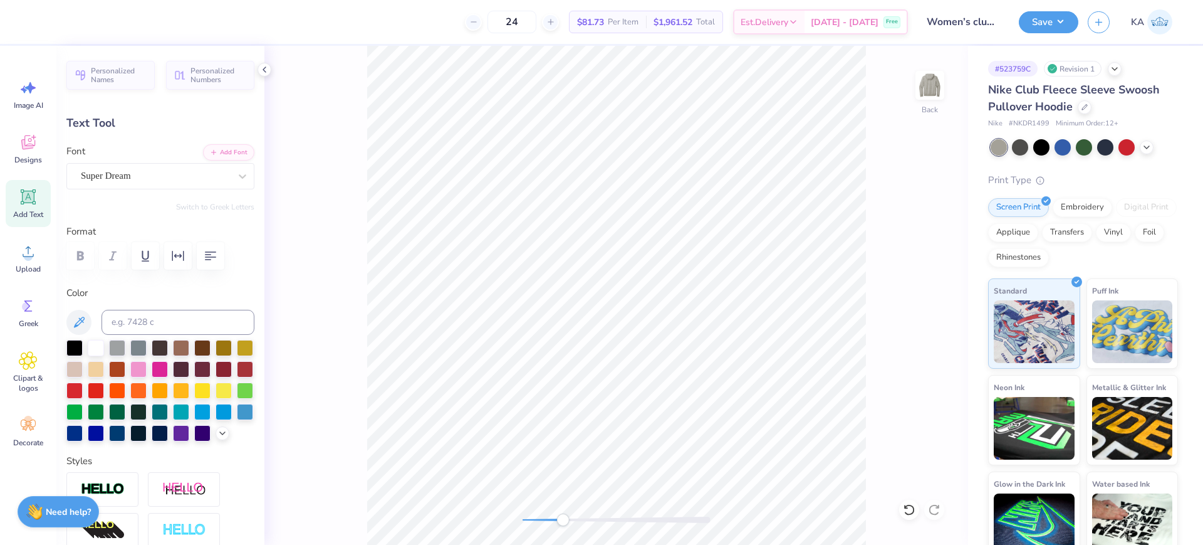
scroll to position [13, 2]
type textarea "®"
type input "2.05"
type input "2.06"
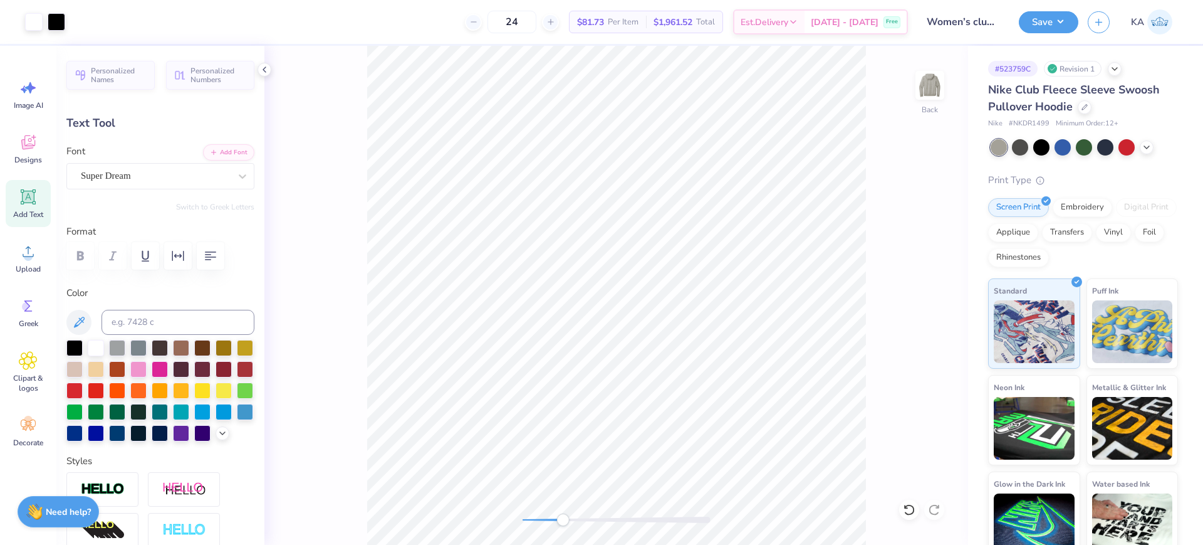
type input "5.04"
click at [117, 174] on div "Super Dream" at bounding box center [156, 175] width 152 height 19
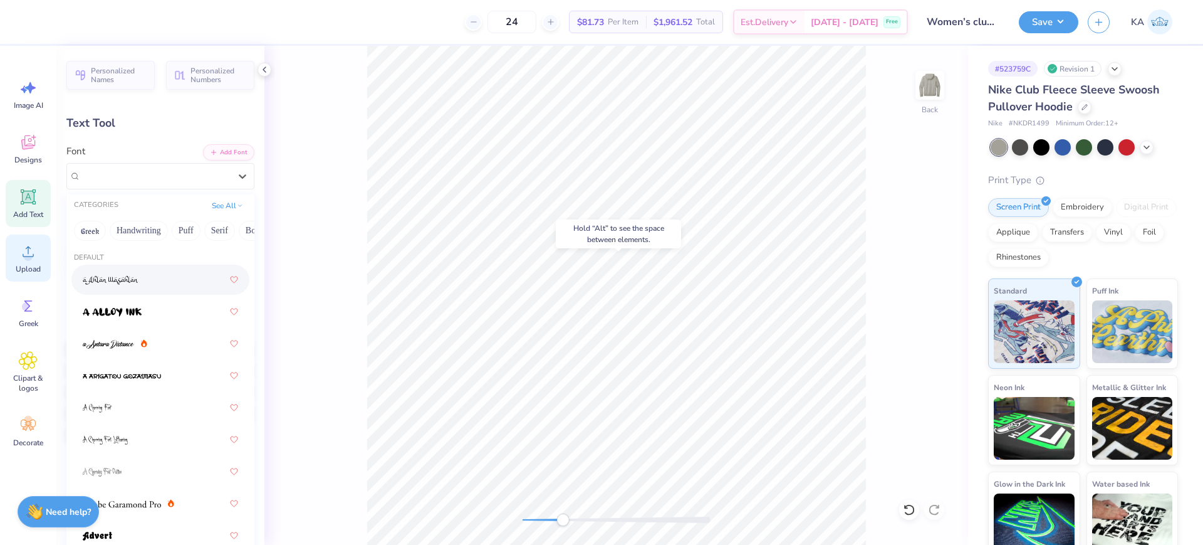
drag, startPoint x: 149, startPoint y: 235, endPoint x: 33, endPoint y: 239, distance: 116.0
click at [33, 239] on div "24 $81.73 Per Item $1,961.52 Total Est. Delivery [DATE] - [DATE] Free Design Ti…" at bounding box center [601, 272] width 1203 height 545
click at [211, 206] on button "See All" at bounding box center [227, 204] width 39 height 13
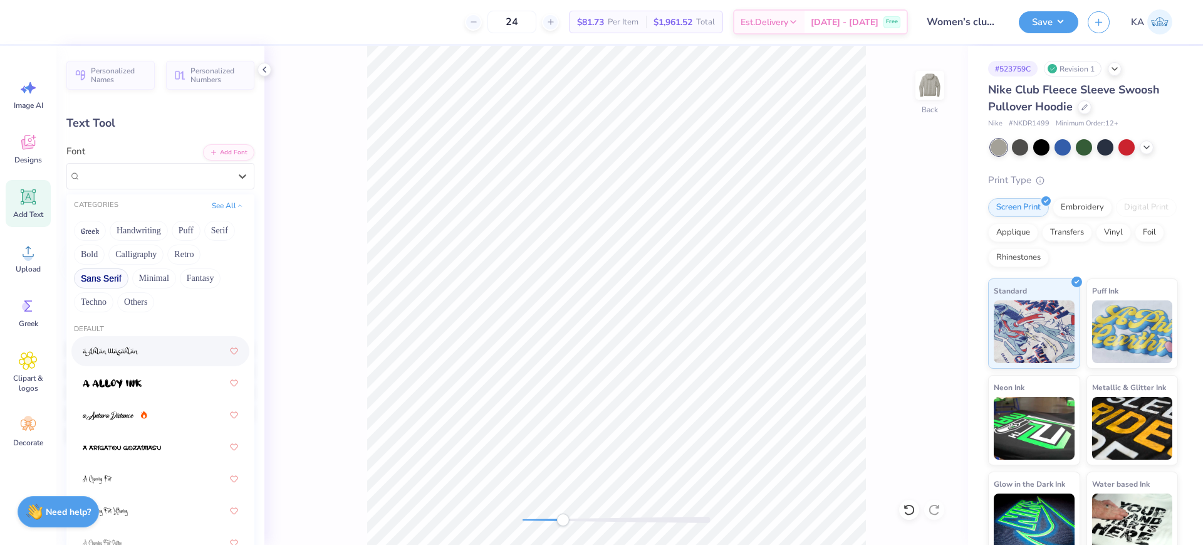
click at [115, 276] on button "Sans Serif" at bounding box center [101, 278] width 55 height 20
click at [135, 358] on div at bounding box center [160, 351] width 155 height 23
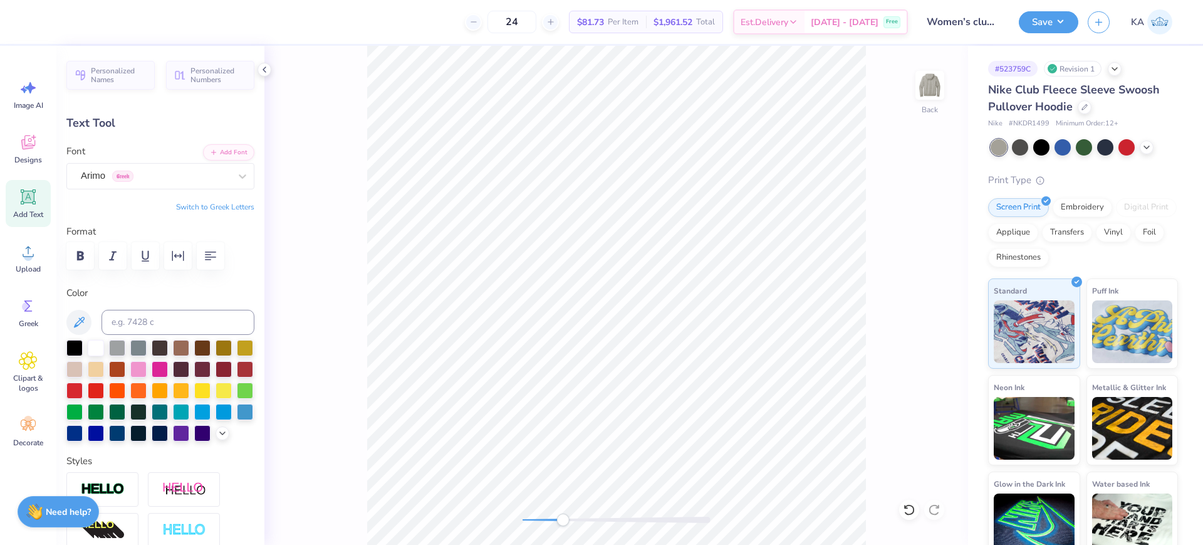
type input "0.61"
type input "7.58"
click at [69, 352] on div at bounding box center [74, 346] width 16 height 16
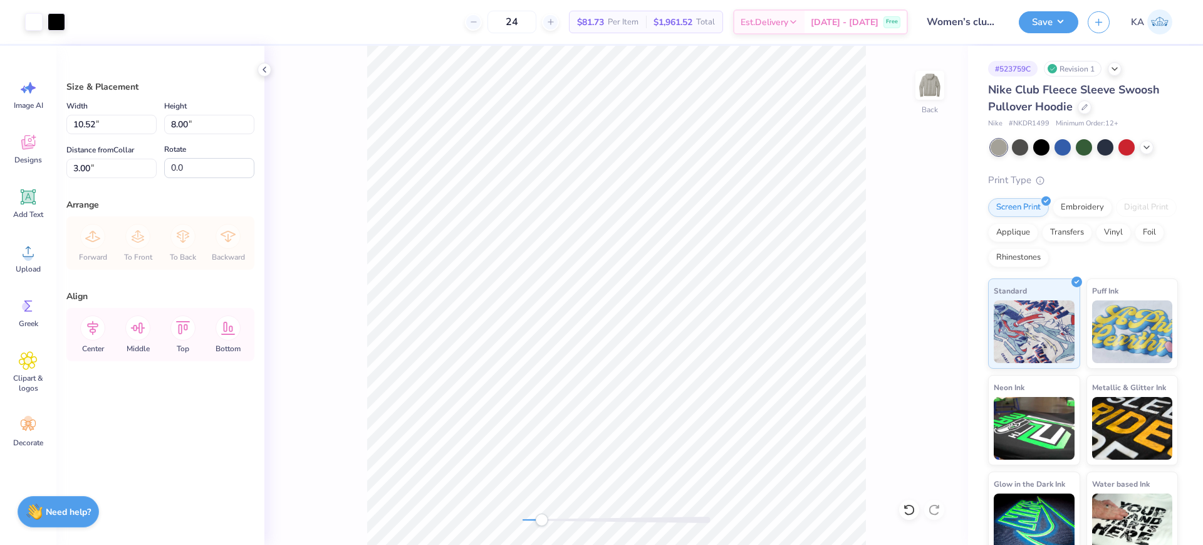
drag, startPoint x: 553, startPoint y: 518, endPoint x: 536, endPoint y: 514, distance: 16.6
click at [538, 518] on div "Accessibility label" at bounding box center [541, 519] width 13 height 13
click at [683, 402] on li "Group" at bounding box center [674, 407] width 98 height 24
click at [338, 253] on div "Back" at bounding box center [616, 295] width 704 height 499
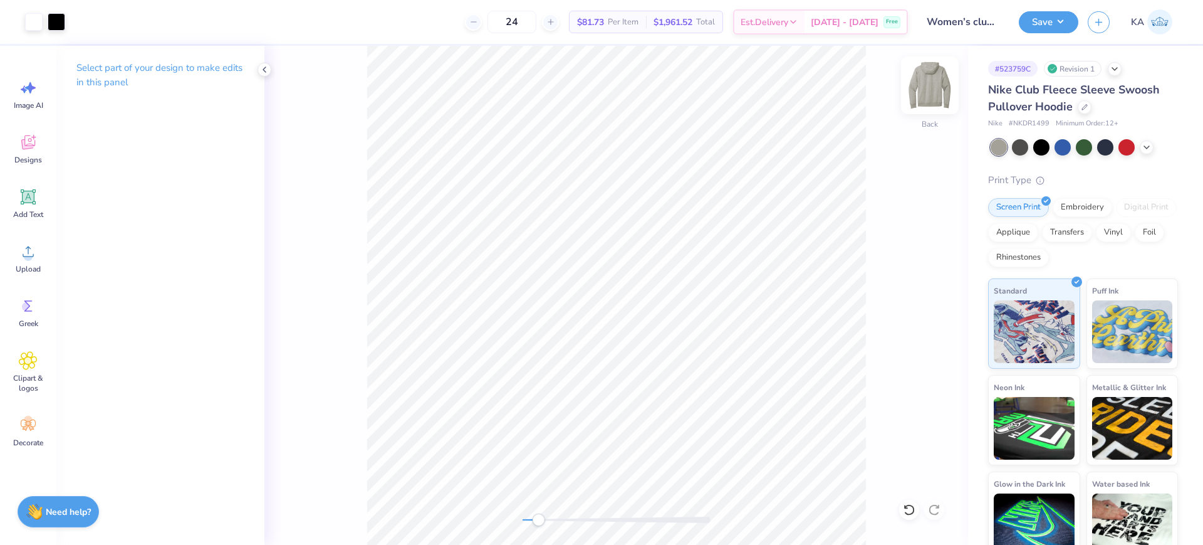
click at [924, 93] on img at bounding box center [930, 85] width 50 height 50
click at [924, 93] on img at bounding box center [929, 85] width 25 height 25
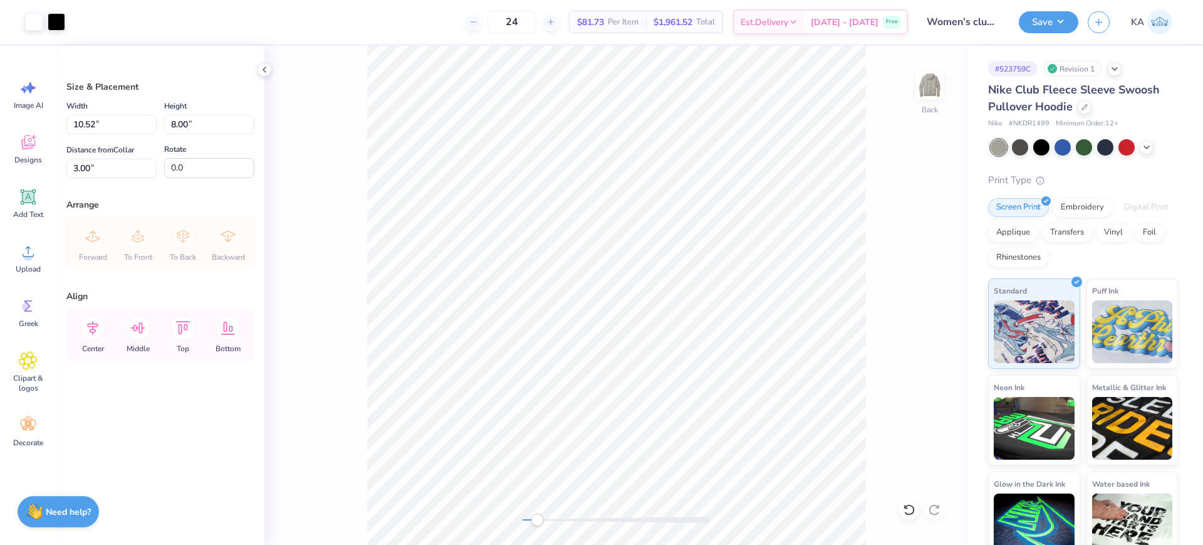
click at [496, 518] on div "Back" at bounding box center [616, 295] width 704 height 499
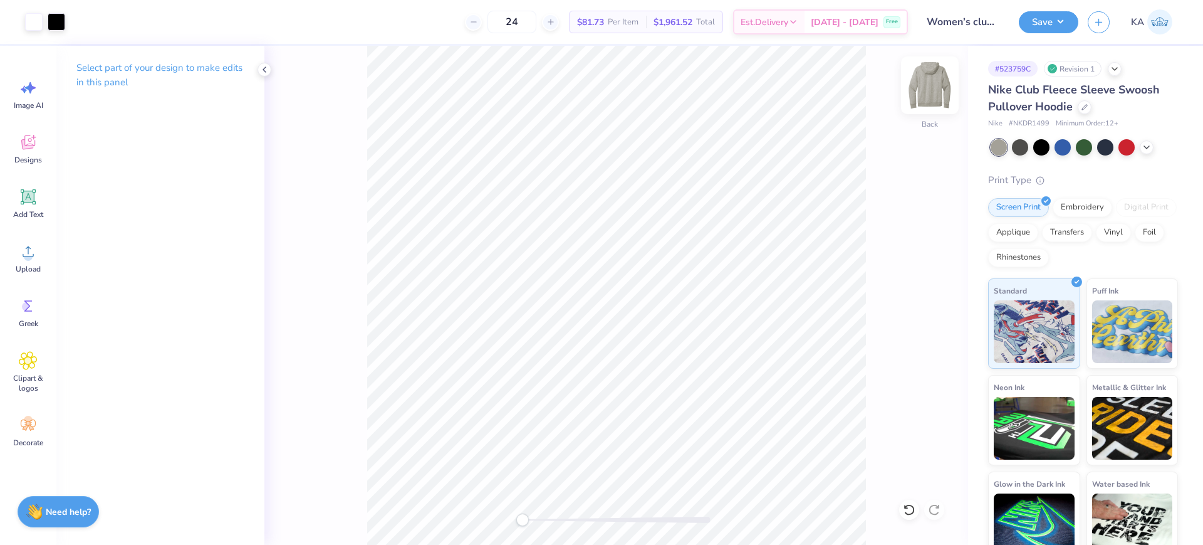
click at [939, 82] on img at bounding box center [930, 85] width 50 height 50
click at [939, 82] on img at bounding box center [929, 85] width 25 height 25
click at [1058, 20] on button "Save" at bounding box center [1049, 20] width 60 height 22
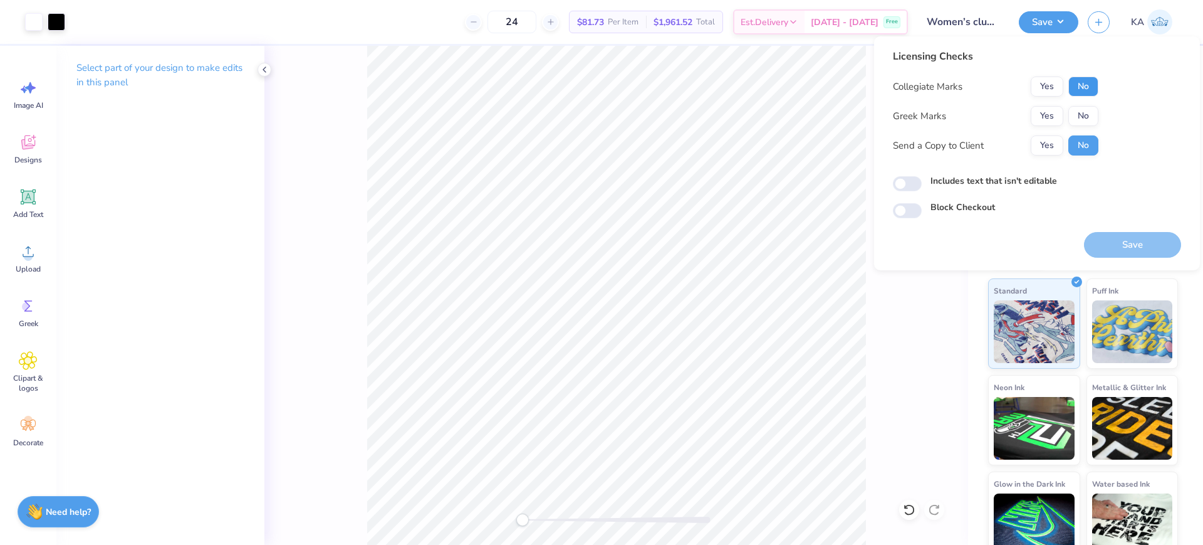
click at [1092, 86] on button "No" at bounding box center [1083, 86] width 30 height 20
click at [1042, 81] on button "Yes" at bounding box center [1047, 86] width 33 height 20
click at [1069, 112] on button "No" at bounding box center [1083, 116] width 30 height 20
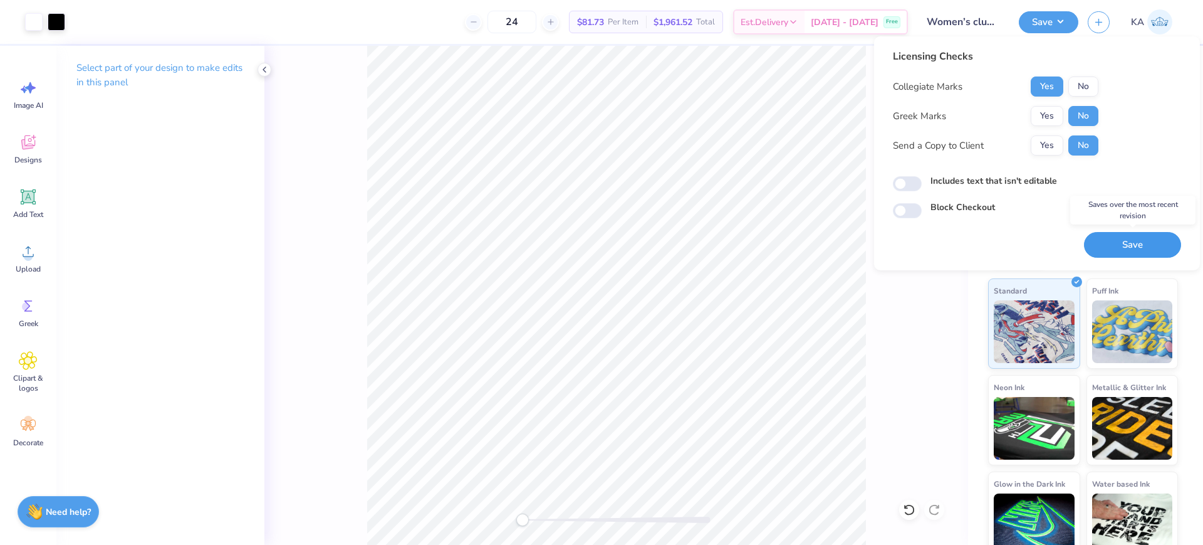
click at [1126, 246] on button "Save" at bounding box center [1132, 245] width 97 height 26
